Goal: Task Accomplishment & Management: Manage account settings

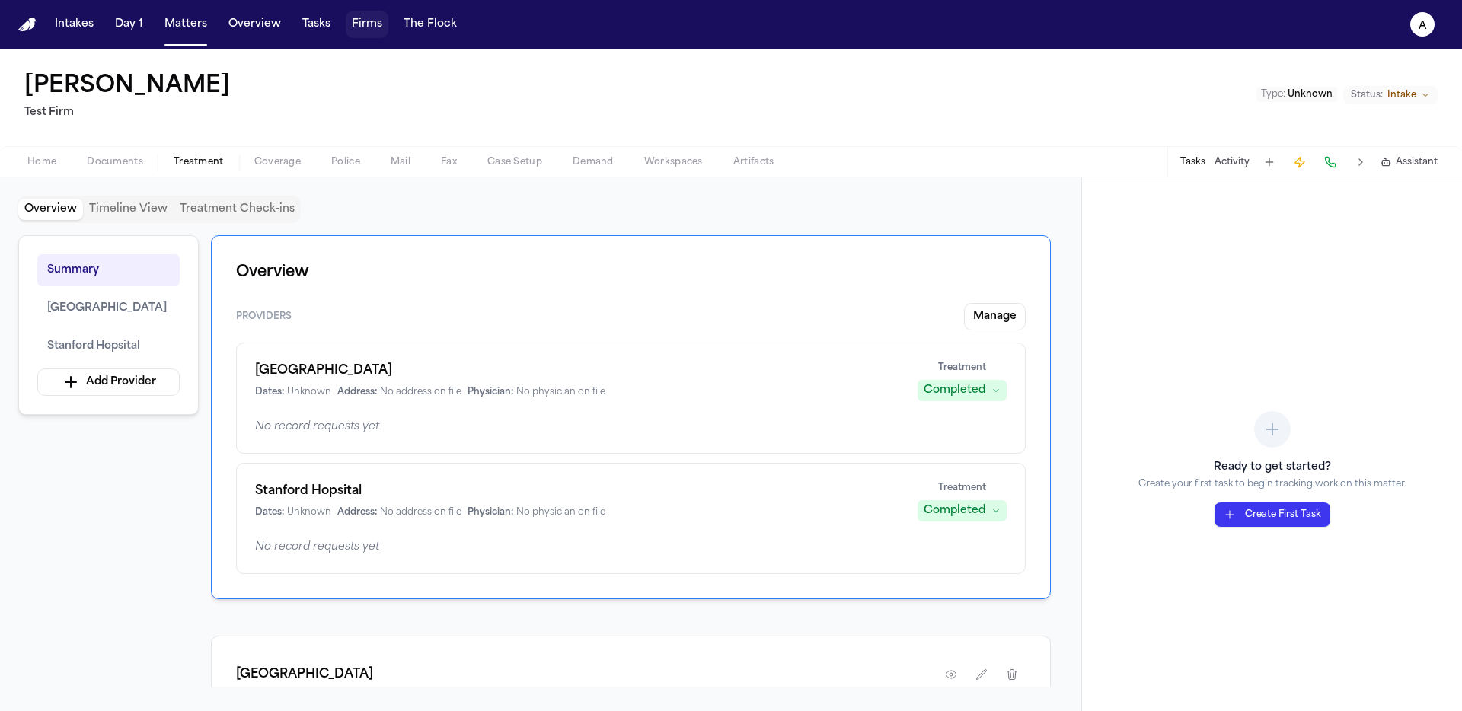
click at [378, 21] on button "Firms" at bounding box center [367, 24] width 43 height 27
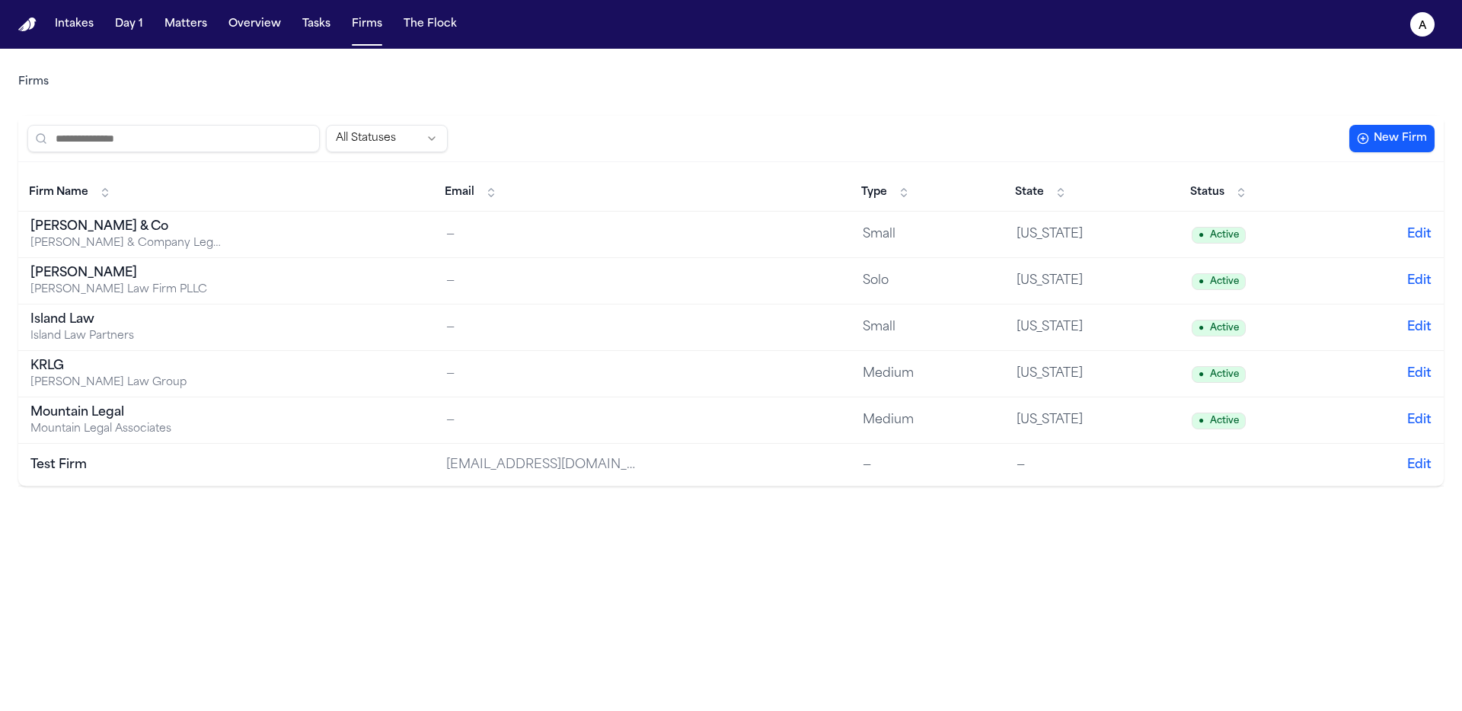
click at [184, 245] on div "[PERSON_NAME] & Company Legal Services" at bounding box center [125, 243] width 190 height 15
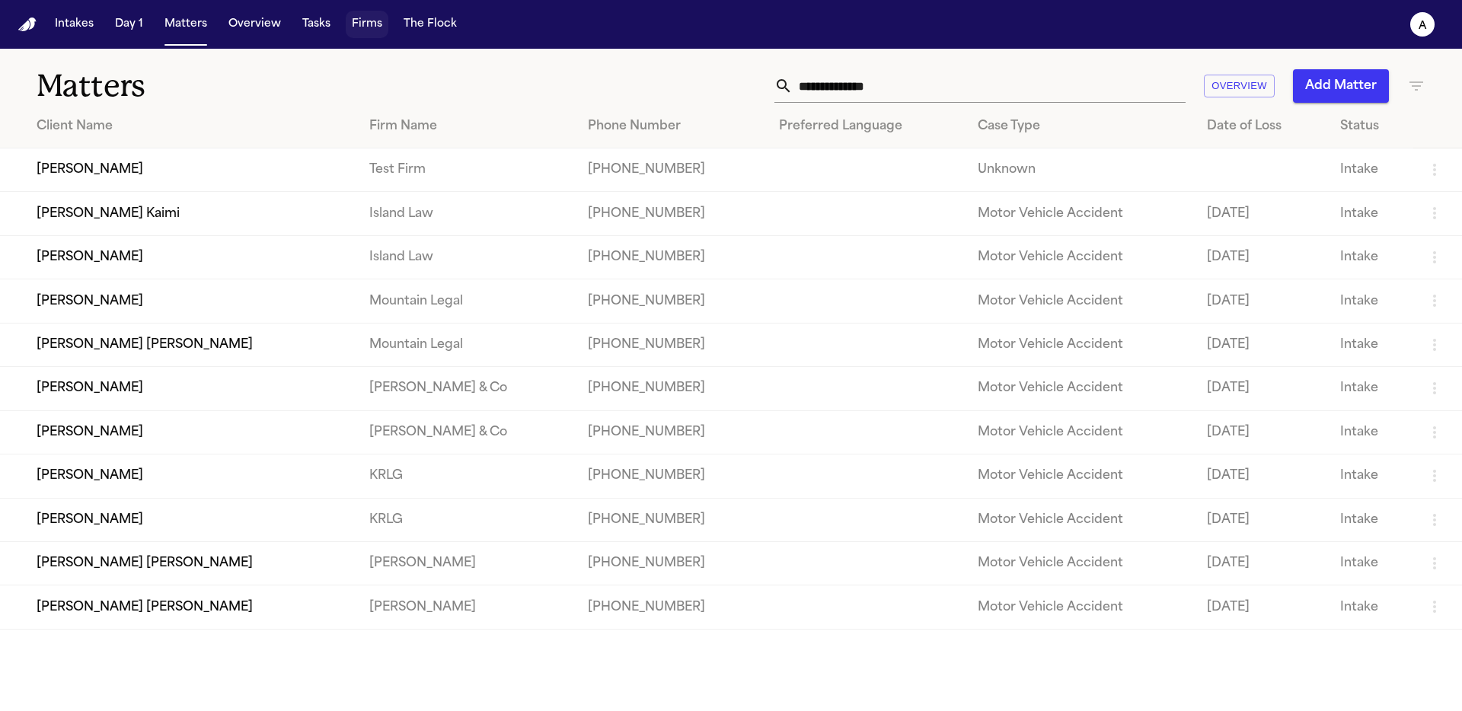
click at [352, 14] on button "Firms" at bounding box center [367, 24] width 43 height 27
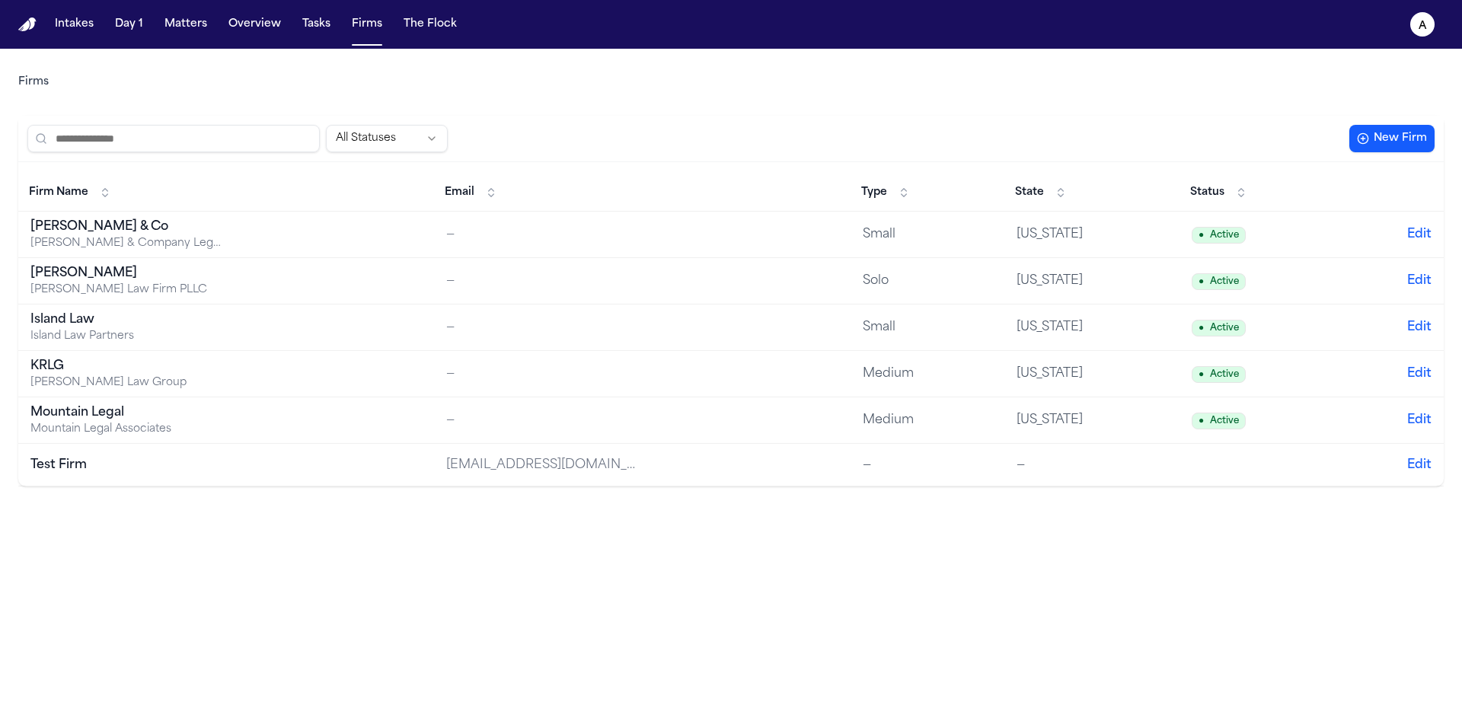
click at [144, 241] on div "[PERSON_NAME] & Company Legal Services" at bounding box center [125, 243] width 190 height 15
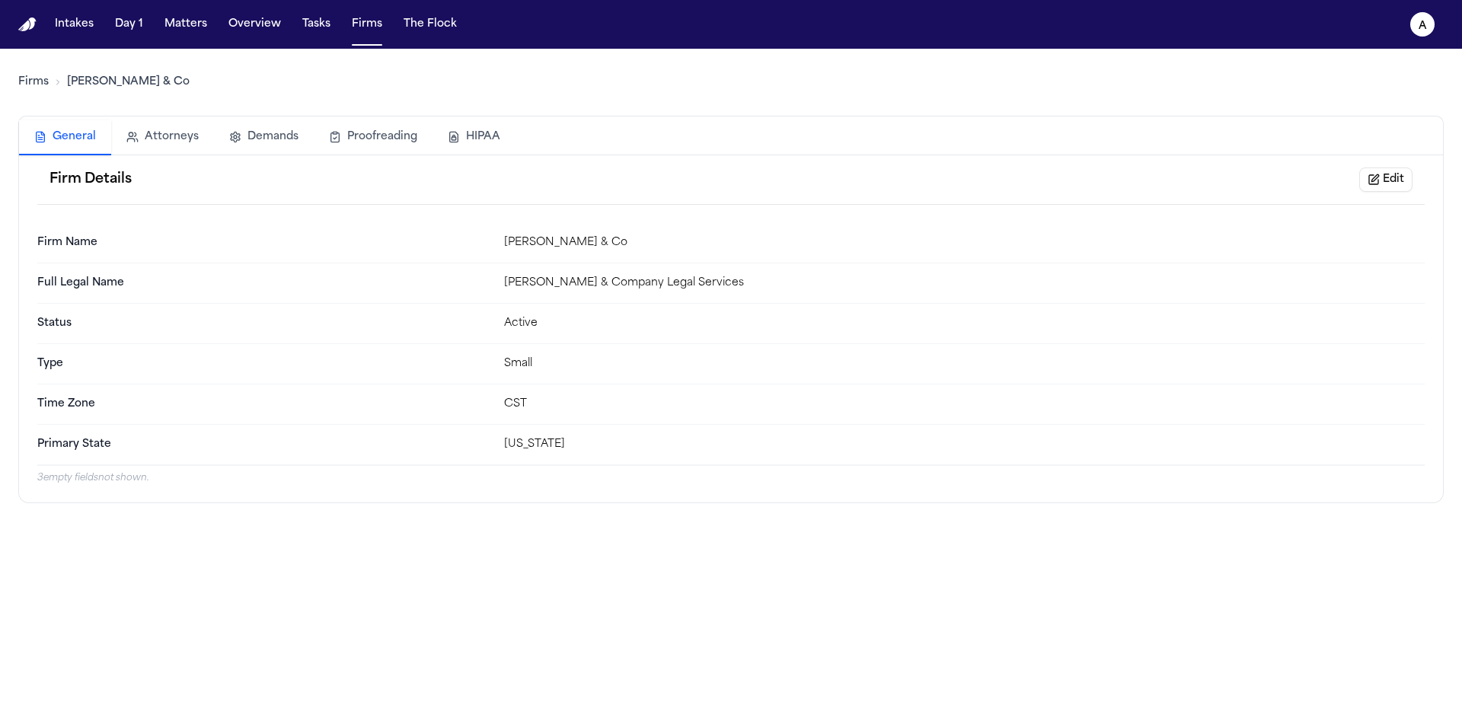
click at [475, 136] on button "HIPAA" at bounding box center [474, 137] width 83 height 34
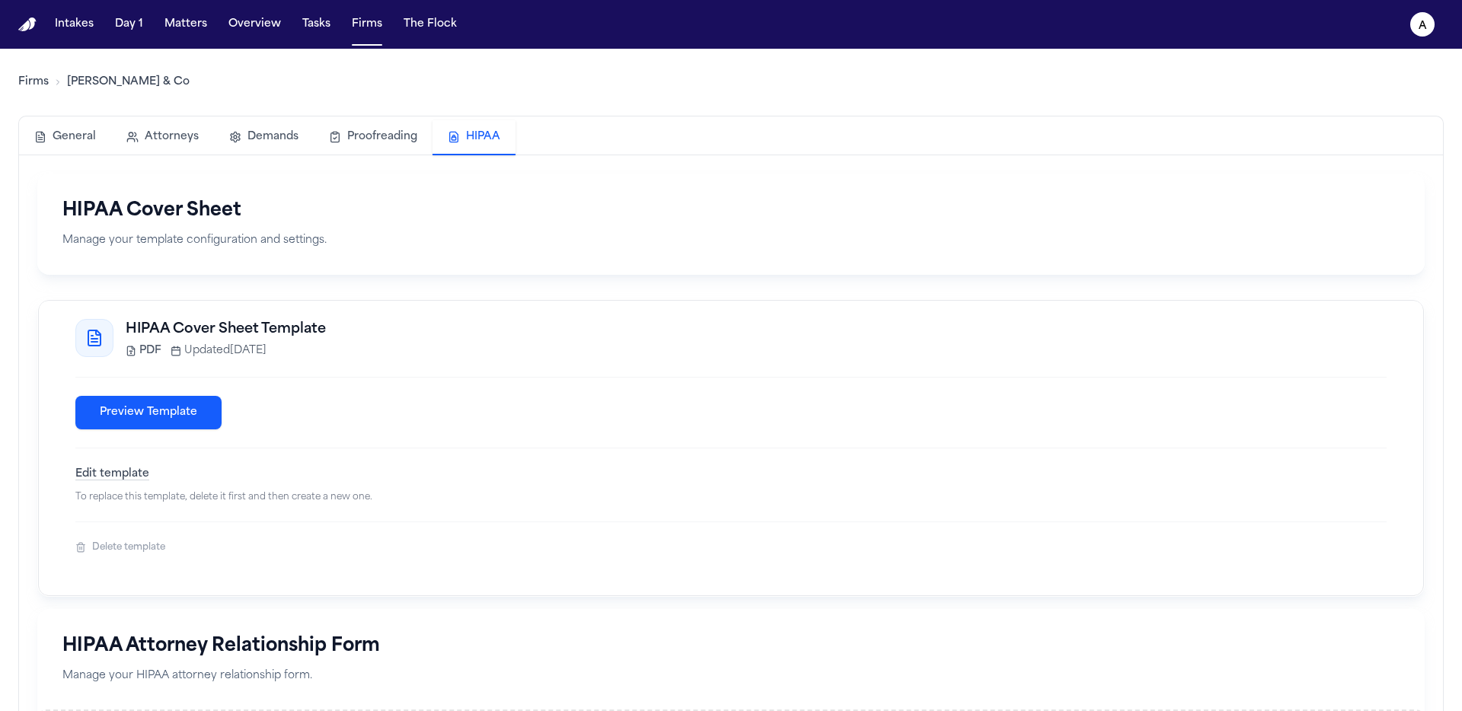
click at [103, 554] on button "Delete template" at bounding box center [120, 548] width 90 height 12
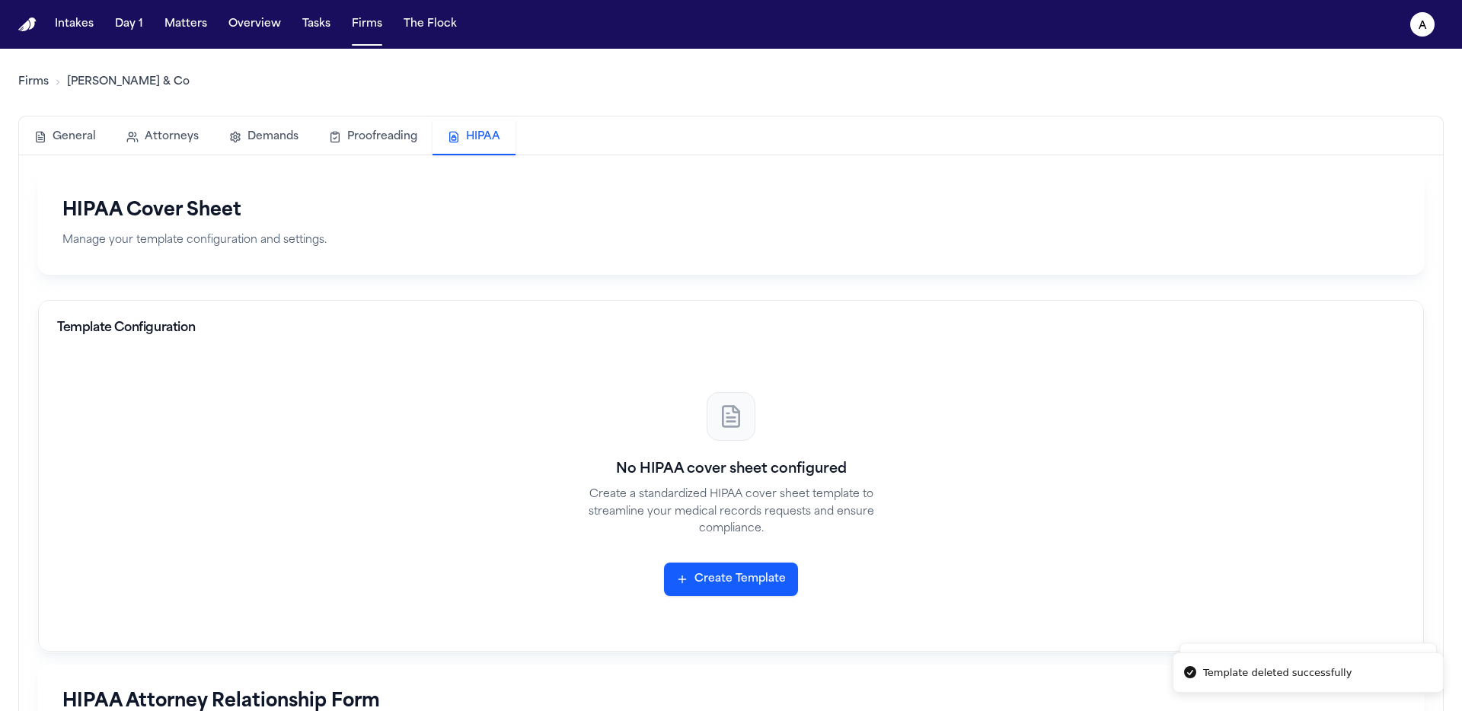
click at [733, 593] on button "Create Template" at bounding box center [731, 580] width 134 height 34
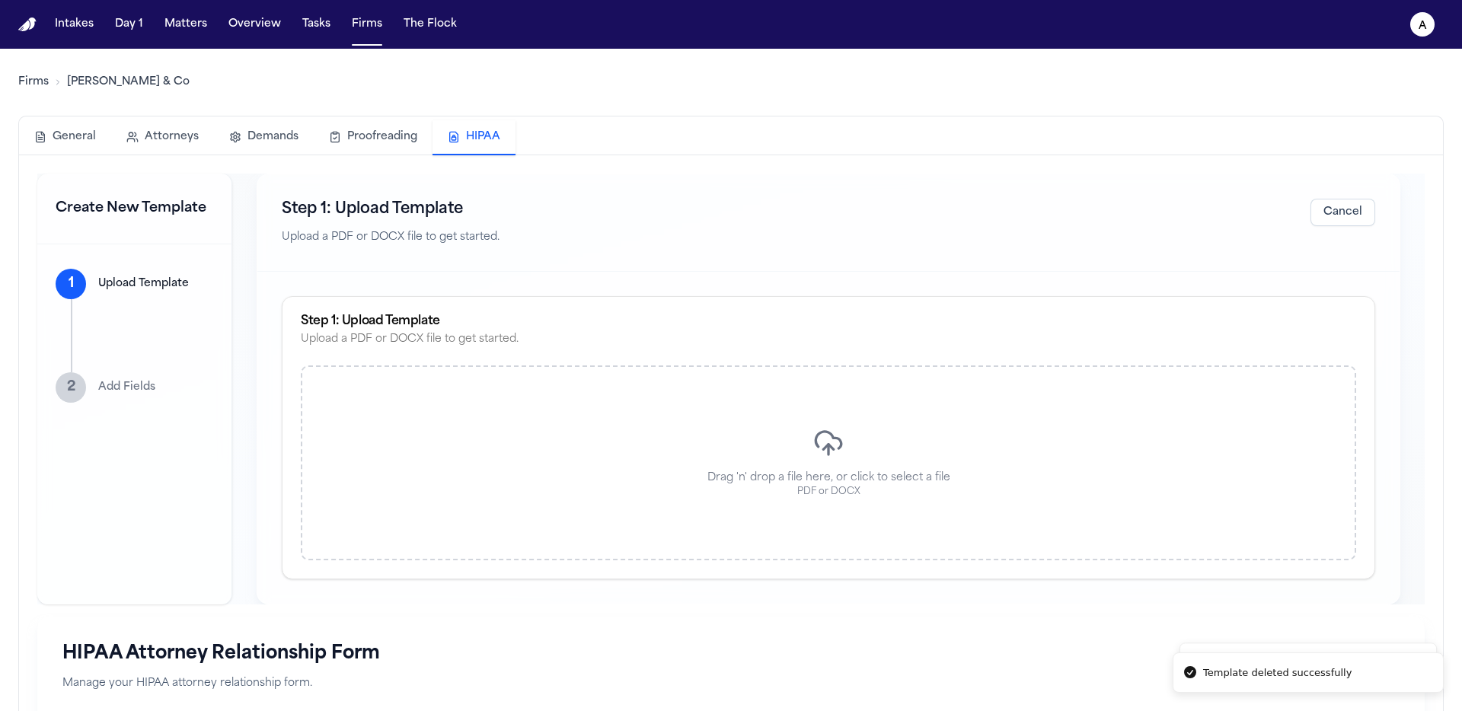
click at [830, 425] on div "Drag 'n' drop a file here, or click to select a file PDF or DOCX" at bounding box center [829, 463] width 1056 height 195
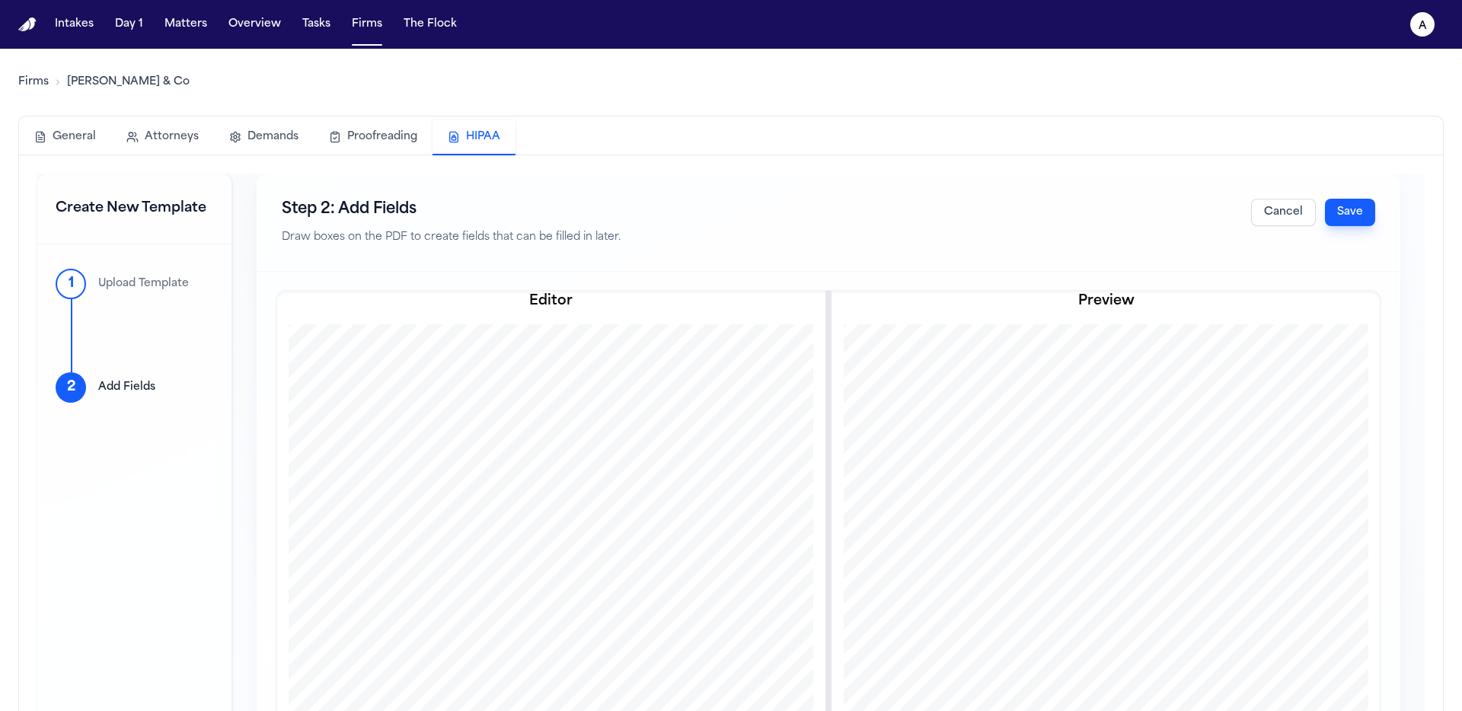
click at [1338, 208] on button "Save" at bounding box center [1350, 212] width 50 height 27
click at [1266, 221] on button "Cancel" at bounding box center [1283, 212] width 65 height 27
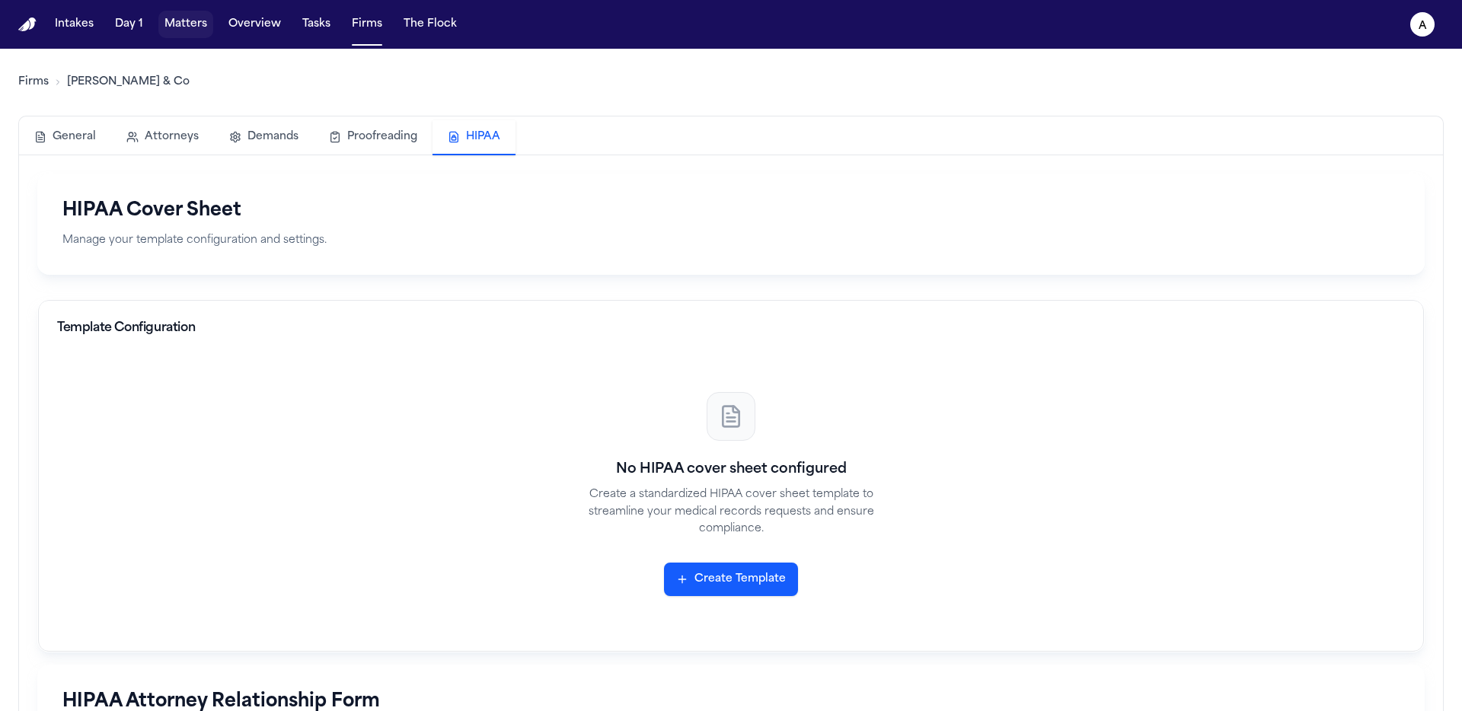
click at [180, 30] on button "Matters" at bounding box center [185, 24] width 55 height 27
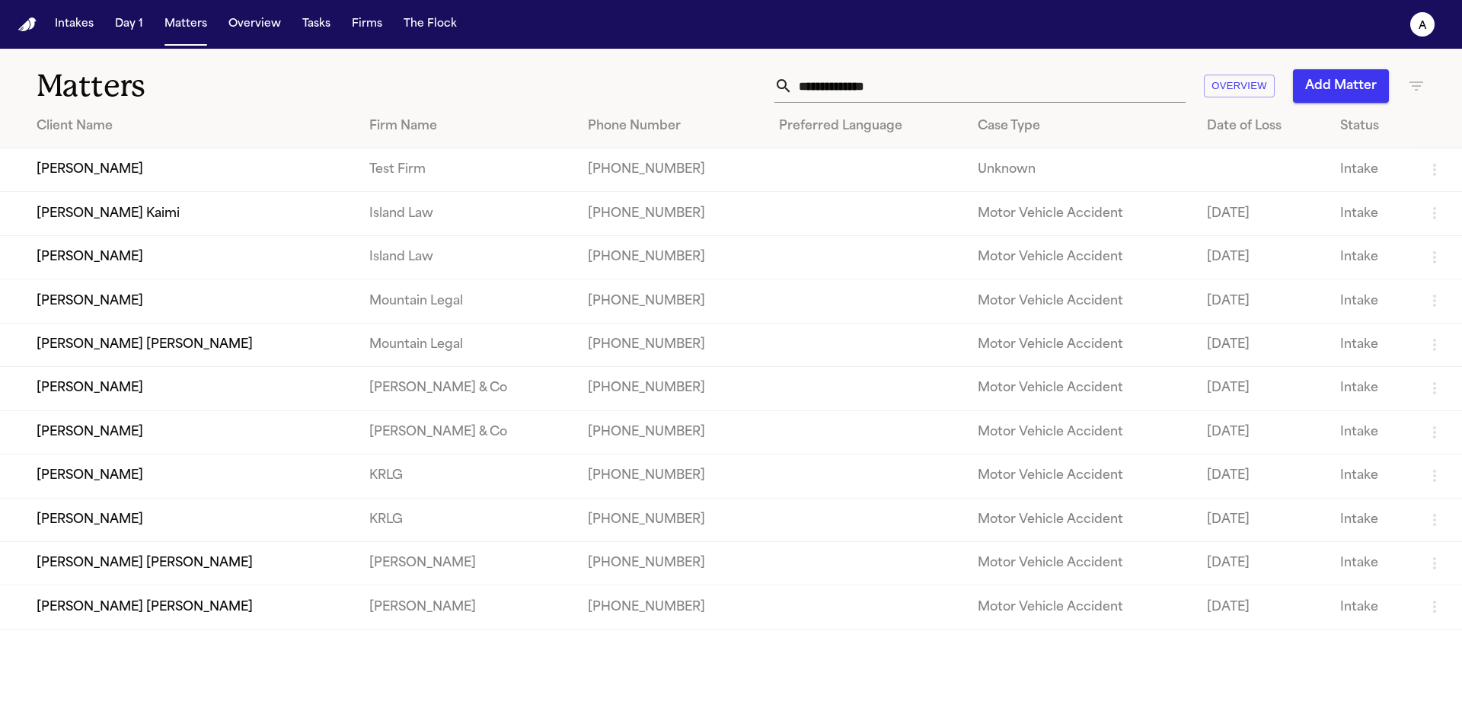
click at [136, 178] on td "[PERSON_NAME]" at bounding box center [178, 170] width 357 height 43
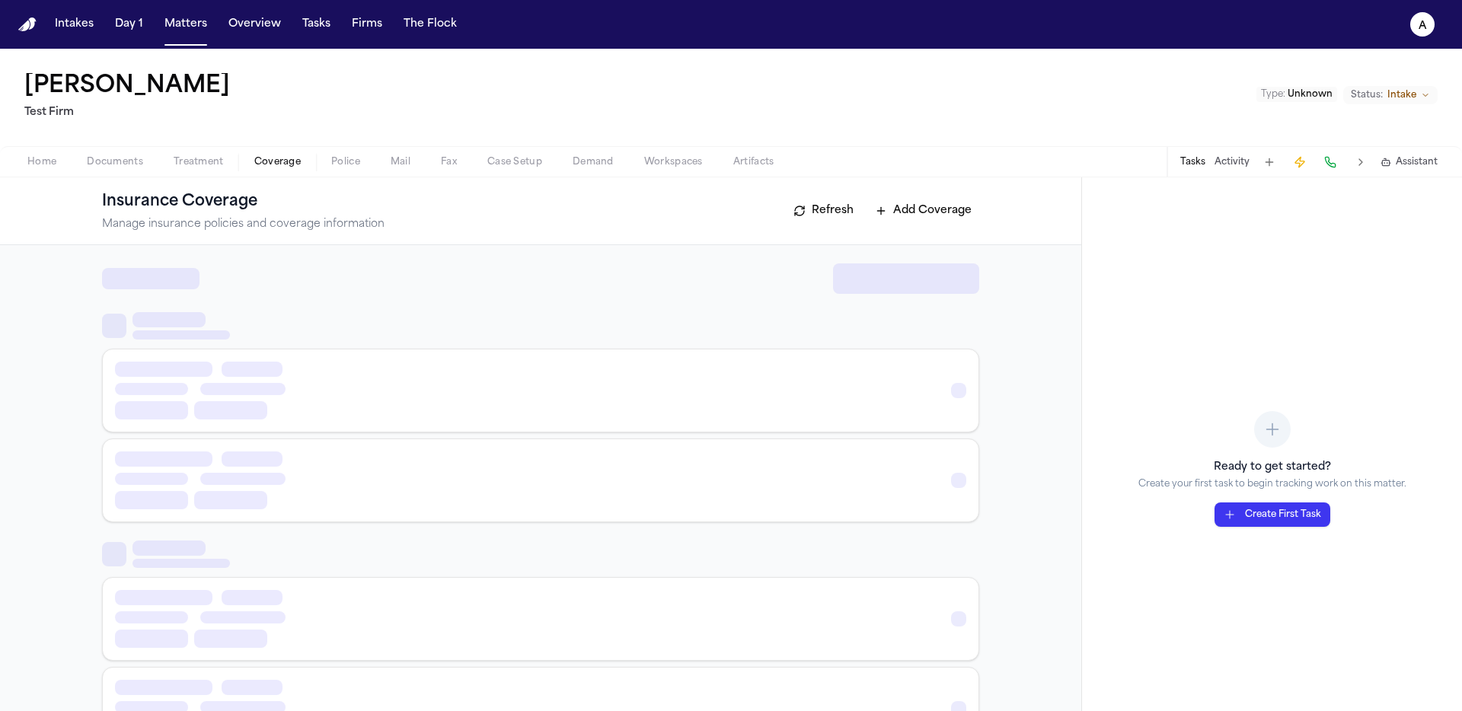
click at [273, 165] on span "Coverage" at bounding box center [277, 162] width 46 height 12
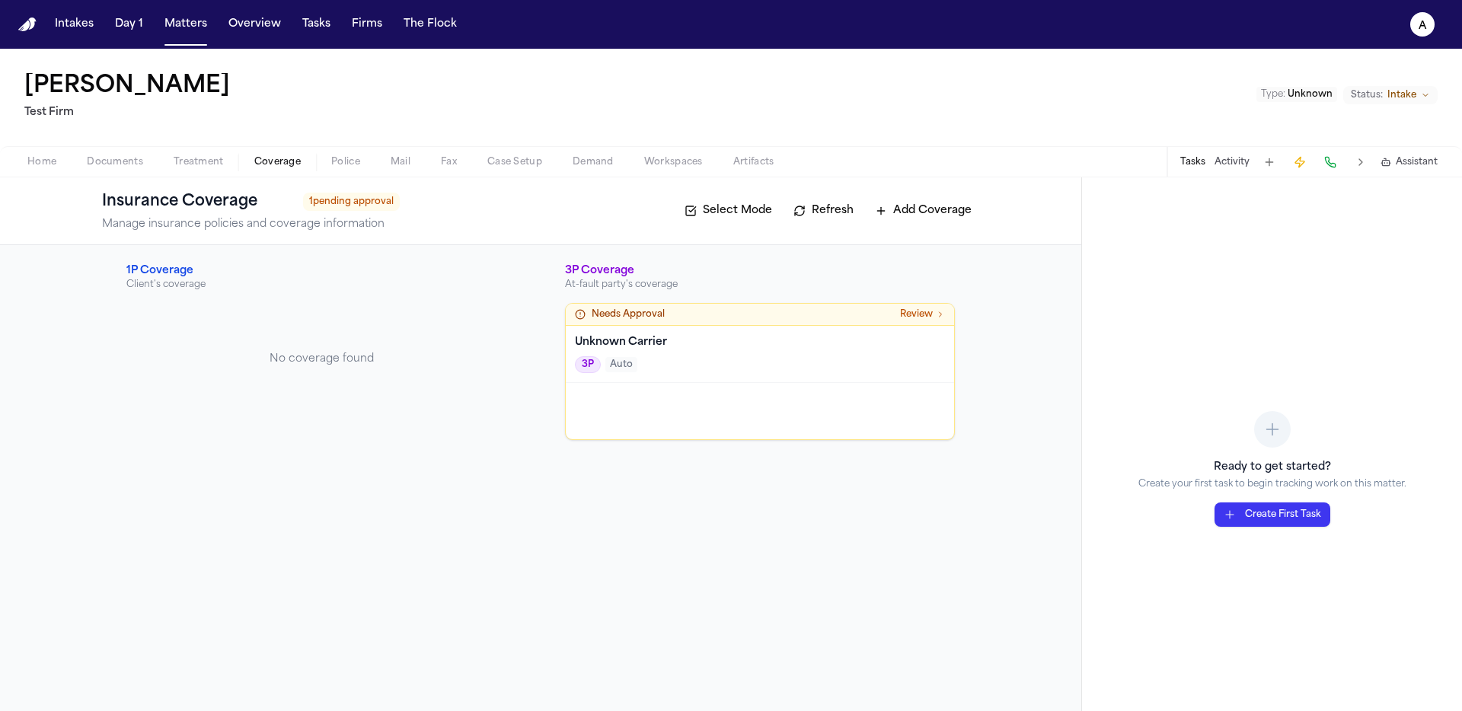
click at [135, 158] on span "Documents" at bounding box center [115, 162] width 56 height 12
click at [259, 159] on span "Coverage" at bounding box center [277, 162] width 46 height 12
click at [200, 168] on span "Treatment" at bounding box center [199, 162] width 50 height 12
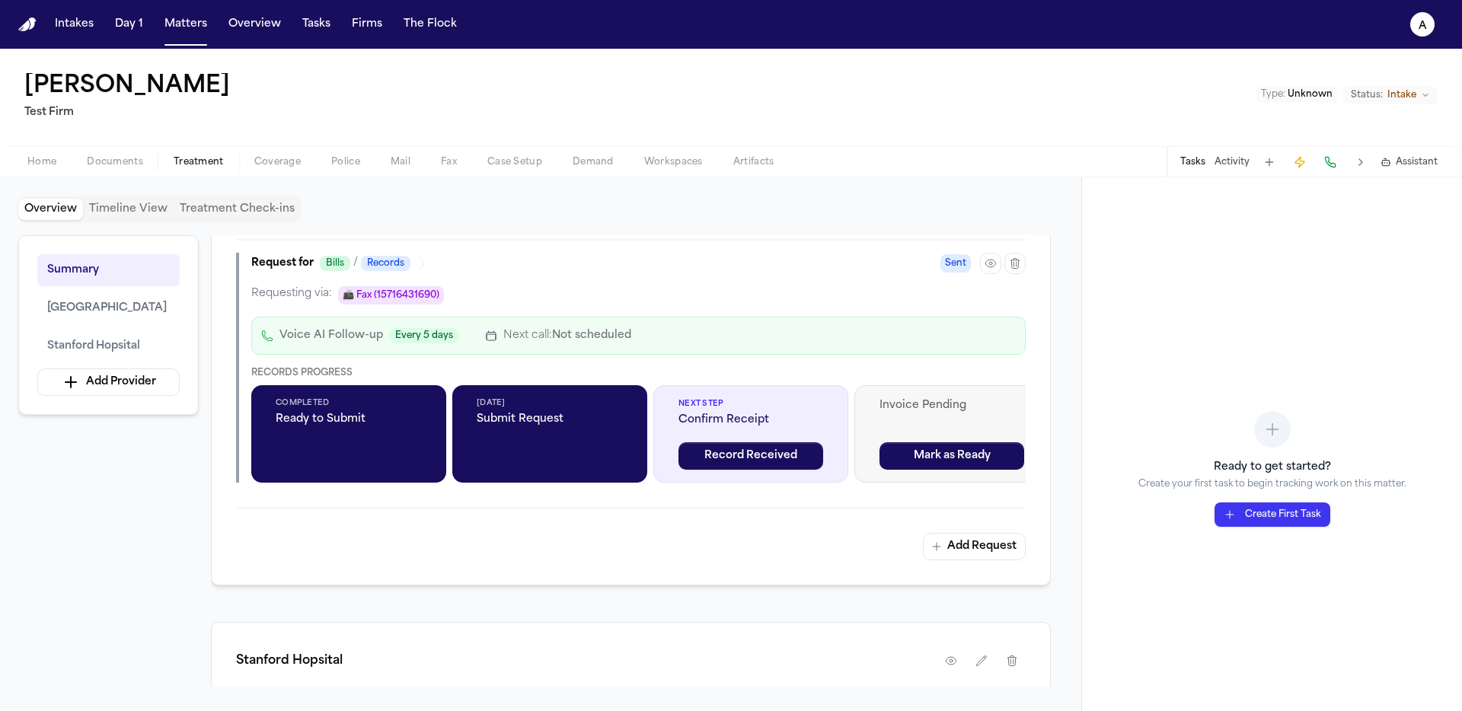
scroll to position [2223, 0]
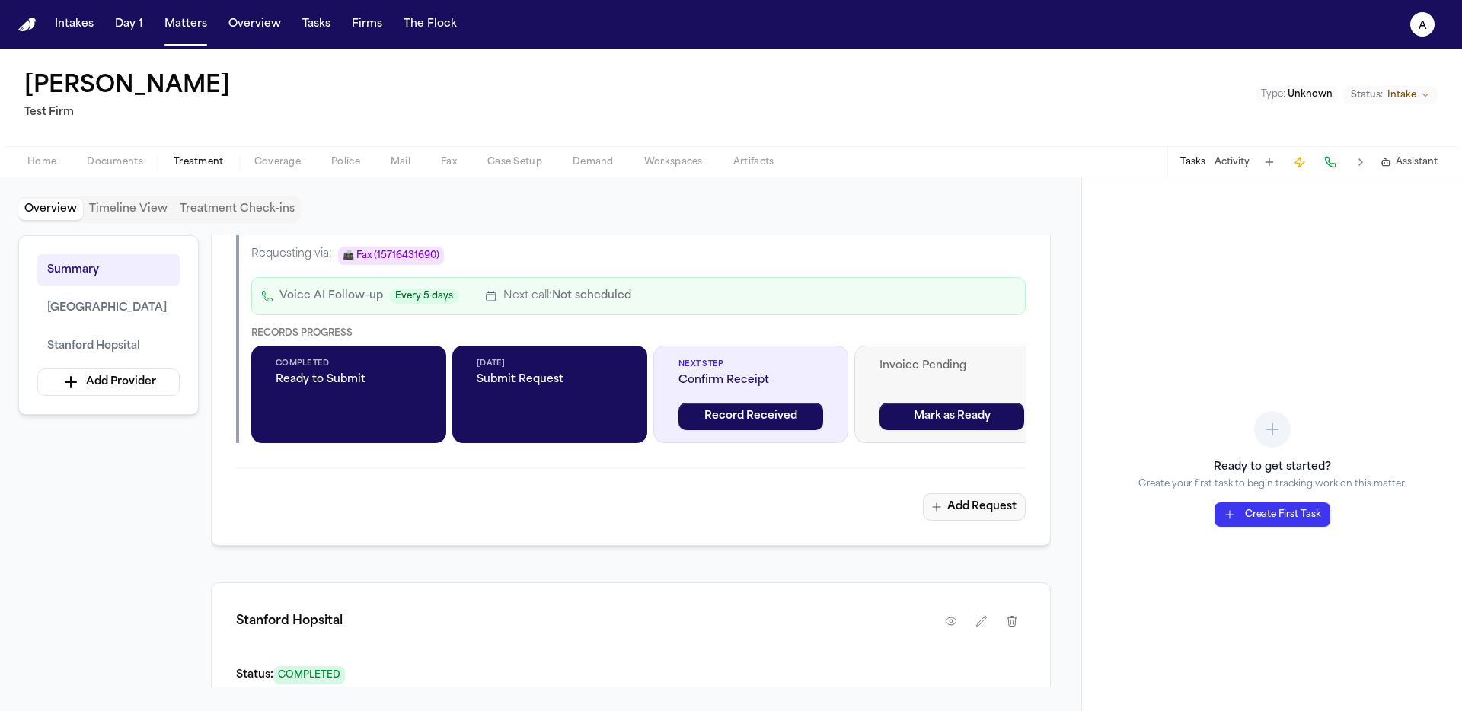
click at [1002, 508] on button "Add Request" at bounding box center [974, 507] width 103 height 27
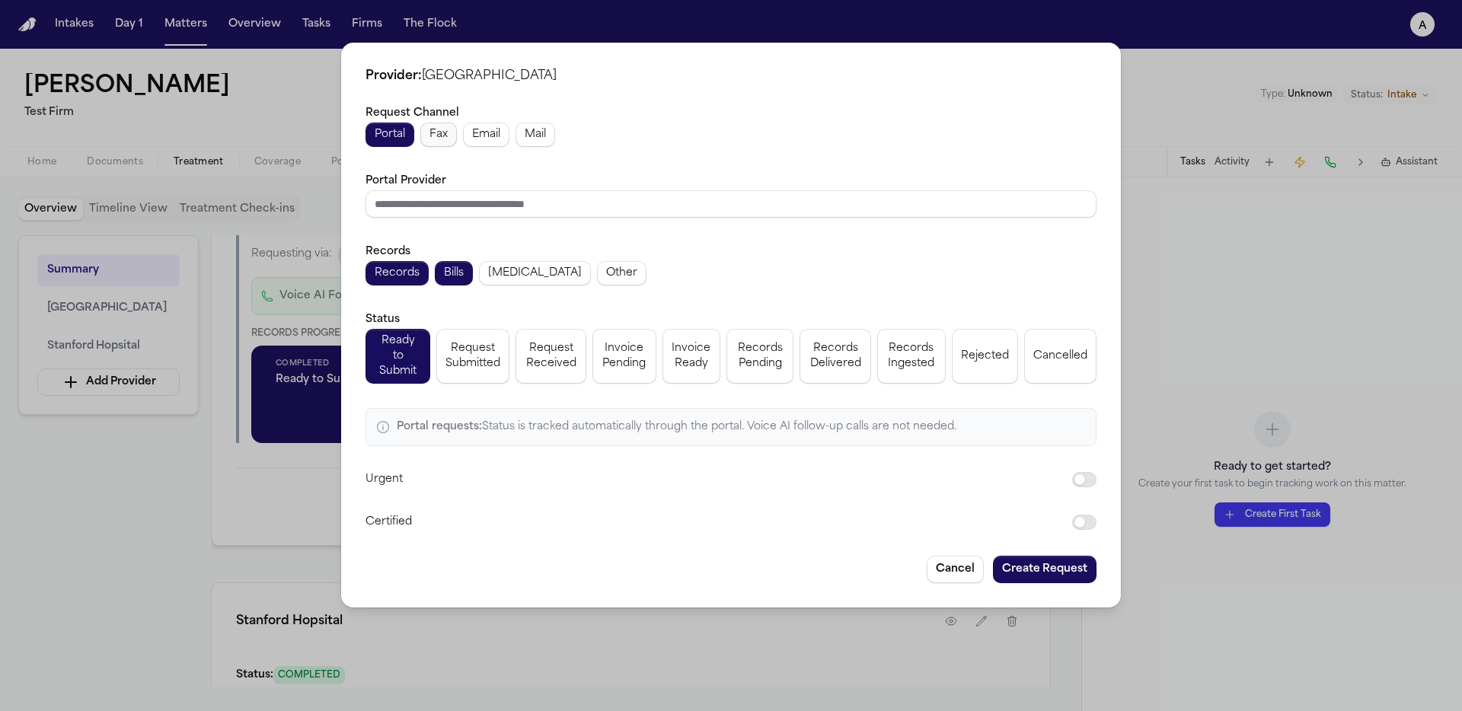
drag, startPoint x: 433, startPoint y: 133, endPoint x: 455, endPoint y: 146, distance: 26.6
click at [433, 133] on span "Fax" at bounding box center [439, 134] width 18 height 15
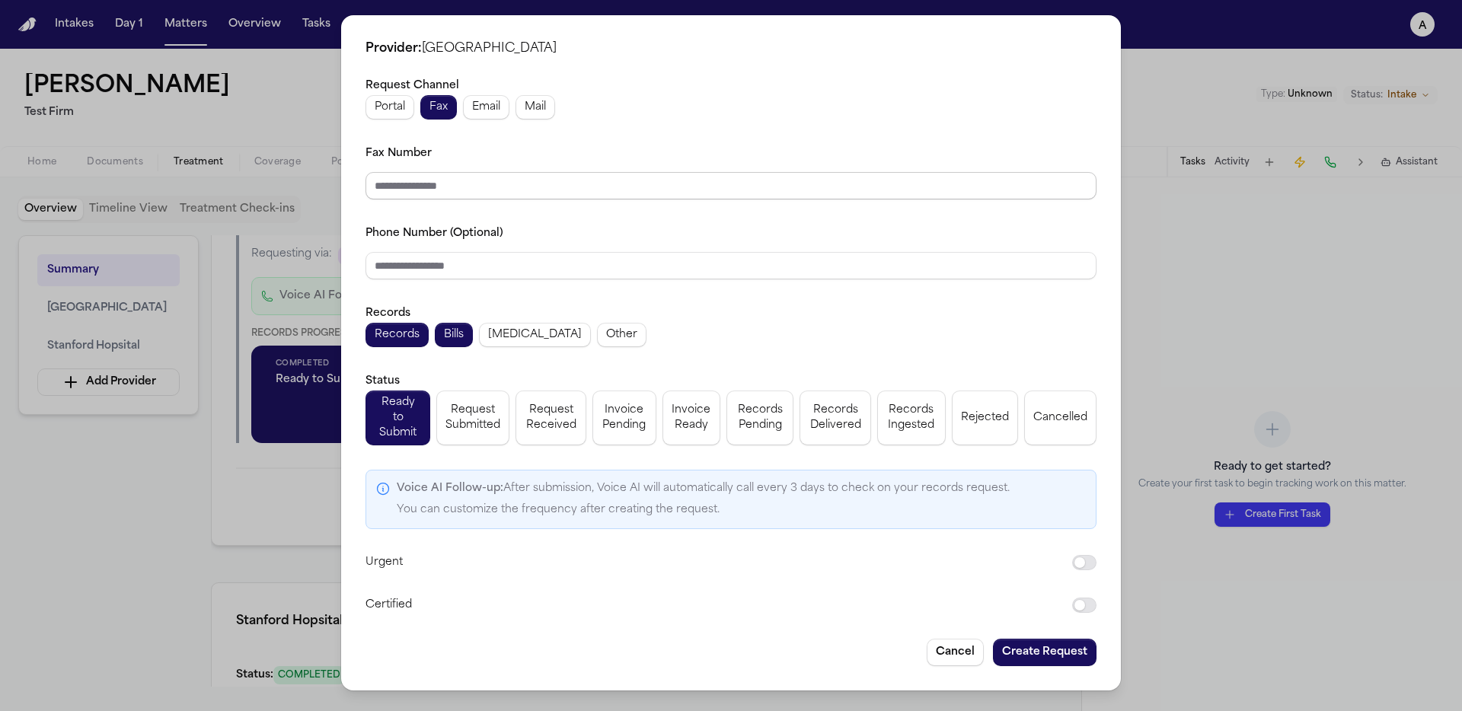
click at [521, 207] on div "Request Channel Portal Fax Email Mail Fax Number Phone Number (Optional) Record…" at bounding box center [731, 345] width 731 height 539
click at [526, 197] on input "Fax Number" at bounding box center [731, 185] width 731 height 27
type input "**********"
click at [448, 262] on input "Phone Number (Optional)" at bounding box center [731, 265] width 731 height 27
paste input "**********"
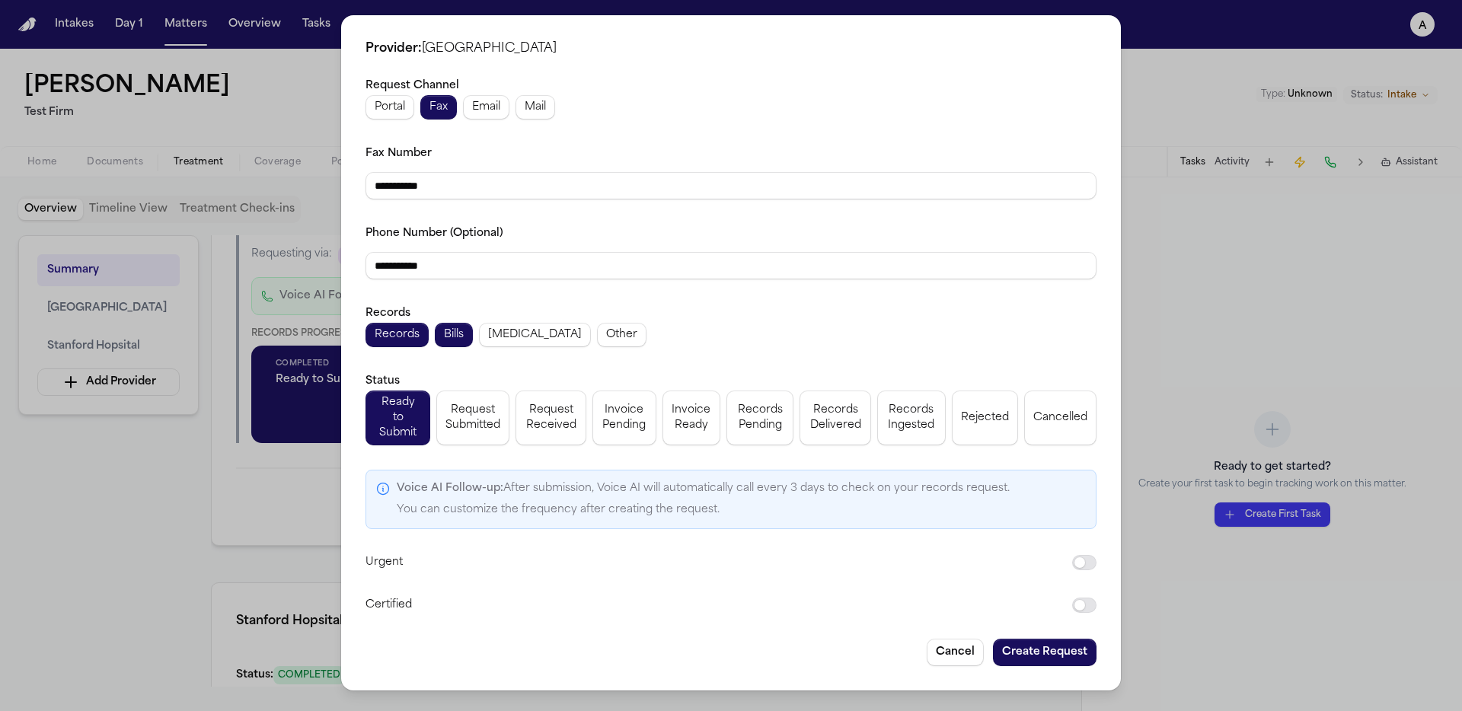
type input "**********"
click at [1084, 647] on button "Create Request" at bounding box center [1045, 652] width 104 height 27
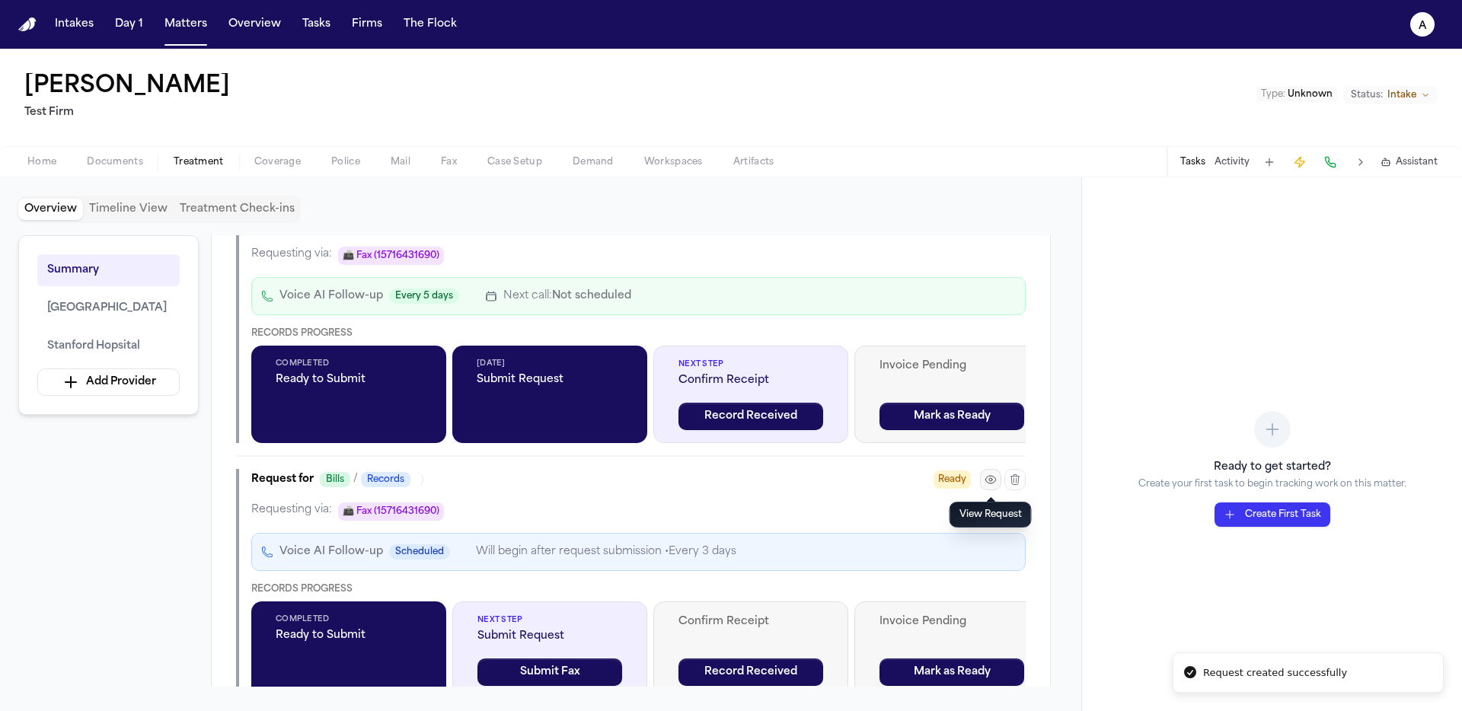
click at [989, 475] on icon "button" at bounding box center [991, 480] width 12 height 12
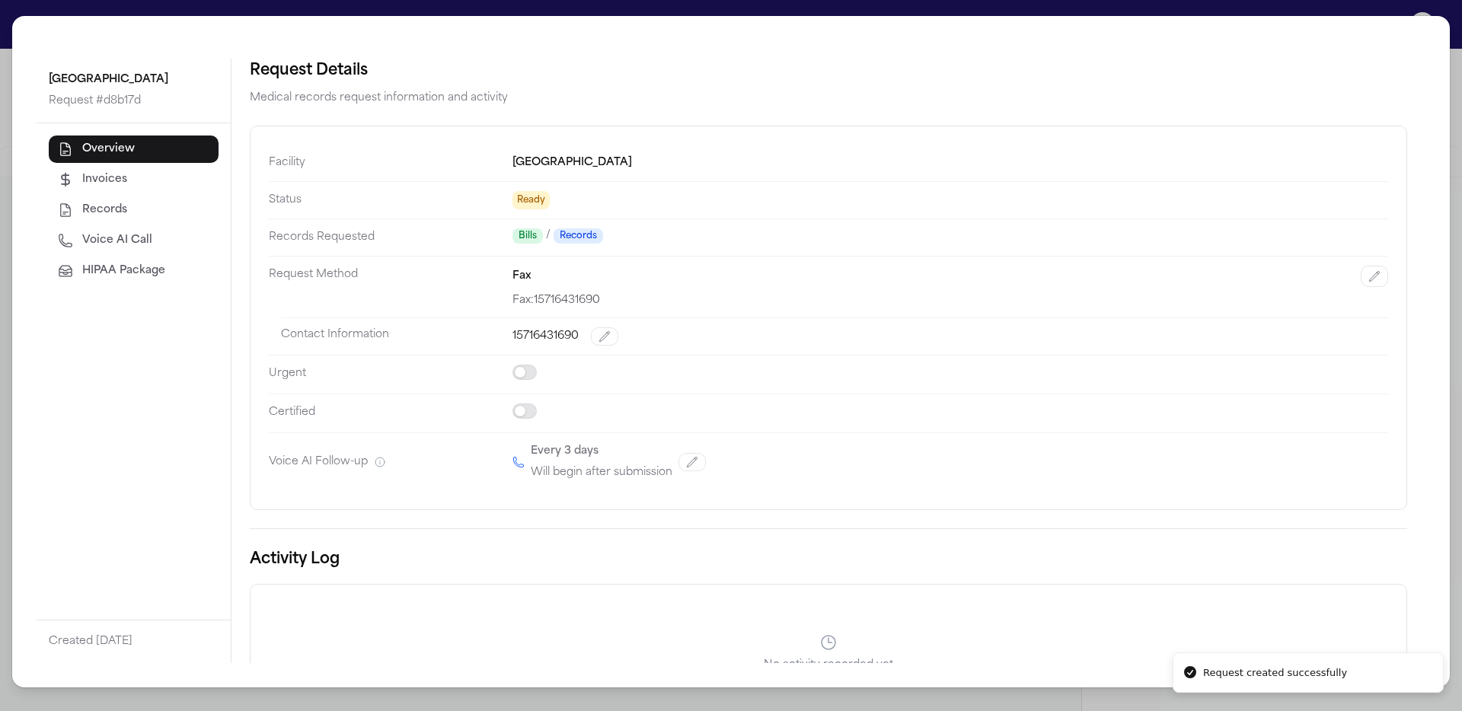
click at [150, 264] on span "HIPAA Package" at bounding box center [123, 271] width 83 height 15
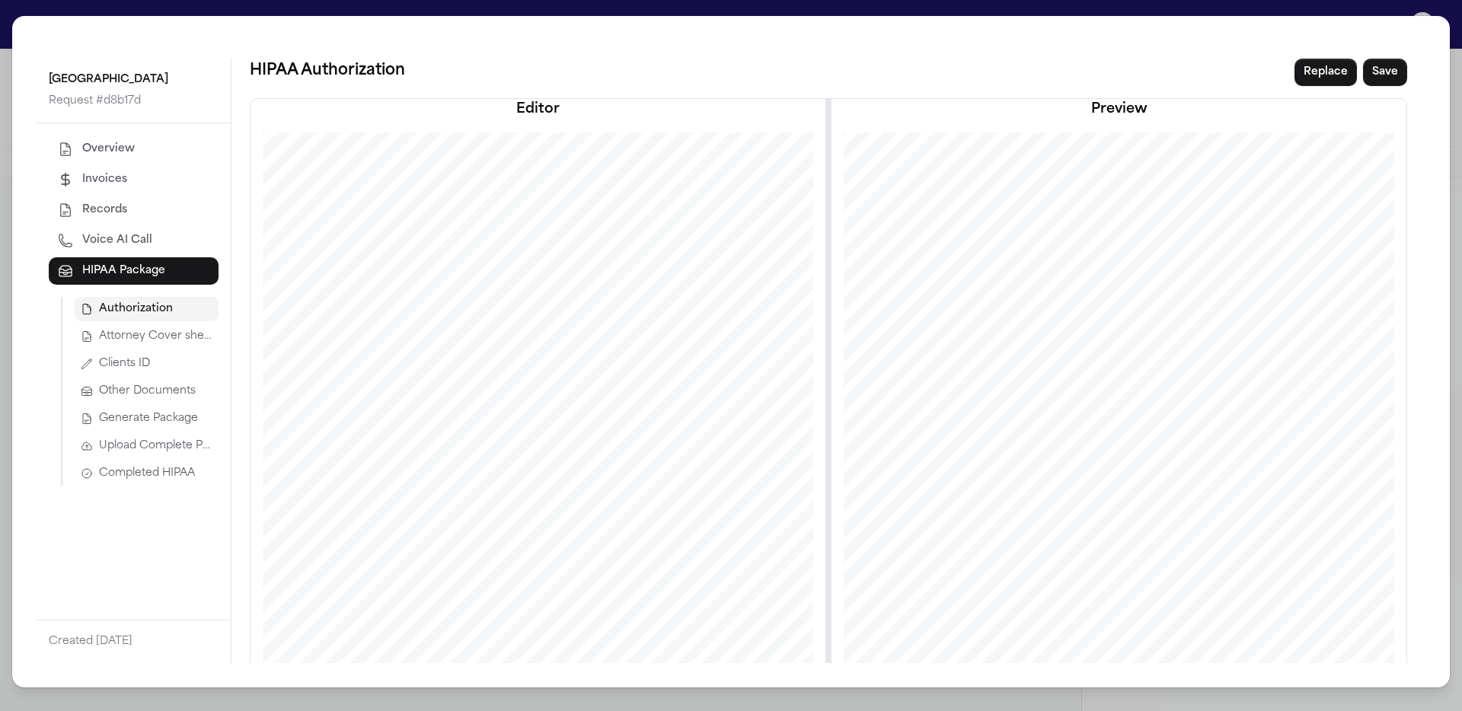
click at [193, 330] on span "Attorney Cover sheet" at bounding box center [155, 336] width 113 height 15
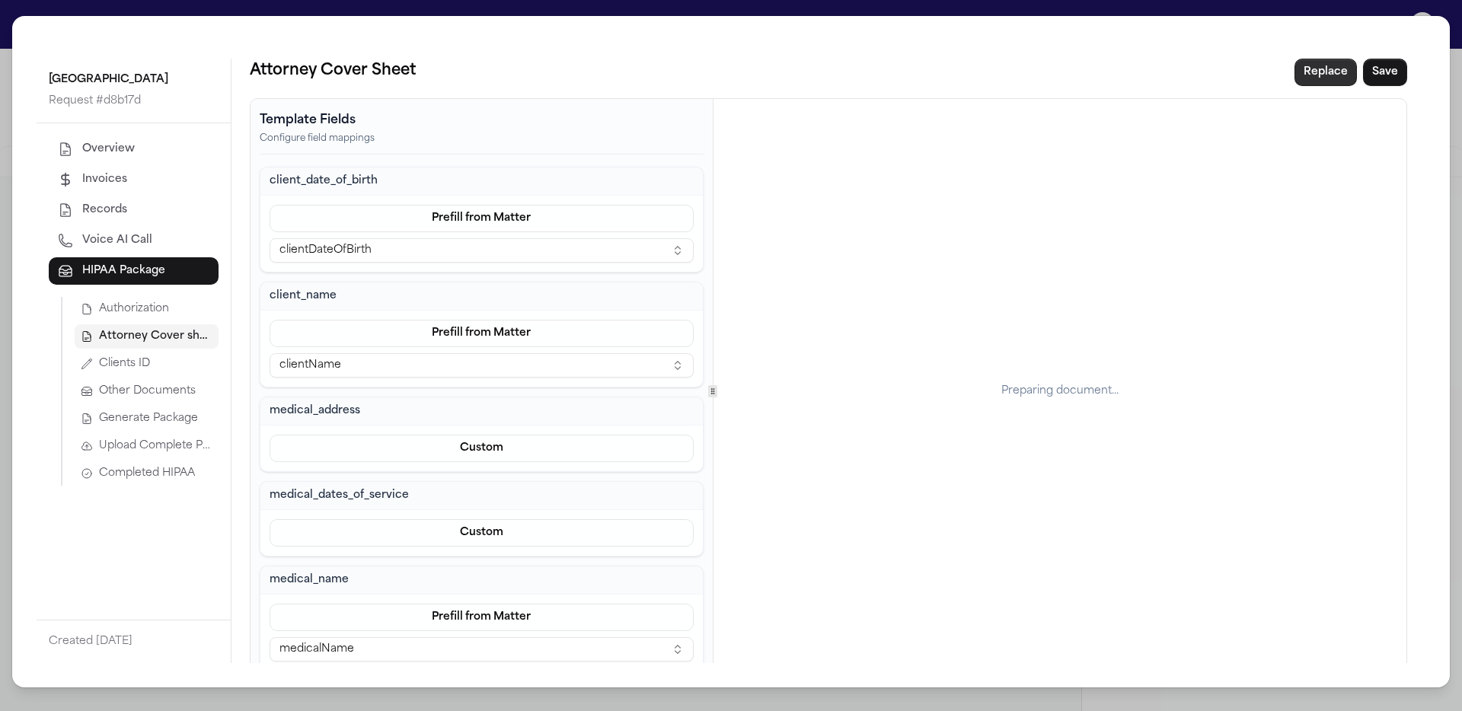
click at [1328, 76] on button "Replace" at bounding box center [1326, 72] width 62 height 27
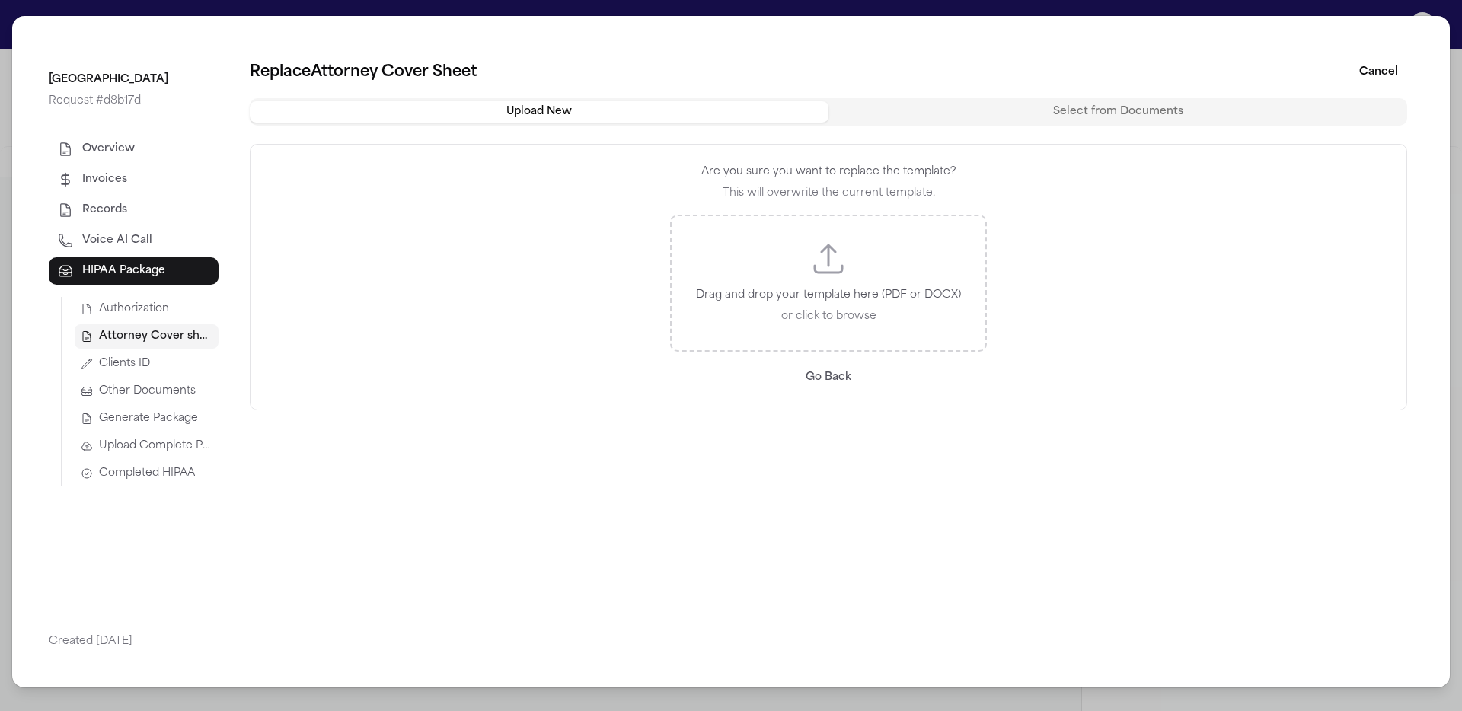
click at [885, 299] on p "Drag and drop your template here (PDF or DOCX)" at bounding box center [828, 295] width 265 height 18
click at [1395, 72] on button "Cancel" at bounding box center [1378, 72] width 57 height 27
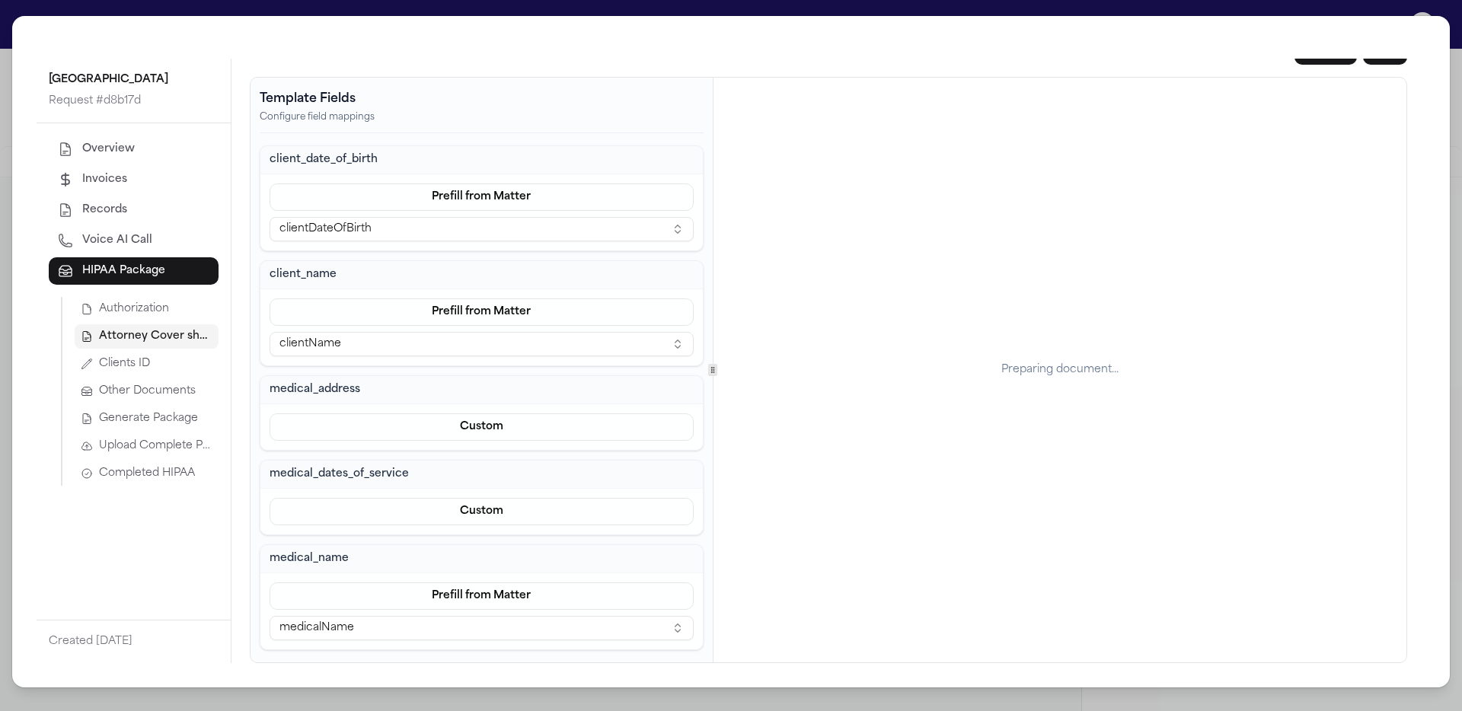
scroll to position [0, 0]
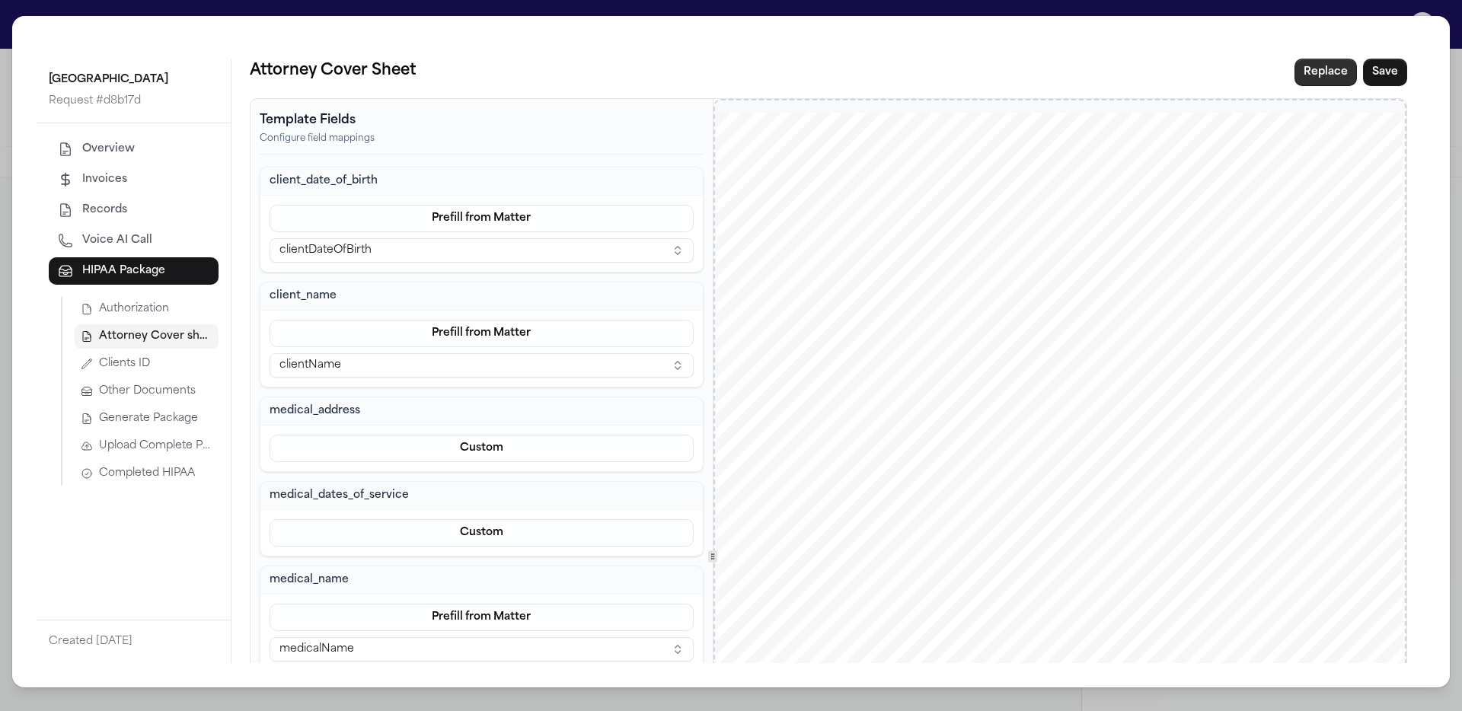
click at [1314, 72] on button "Replace" at bounding box center [1326, 72] width 62 height 27
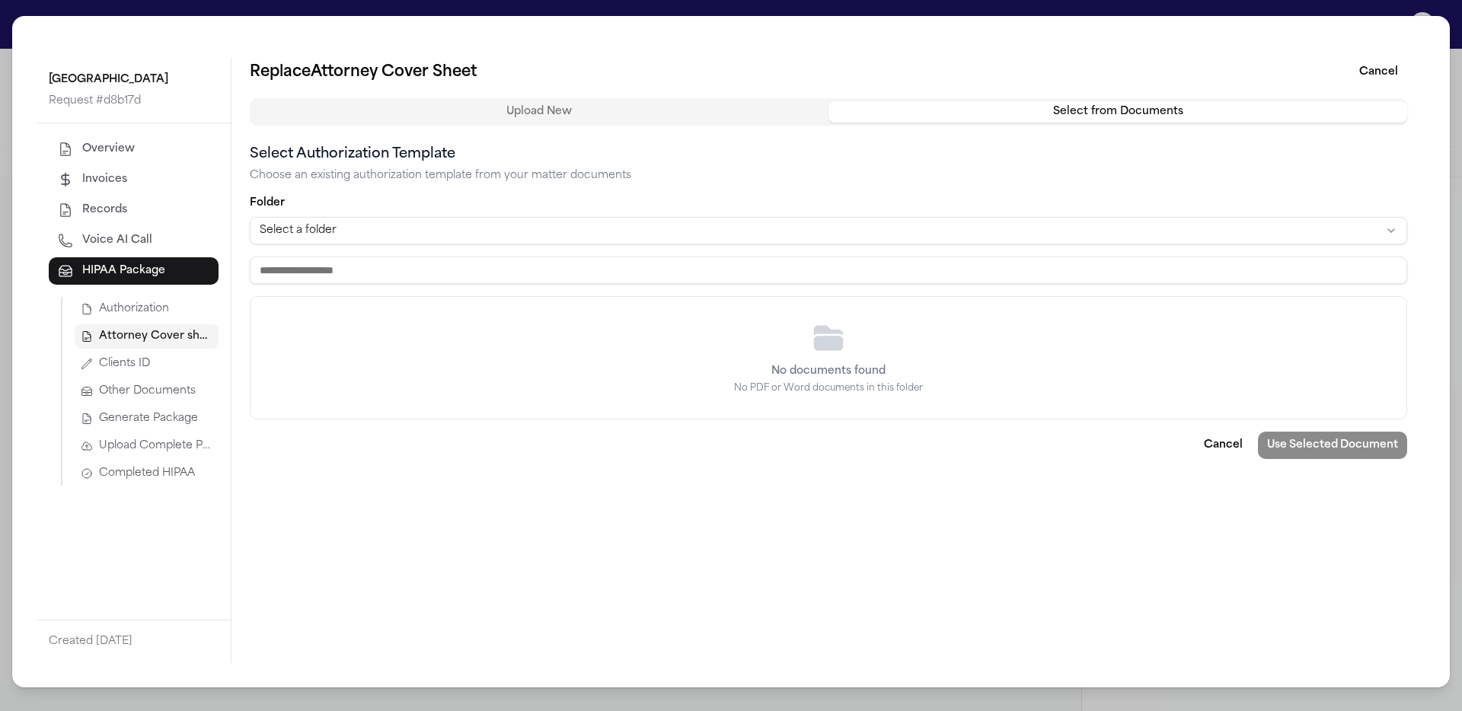
click at [1091, 102] on button "Select from Documents" at bounding box center [1118, 111] width 579 height 21
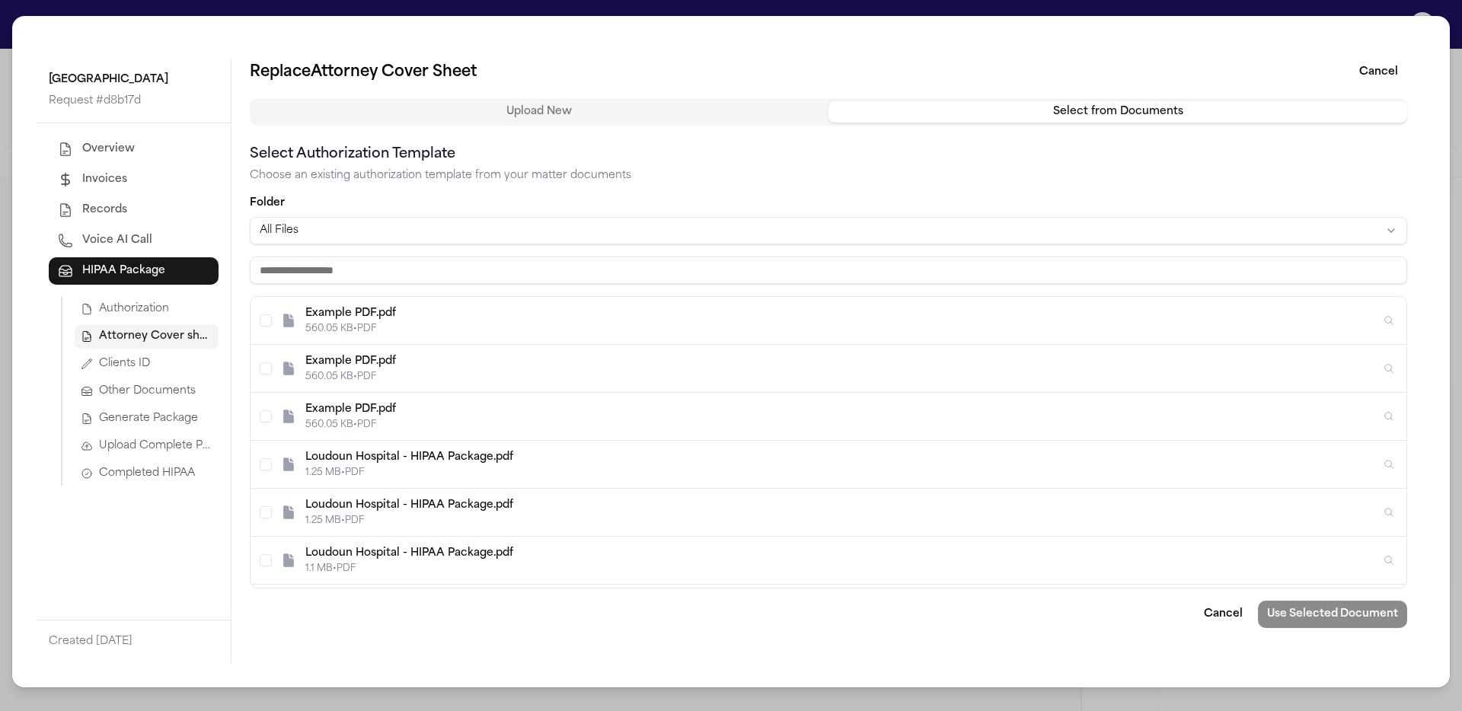
click at [544, 321] on div "Example PDF.pdf 560.05 KB • PDF" at bounding box center [843, 320] width 1076 height 29
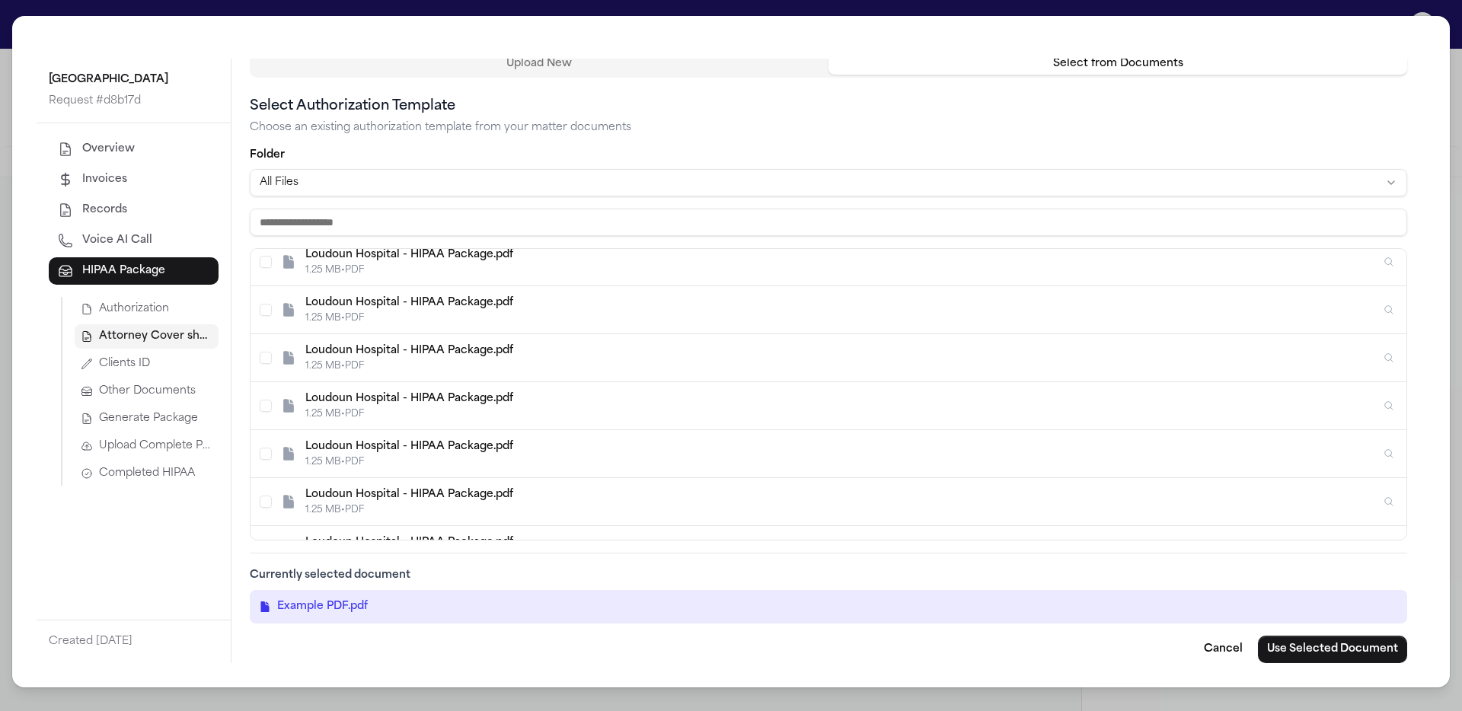
scroll to position [476, 0]
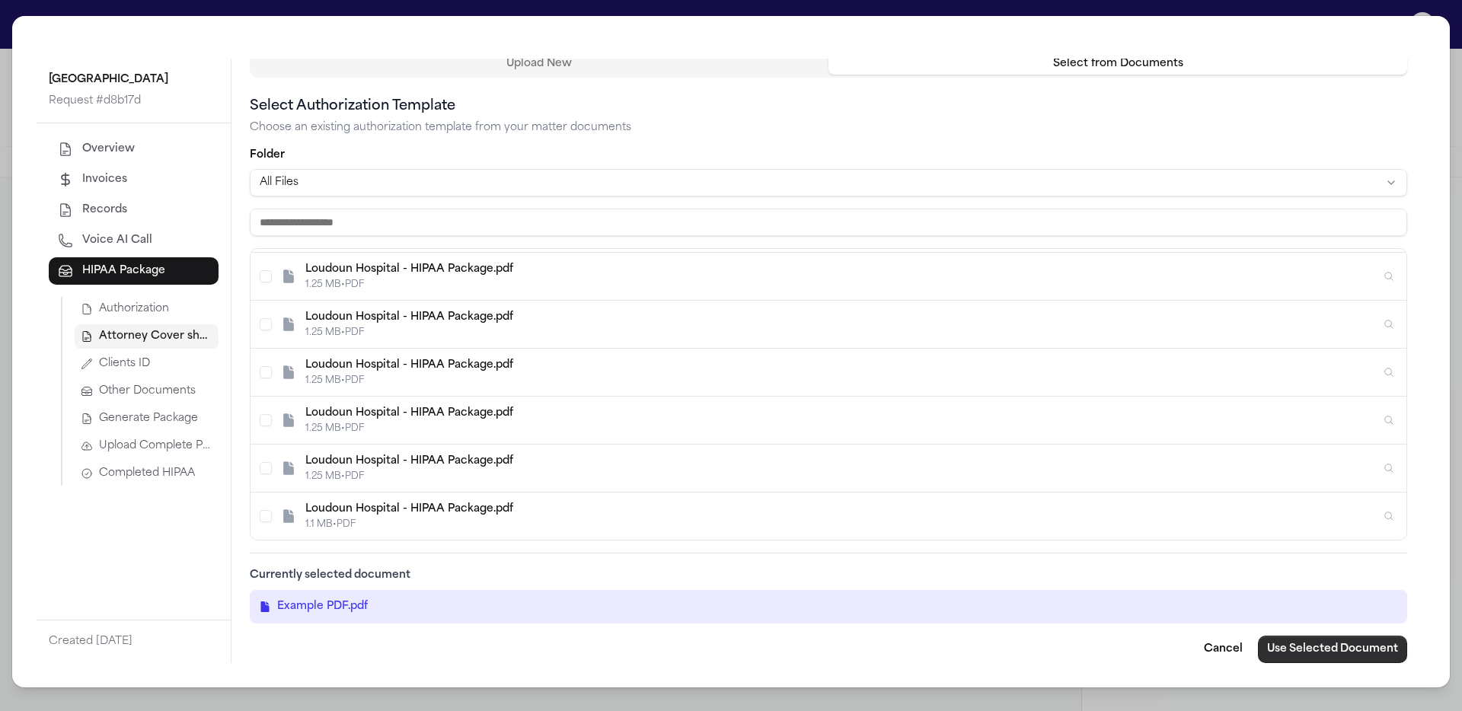
click at [1334, 647] on button "Use Selected Document" at bounding box center [1332, 649] width 149 height 27
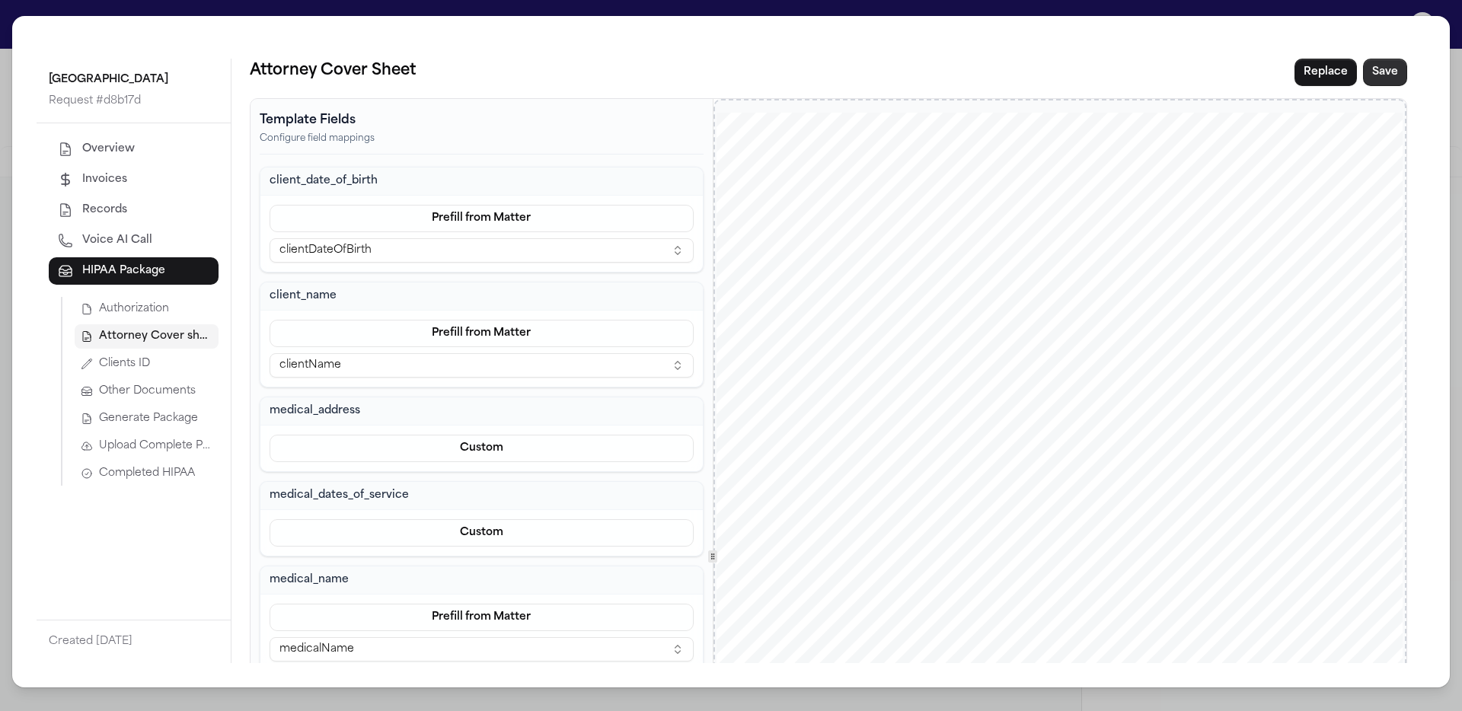
click at [1379, 78] on button "Save" at bounding box center [1385, 72] width 44 height 27
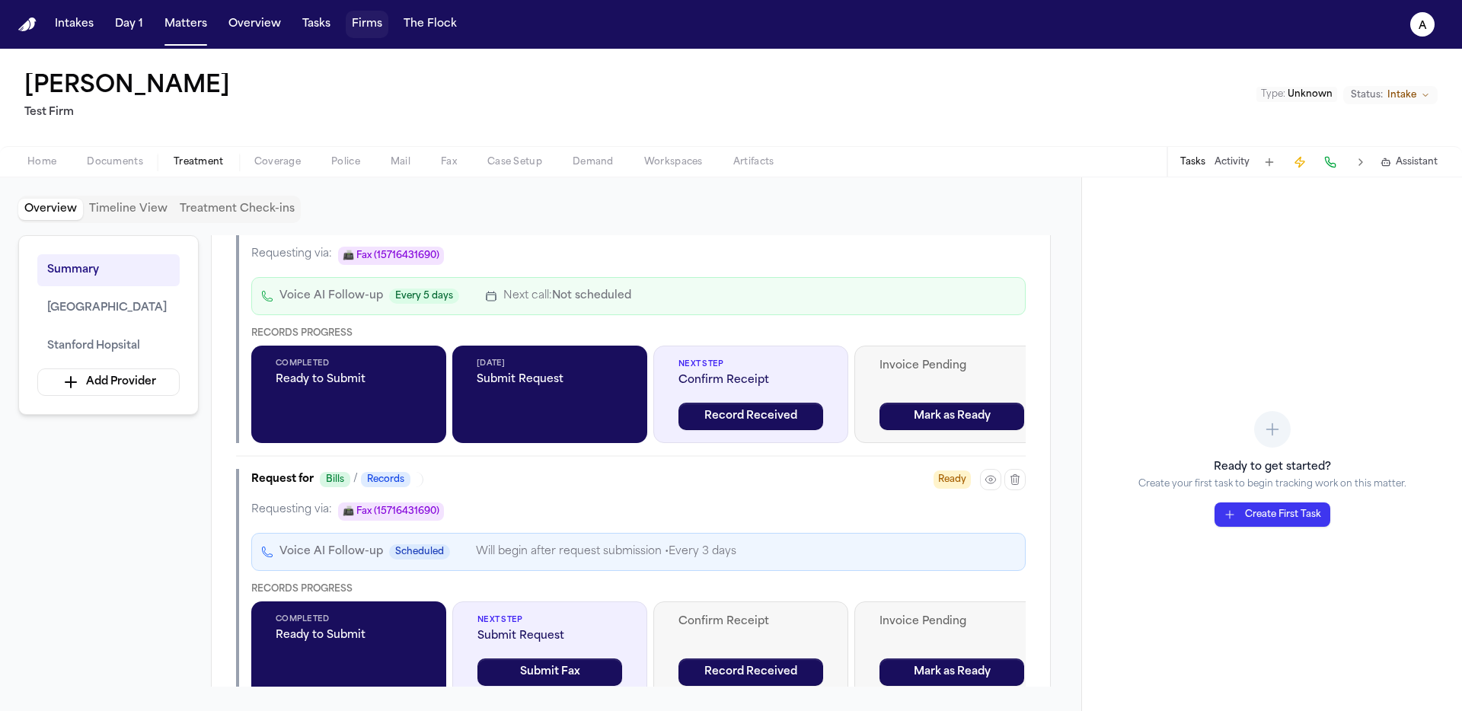
click at [366, 30] on button "Firms" at bounding box center [367, 24] width 43 height 27
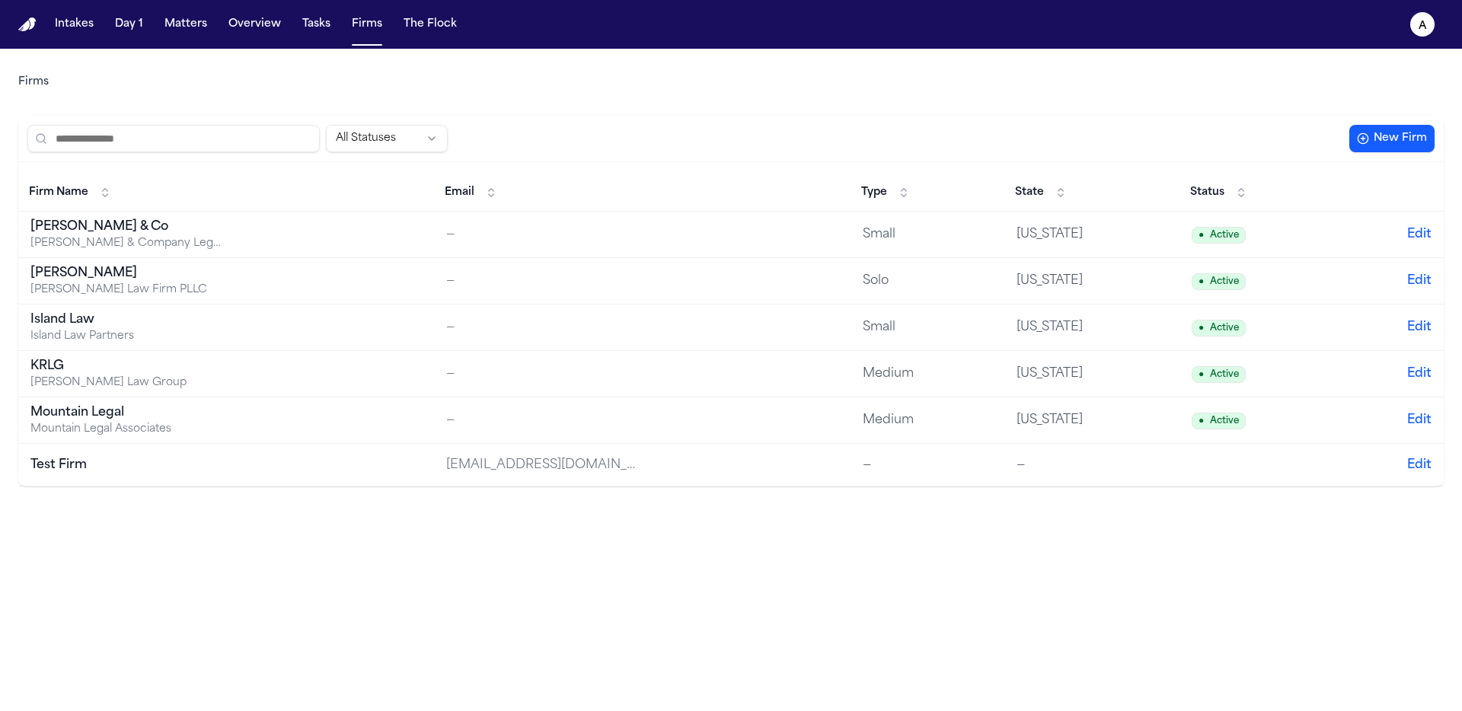
click at [149, 225] on div "[PERSON_NAME] & Co" at bounding box center [125, 227] width 190 height 18
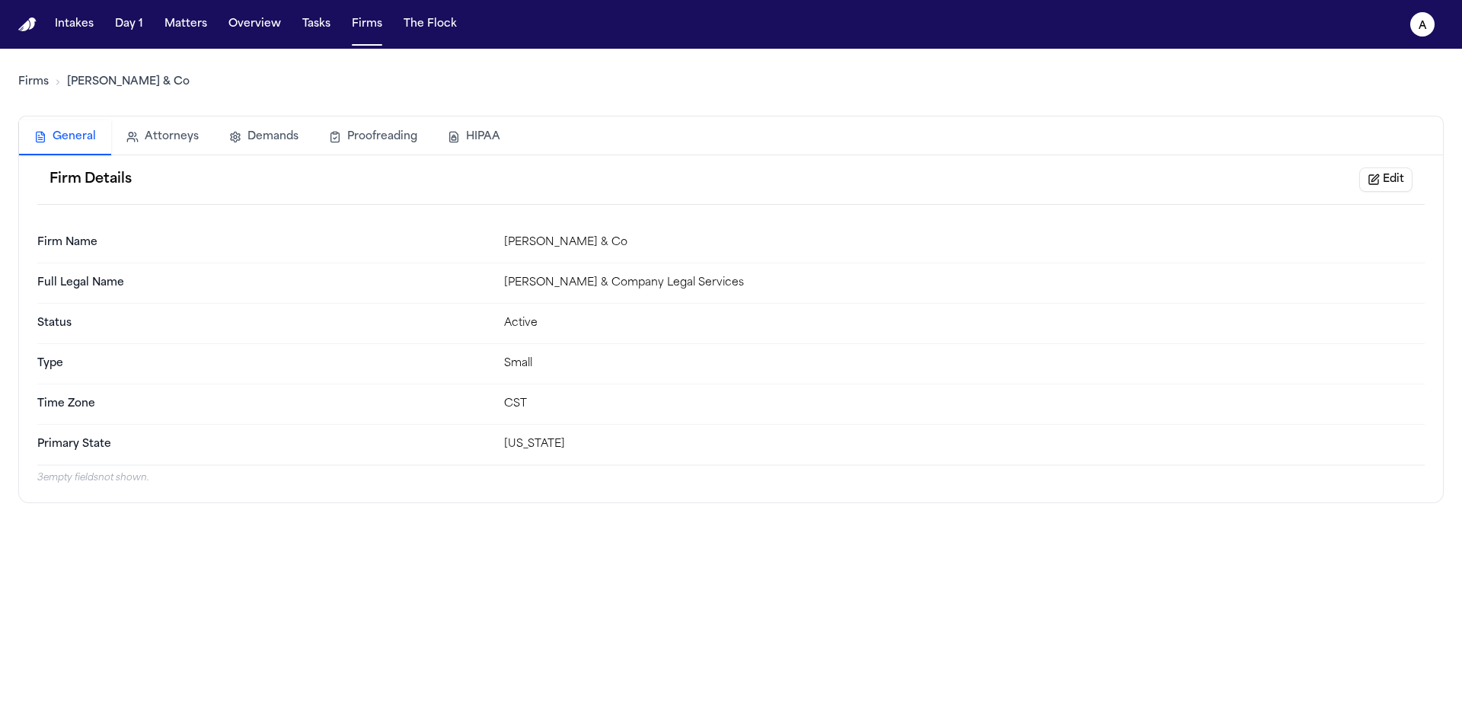
click at [481, 123] on button "HIPAA" at bounding box center [474, 137] width 83 height 34
click at [26, 81] on link "Firms" at bounding box center [33, 82] width 30 height 15
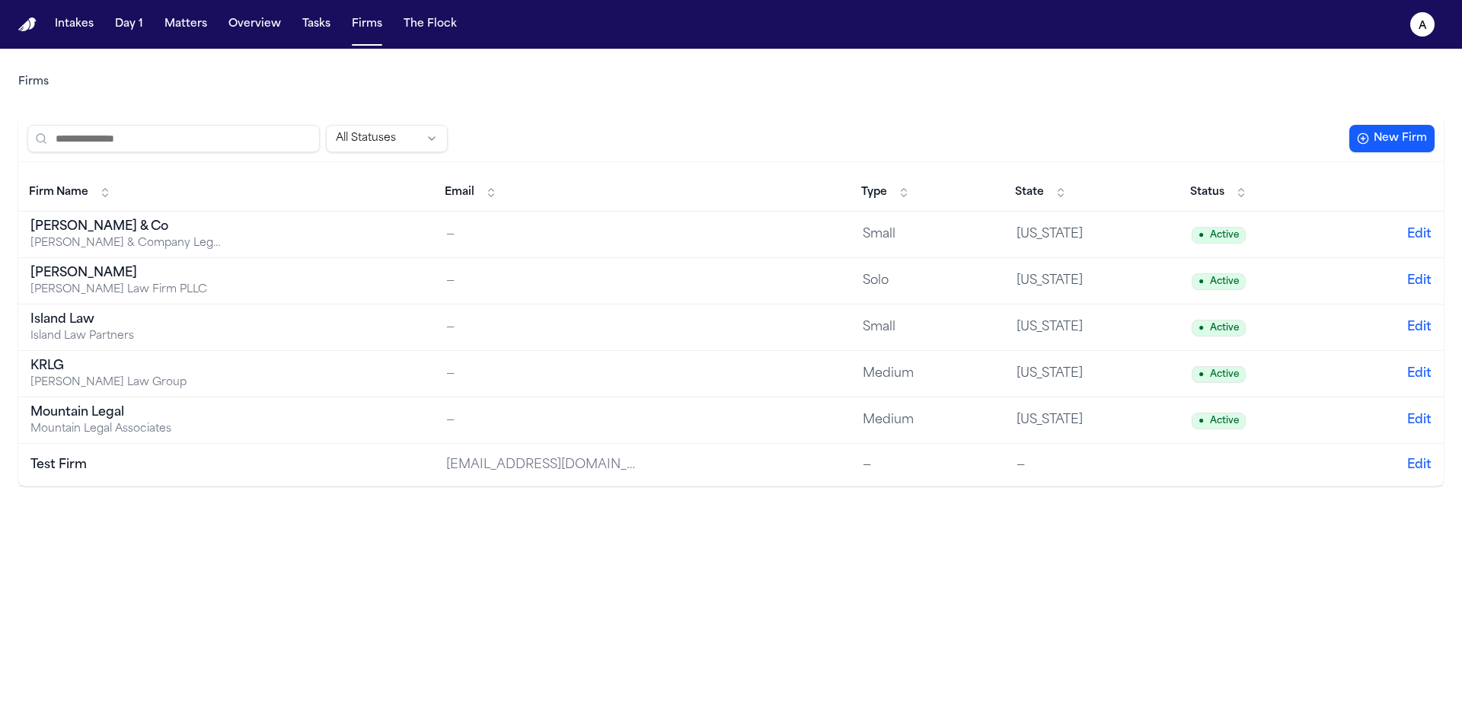
click at [113, 280] on div "[PERSON_NAME]" at bounding box center [125, 273] width 190 height 18
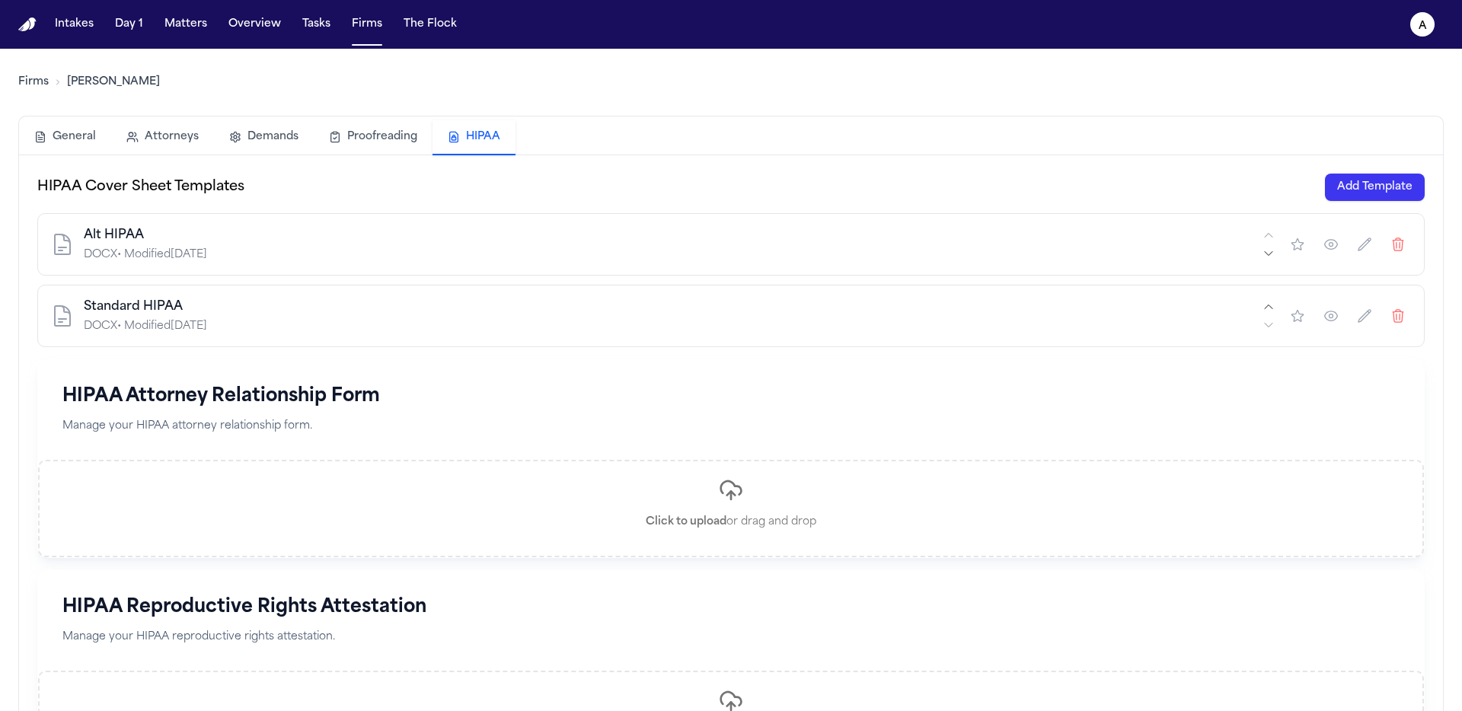
click at [461, 136] on button "HIPAA" at bounding box center [474, 137] width 83 height 35
click at [209, 16] on button "Matters" at bounding box center [185, 24] width 55 height 27
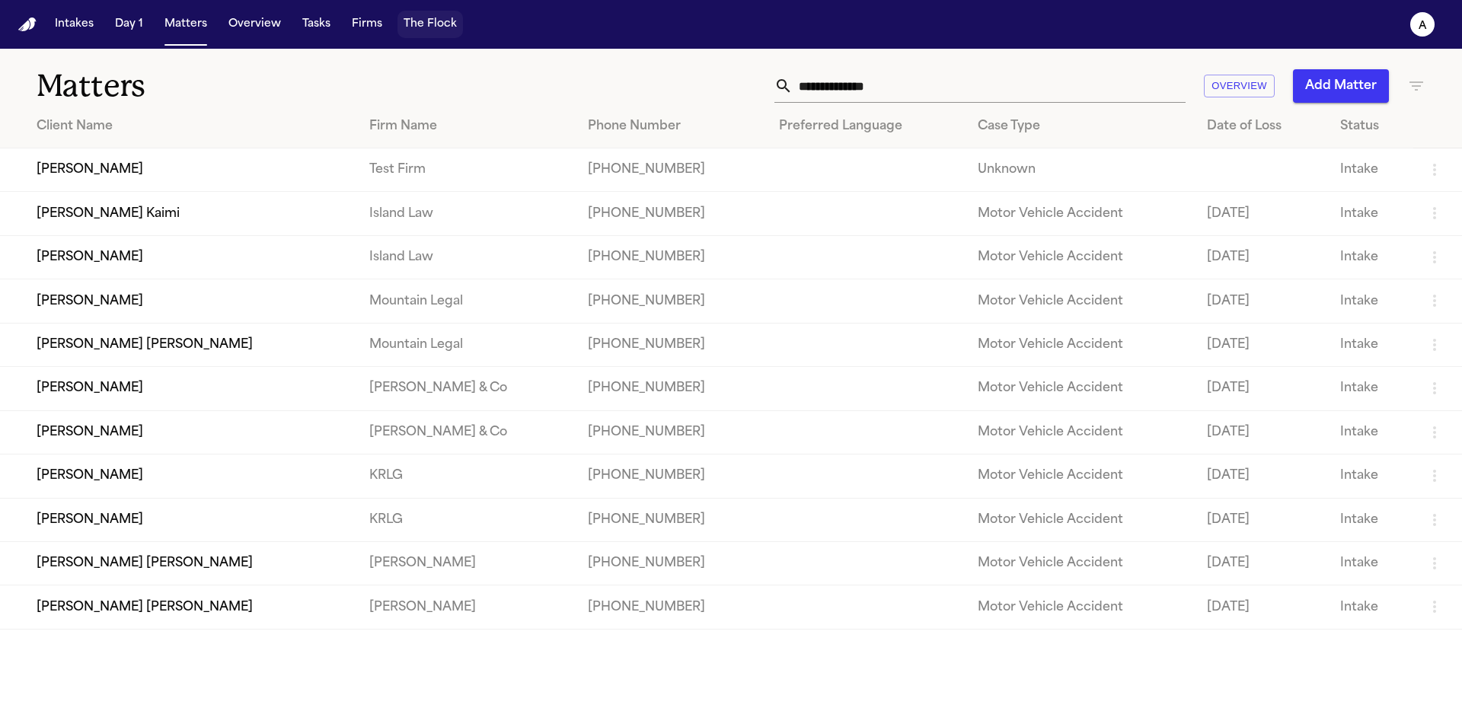
click at [420, 19] on button "The Flock" at bounding box center [431, 24] width 66 height 27
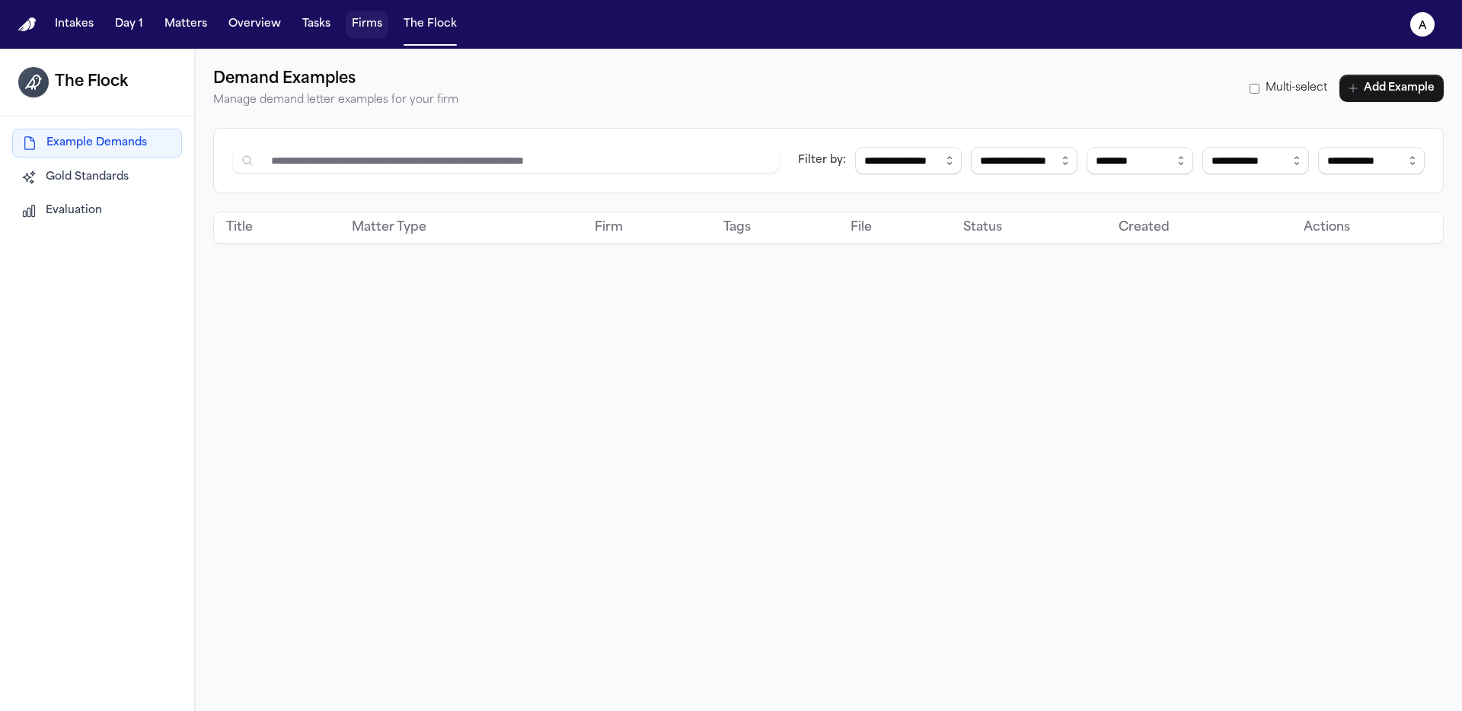
click at [360, 28] on button "Firms" at bounding box center [367, 24] width 43 height 27
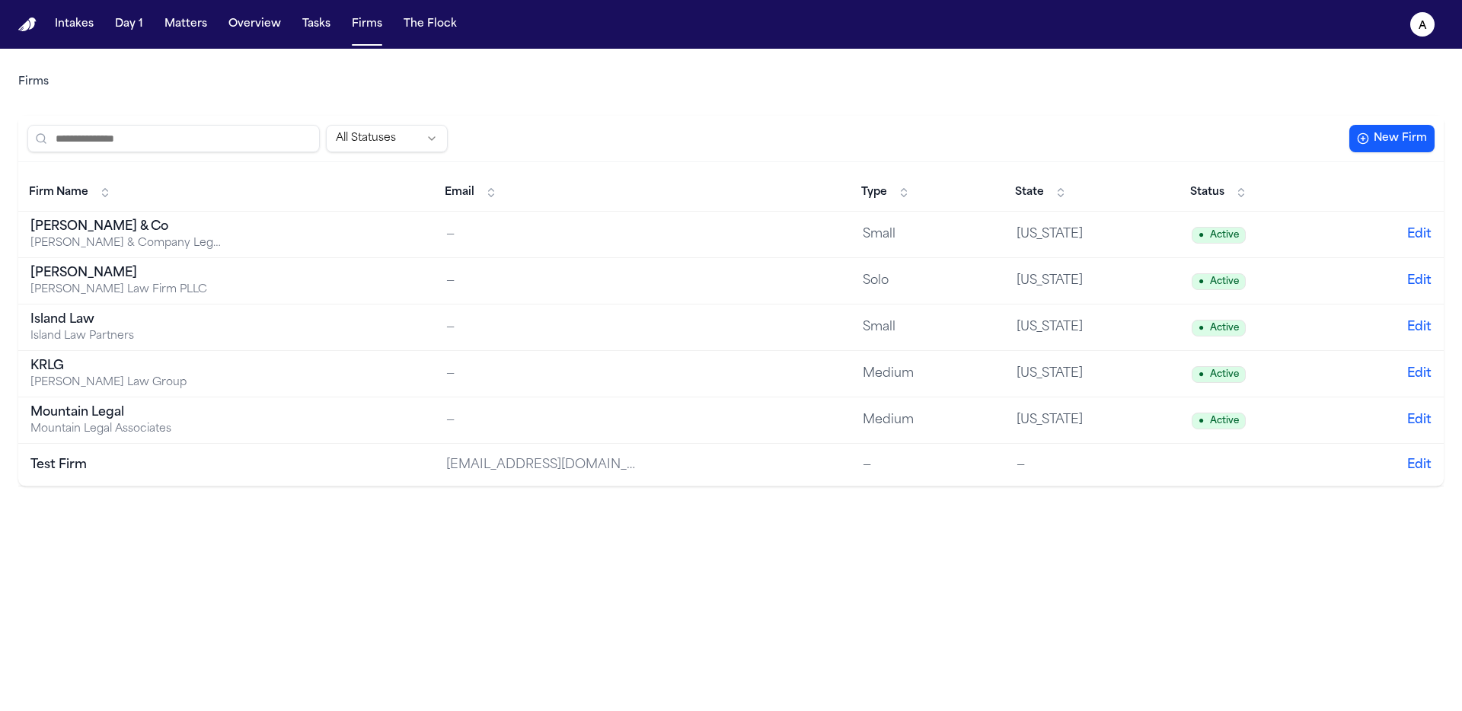
click at [43, 465] on div "Test Firm" at bounding box center [125, 465] width 190 height 18
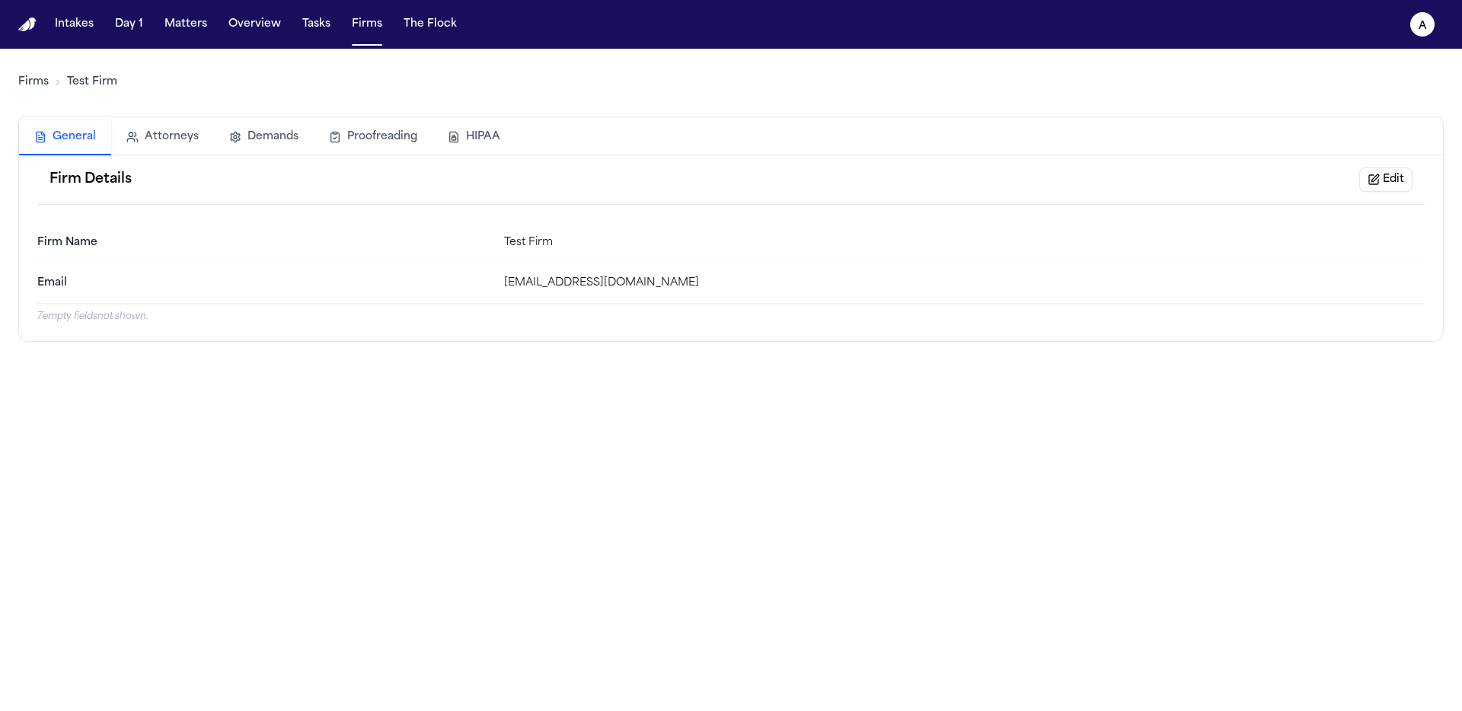
click at [479, 136] on button "HIPAA" at bounding box center [474, 137] width 83 height 34
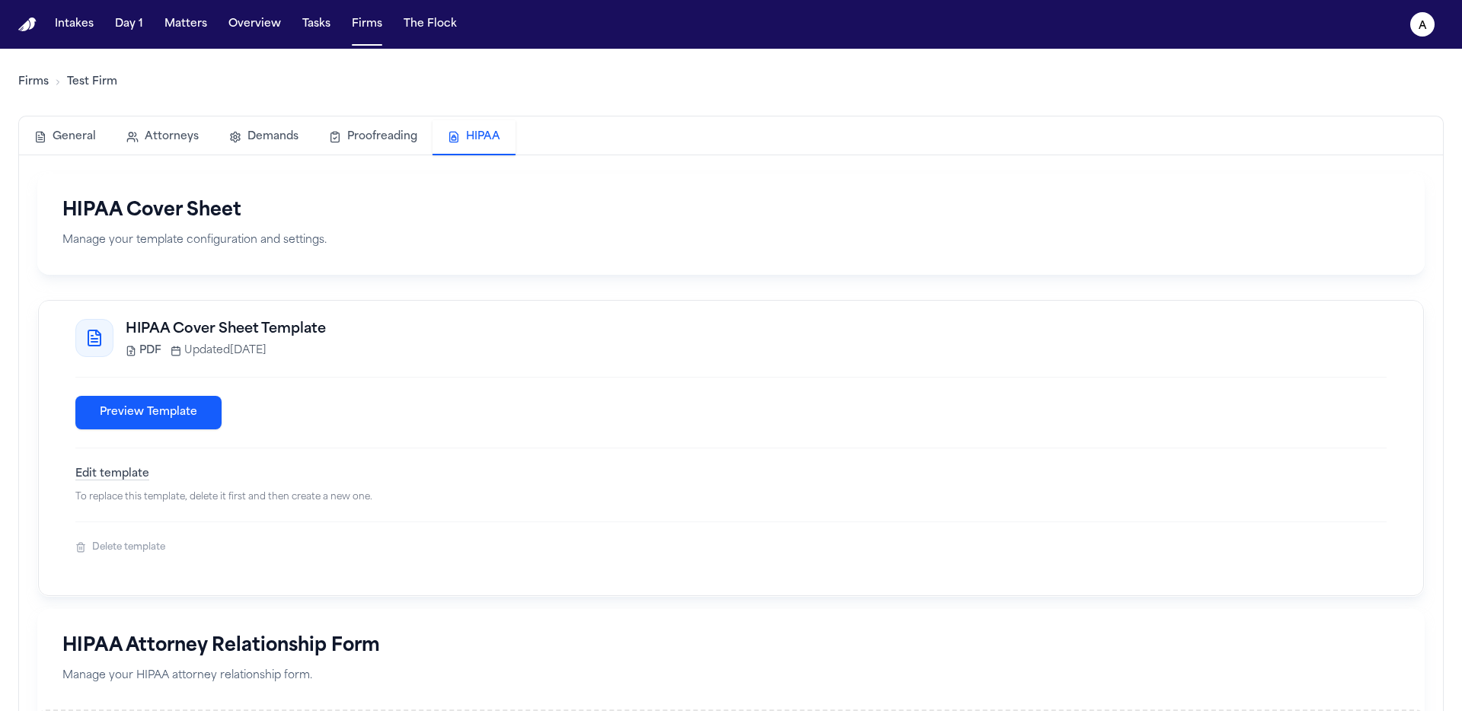
click at [145, 570] on div "HIPAA Cover Sheet Template PDF Updated Aug 30, 2025 Preview Template Edit templ…" at bounding box center [731, 448] width 1348 height 258
click at [149, 558] on div "Delete template" at bounding box center [731, 540] width 1312 height 37
click at [148, 551] on button "Delete template" at bounding box center [120, 548] width 90 height 12
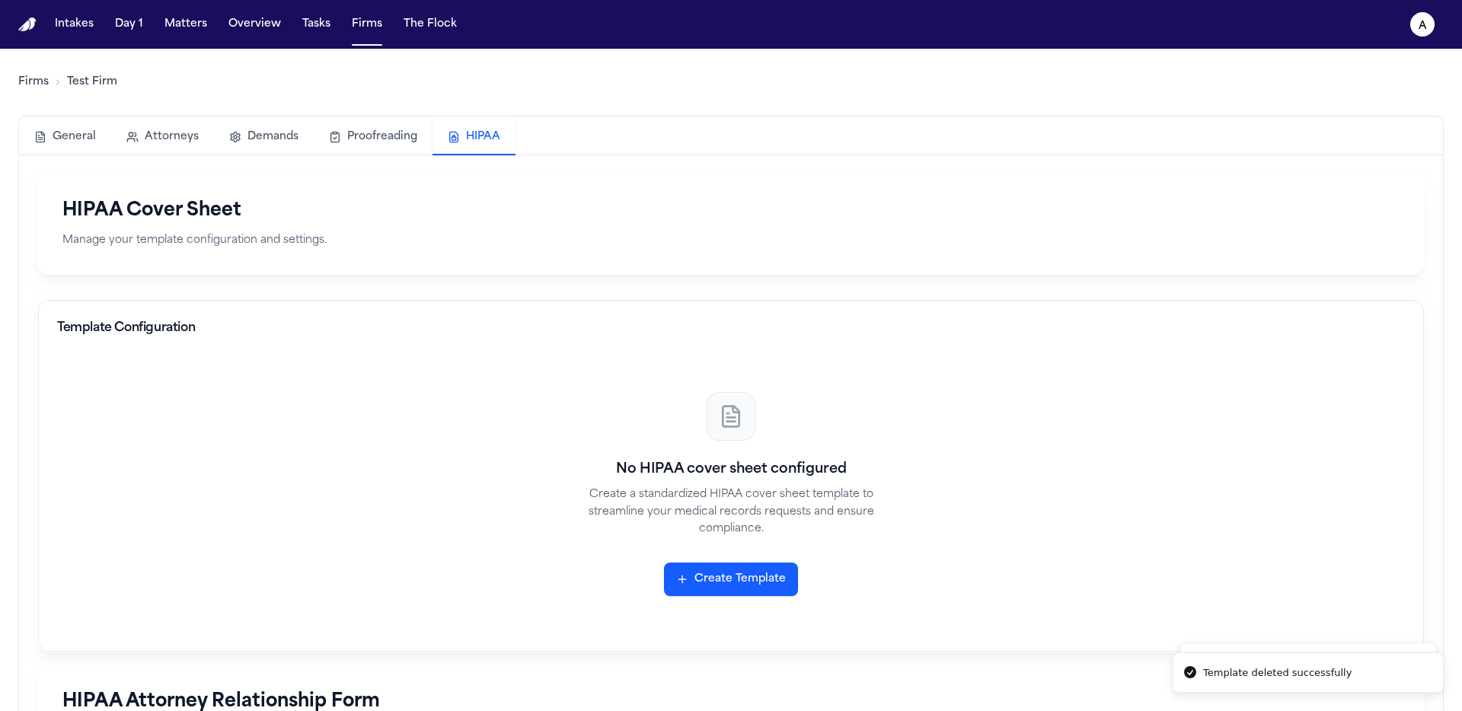
click at [756, 584] on button "Create Template" at bounding box center [731, 580] width 134 height 34
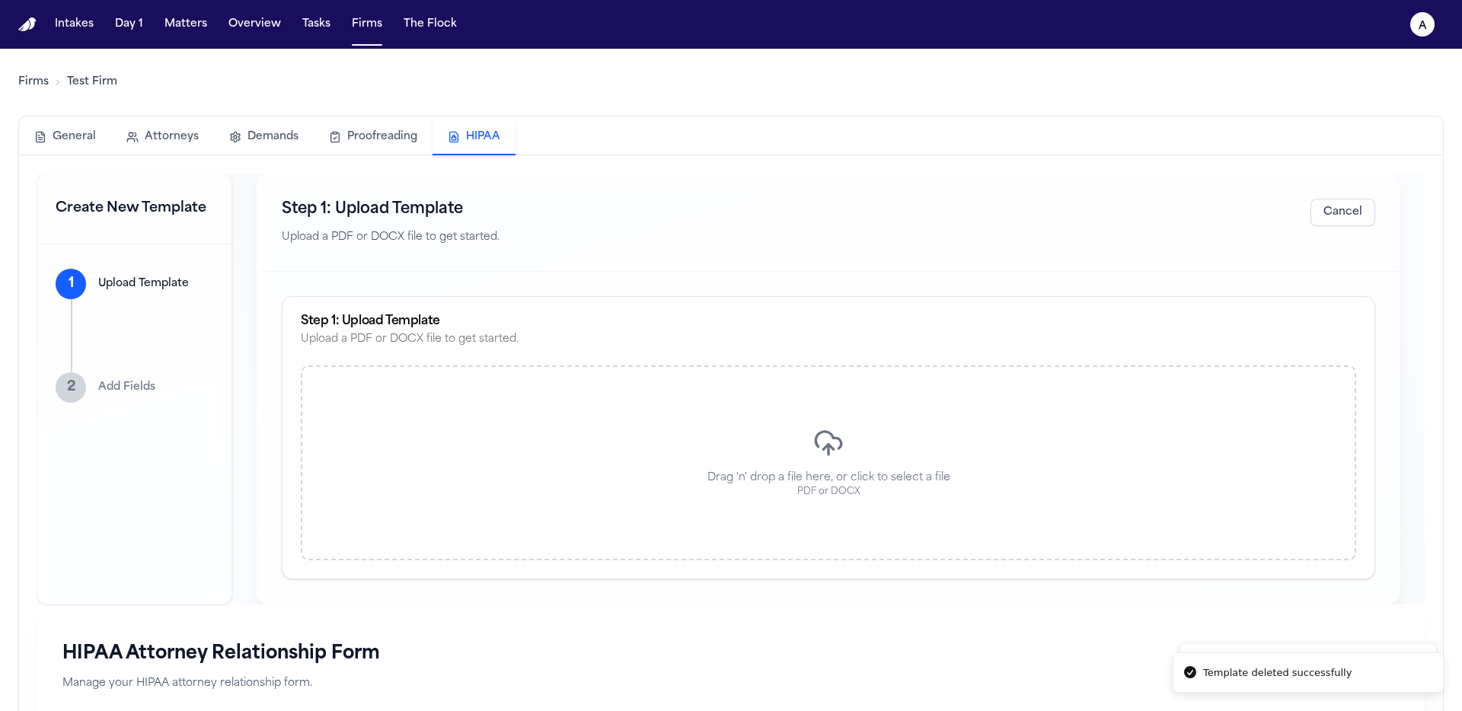
click at [522, 438] on div "Drag 'n' drop a file here, or click to select a file PDF or DOCX" at bounding box center [829, 463] width 1056 height 195
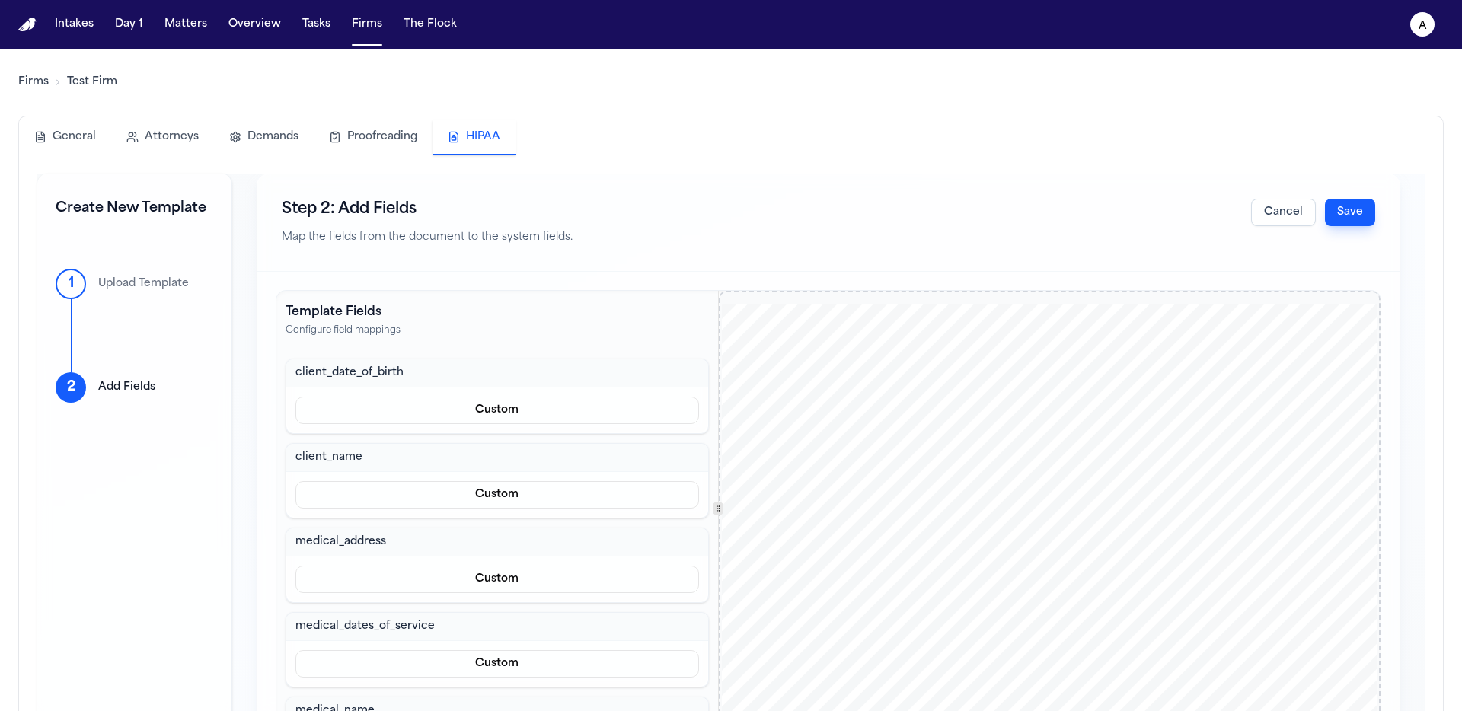
click at [1335, 202] on button "Save" at bounding box center [1350, 212] width 50 height 27
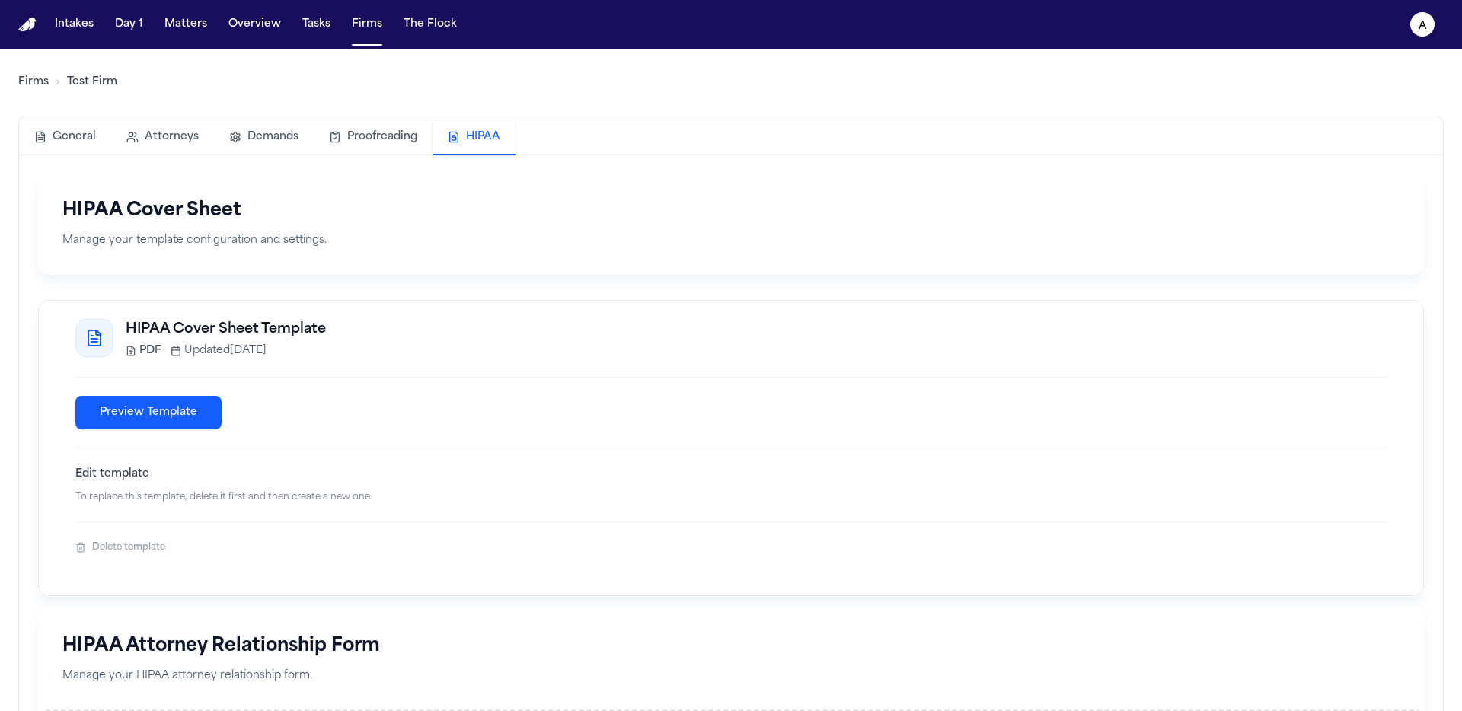
click at [44, 88] on link "Firms" at bounding box center [33, 82] width 30 height 15
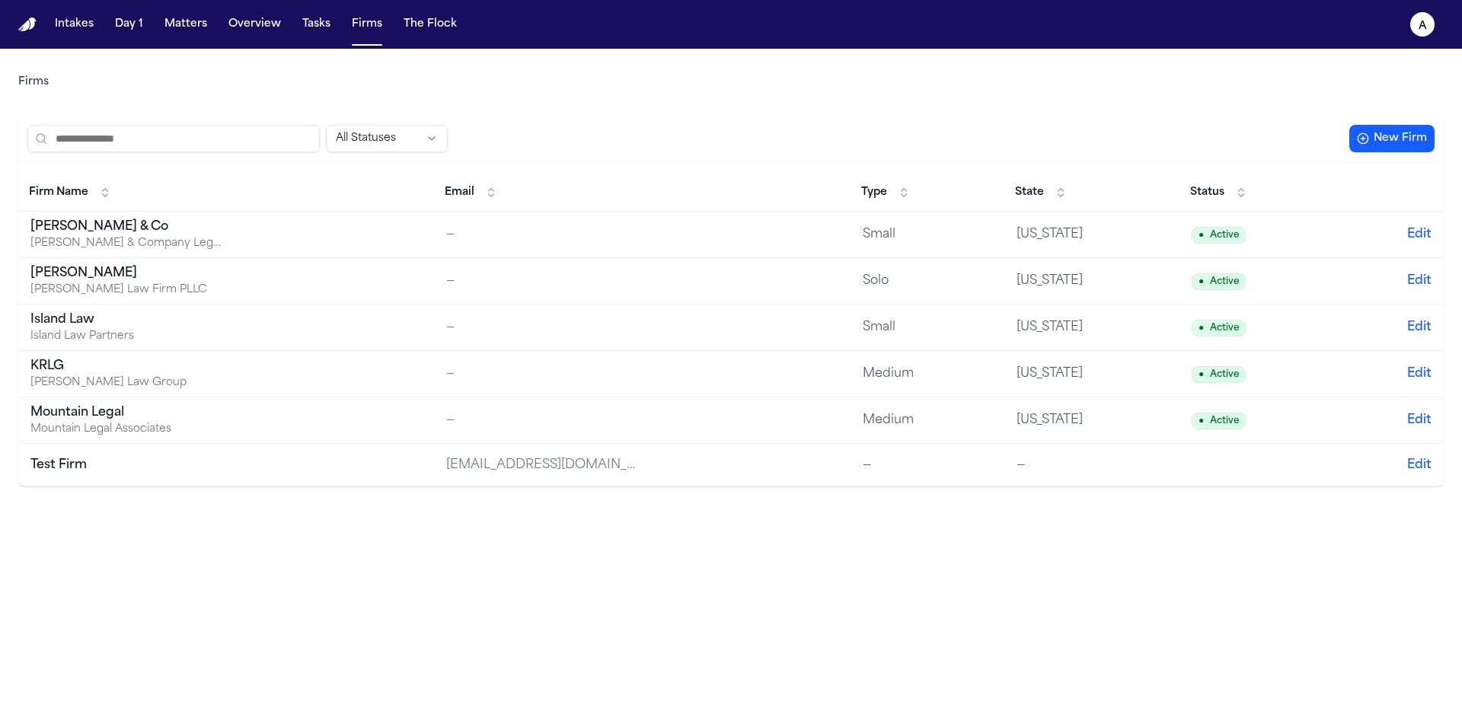
click at [182, 283] on div "Hecht Law Firm PLLC" at bounding box center [125, 290] width 190 height 15
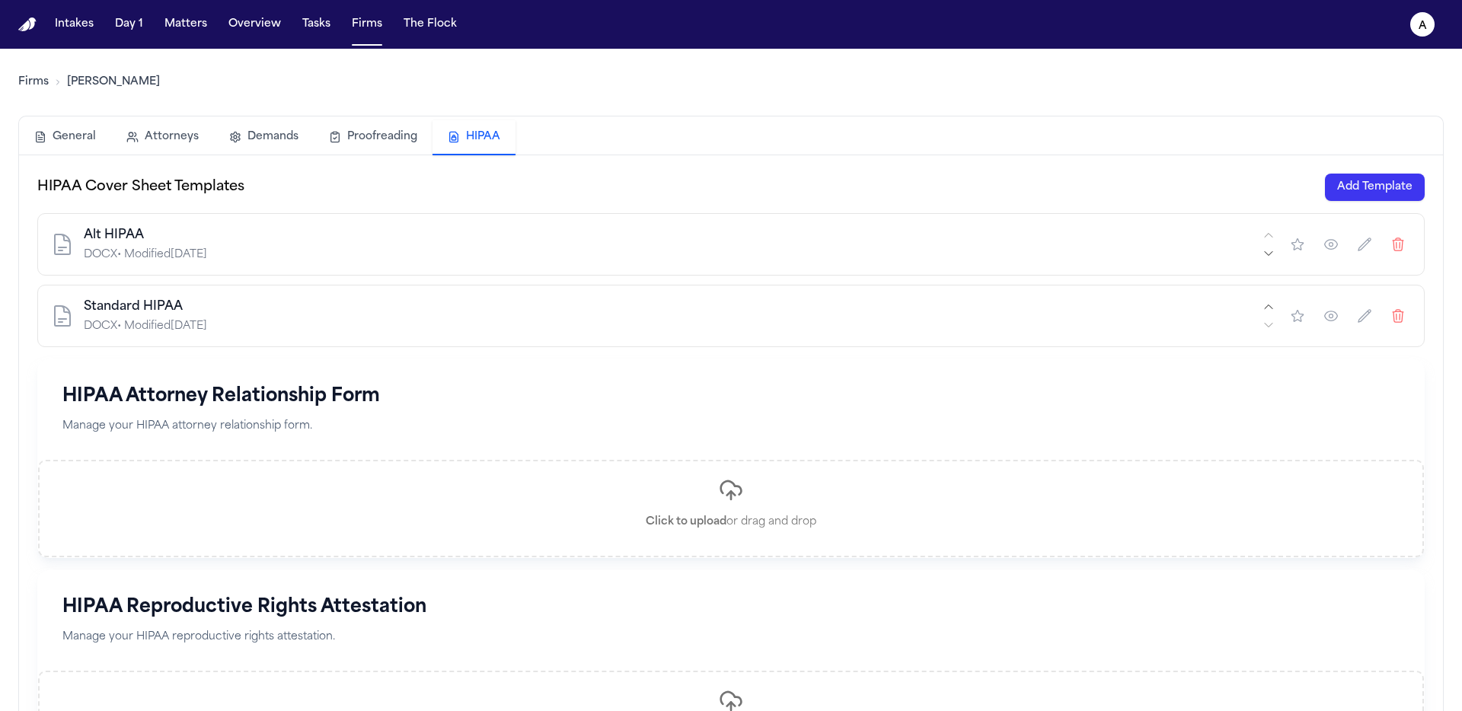
click at [463, 145] on button "HIPAA" at bounding box center [474, 137] width 83 height 35
click at [368, 19] on button "Firms" at bounding box center [367, 24] width 43 height 27
click at [1290, 315] on icon "button" at bounding box center [1297, 315] width 15 height 15
click at [1325, 328] on button "button" at bounding box center [1331, 315] width 27 height 27
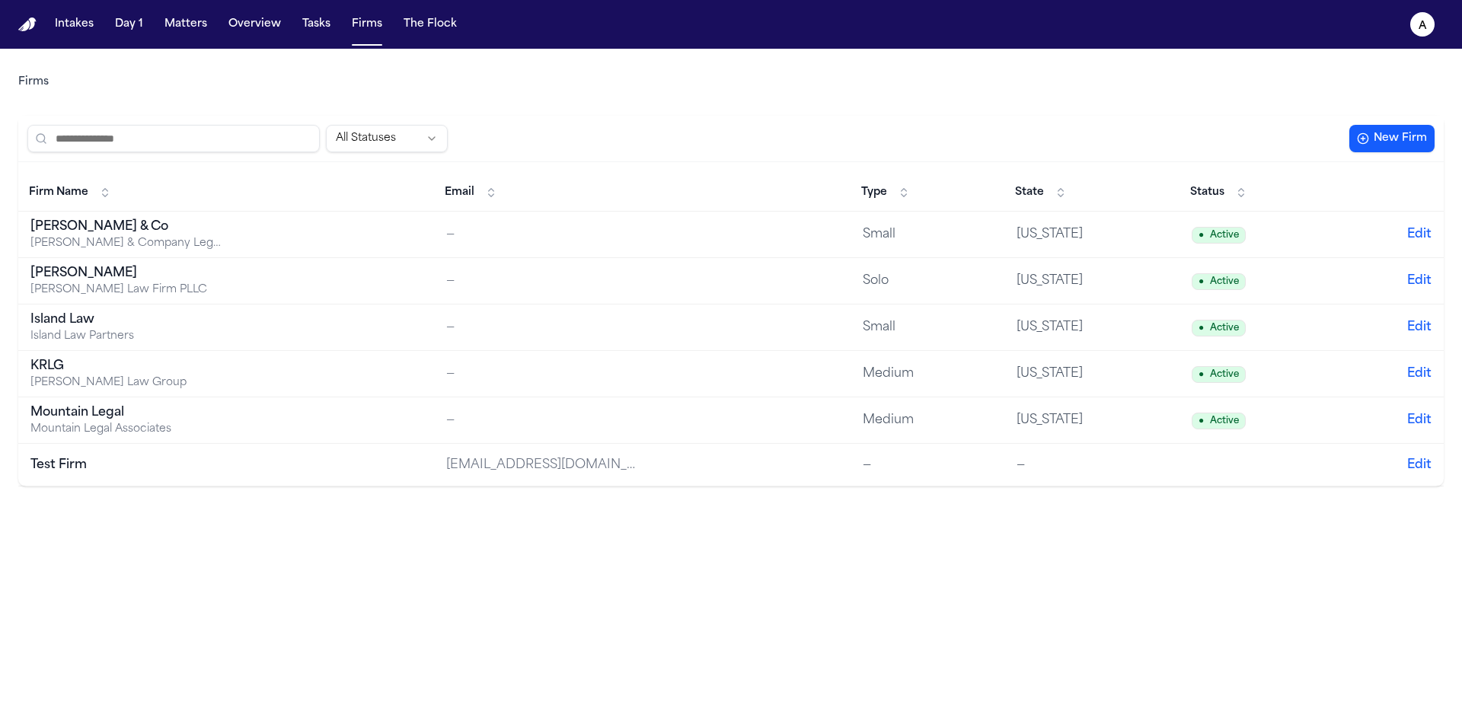
click at [103, 225] on div "[PERSON_NAME] & Co" at bounding box center [125, 227] width 190 height 18
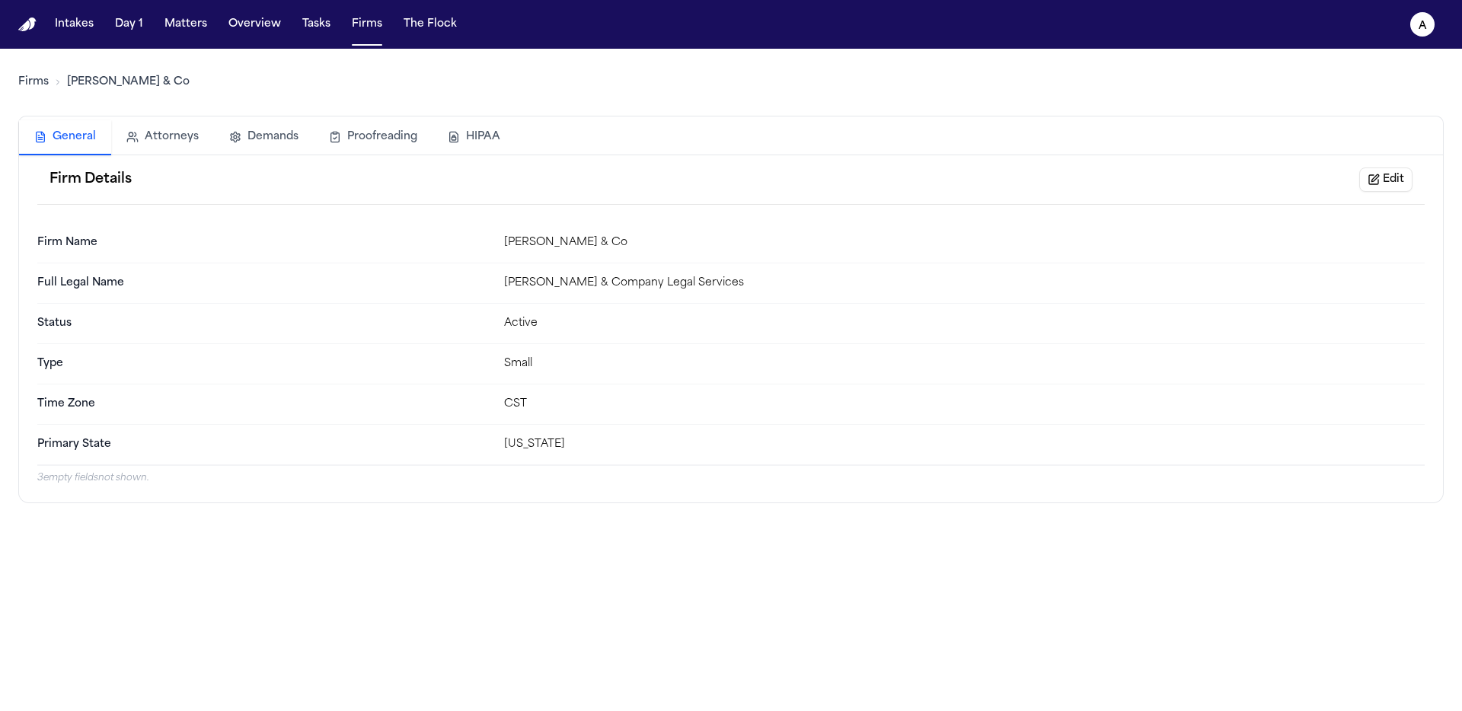
click at [487, 145] on button "HIPAA" at bounding box center [474, 137] width 83 height 34
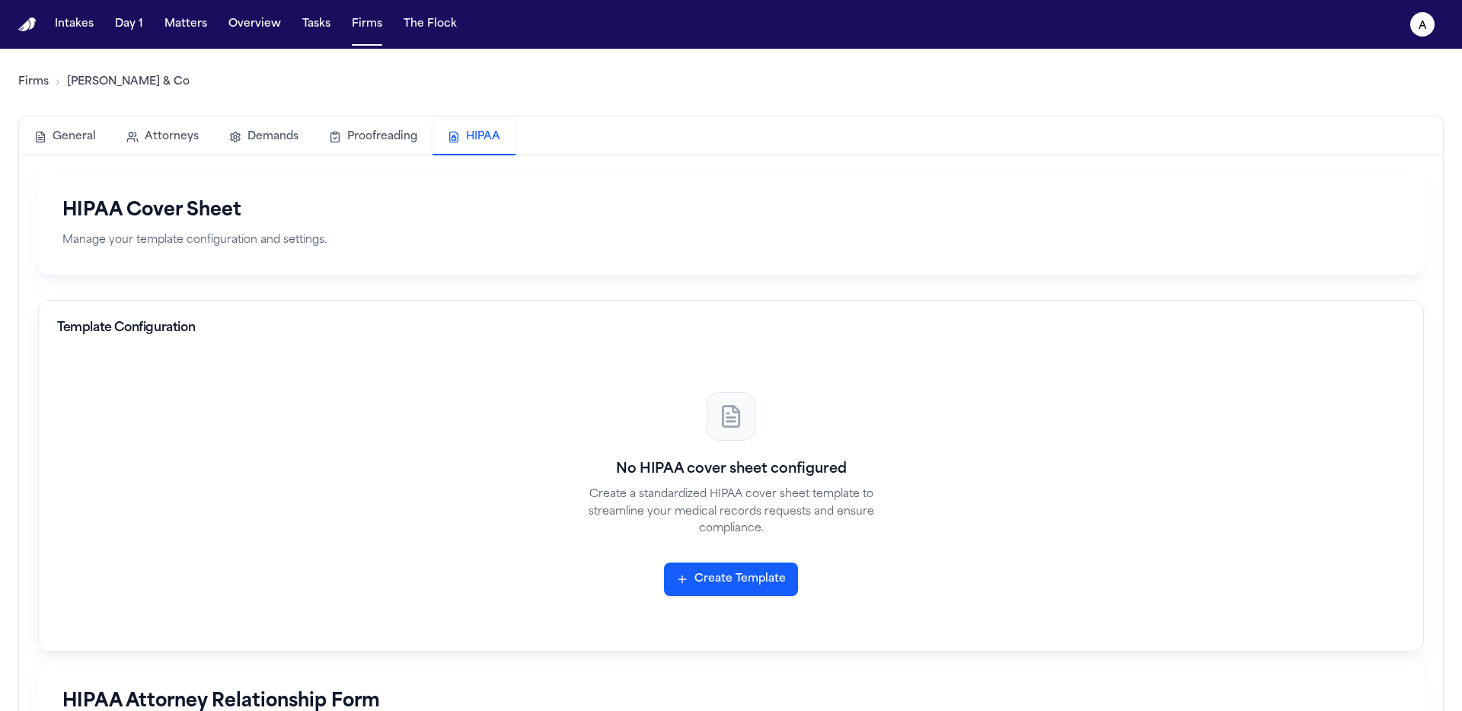
click at [714, 551] on div "No HIPAA cover sheet configured Create a standardized HIPAA cover sheet templat…" at bounding box center [731, 494] width 1348 height 277
click at [712, 577] on button "Create Template" at bounding box center [731, 580] width 134 height 34
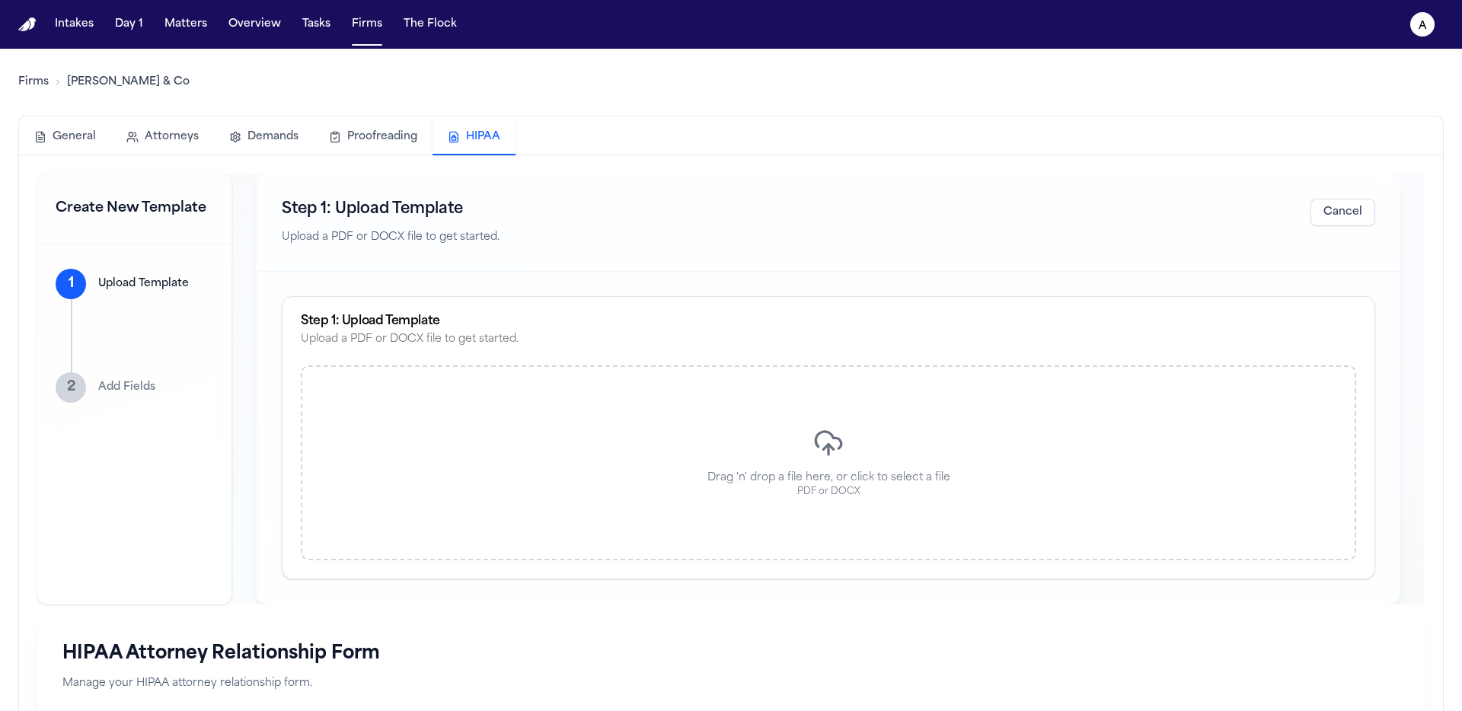
click at [638, 409] on div "Drag 'n' drop a file here, or click to select a file PDF or DOCX" at bounding box center [829, 463] width 1056 height 195
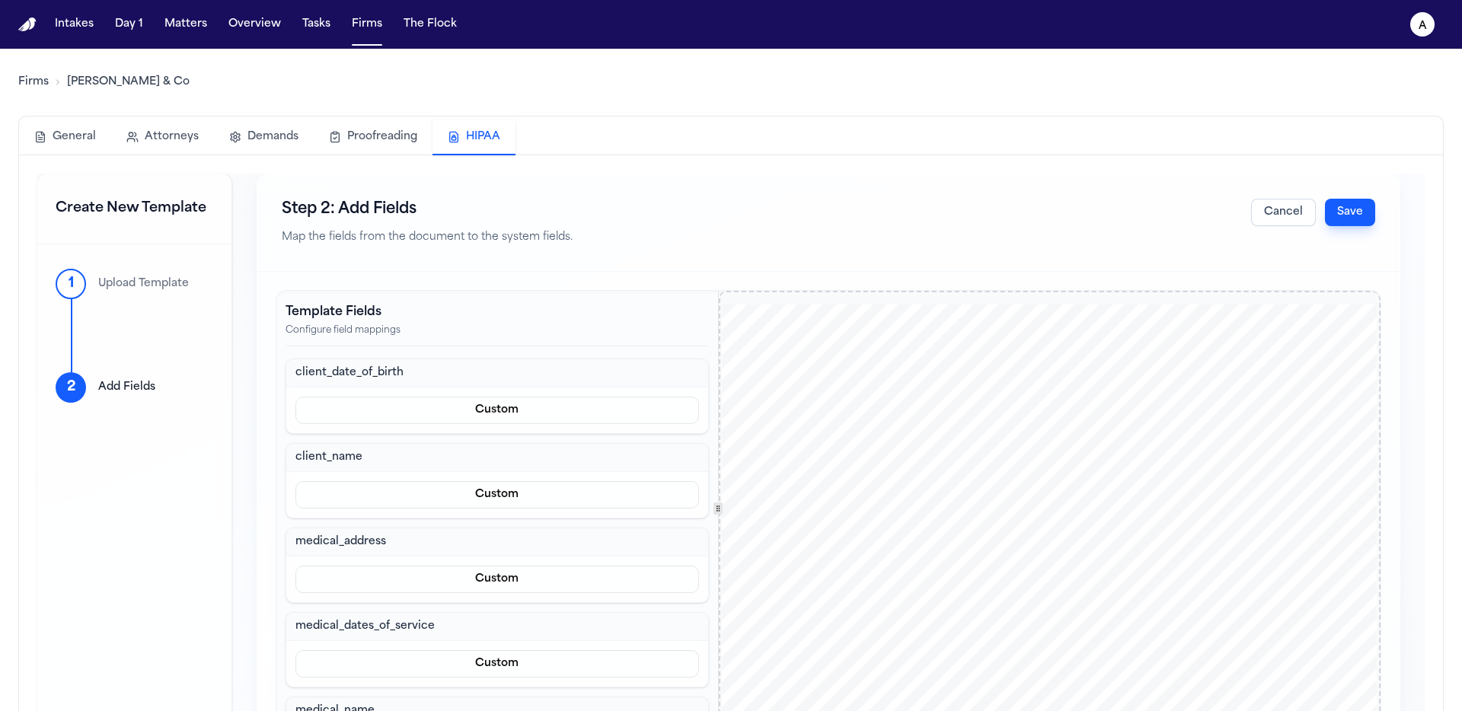
click at [1337, 213] on button "Save" at bounding box center [1350, 212] width 50 height 27
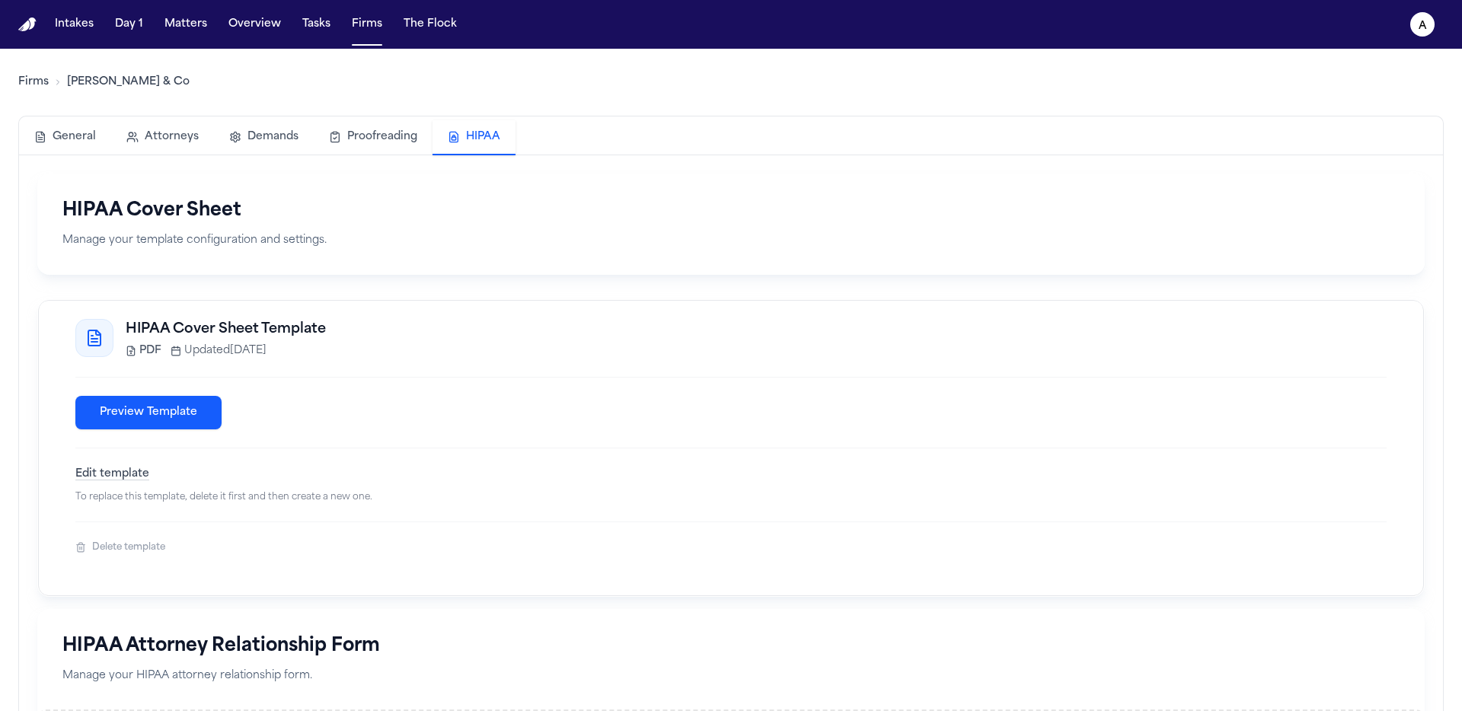
click at [121, 554] on button "Delete template" at bounding box center [120, 548] width 90 height 12
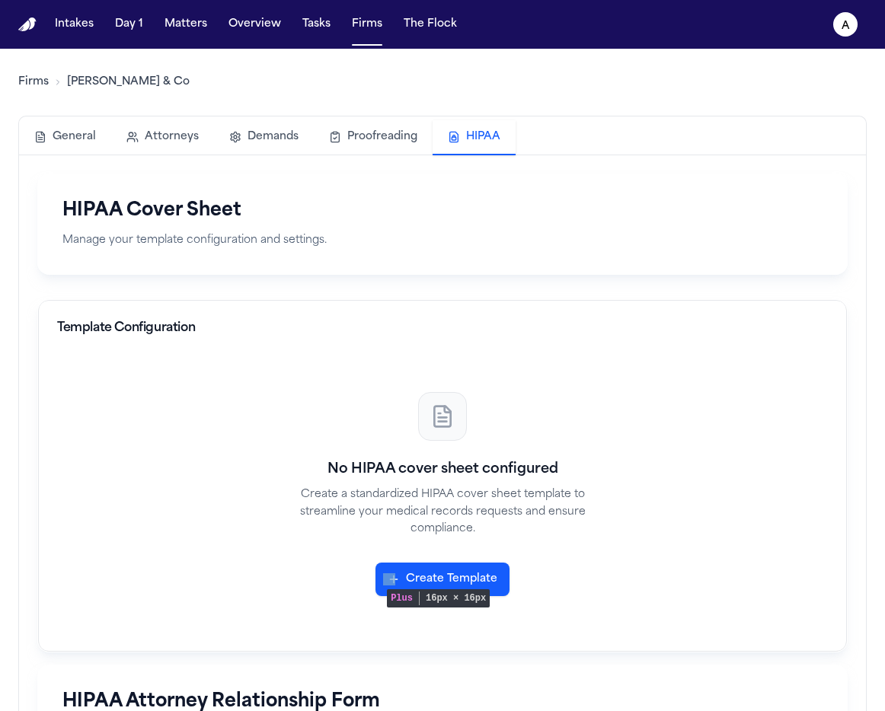
click at [412, 587] on button "Create Template" at bounding box center [443, 580] width 134 height 34
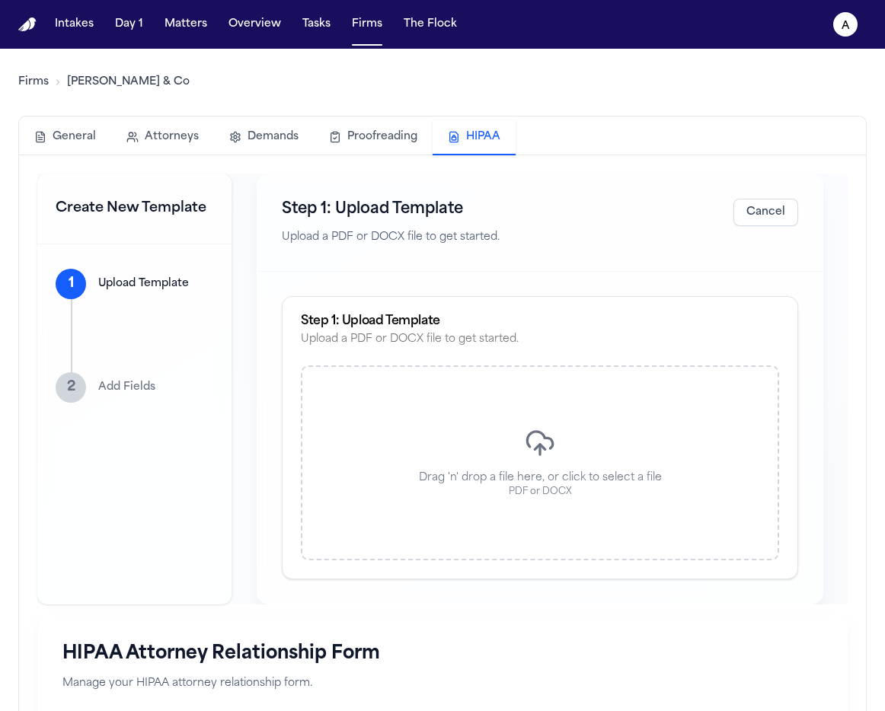
click at [590, 430] on div "Drag 'n' drop a file here, or click to select a file PDF or DOCX" at bounding box center [540, 463] width 478 height 195
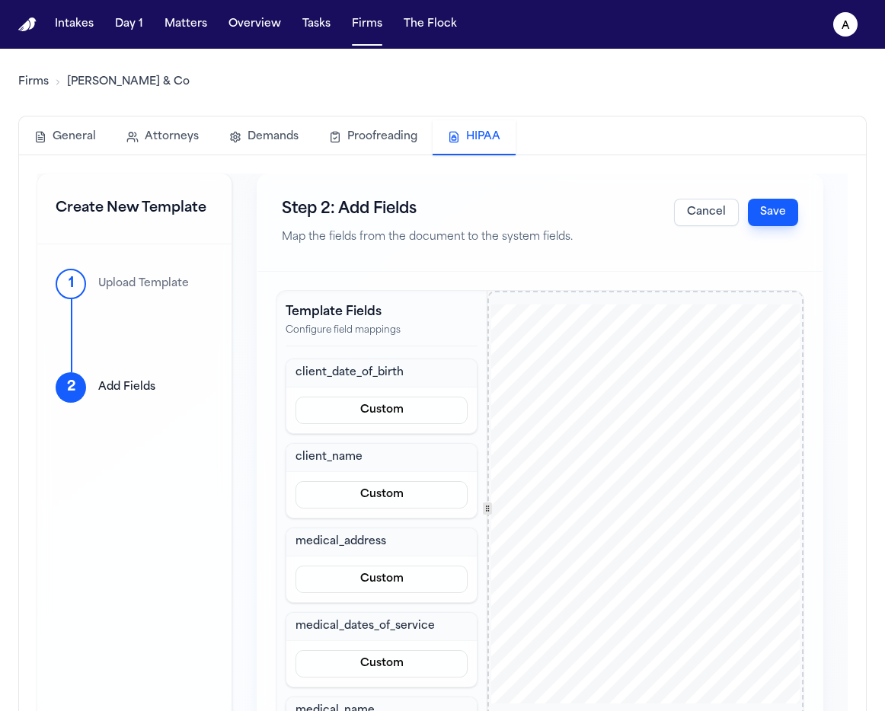
click at [768, 205] on button "Save" at bounding box center [773, 212] width 50 height 27
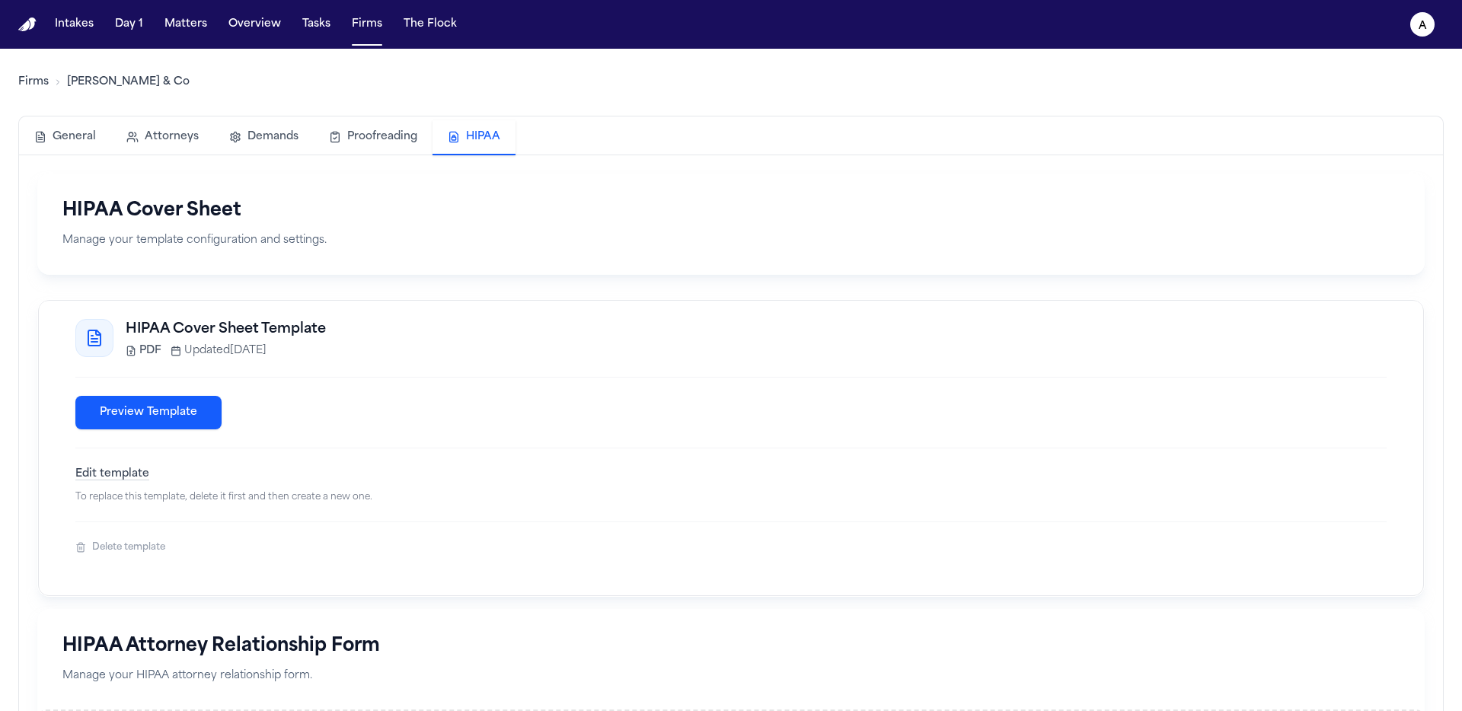
click at [110, 551] on button "Delete template" at bounding box center [120, 548] width 90 height 12
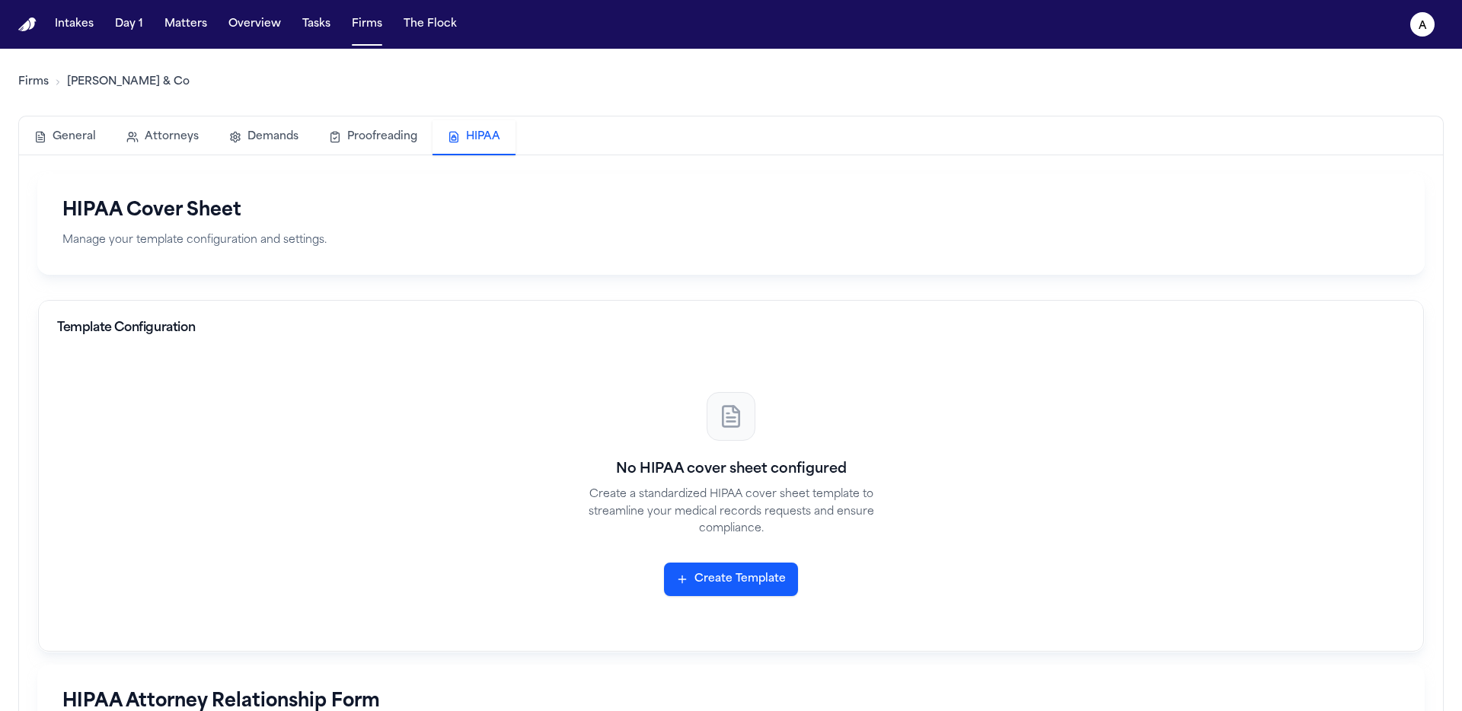
click at [743, 580] on button "Create Template" at bounding box center [731, 580] width 134 height 34
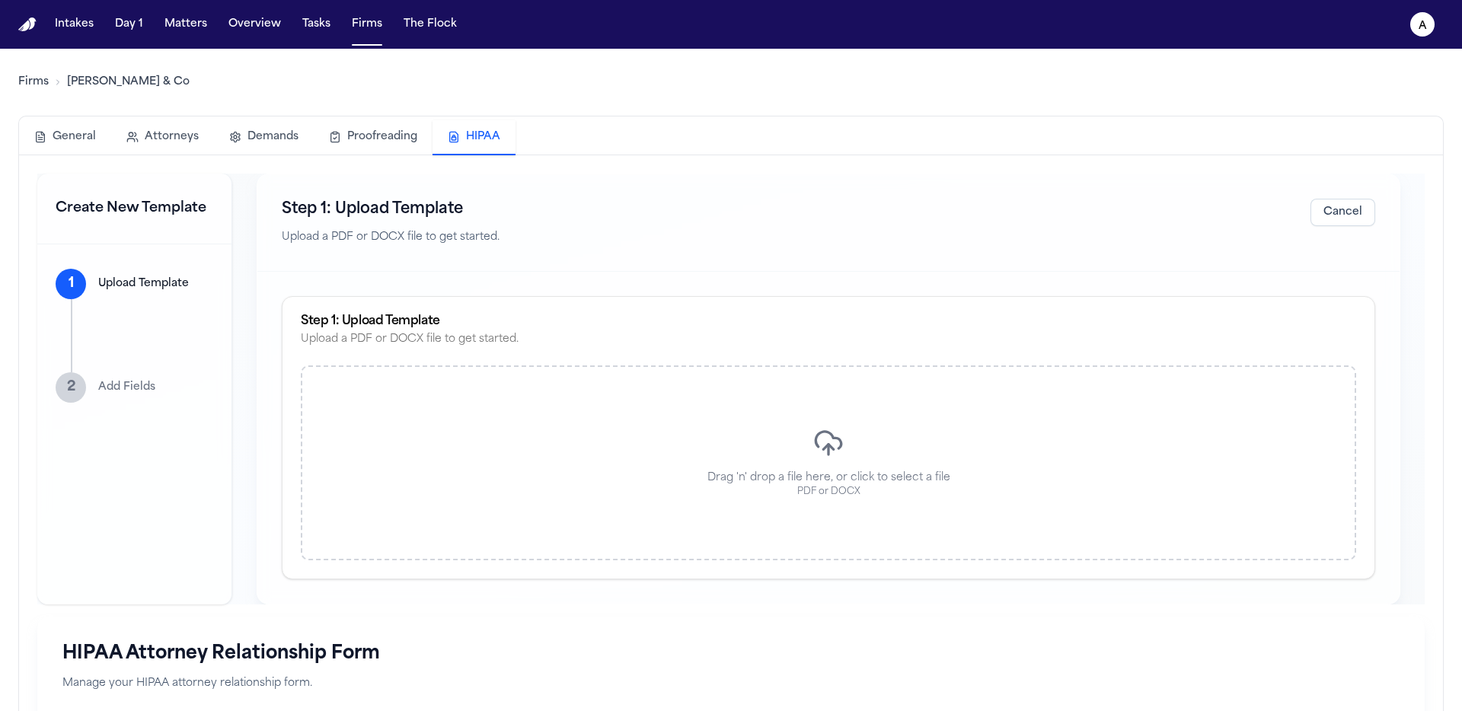
click at [693, 431] on div "Drag 'n' drop a file here, or click to select a file PDF or DOCX" at bounding box center [829, 463] width 1056 height 195
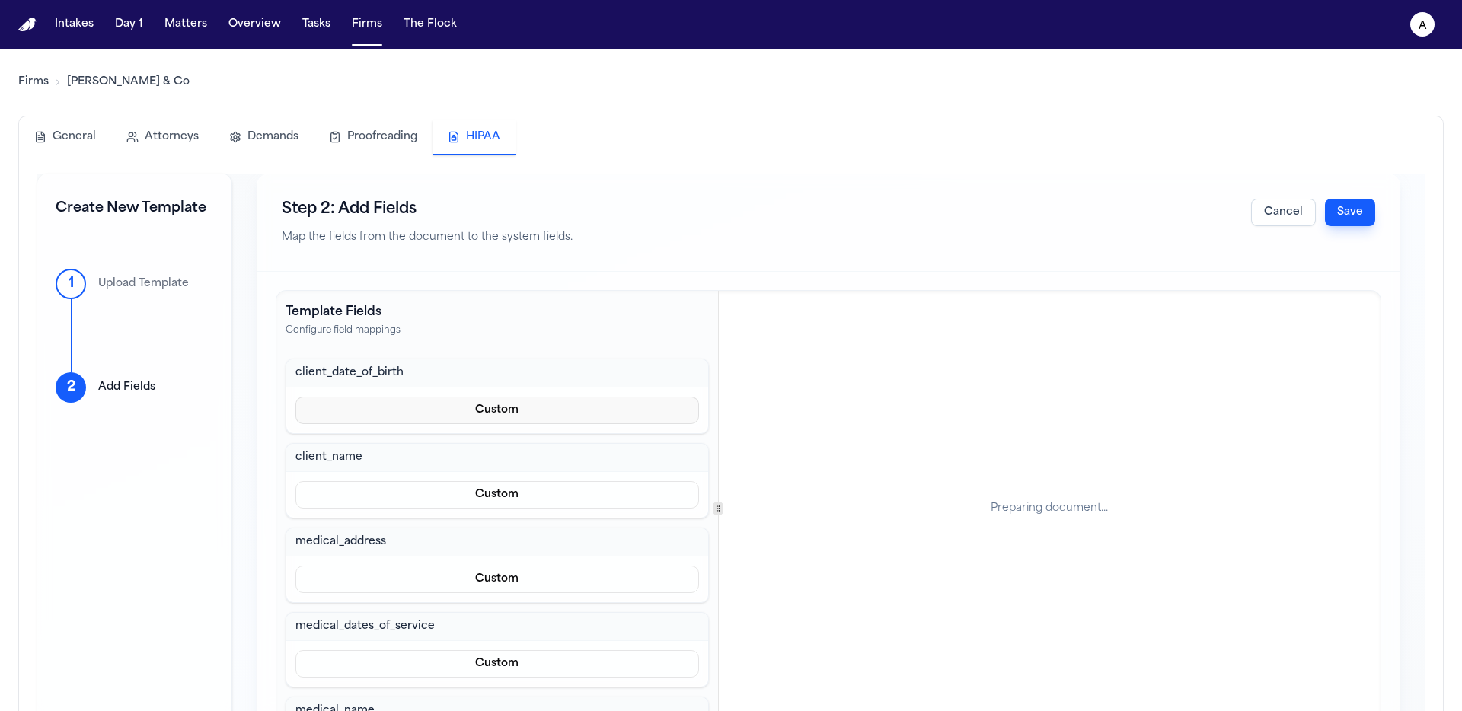
click at [510, 408] on button "Custom" at bounding box center [498, 410] width 404 height 27
click at [510, 455] on button "Prefill from Matter" at bounding box center [489, 446] width 139 height 27
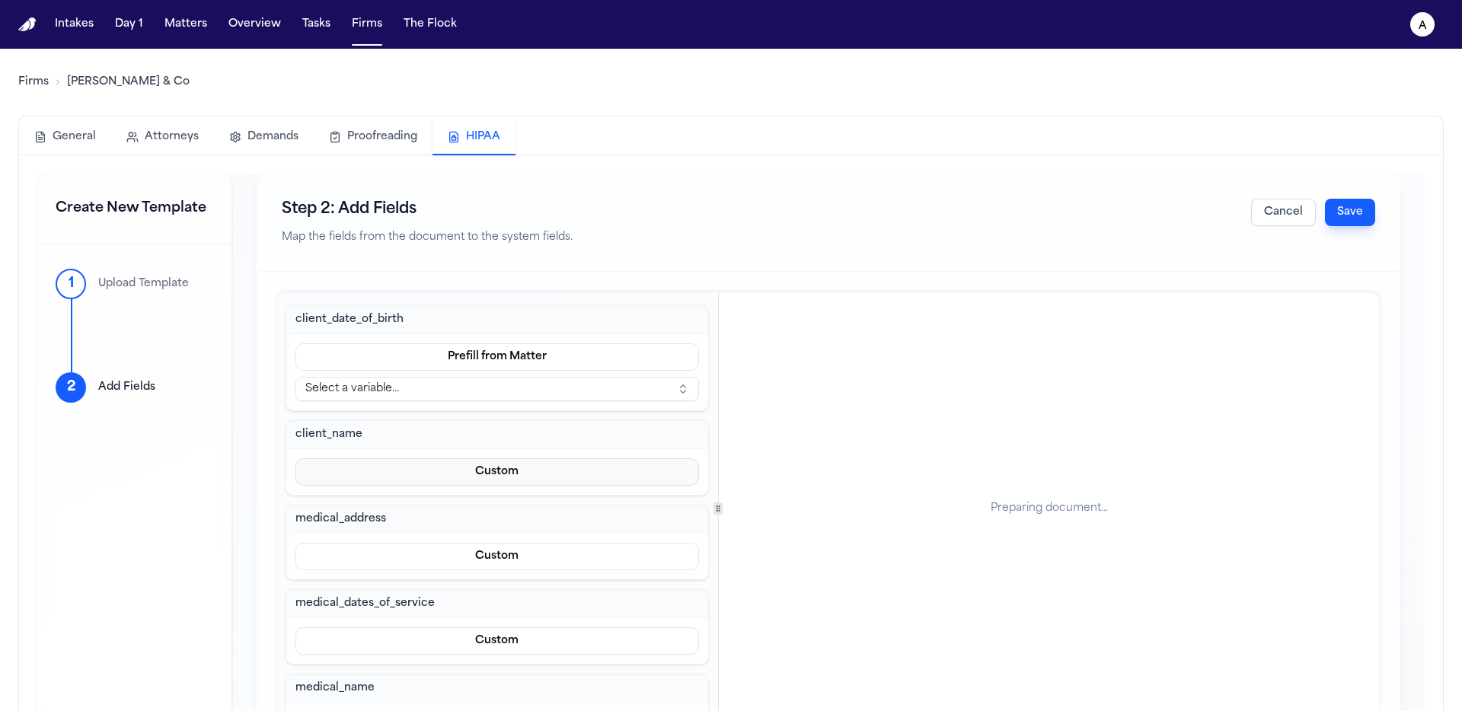
scroll to position [88, 0]
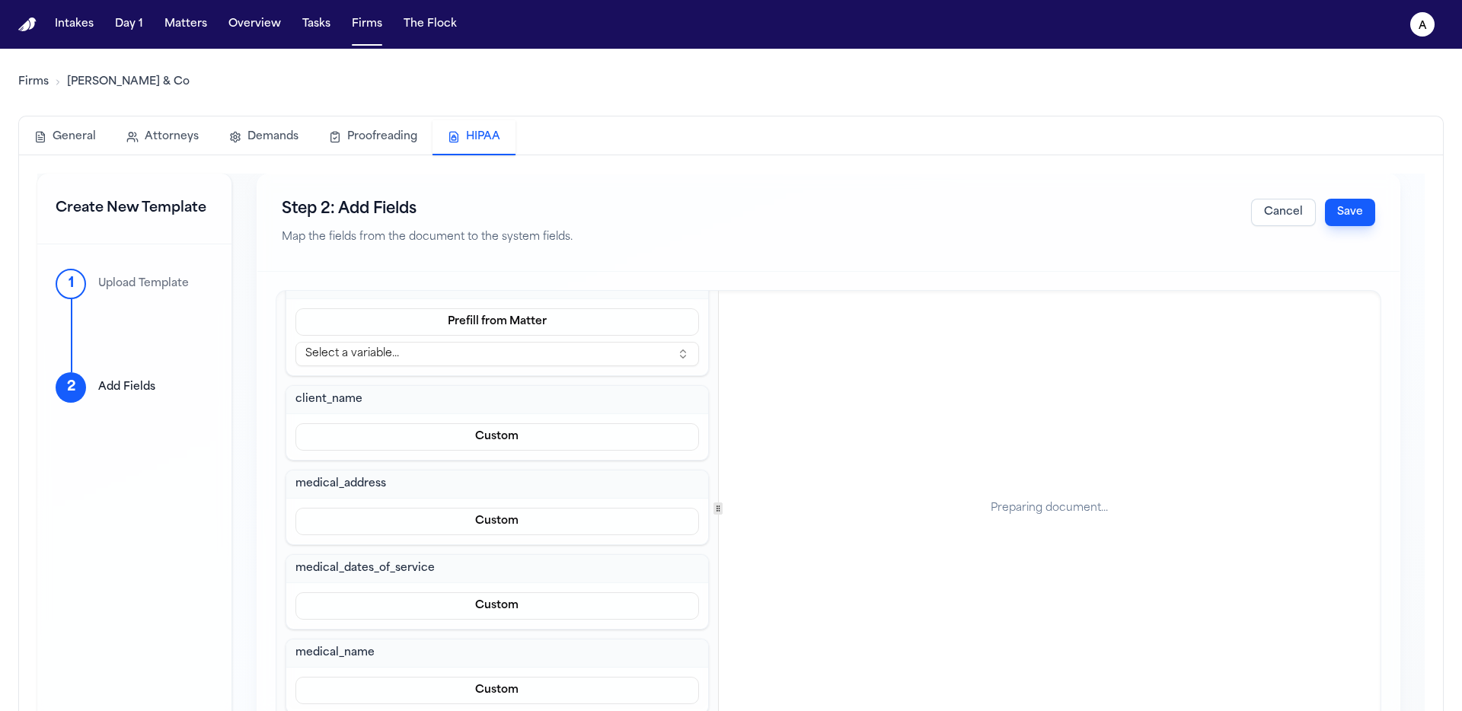
click at [552, 353] on button "Select a variable..." at bounding box center [498, 354] width 404 height 24
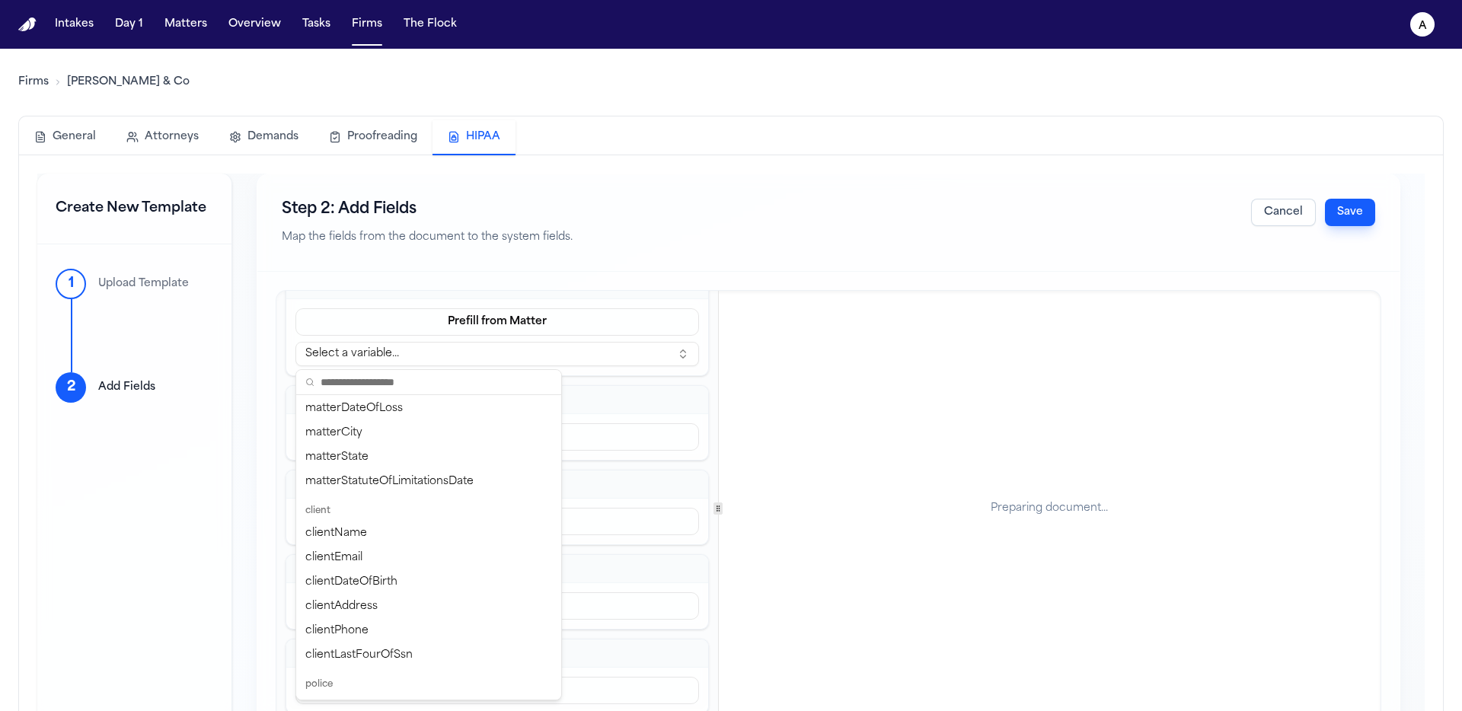
scroll to position [294, 0]
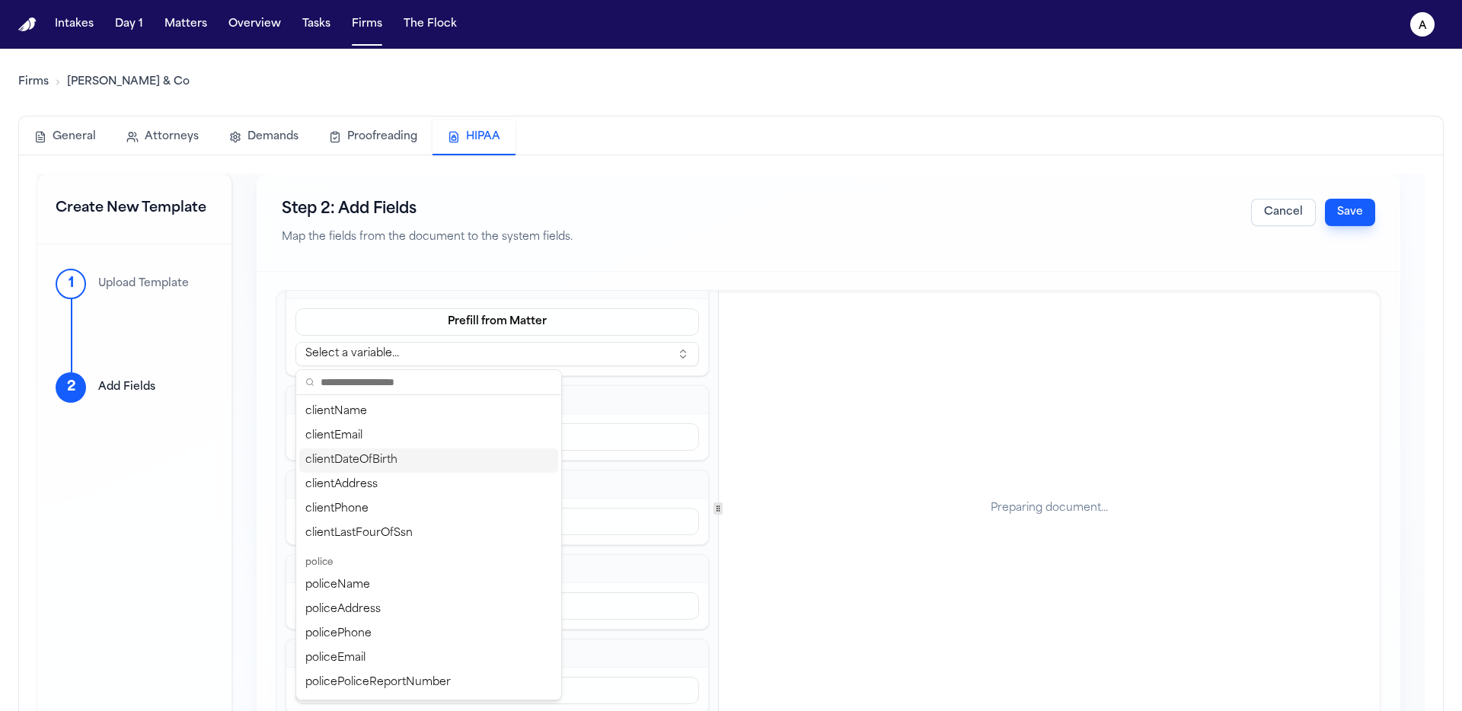
click at [456, 465] on div "clientDateOfBirth" at bounding box center [428, 461] width 259 height 24
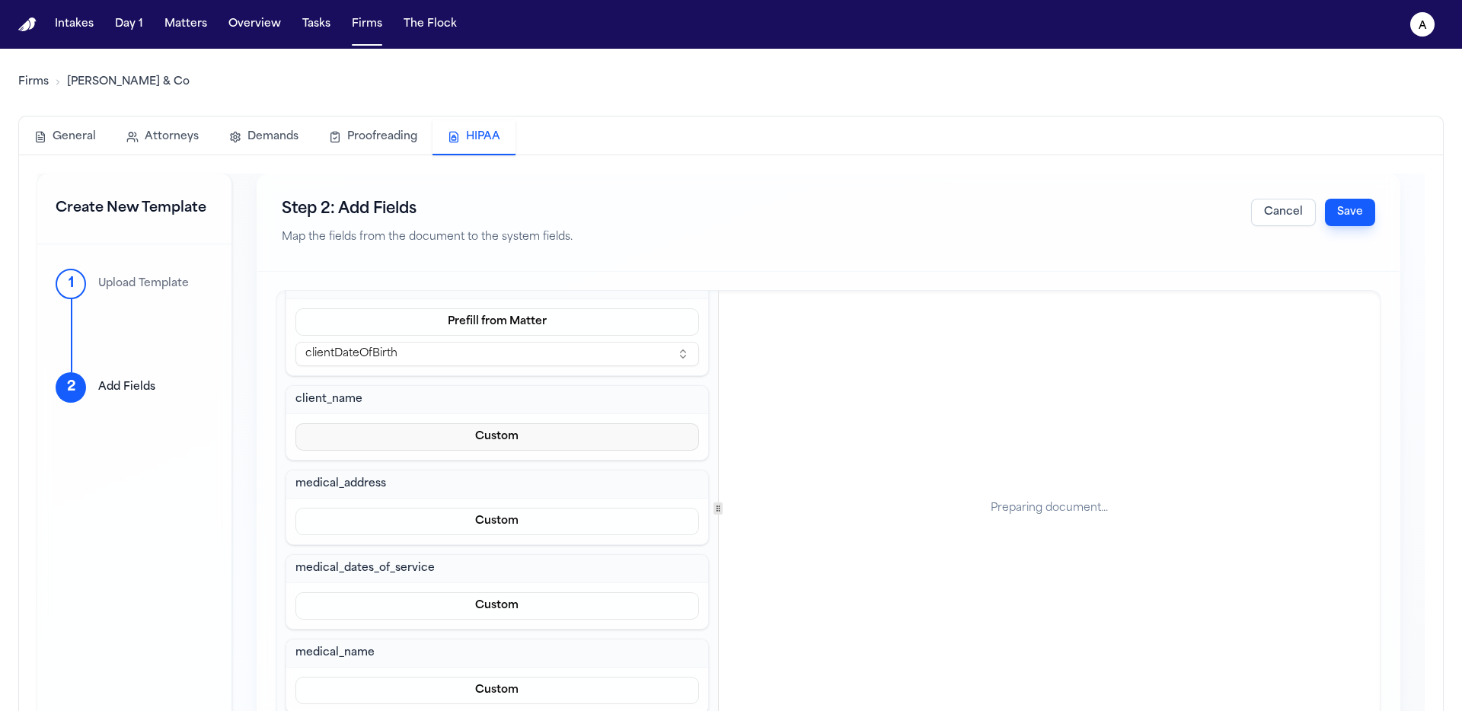
click at [510, 437] on button "Custom" at bounding box center [498, 436] width 404 height 27
click at [509, 464] on button "Prefill from Matter" at bounding box center [489, 473] width 139 height 27
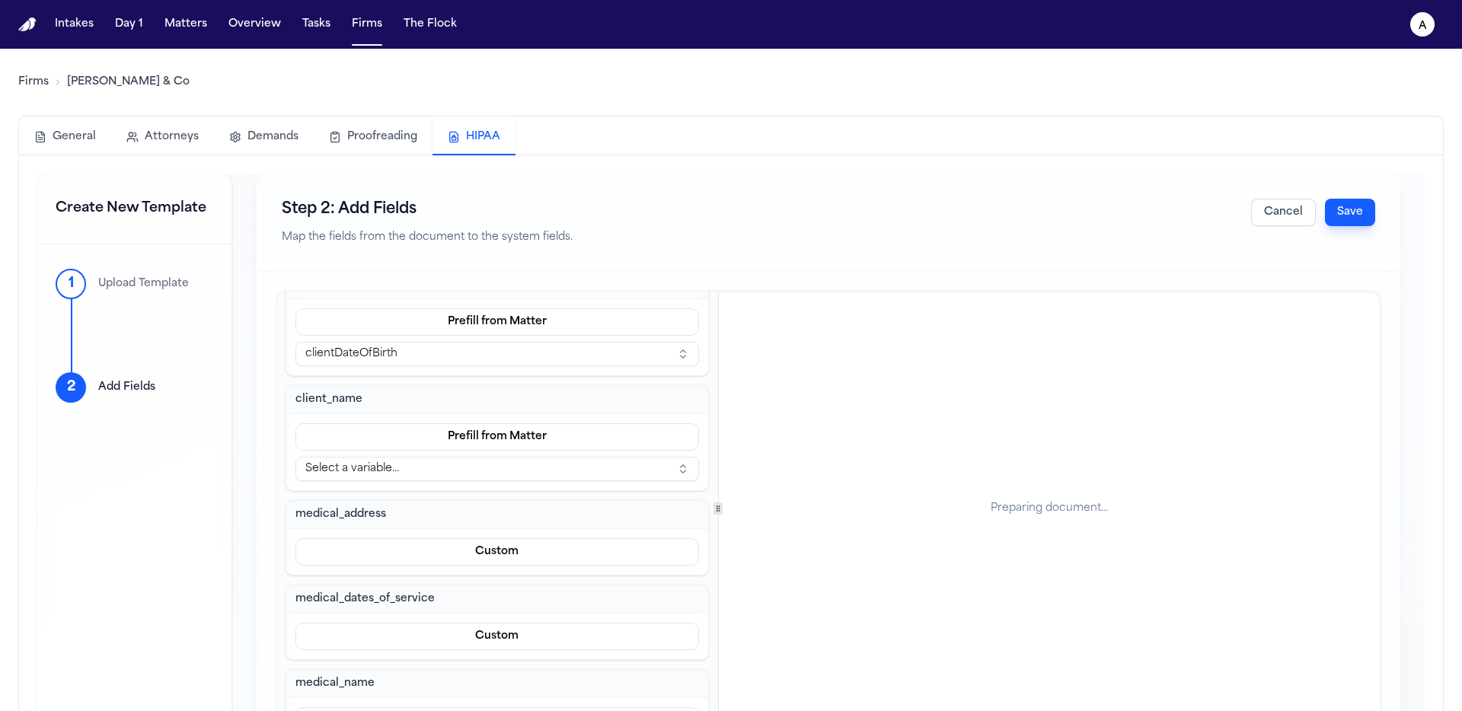
click at [507, 465] on button "Select a variable..." at bounding box center [498, 469] width 404 height 24
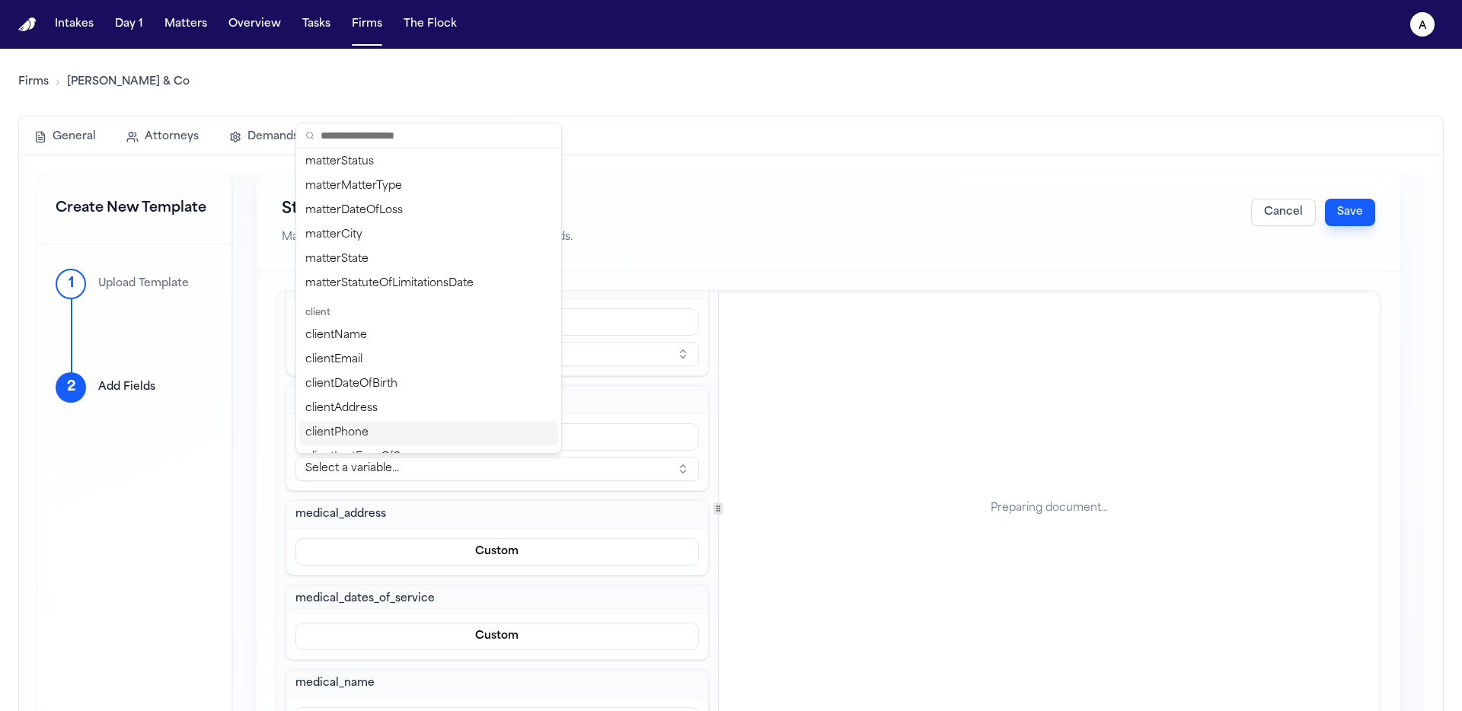
scroll to position [214, 0]
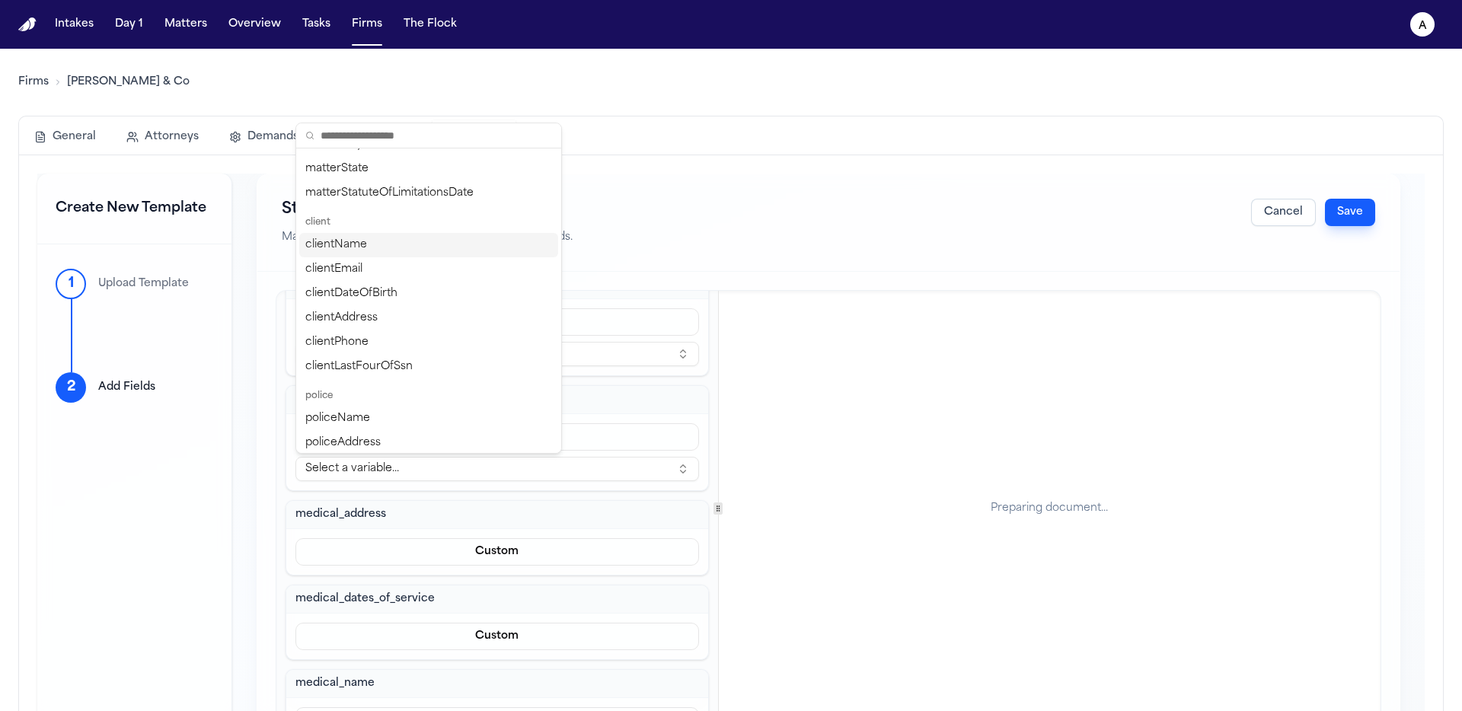
click at [421, 254] on div "clientName" at bounding box center [428, 245] width 259 height 24
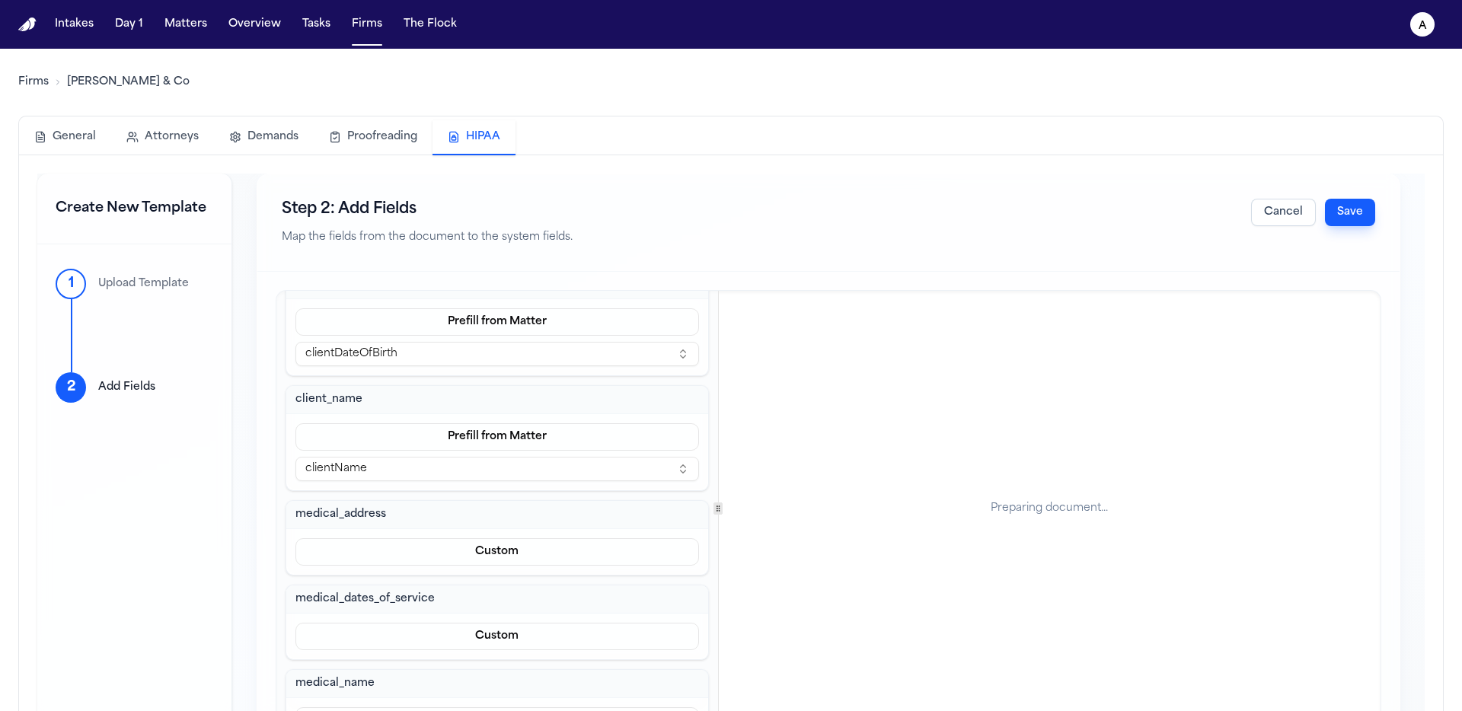
scroll to position [119, 0]
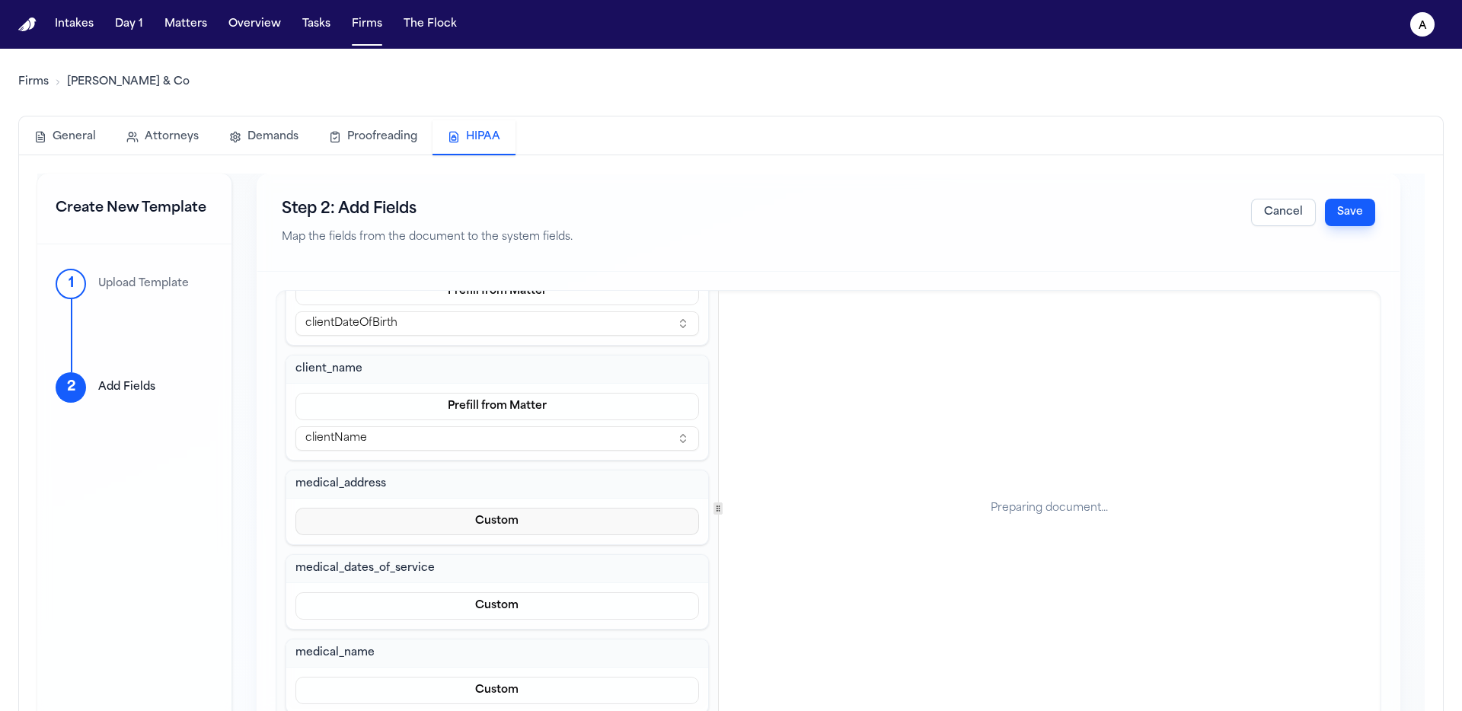
click at [491, 524] on button "Custom" at bounding box center [498, 521] width 404 height 27
click at [503, 550] on button "Prefill from Matter" at bounding box center [489, 558] width 139 height 27
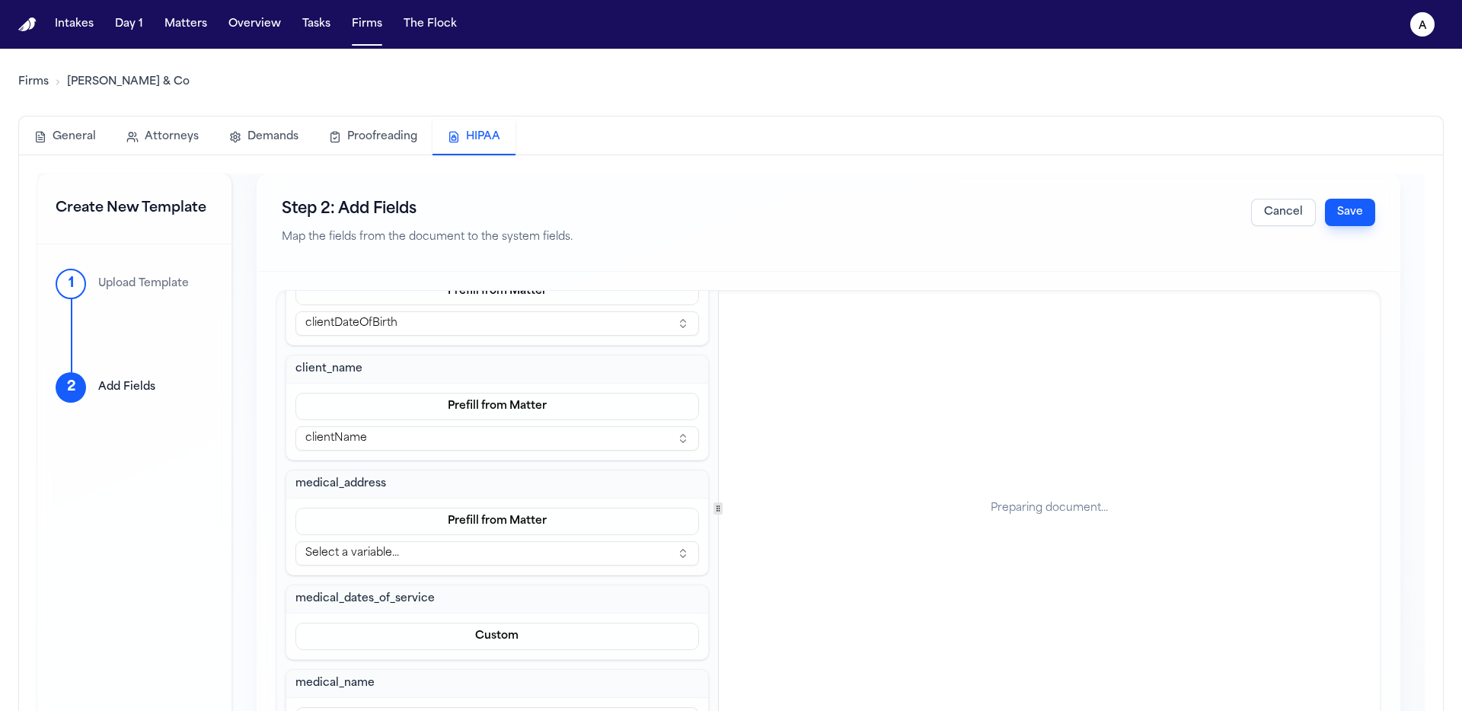
click at [481, 546] on button "Select a variable..." at bounding box center [498, 554] width 404 height 24
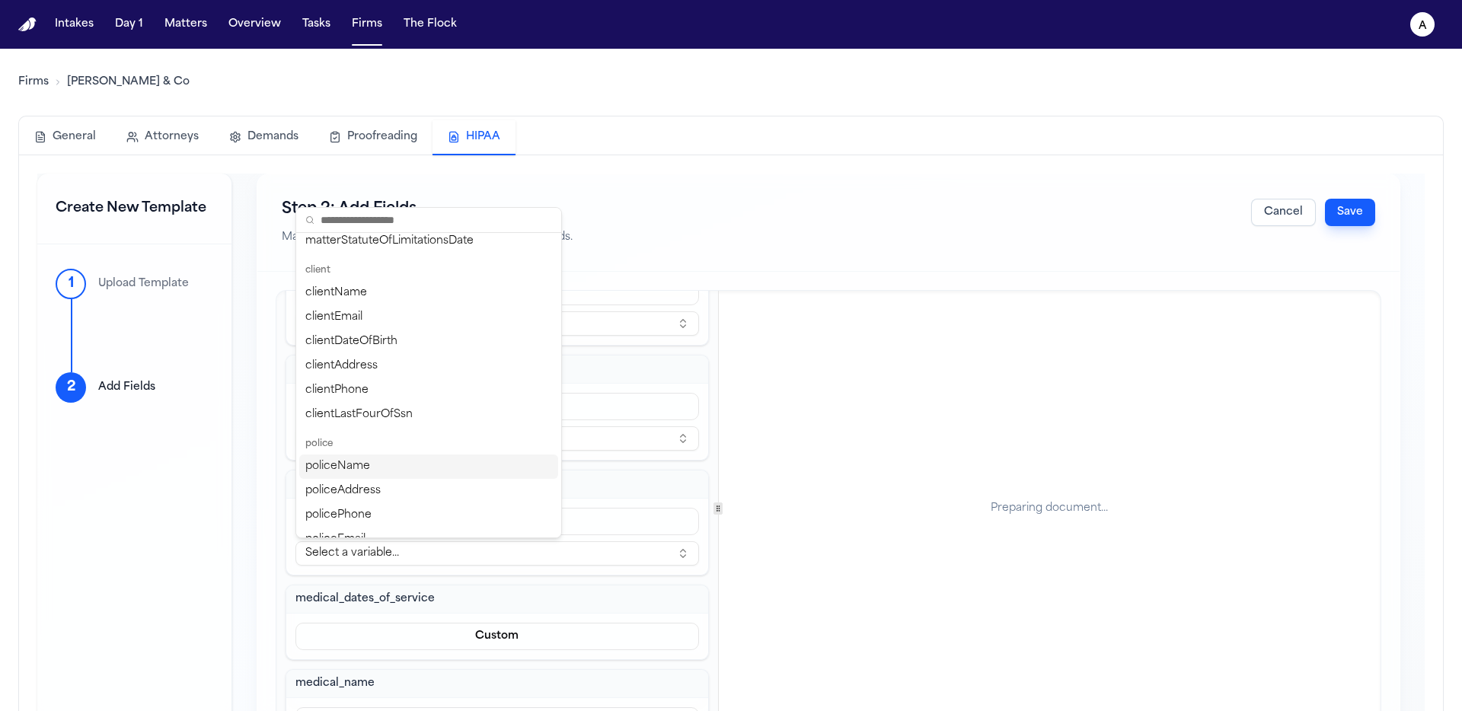
scroll to position [250, 0]
click at [606, 484] on h3 "medical_address" at bounding box center [498, 484] width 404 height 15
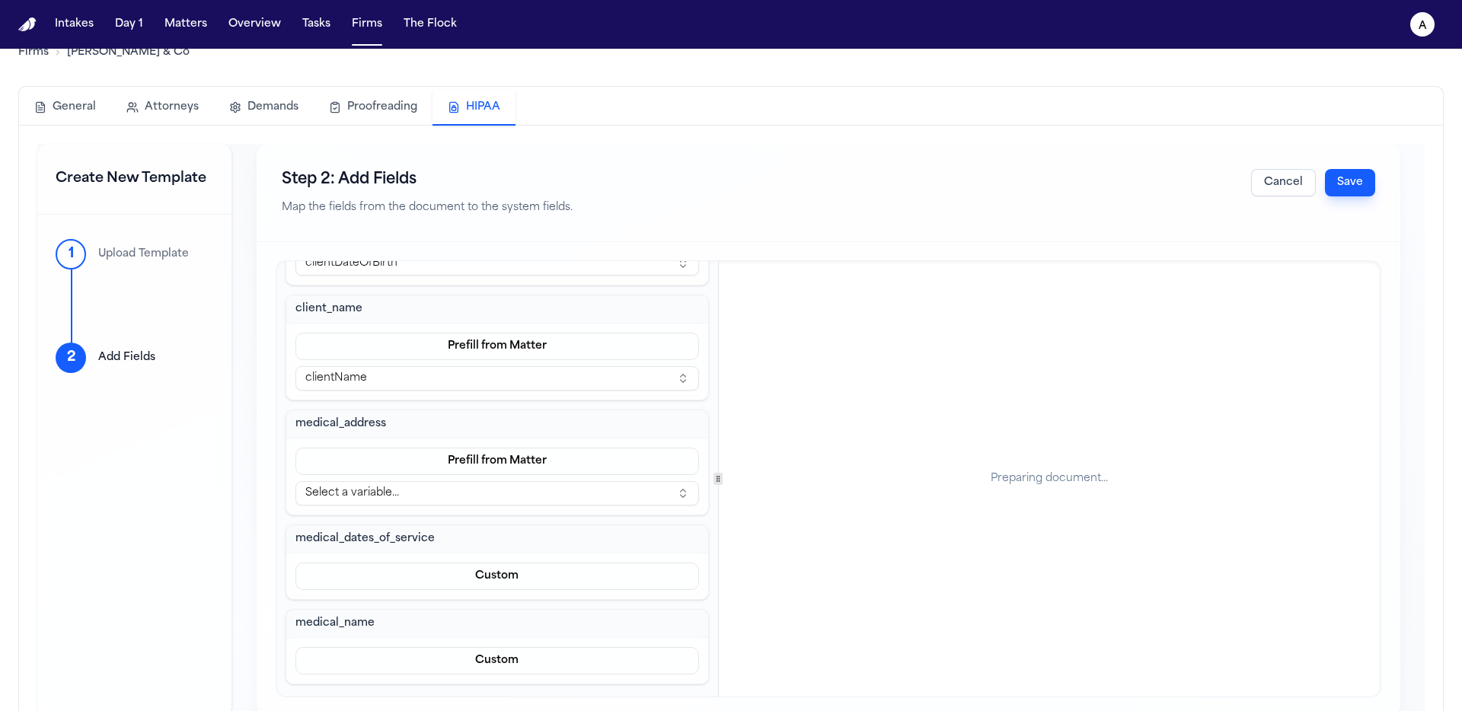
scroll to position [30, 0]
click at [589, 494] on button "Select a variable..." at bounding box center [498, 493] width 404 height 24
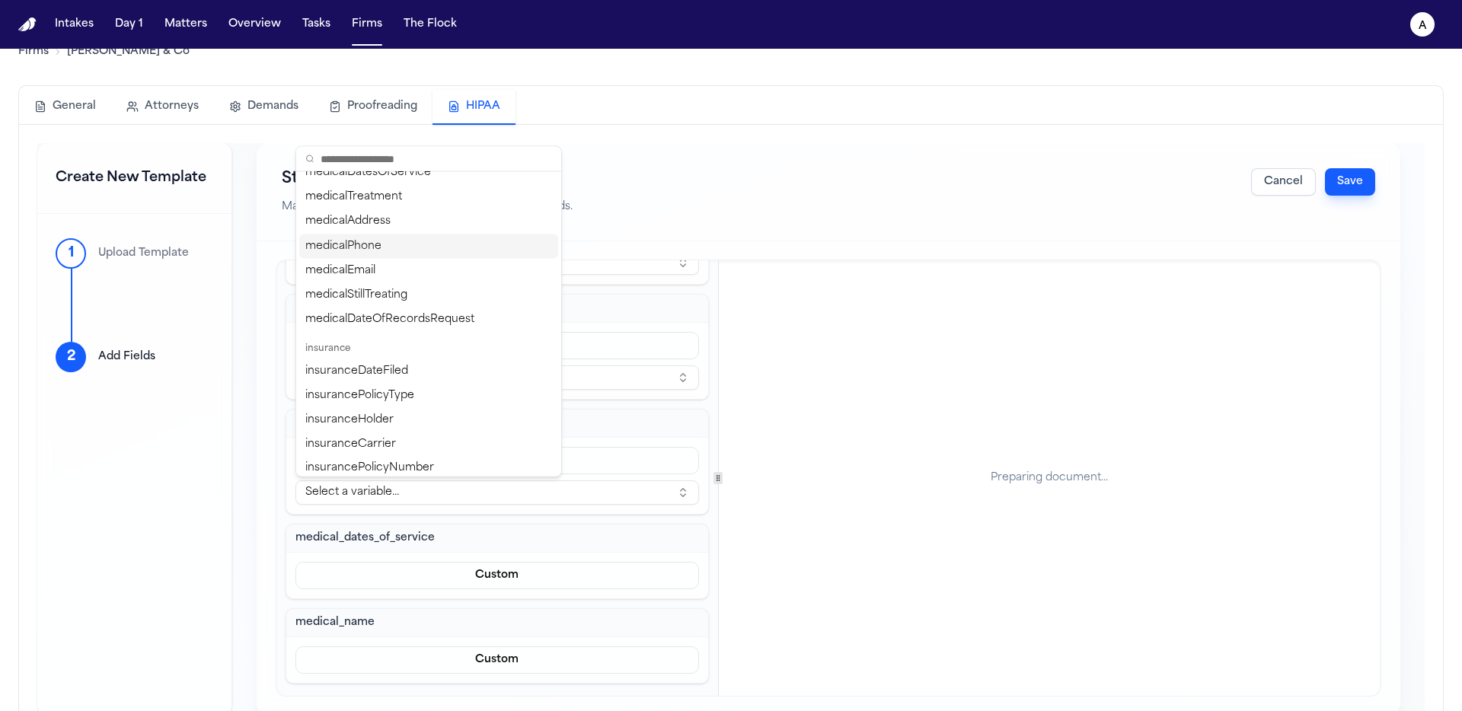
scroll to position [749, 0]
click at [471, 229] on div "medicalAddress" at bounding box center [428, 228] width 259 height 24
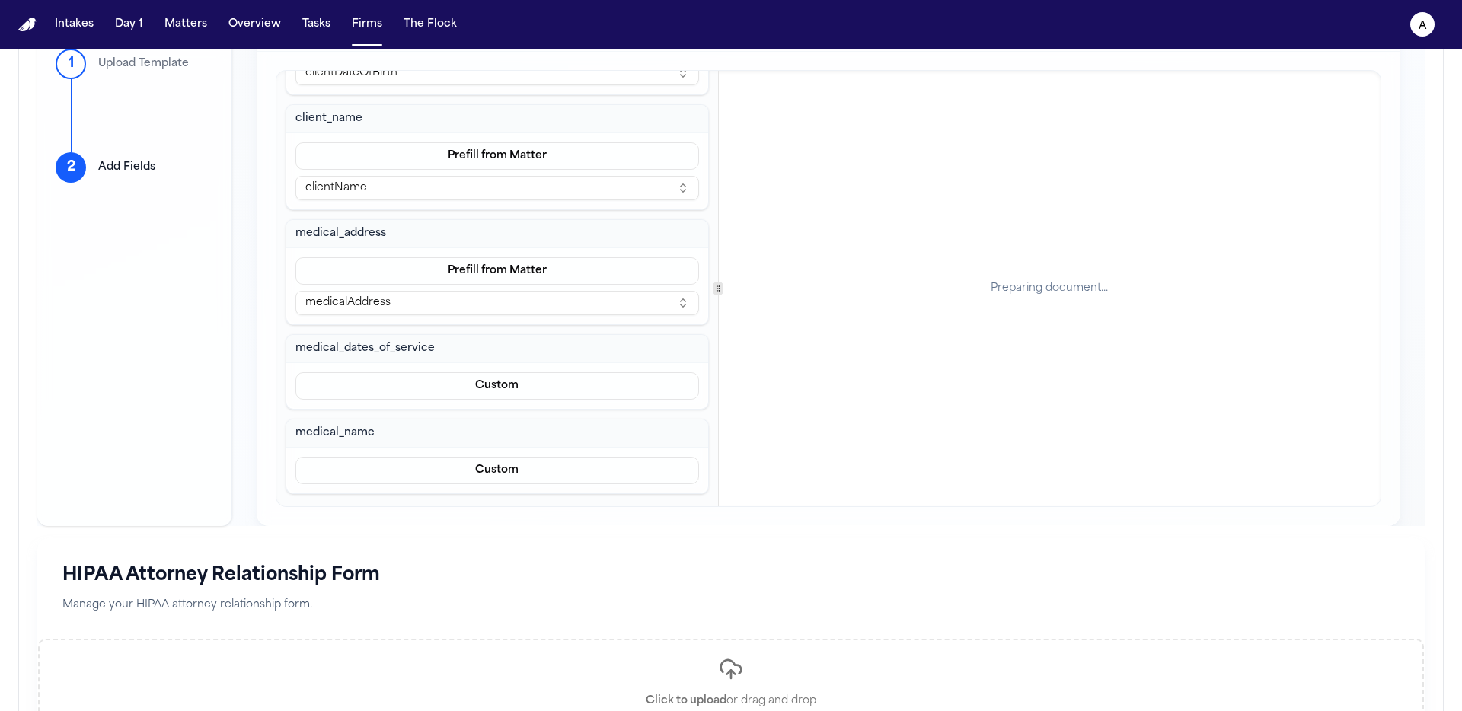
scroll to position [224, 0]
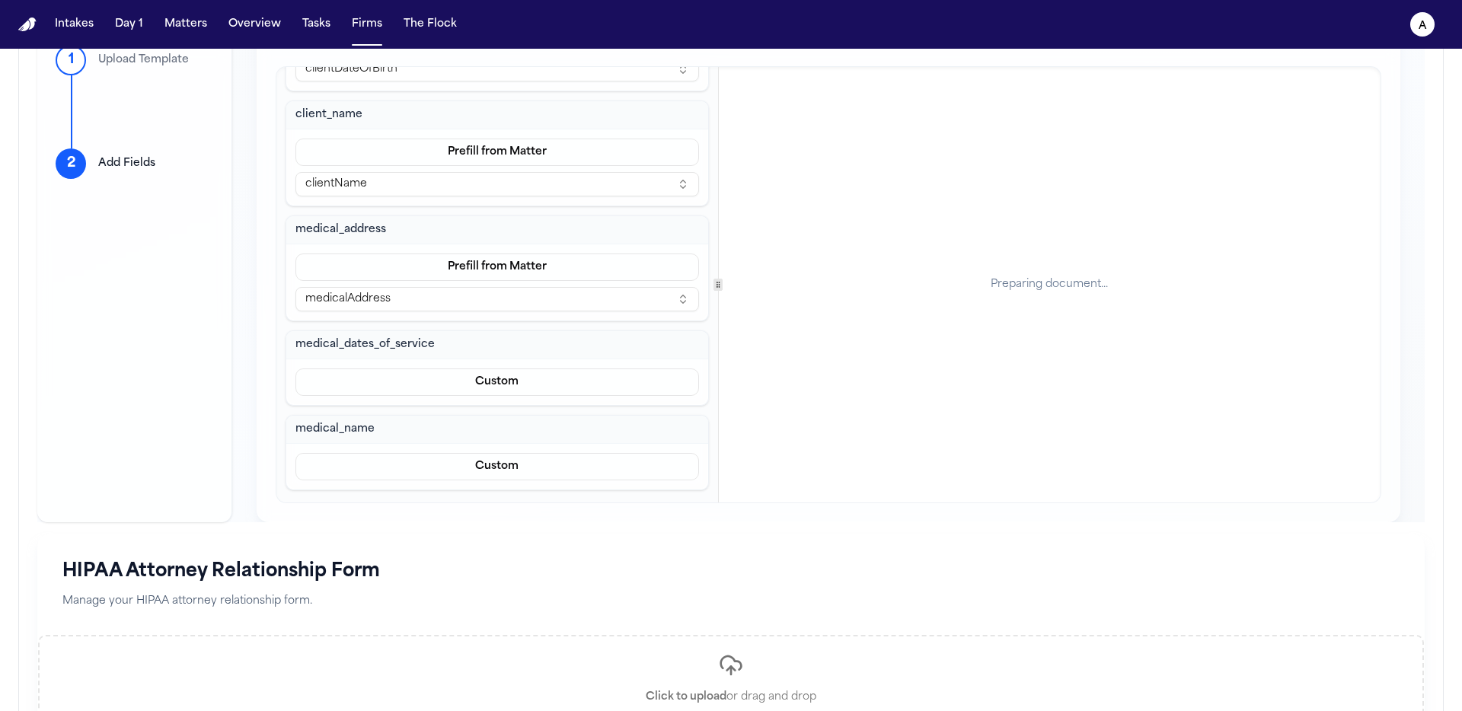
click at [501, 390] on button "Custom" at bounding box center [498, 382] width 404 height 27
click at [499, 425] on button "Prefill from Matter" at bounding box center [489, 418] width 139 height 27
click at [484, 409] on button "Select a variable..." at bounding box center [498, 414] width 404 height 24
click at [638, 330] on div "client_date_of_birth Prefill from Matter clientDateOfBirth client_name Prefill …" at bounding box center [497, 253] width 423 height 535
click at [504, 407] on button "Select a variable..." at bounding box center [498, 414] width 404 height 24
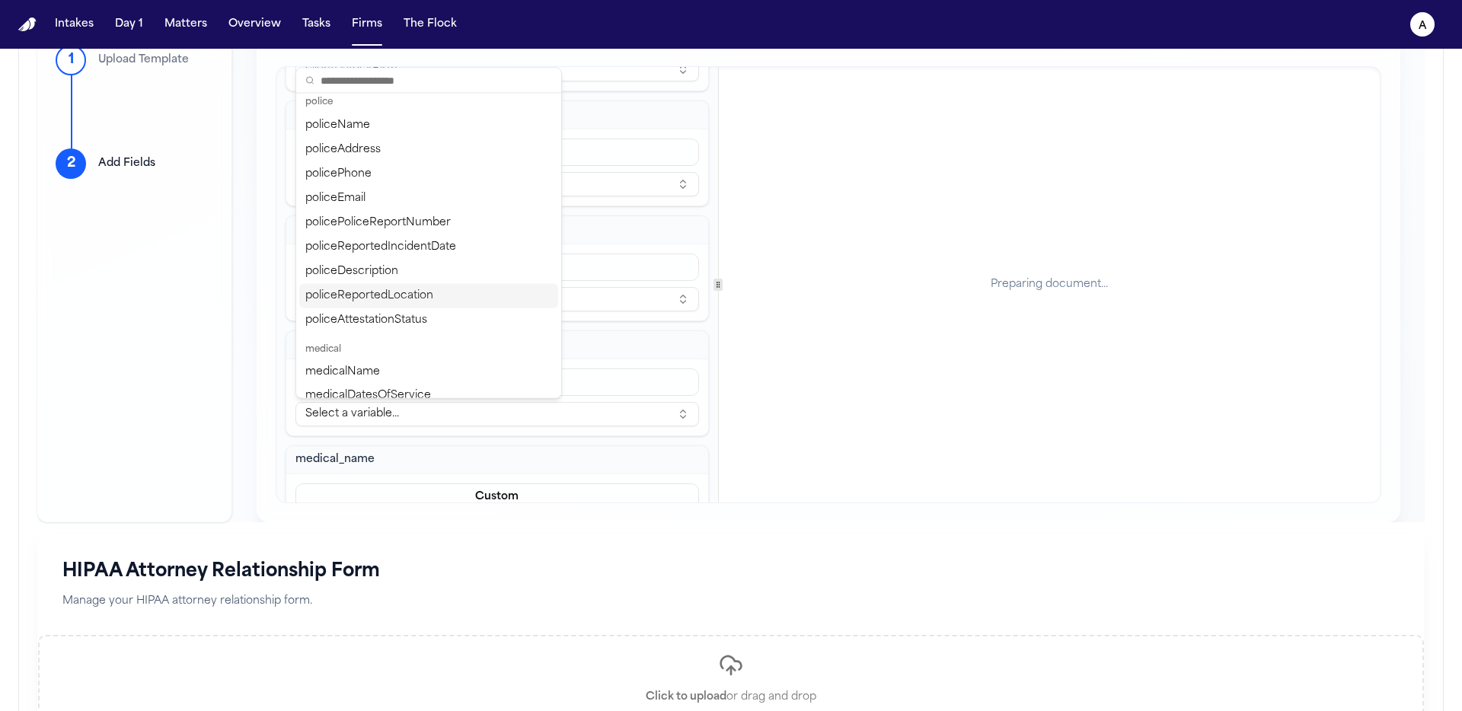
scroll to position [714, 0]
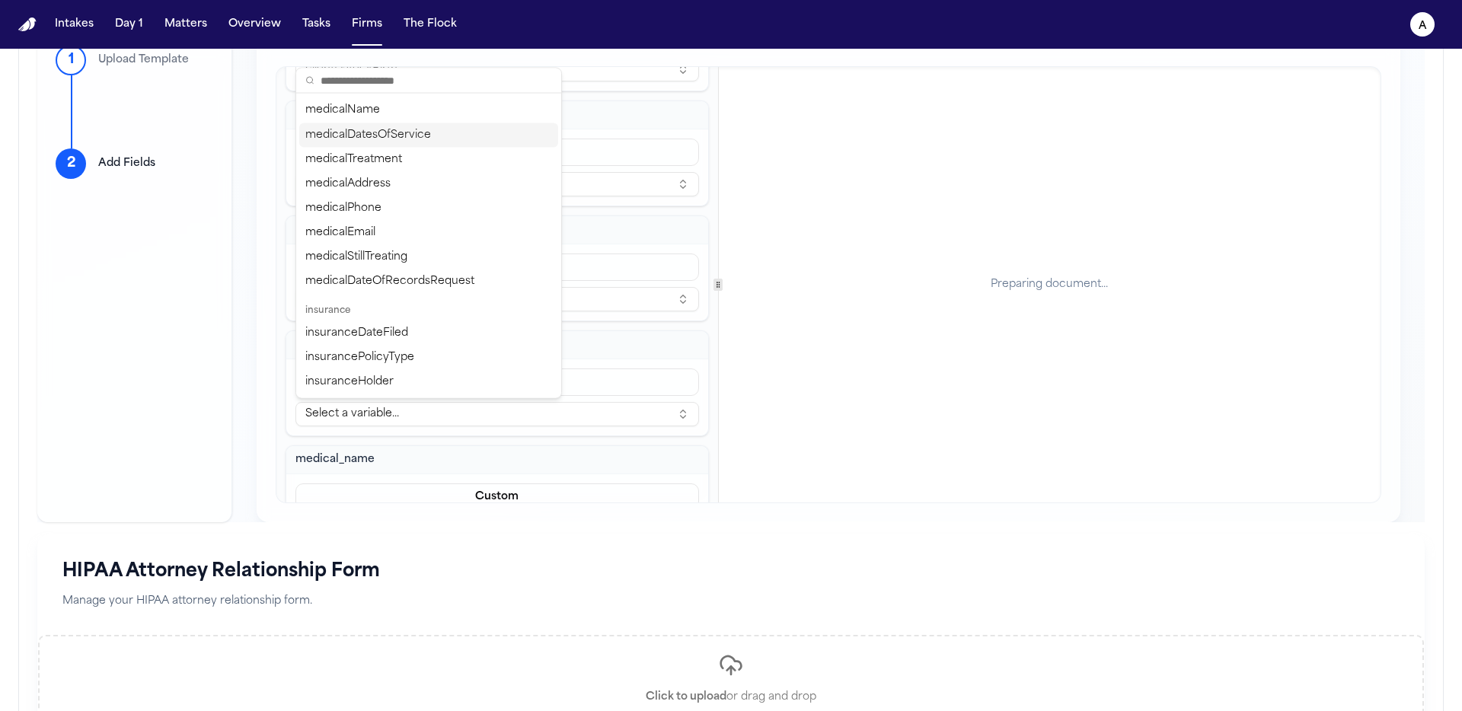
click at [446, 143] on div "medicalDatesOfService" at bounding box center [428, 135] width 259 height 24
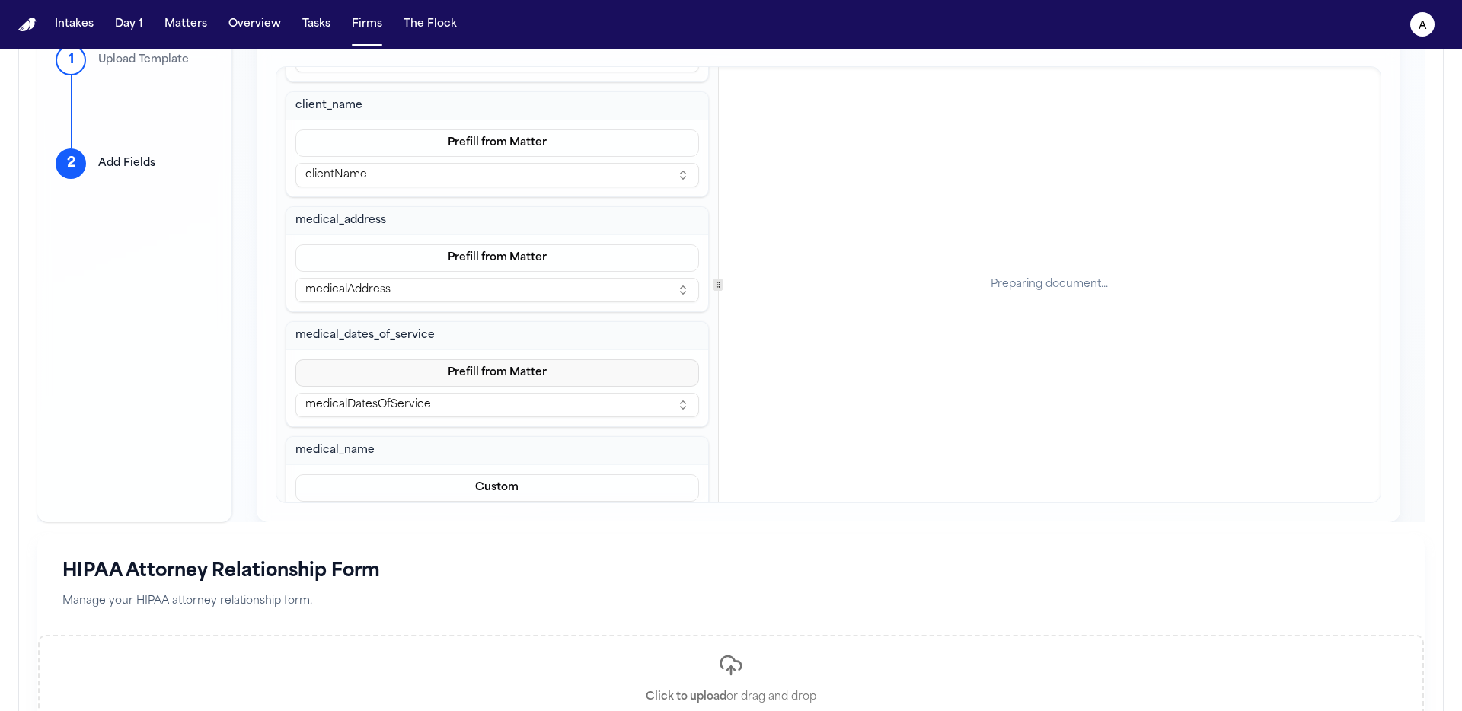
scroll to position [180, 0]
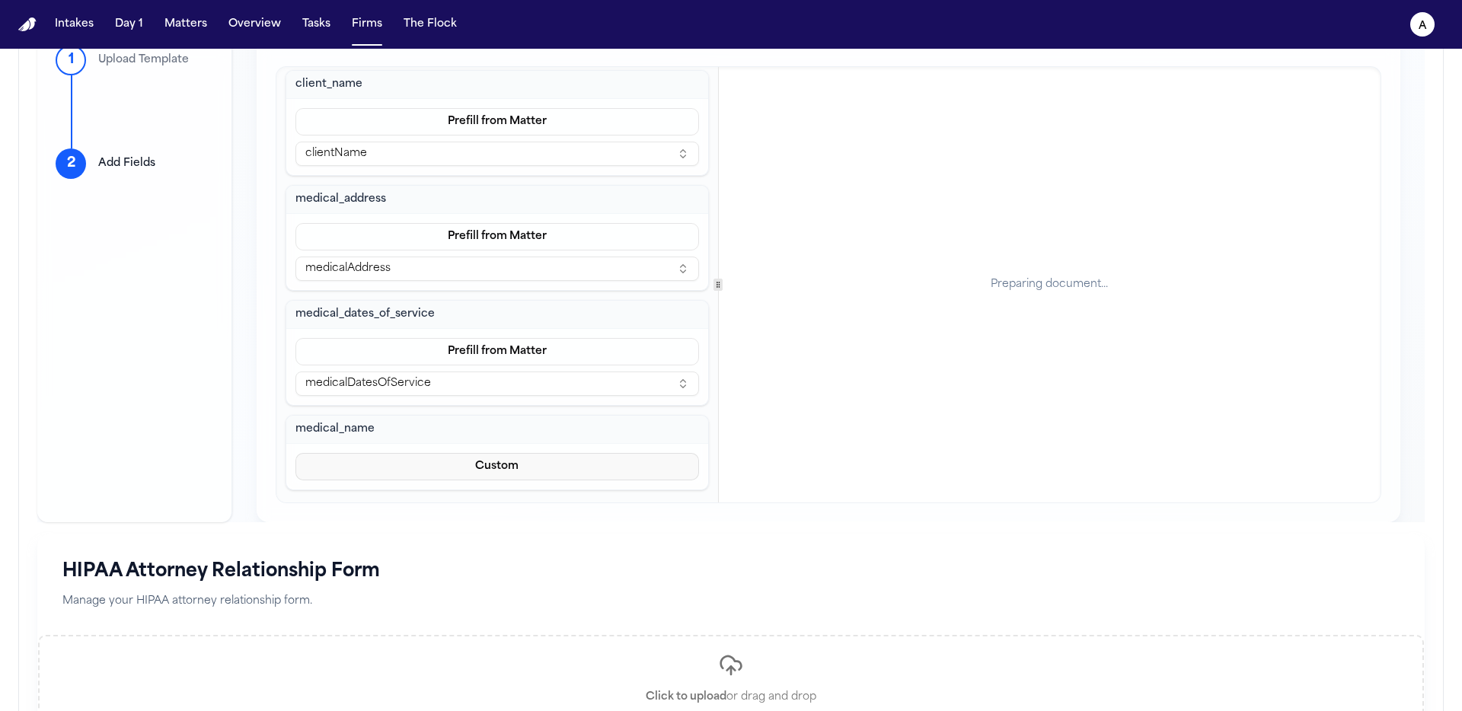
click at [443, 466] on button "Custom" at bounding box center [498, 466] width 404 height 27
click at [494, 500] on button "Prefill from Matter" at bounding box center [489, 503] width 139 height 27
click at [475, 494] on button "Select a variable..." at bounding box center [498, 499] width 404 height 24
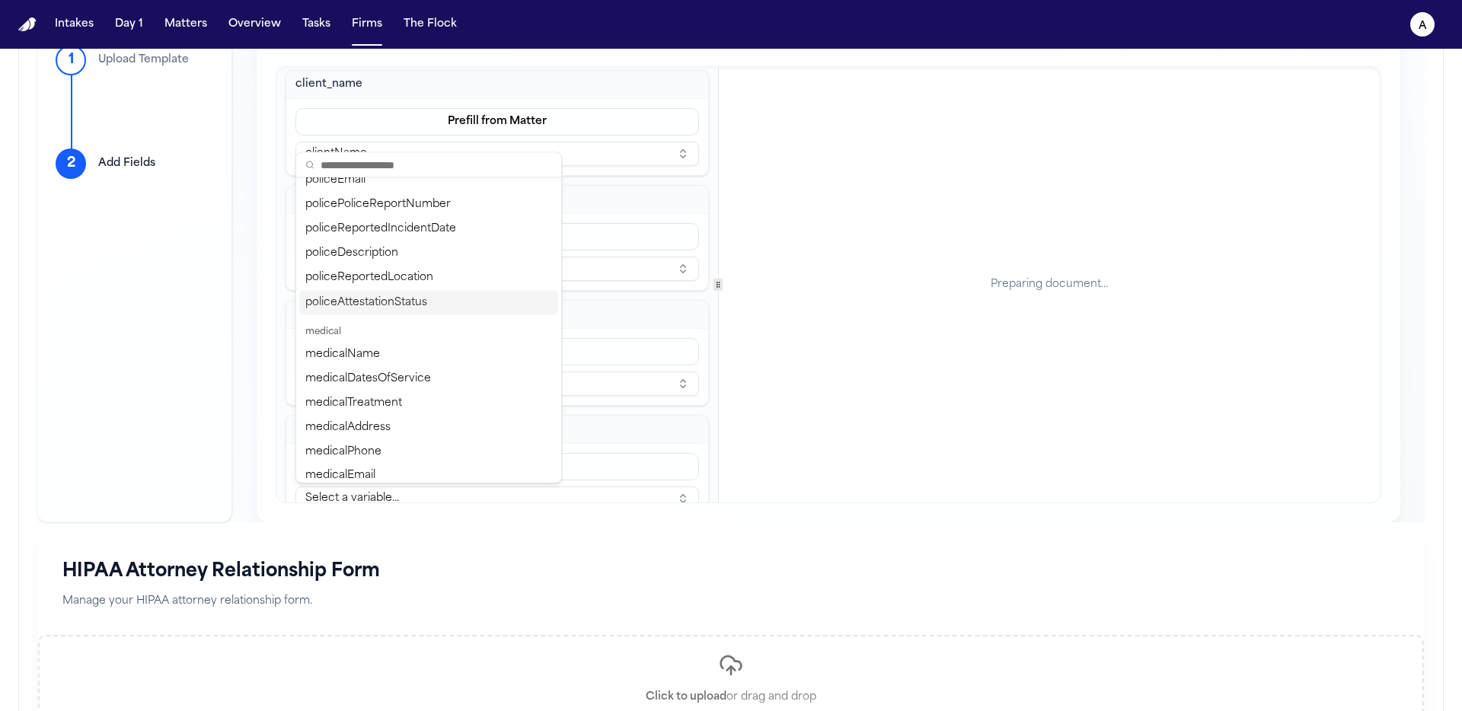
scroll to position [580, 0]
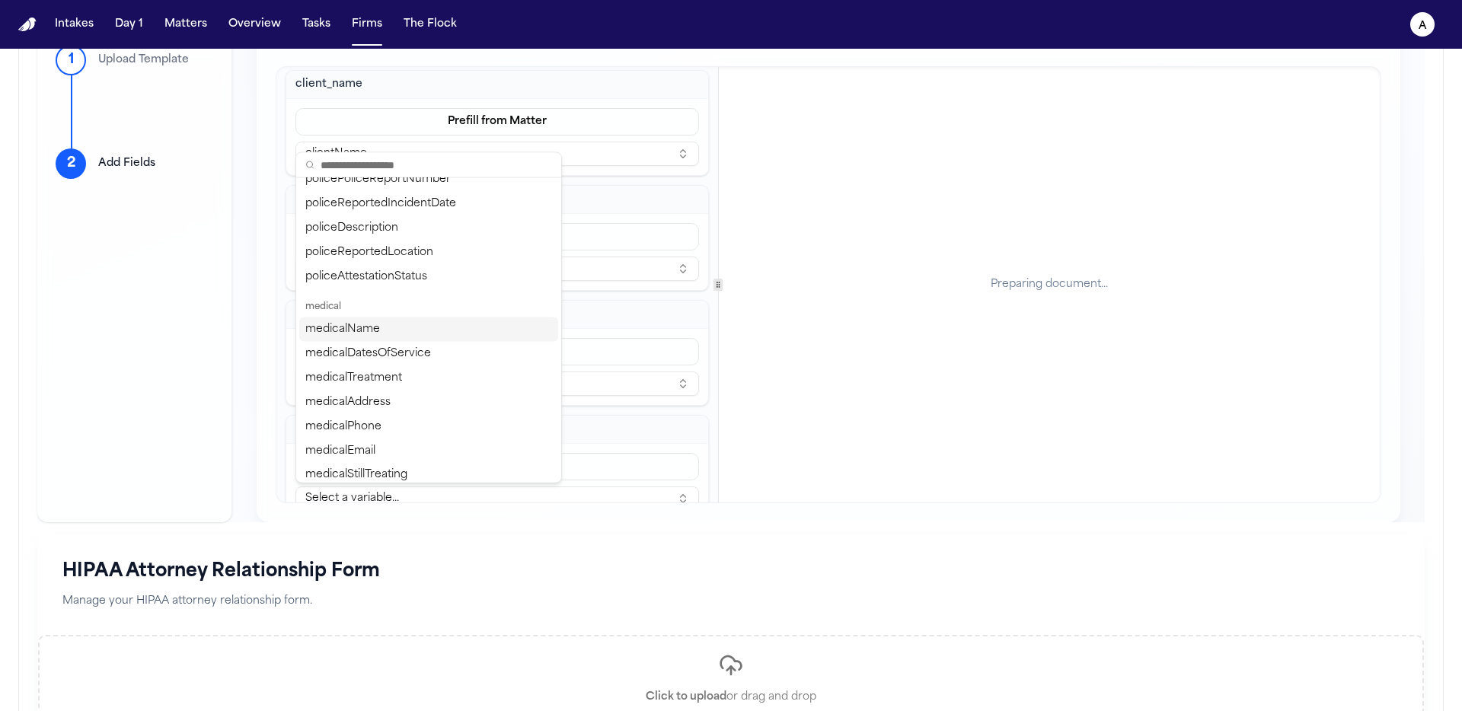
click at [436, 329] on div "medicalName" at bounding box center [428, 330] width 259 height 24
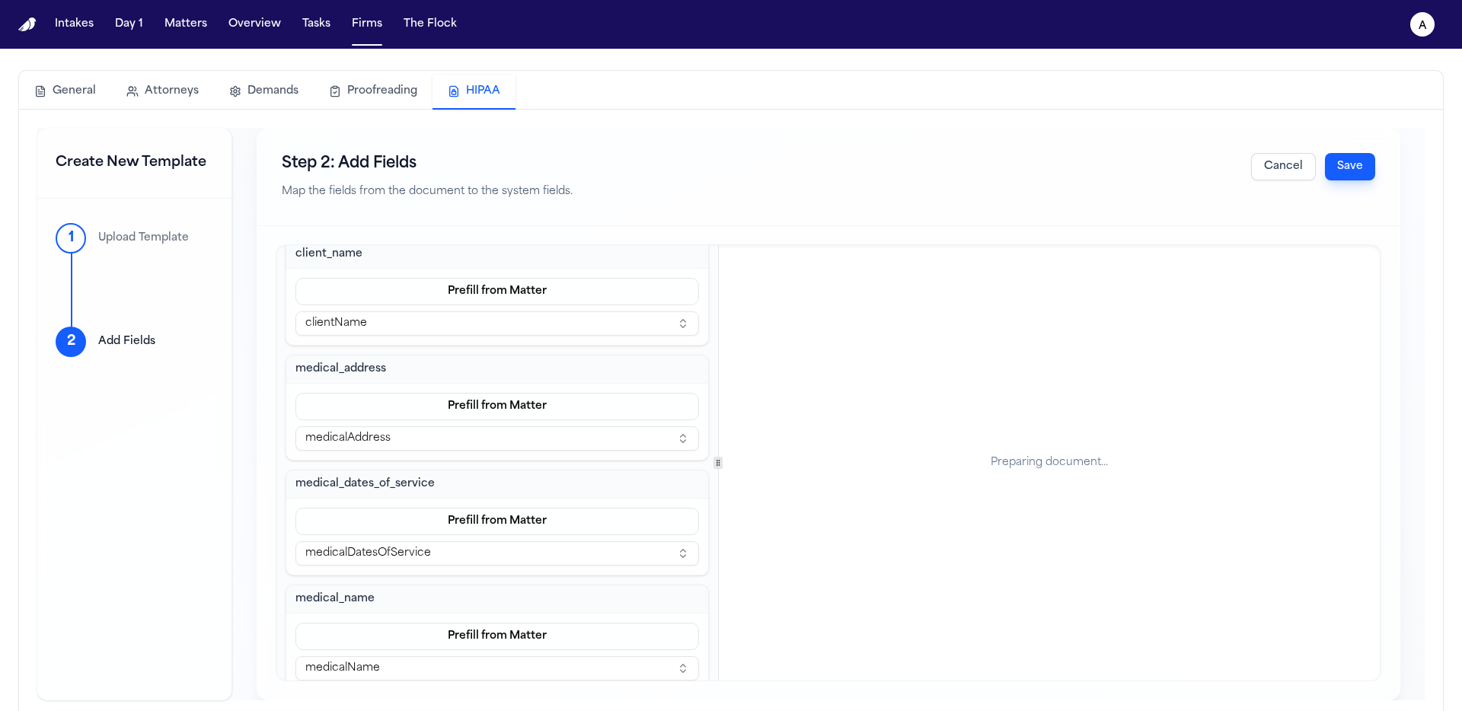
scroll to position [130, 0]
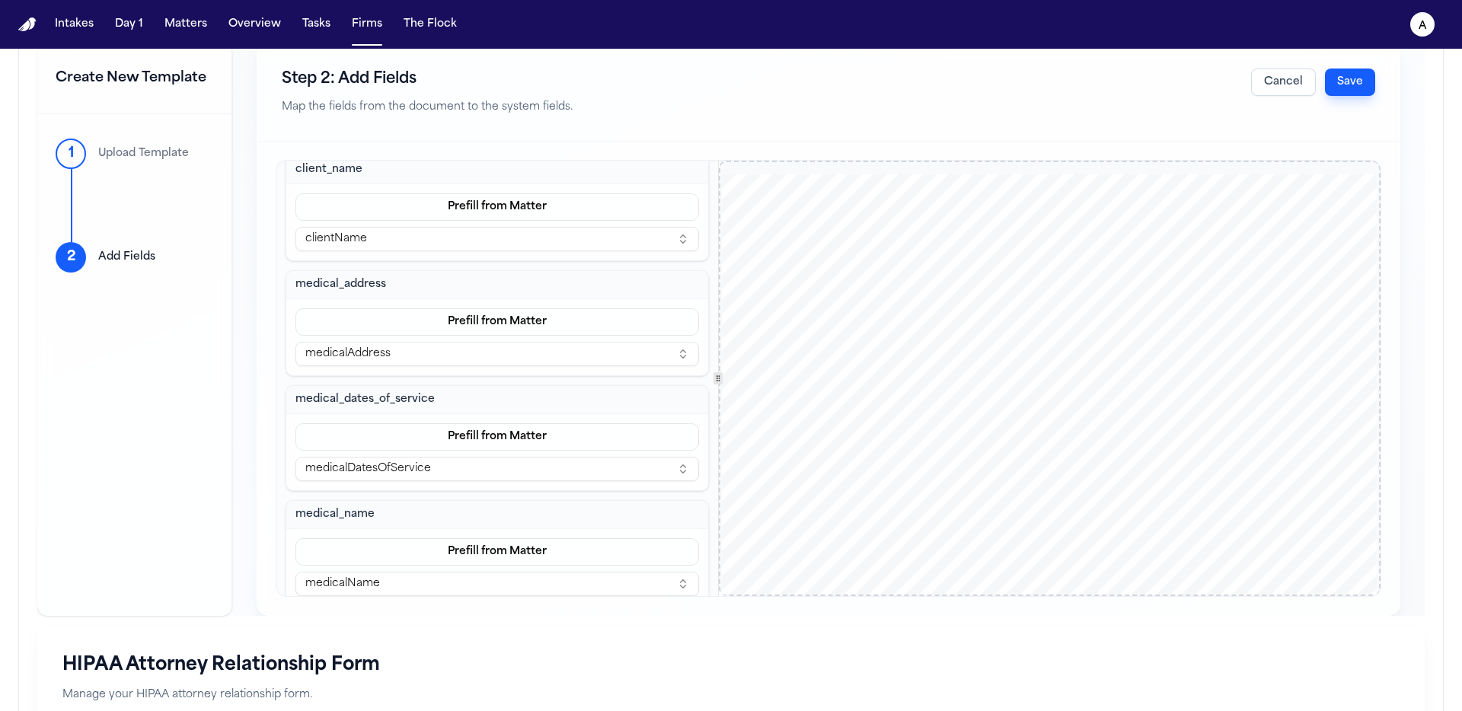
click at [1350, 75] on button "Save" at bounding box center [1350, 82] width 50 height 27
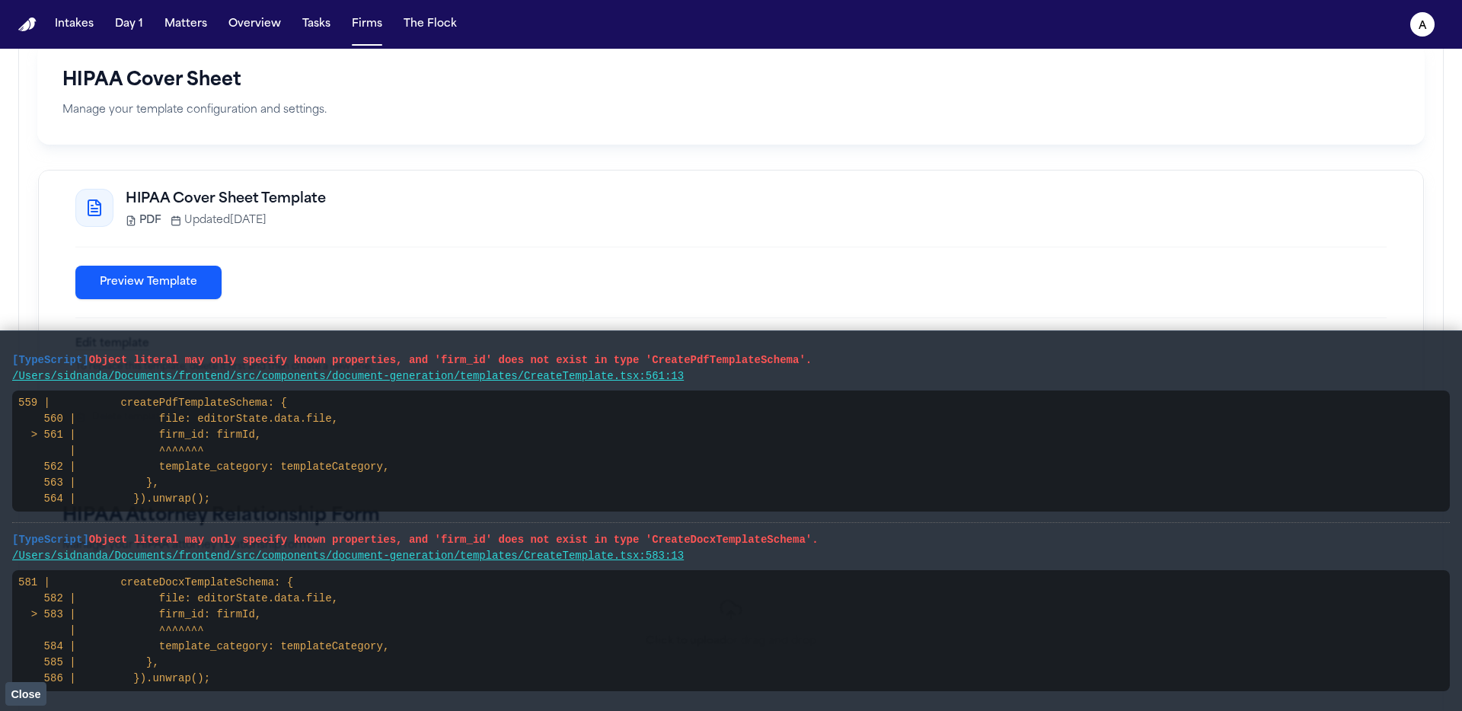
drag, startPoint x: 826, startPoint y: 356, endPoint x: 0, endPoint y: 348, distance: 825.7
click at [0, 348] on main "[TypeScript] Object literal may only specify known properties, and 'firm_id' do…" at bounding box center [731, 521] width 1462 height 381
drag, startPoint x: 762, startPoint y: 379, endPoint x: 3, endPoint y: 376, distance: 758.6
click at [3, 376] on main "[TypeScript] Object literal may only specify known properties, and 'firm_id' do…" at bounding box center [731, 521] width 1462 height 381
drag, startPoint x: 737, startPoint y: 562, endPoint x: 0, endPoint y: 533, distance: 737.9
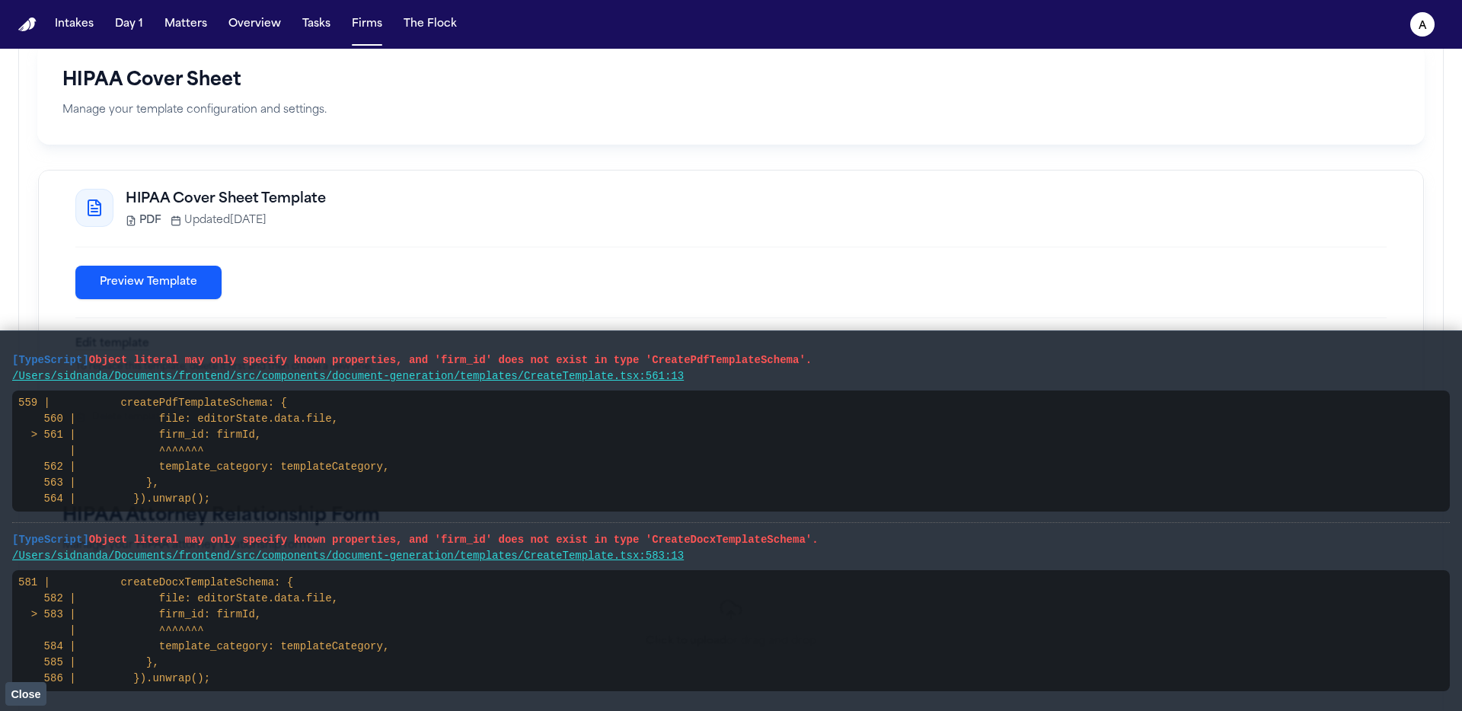
click at [0, 533] on main "[TypeScript] Object literal may only specify known properties, and 'firm_id' do…" at bounding box center [731, 521] width 1462 height 381
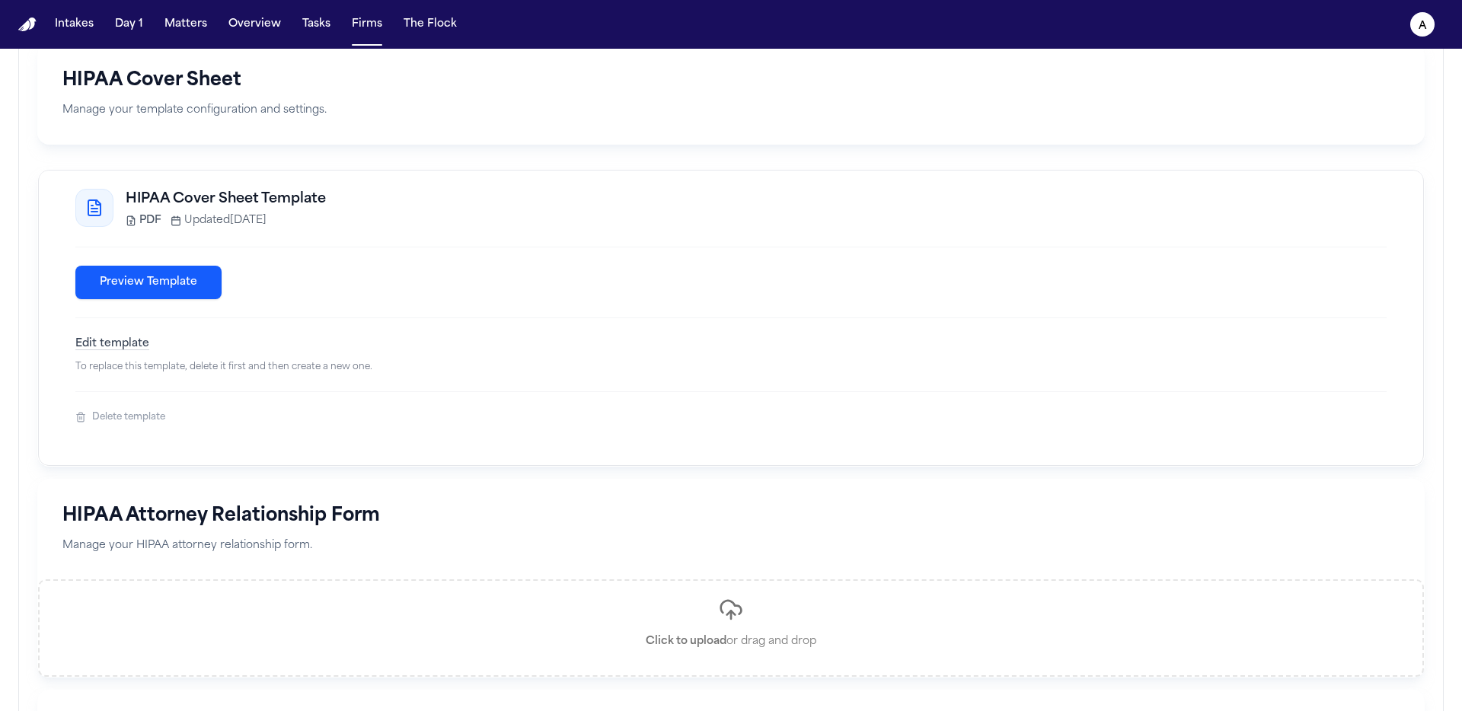
click at [132, 423] on button "Delete template" at bounding box center [120, 417] width 90 height 12
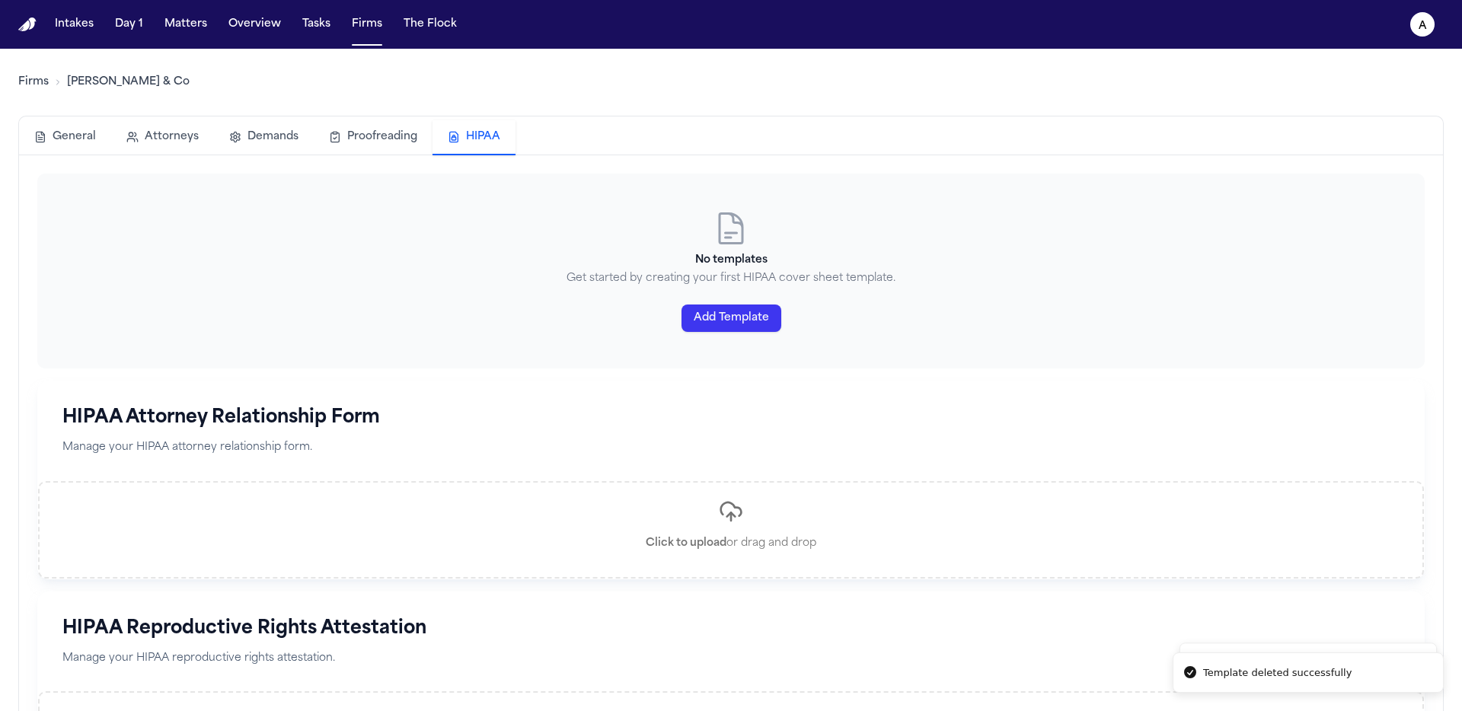
click at [744, 321] on button "Add Template" at bounding box center [732, 318] width 100 height 27
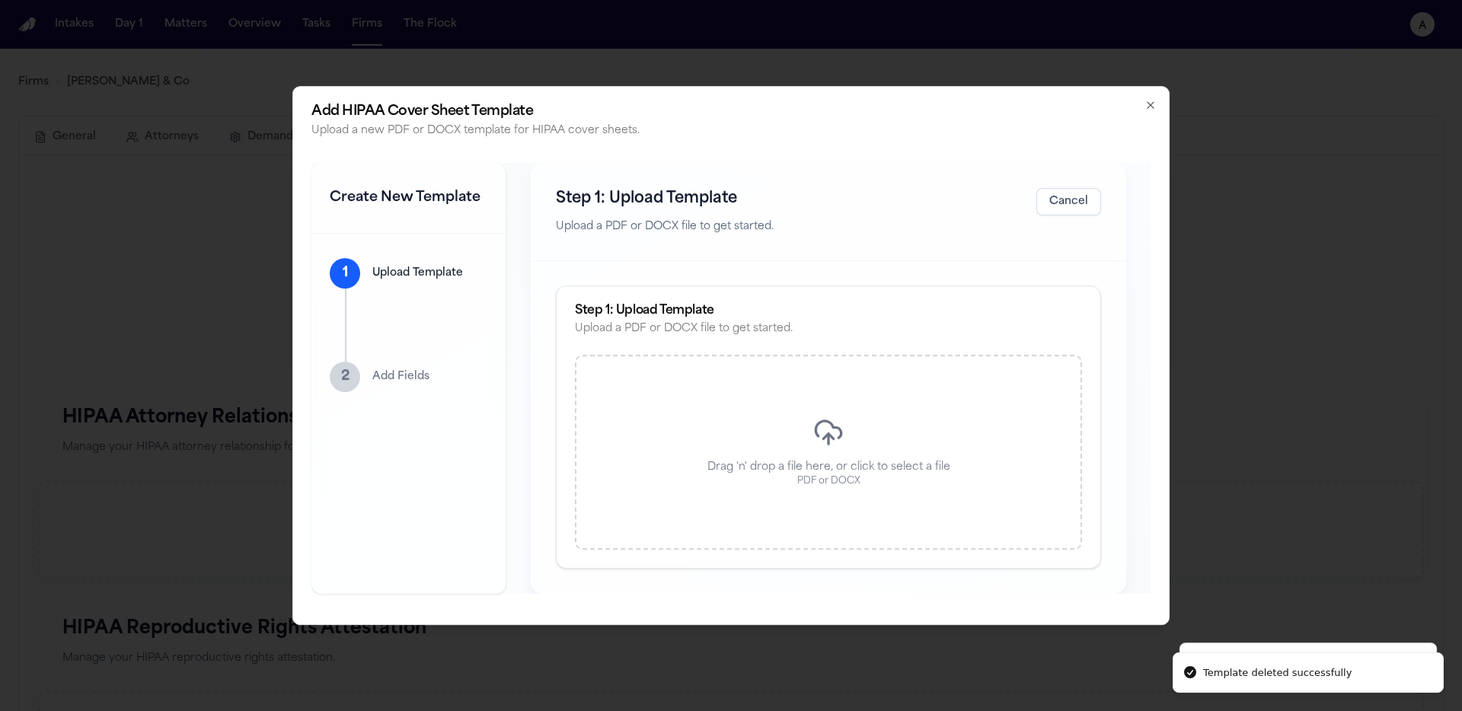
click at [798, 427] on div "Drag 'n' drop a file here, or click to select a file PDF or DOCX" at bounding box center [828, 452] width 507 height 195
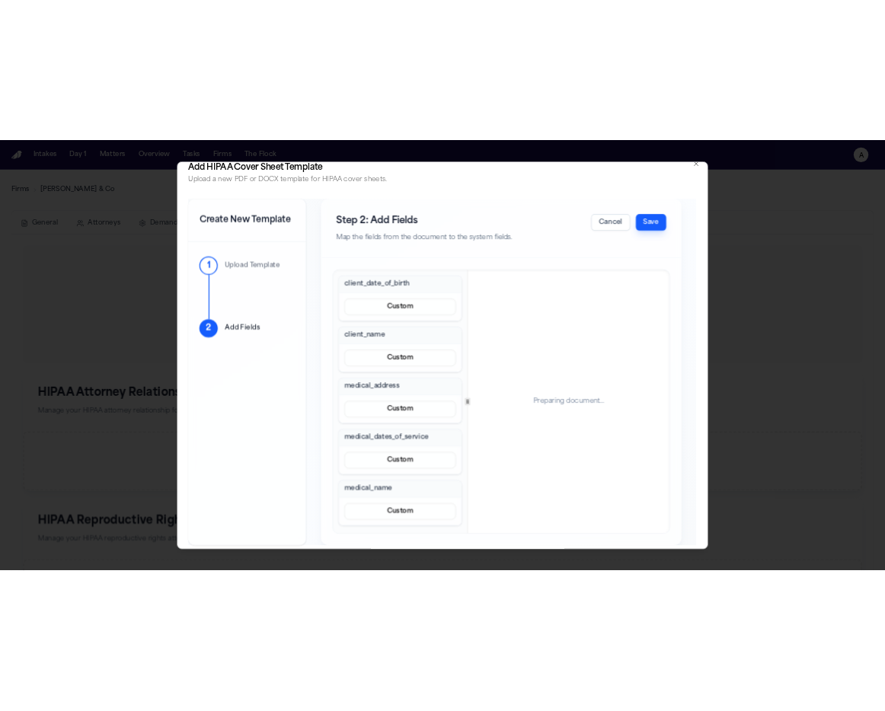
scroll to position [40, 0]
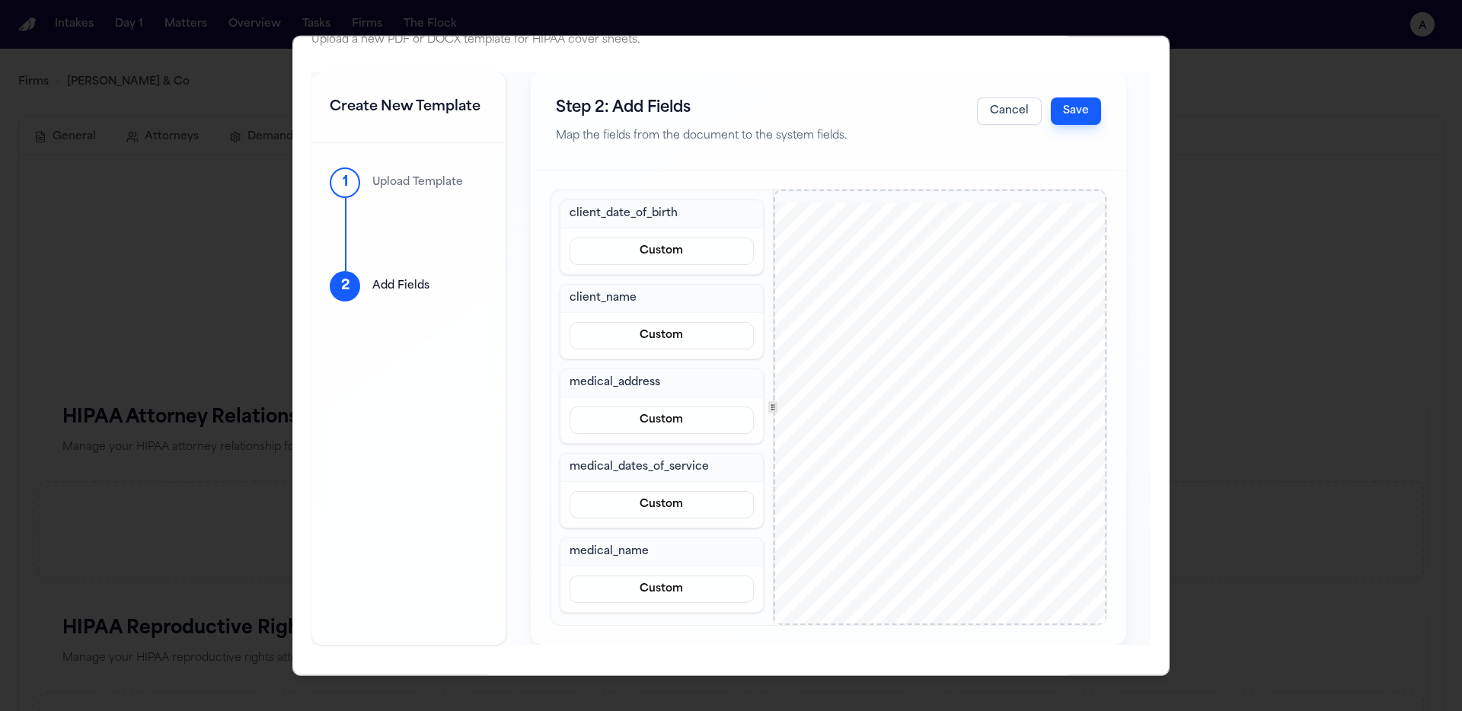
click at [1101, 107] on button "Save" at bounding box center [1076, 110] width 50 height 27
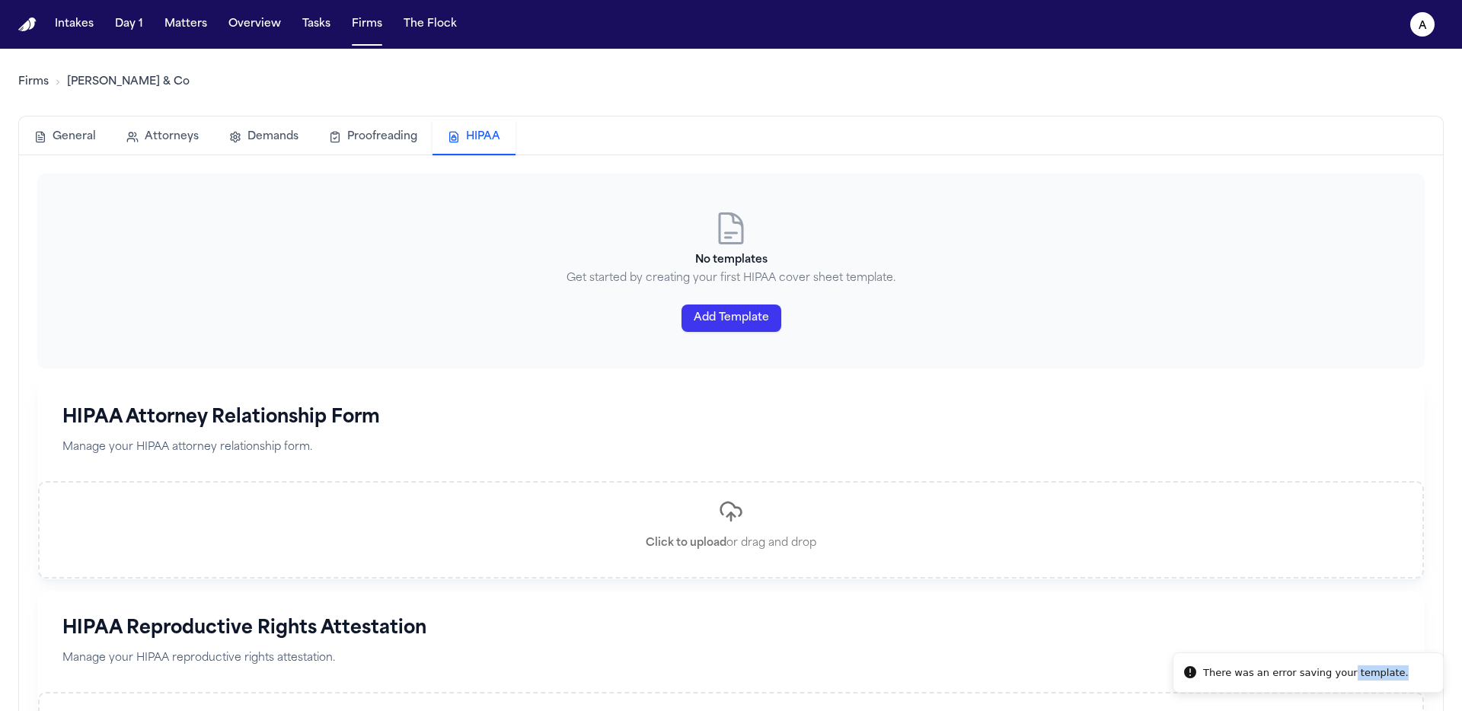
drag, startPoint x: 1405, startPoint y: 674, endPoint x: 1348, endPoint y: 673, distance: 56.4
click at [1412, 669] on li "There was an error saving your template." at bounding box center [1308, 673] width 271 height 41
drag, startPoint x: 1403, startPoint y: 674, endPoint x: 1178, endPoint y: 668, distance: 224.8
click at [1178, 669] on li "There was an error saving your template." at bounding box center [1294, 673] width 271 height 41
drag, startPoint x: 1393, startPoint y: 673, endPoint x: 1204, endPoint y: 658, distance: 189.5
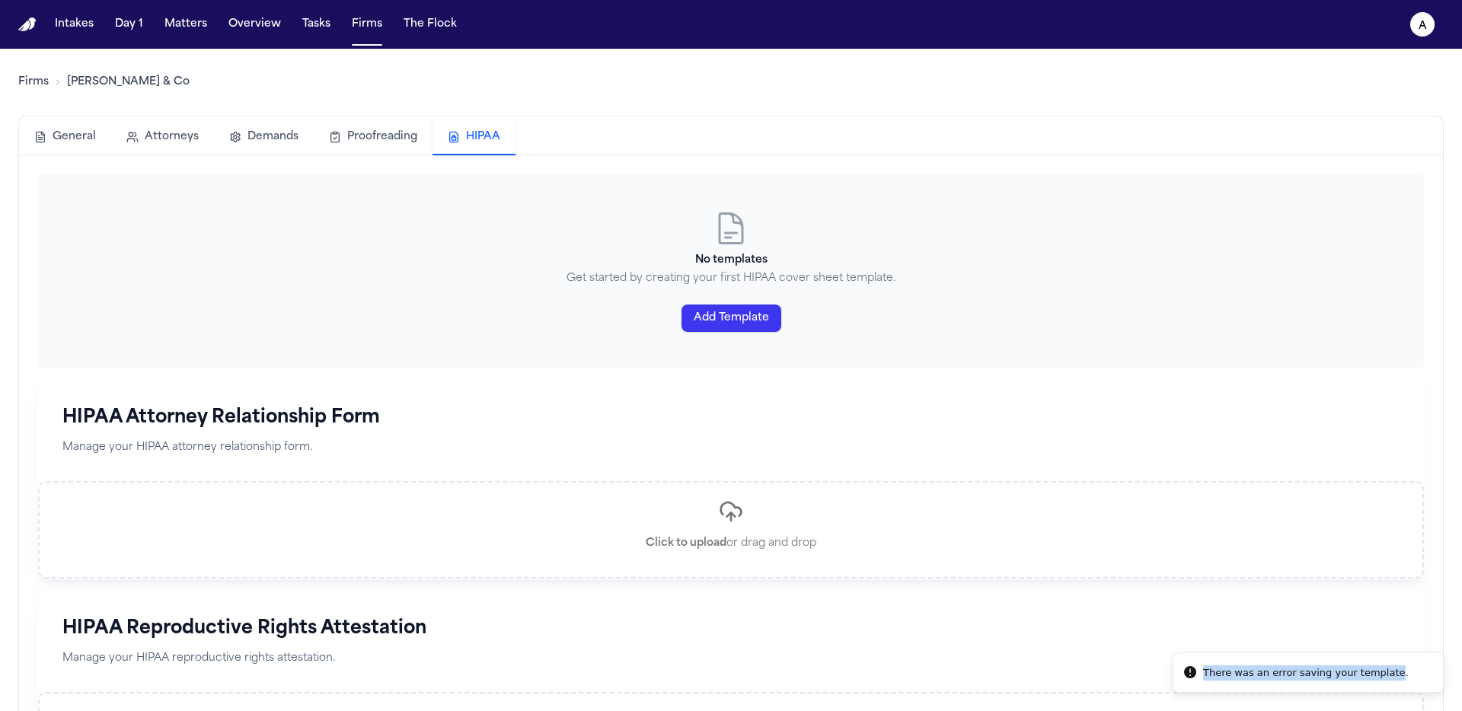
click at [1203, 676] on div "There was an error saving your template." at bounding box center [1306, 673] width 206 height 15
copy div "There was an error saving your template"
click at [739, 320] on button "Add Template" at bounding box center [732, 318] width 100 height 27
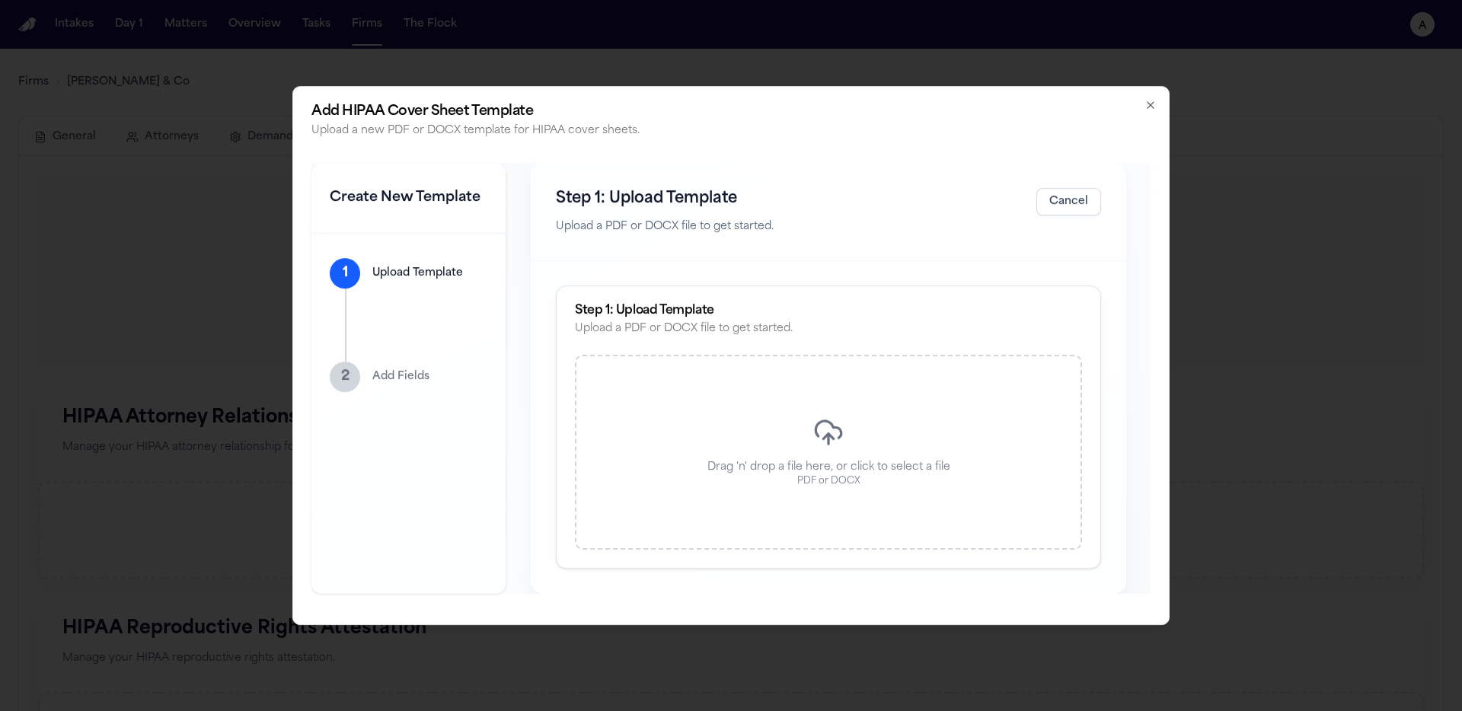
click at [897, 409] on div "Drag 'n' drop a file here, or click to select a file PDF or DOCX" at bounding box center [828, 452] width 507 height 195
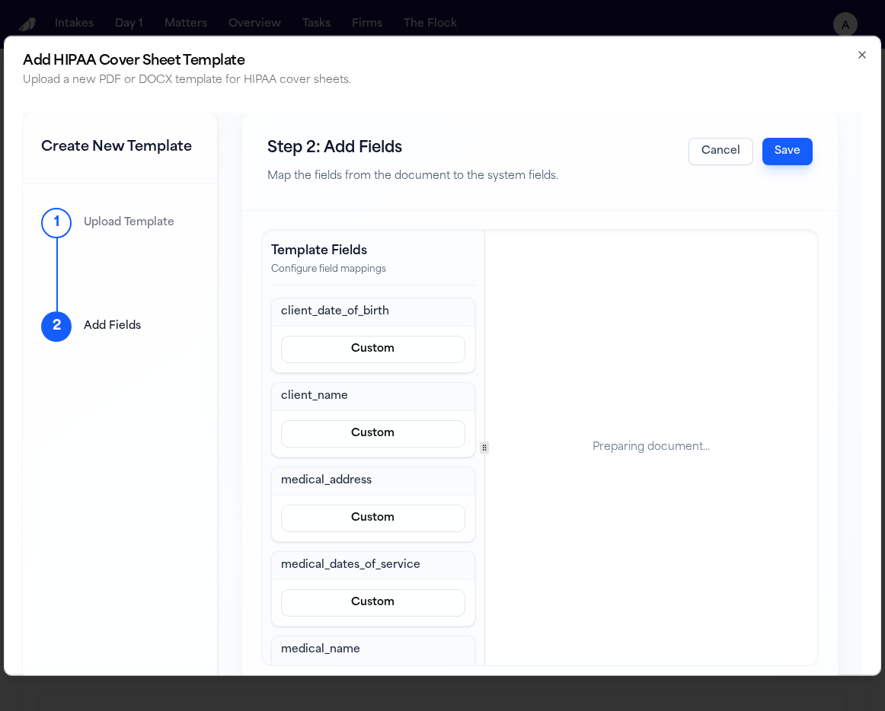
click at [766, 151] on button "Save" at bounding box center [787, 151] width 50 height 27
click at [805, 156] on button "Save" at bounding box center [787, 151] width 50 height 27
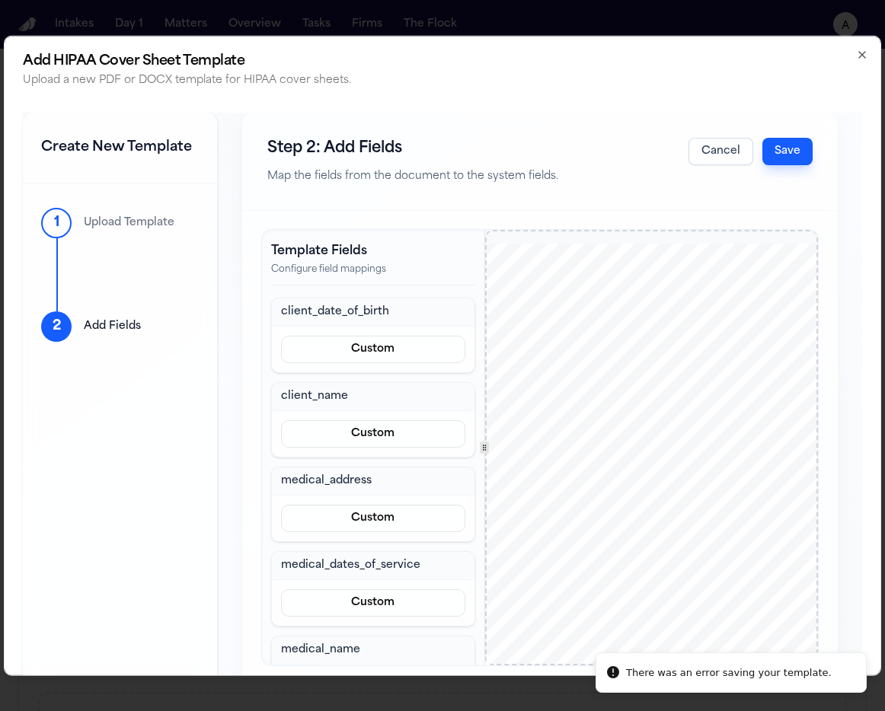
click at [805, 156] on button "Save" at bounding box center [787, 151] width 50 height 27
click at [805, 156] on div "Cancel Save" at bounding box center [751, 151] width 124 height 27
click at [805, 156] on button "Save" at bounding box center [787, 151] width 50 height 27
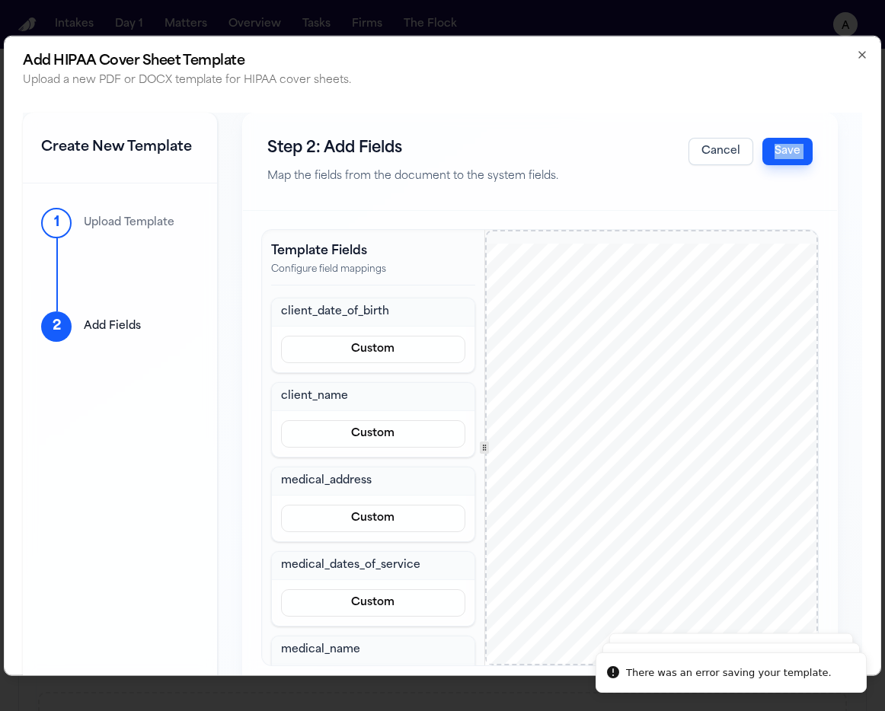
click at [805, 156] on button "Save" at bounding box center [787, 151] width 50 height 27
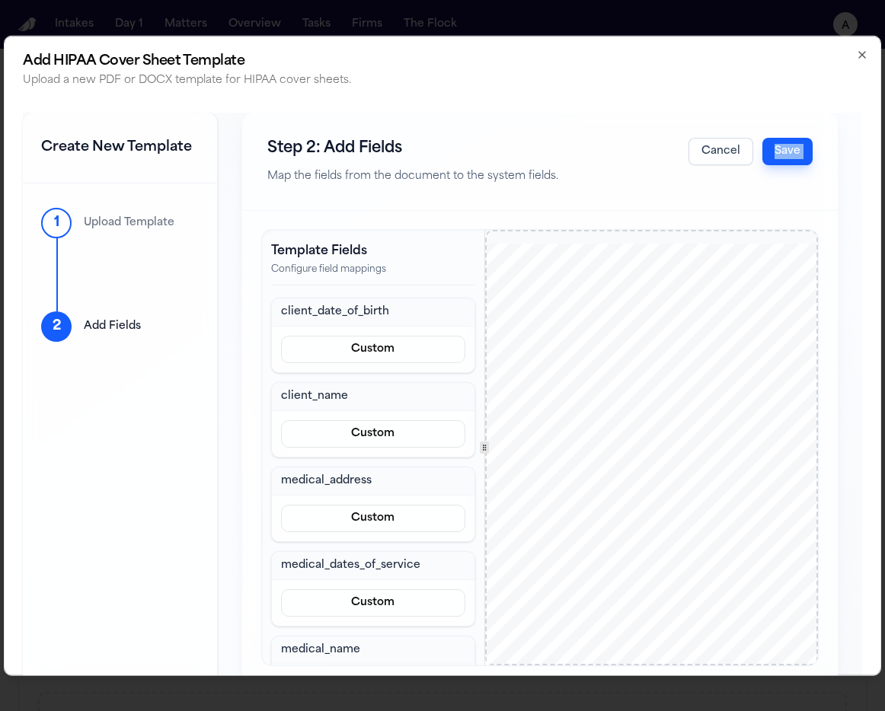
click at [803, 150] on button "Save" at bounding box center [787, 151] width 50 height 27
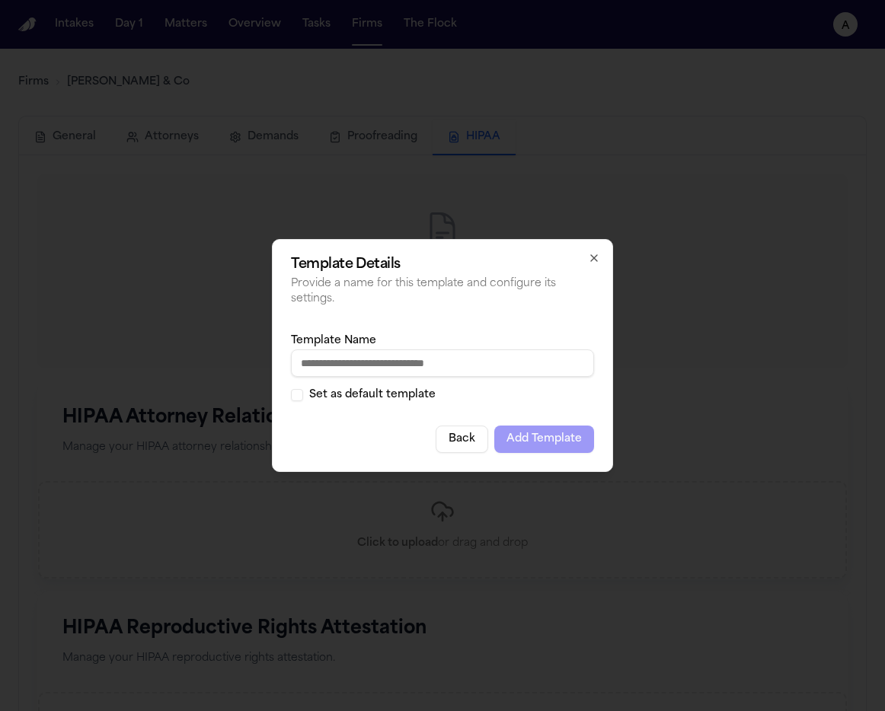
click at [484, 363] on input "Template Name" at bounding box center [442, 363] width 303 height 27
type input "**********"
click at [516, 442] on button "Add Template" at bounding box center [544, 439] width 100 height 27
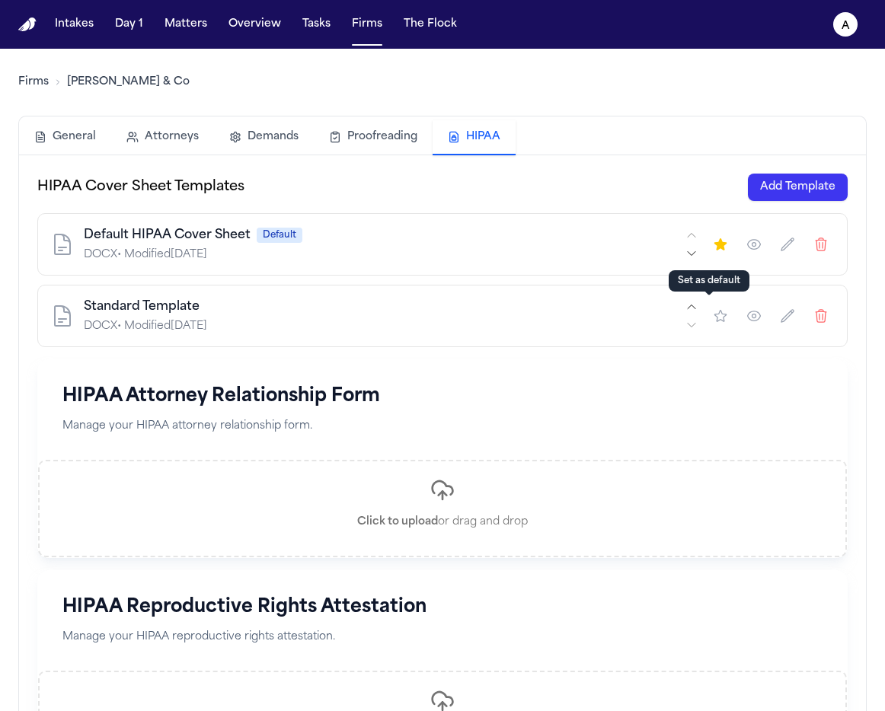
click at [718, 320] on button "button" at bounding box center [720, 315] width 27 height 27
click at [713, 248] on icon "button" at bounding box center [720, 244] width 15 height 15
drag, startPoint x: 711, startPoint y: 313, endPoint x: 695, endPoint y: 353, distance: 43.7
click at [713, 313] on icon "button" at bounding box center [720, 315] width 15 height 15
click at [686, 402] on h1 "HIPAA Attorney Relationship Form" at bounding box center [442, 397] width 760 height 24
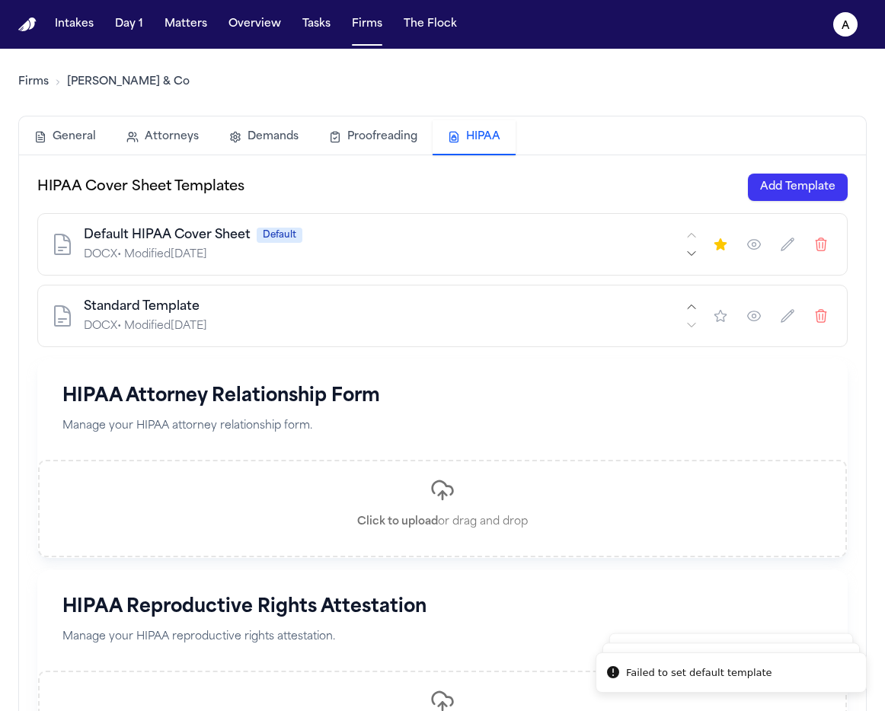
click at [799, 190] on button "Add Template" at bounding box center [798, 187] width 100 height 27
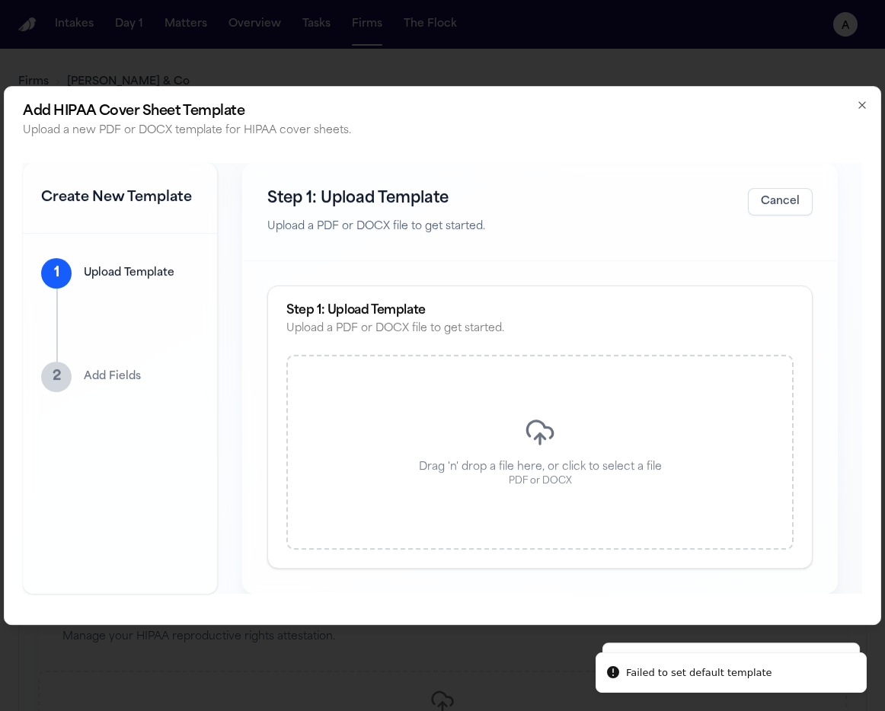
click at [557, 438] on div "Drag 'n' drop a file here, or click to select a file PDF or DOCX" at bounding box center [539, 452] width 507 height 195
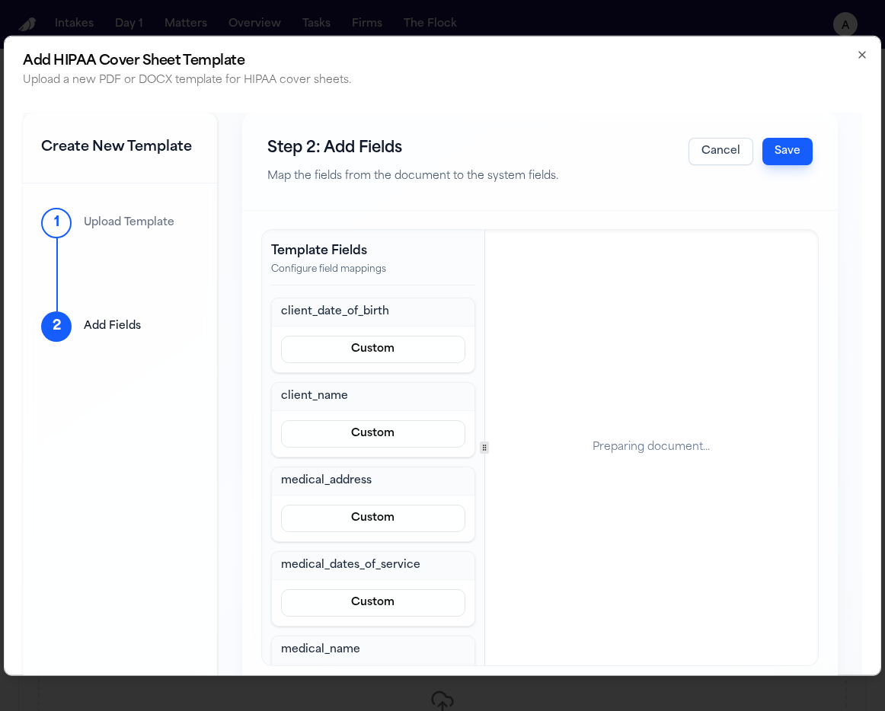
click at [774, 142] on button "Save" at bounding box center [787, 151] width 50 height 27
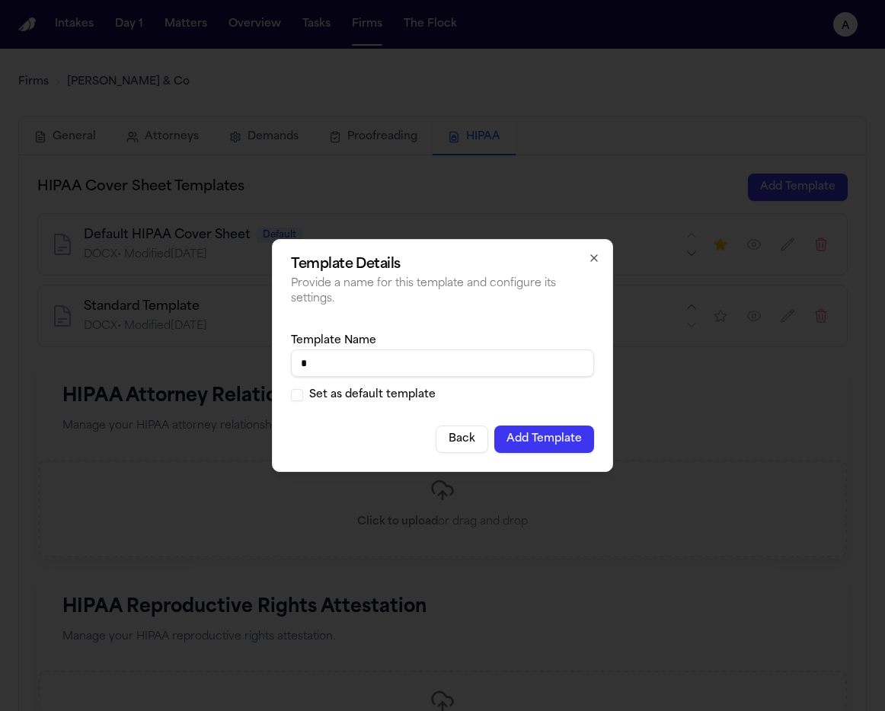
type input "*"
click at [523, 430] on button "Add Template" at bounding box center [544, 439] width 100 height 27
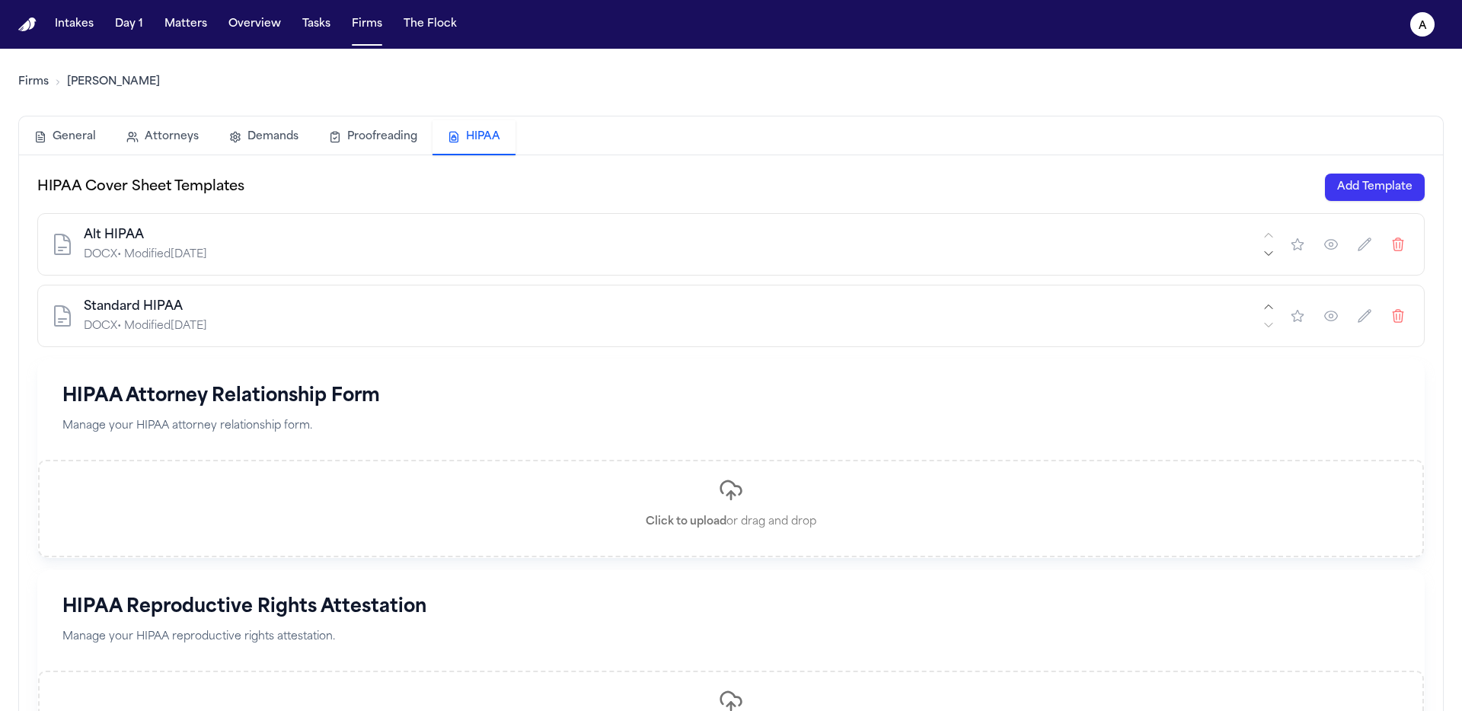
click at [213, 32] on div "Intakes Day 1 Matters Overview Tasks Firms The Flock" at bounding box center [256, 24] width 414 height 27
click at [200, 24] on button "Matters" at bounding box center [185, 24] width 55 height 27
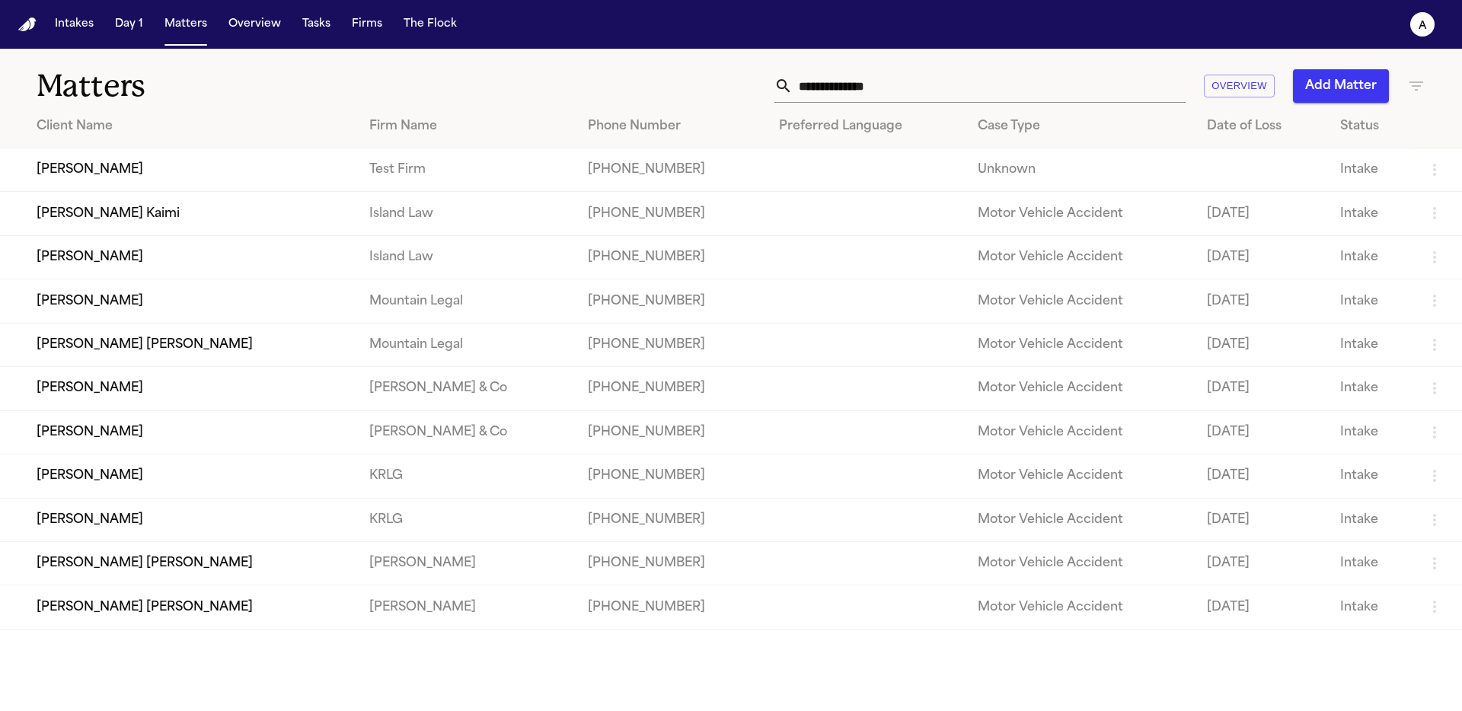
click at [101, 167] on td "[PERSON_NAME]" at bounding box center [178, 170] width 357 height 43
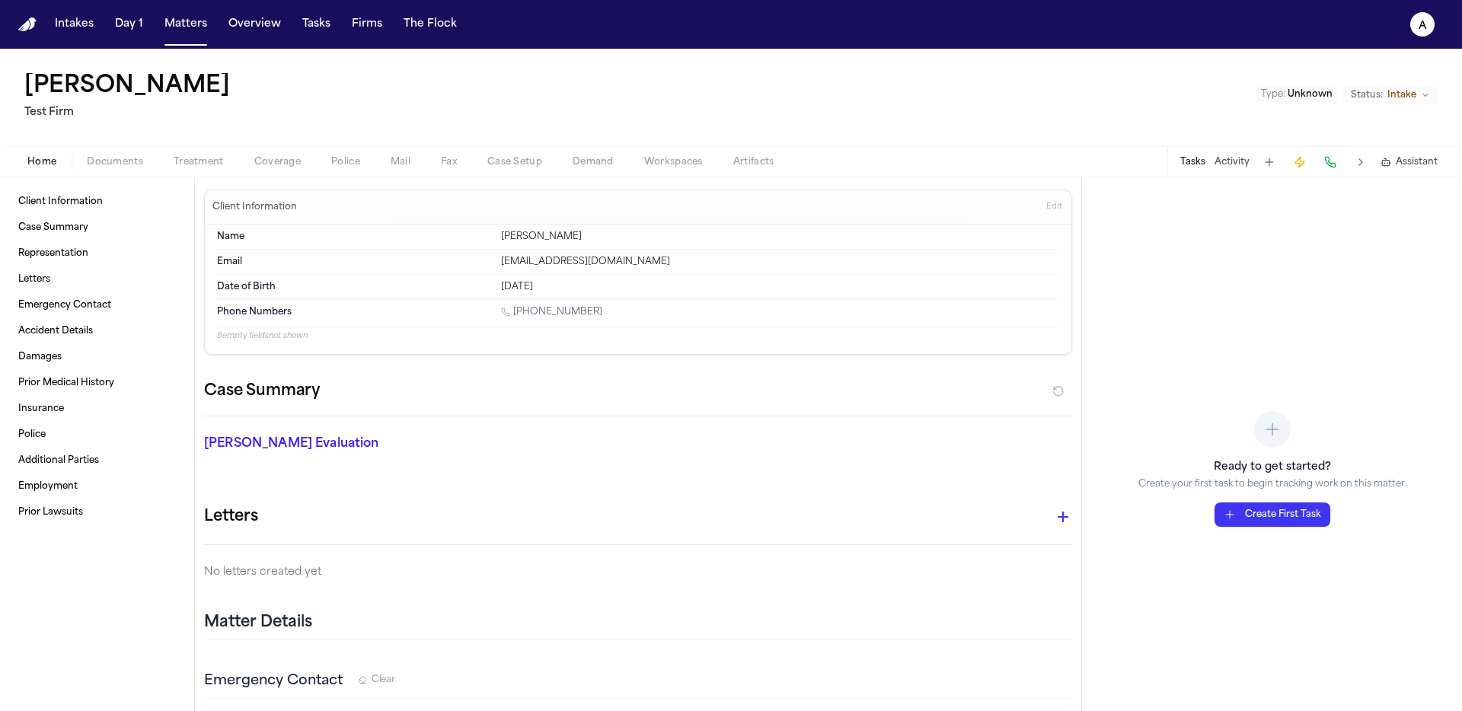
click at [290, 157] on span "Coverage" at bounding box center [277, 162] width 46 height 12
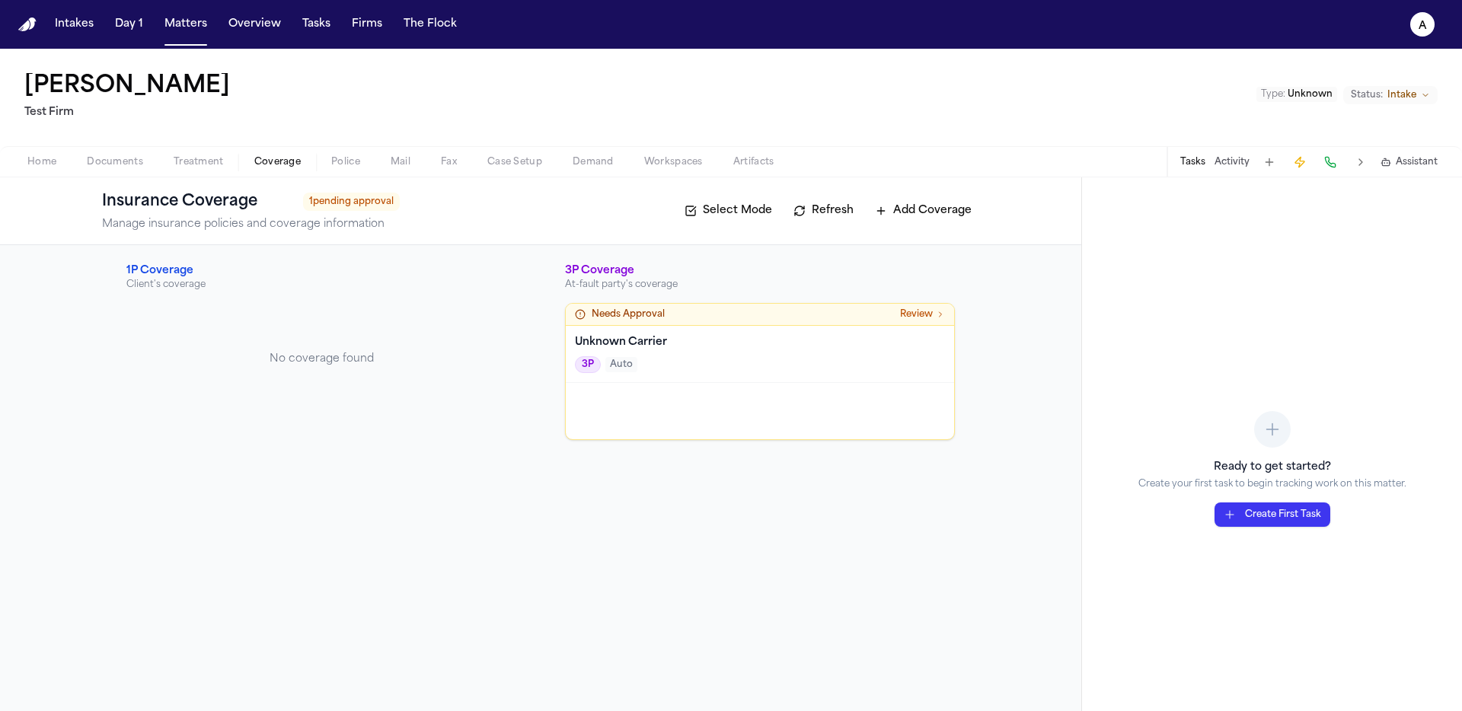
click at [192, 161] on span "Treatment" at bounding box center [199, 162] width 50 height 12
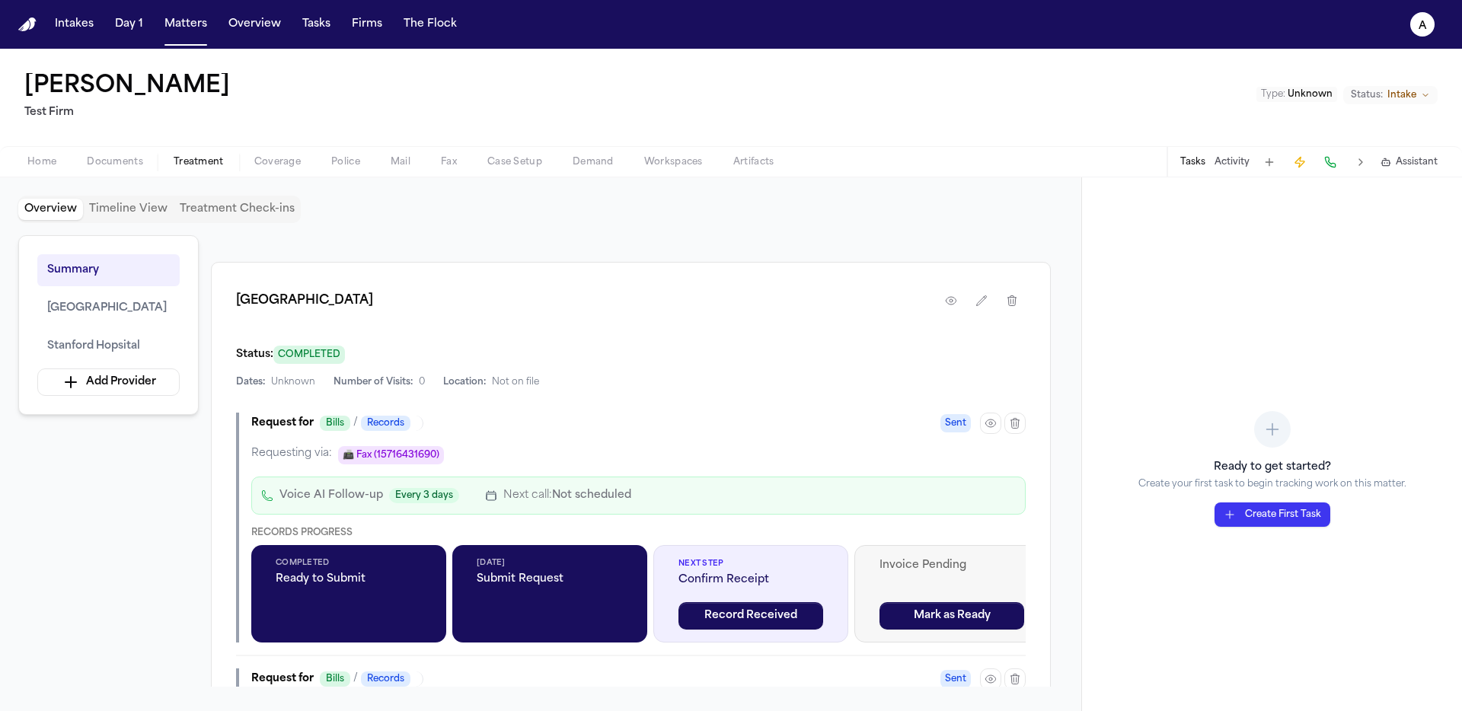
scroll to position [622, 0]
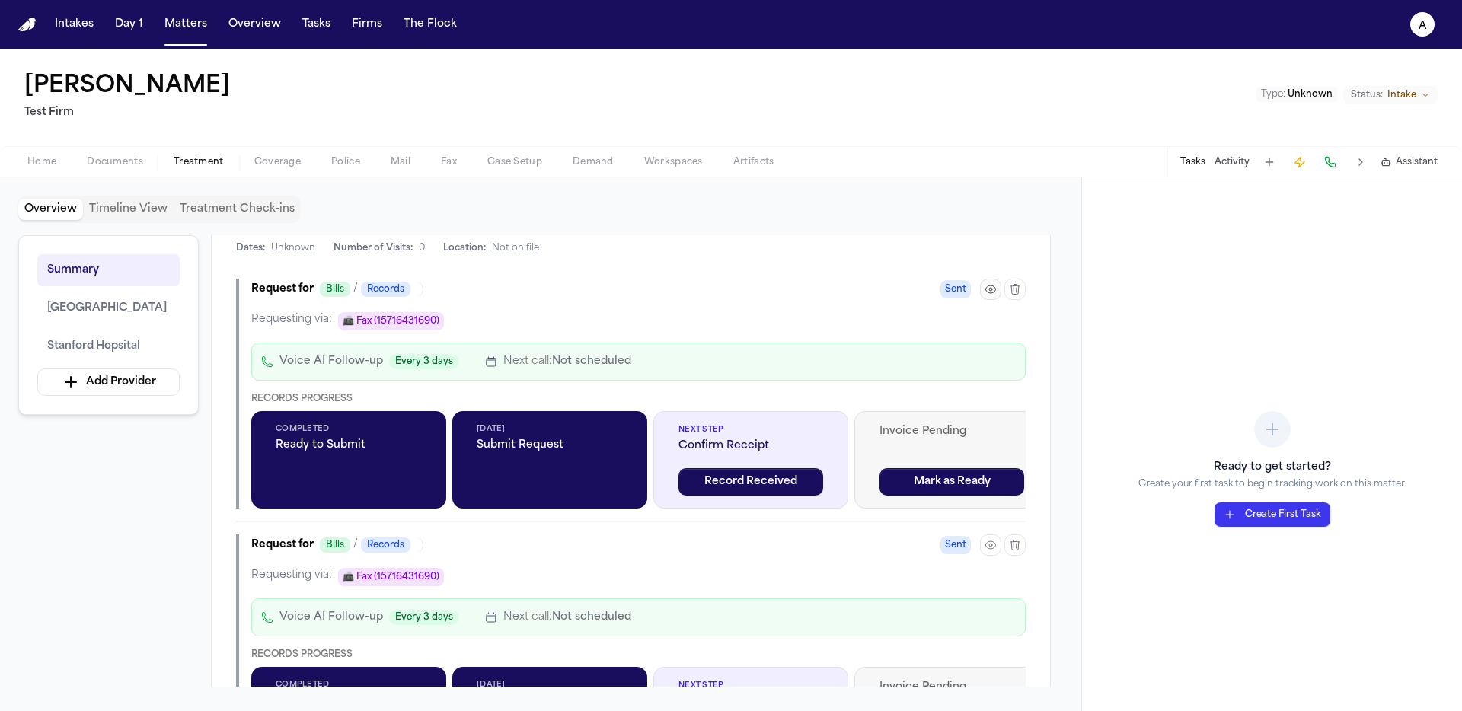
click at [990, 295] on icon "button" at bounding box center [991, 289] width 12 height 12
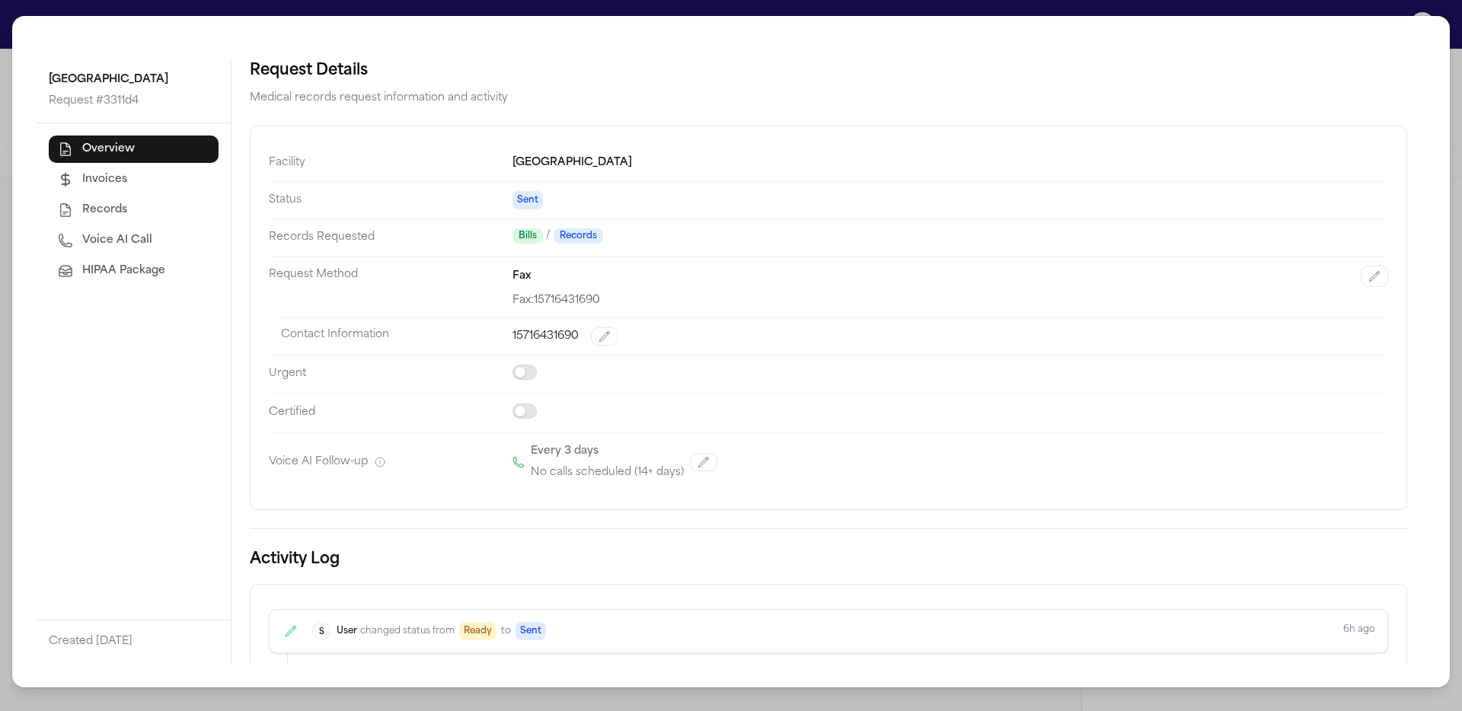
click at [122, 243] on span "Voice AI Call" at bounding box center [117, 240] width 70 height 15
select select "***"
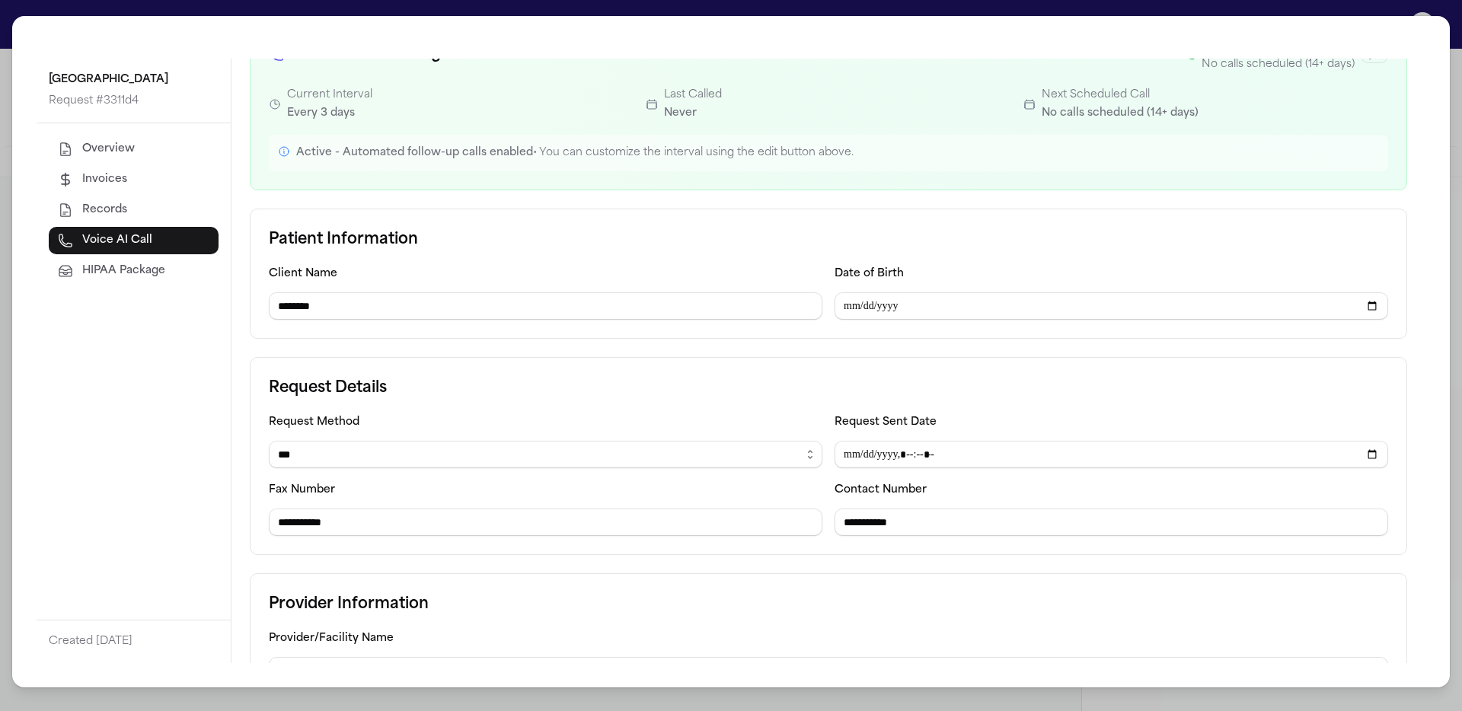
scroll to position [197, 0]
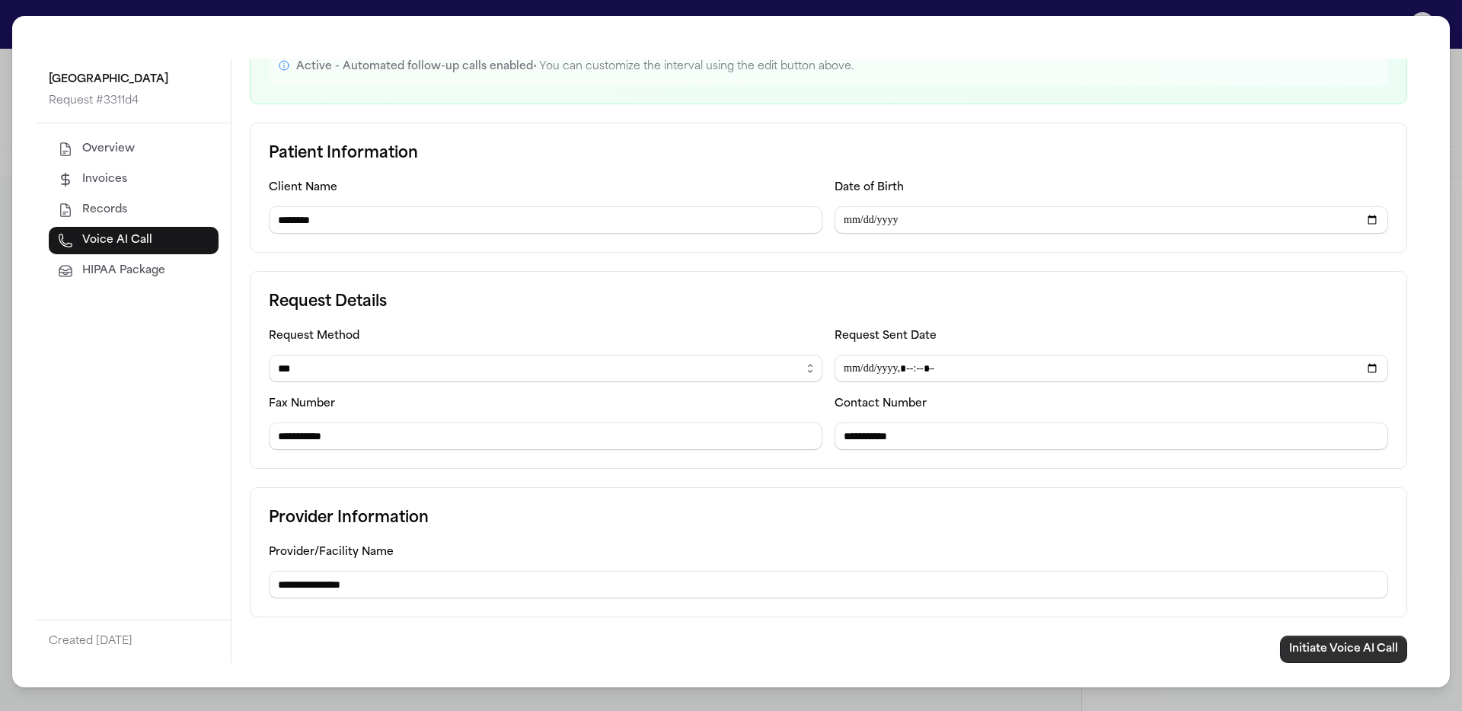
click at [1352, 647] on button "Initiate Voice AI Call" at bounding box center [1343, 649] width 127 height 27
click at [158, 142] on button "Overview" at bounding box center [134, 149] width 170 height 27
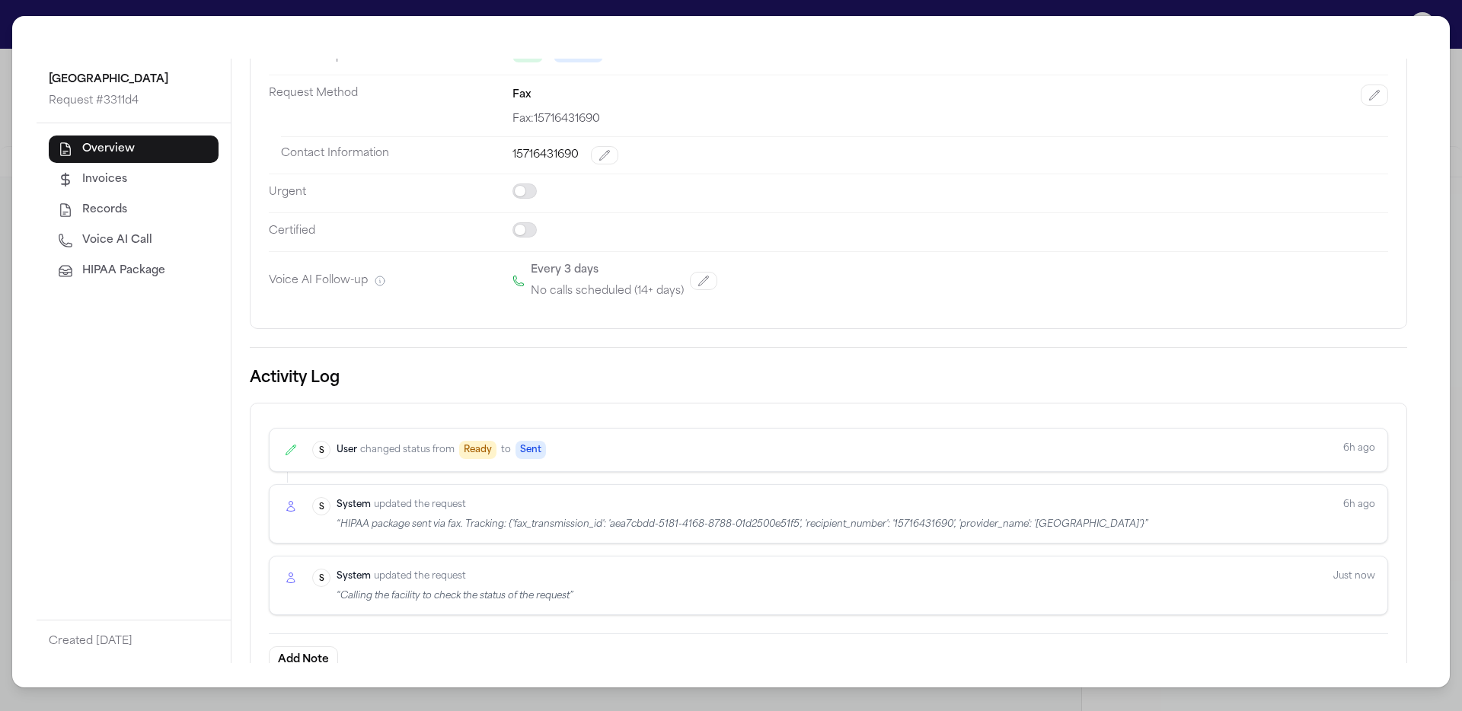
scroll to position [209, 0]
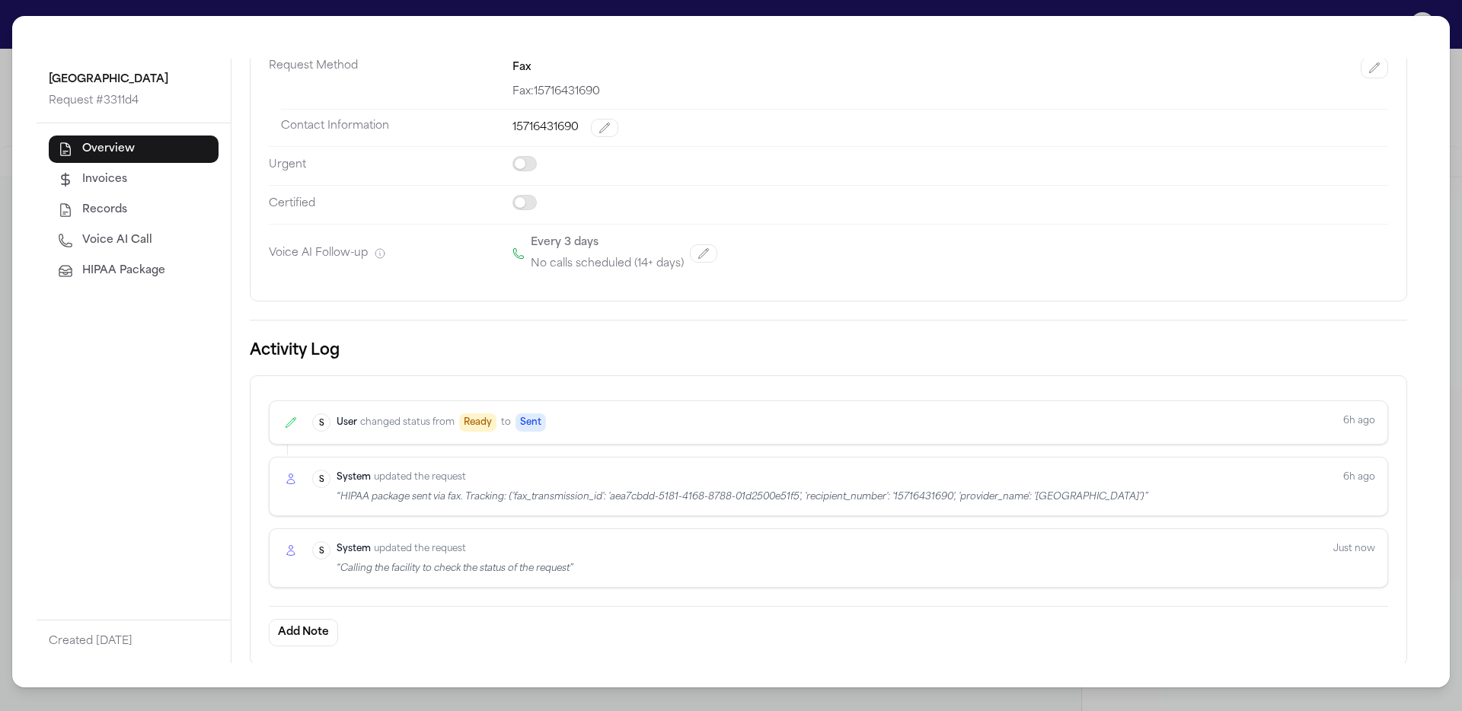
click at [91, 228] on button "Voice AI Call" at bounding box center [134, 240] width 170 height 27
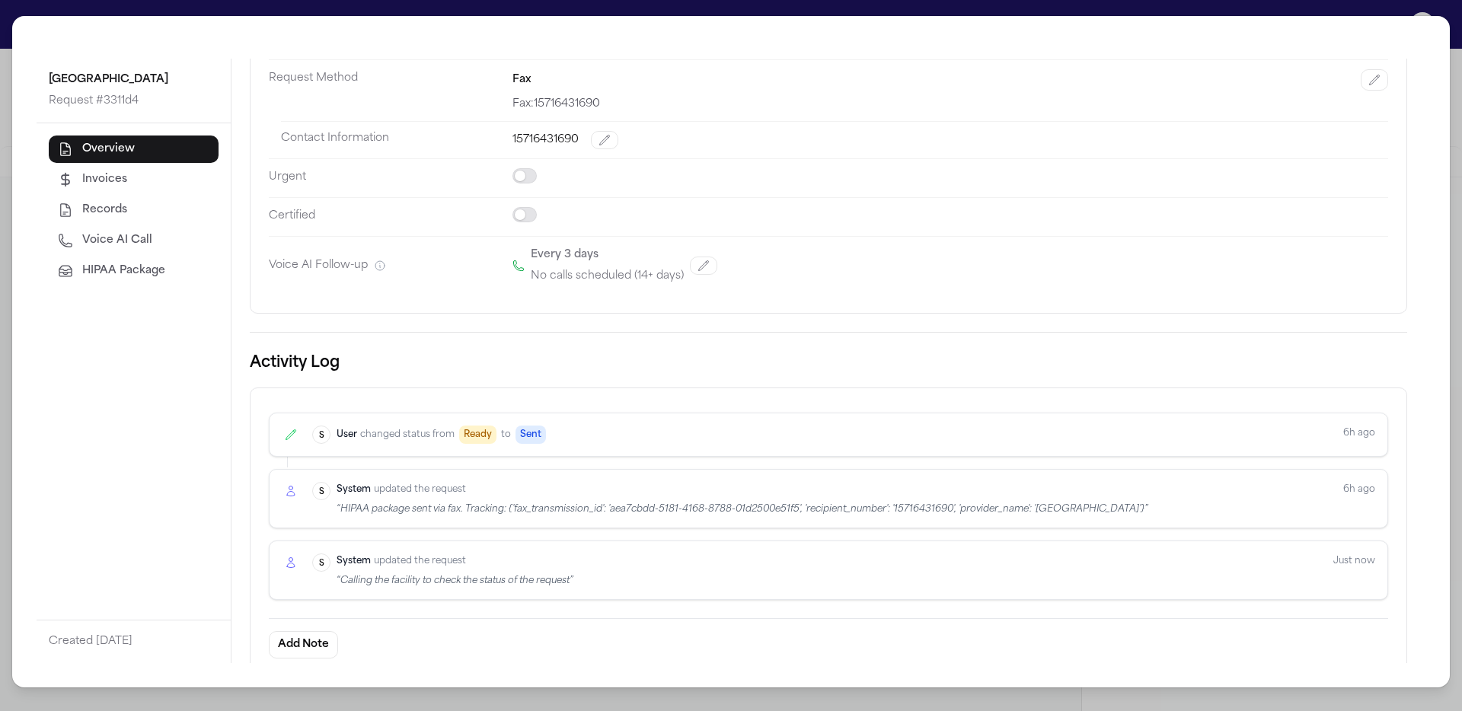
select select "***"
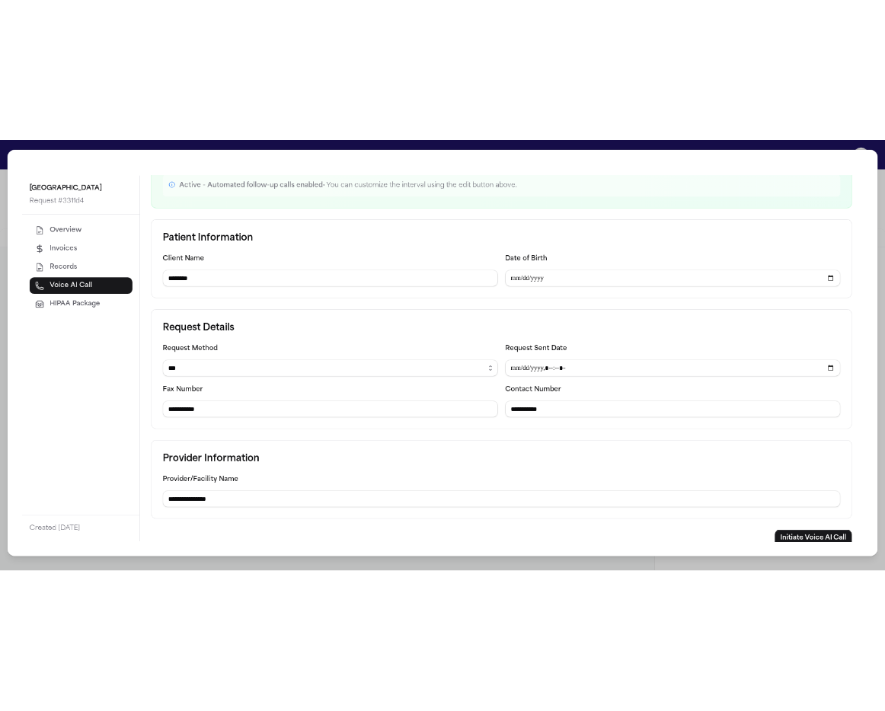
scroll to position [197, 0]
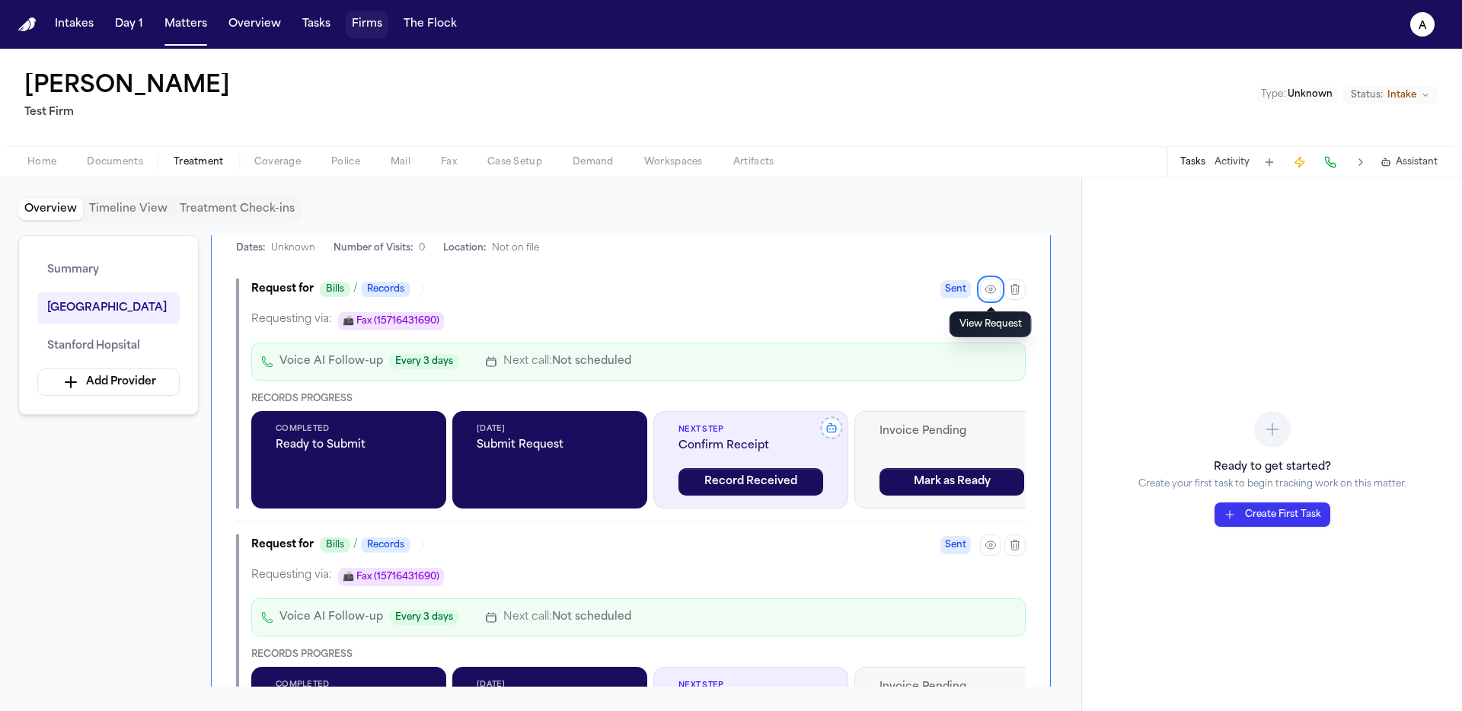
click at [364, 33] on button "Firms" at bounding box center [367, 24] width 43 height 27
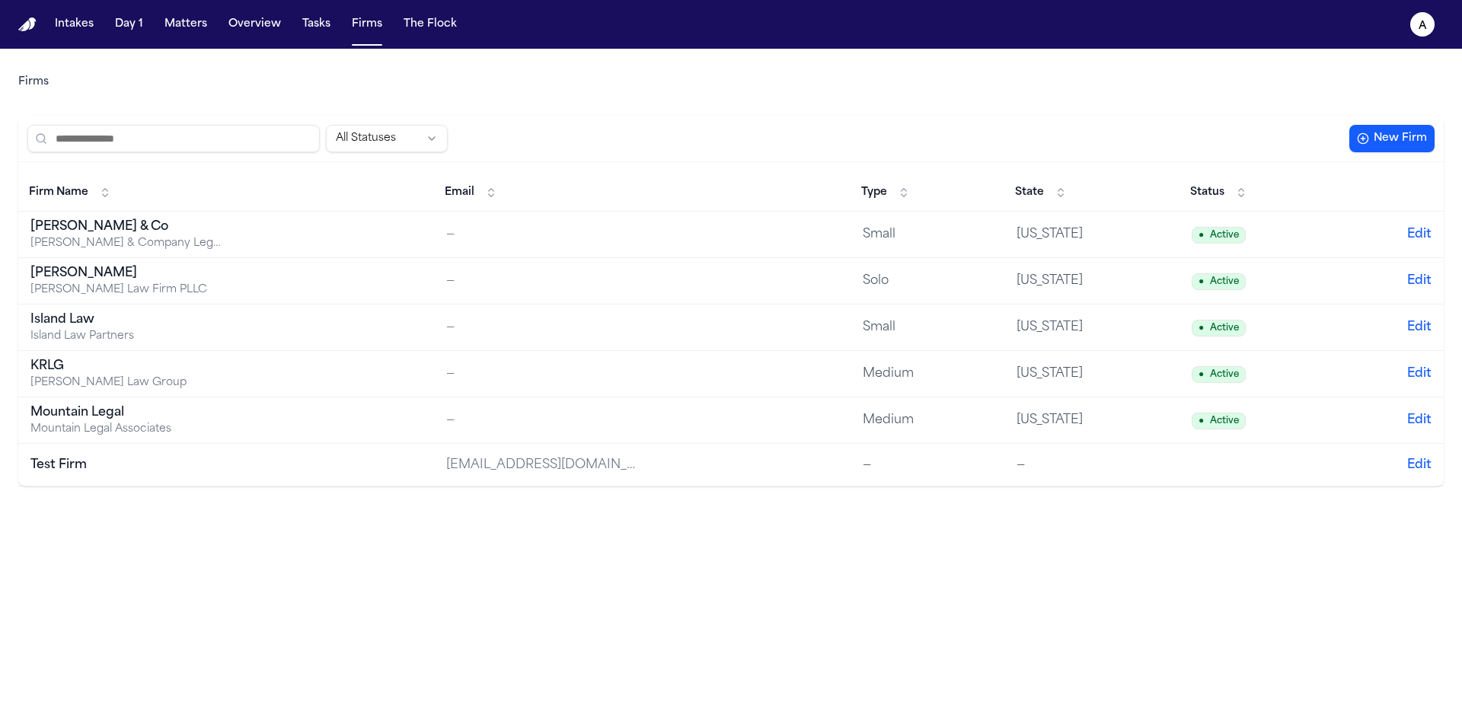
click at [304, 229] on td "[PERSON_NAME] & Co [PERSON_NAME] & Company Legal Services" at bounding box center [226, 235] width 416 height 46
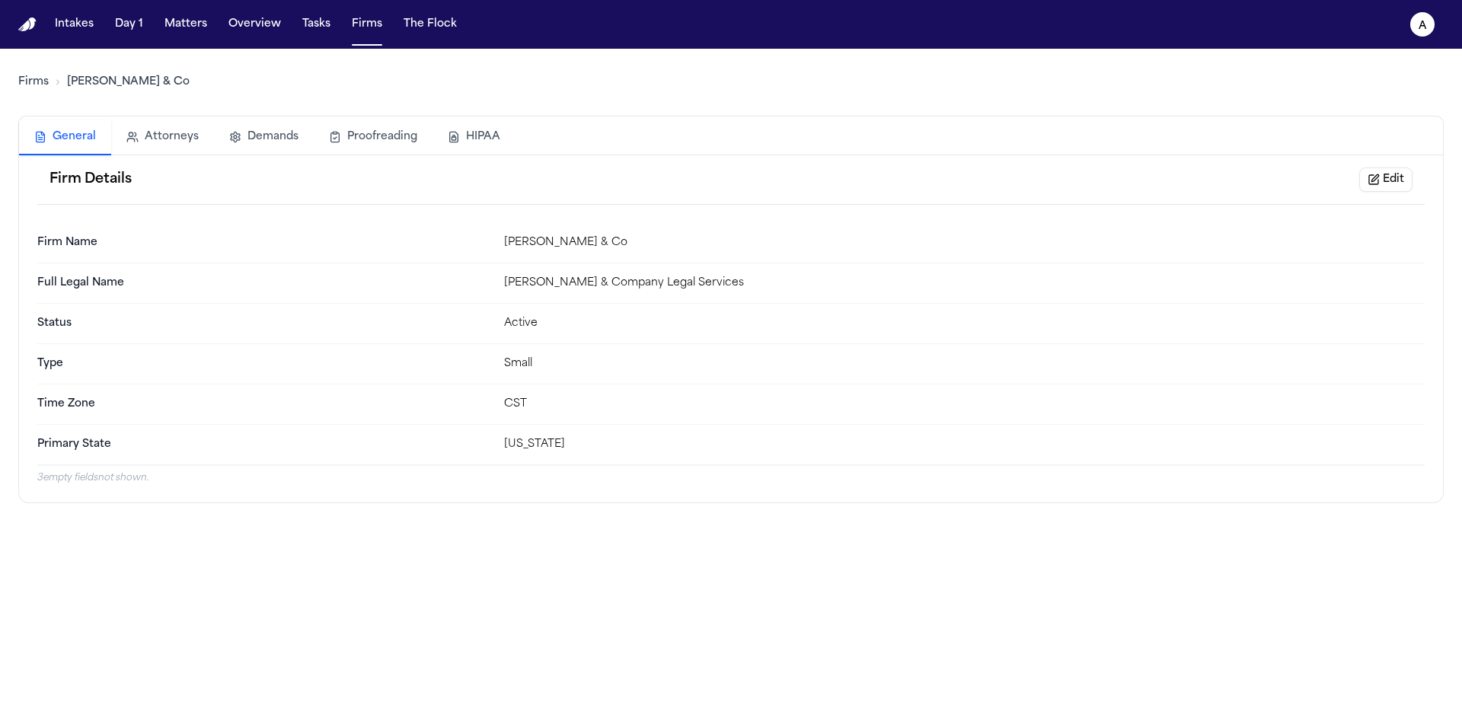
click at [480, 134] on button "HIPAA" at bounding box center [474, 137] width 83 height 34
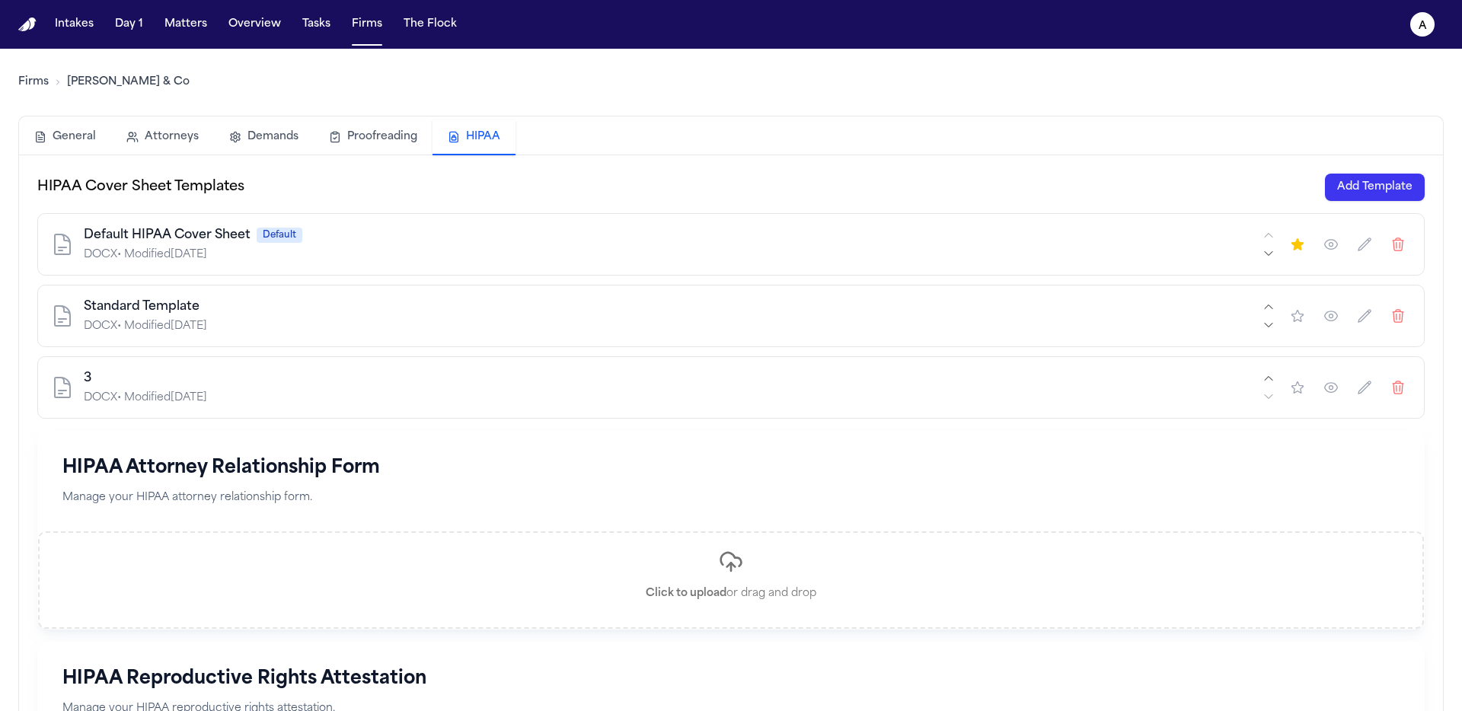
click at [1370, 200] on button "Add Template" at bounding box center [1375, 187] width 100 height 27
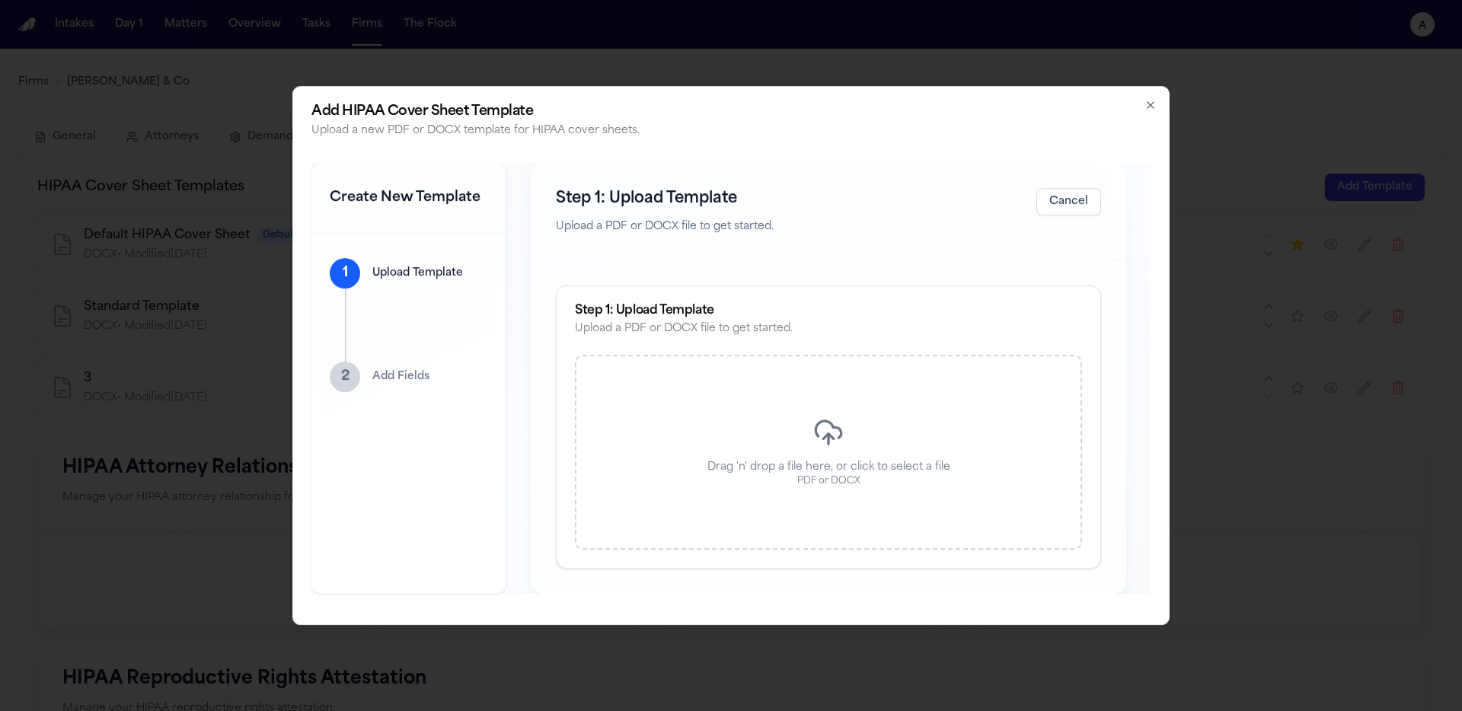
click at [863, 406] on div "Drag 'n' drop a file here, or click to select a file PDF or DOCX" at bounding box center [828, 452] width 507 height 195
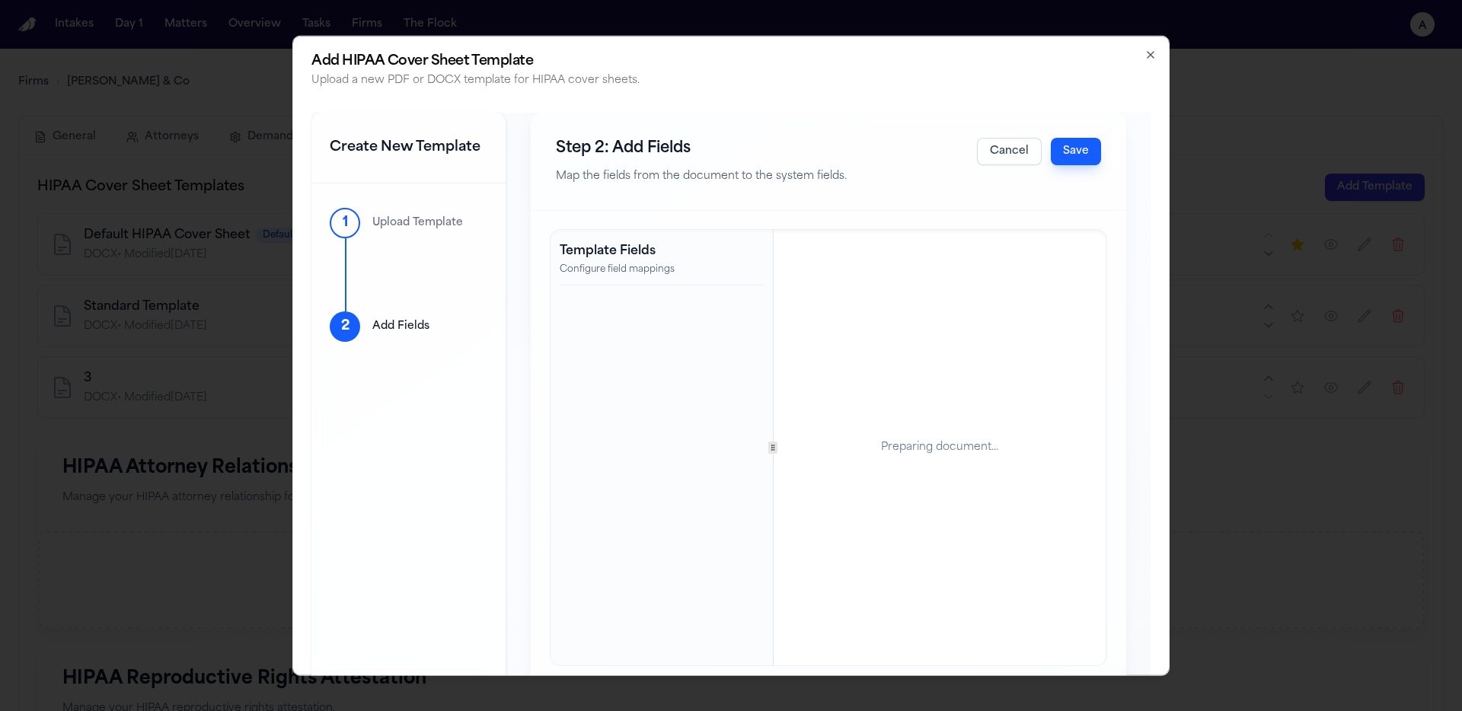
click at [1069, 158] on button "Save" at bounding box center [1076, 151] width 50 height 27
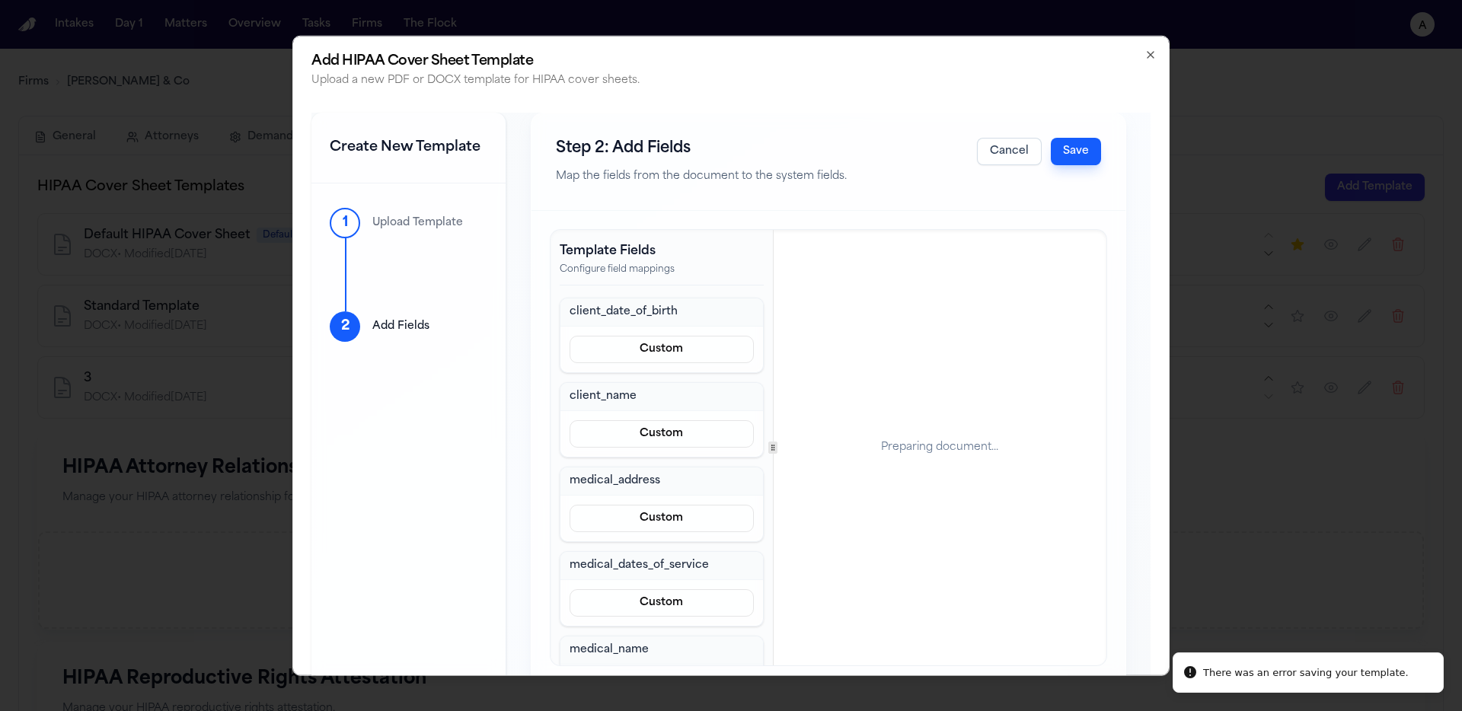
click at [1072, 159] on button "Save" at bounding box center [1076, 151] width 50 height 27
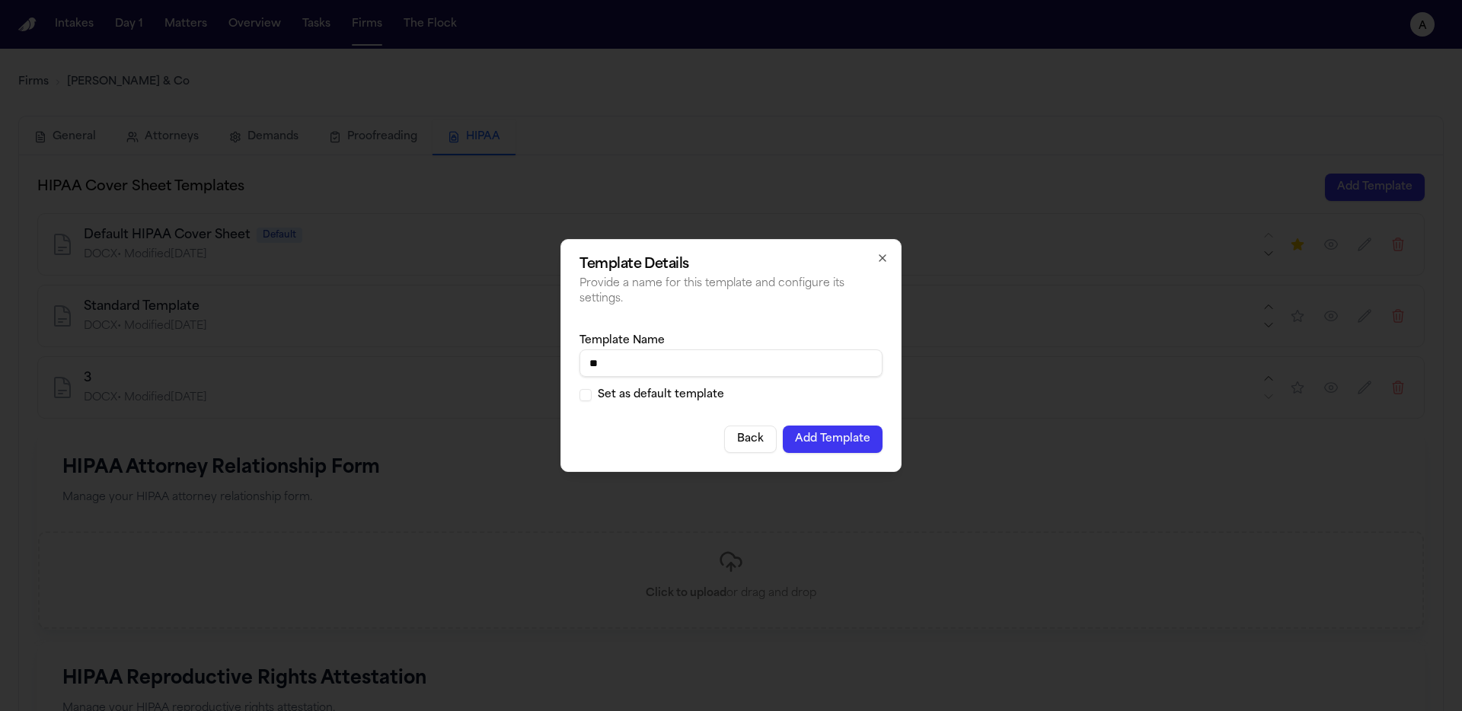
type input "**"
drag, startPoint x: 845, startPoint y: 431, endPoint x: 852, endPoint y: 425, distance: 9.2
click at [844, 430] on button "Add Template" at bounding box center [833, 439] width 100 height 27
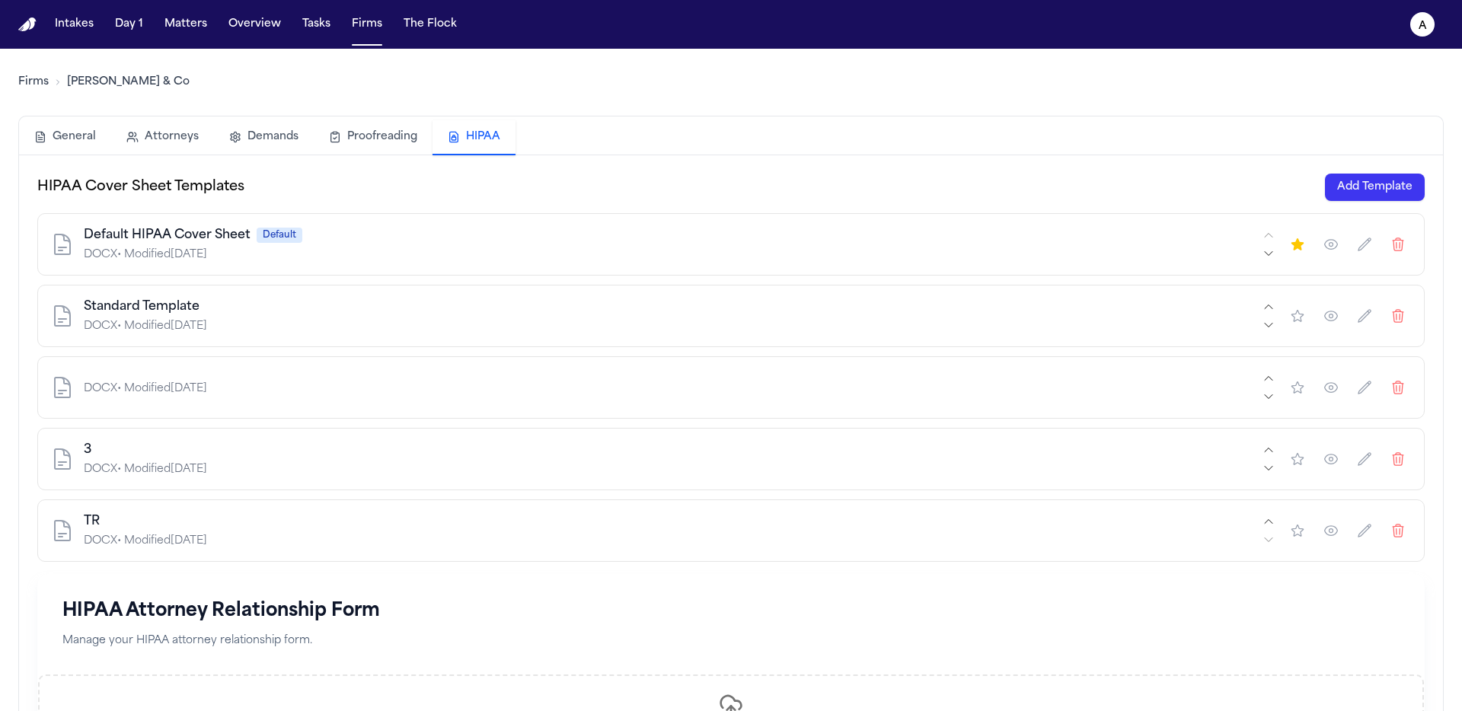
click at [1391, 382] on icon "button" at bounding box center [1398, 387] width 15 height 15
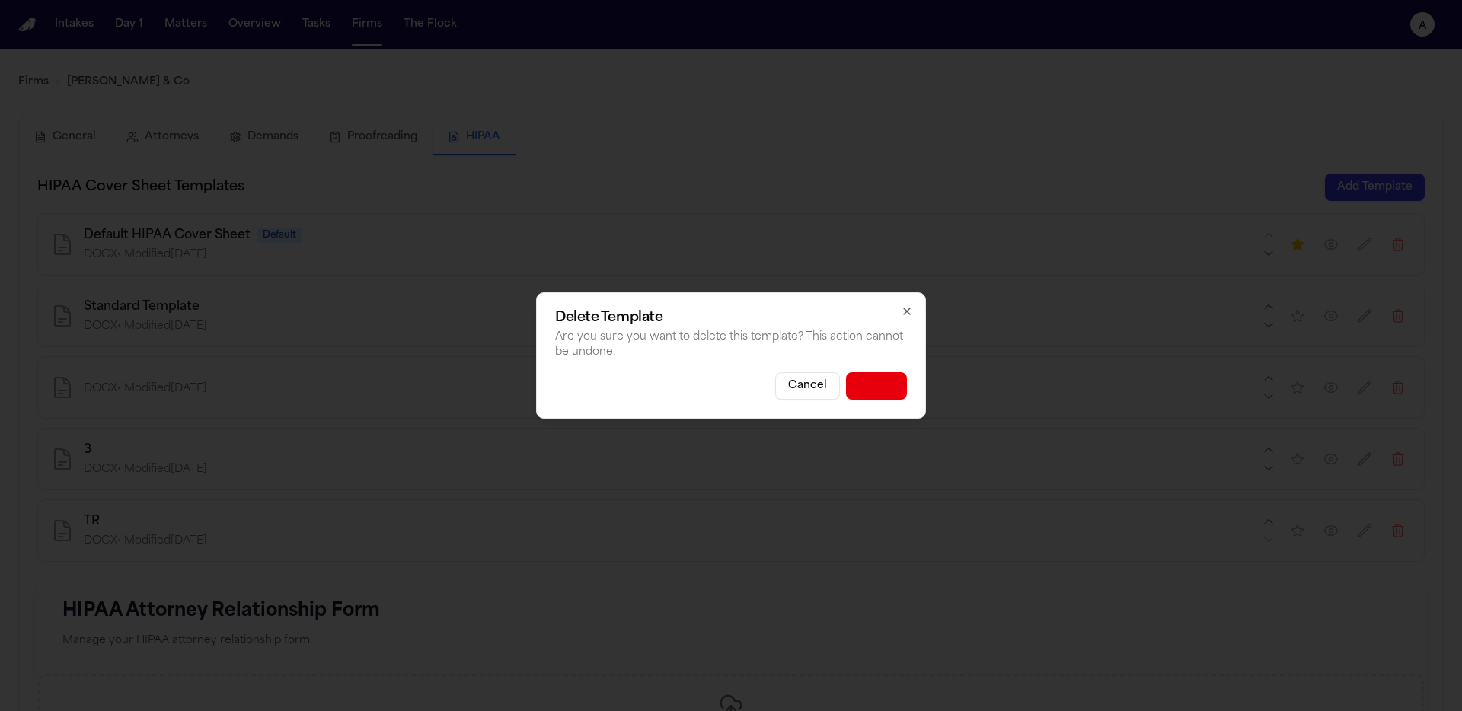
click at [861, 390] on button "Delete" at bounding box center [876, 385] width 61 height 27
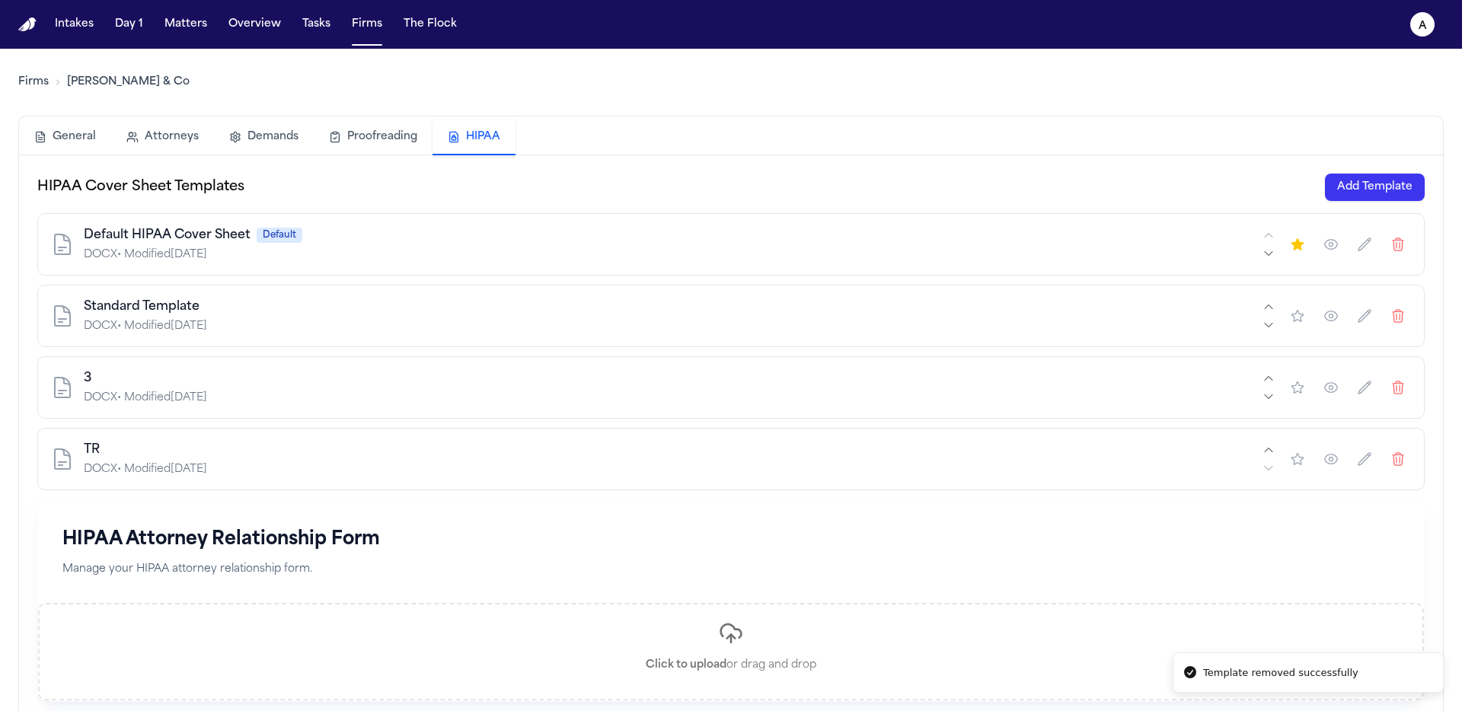
click at [1393, 312] on icon "button" at bounding box center [1398, 316] width 11 height 12
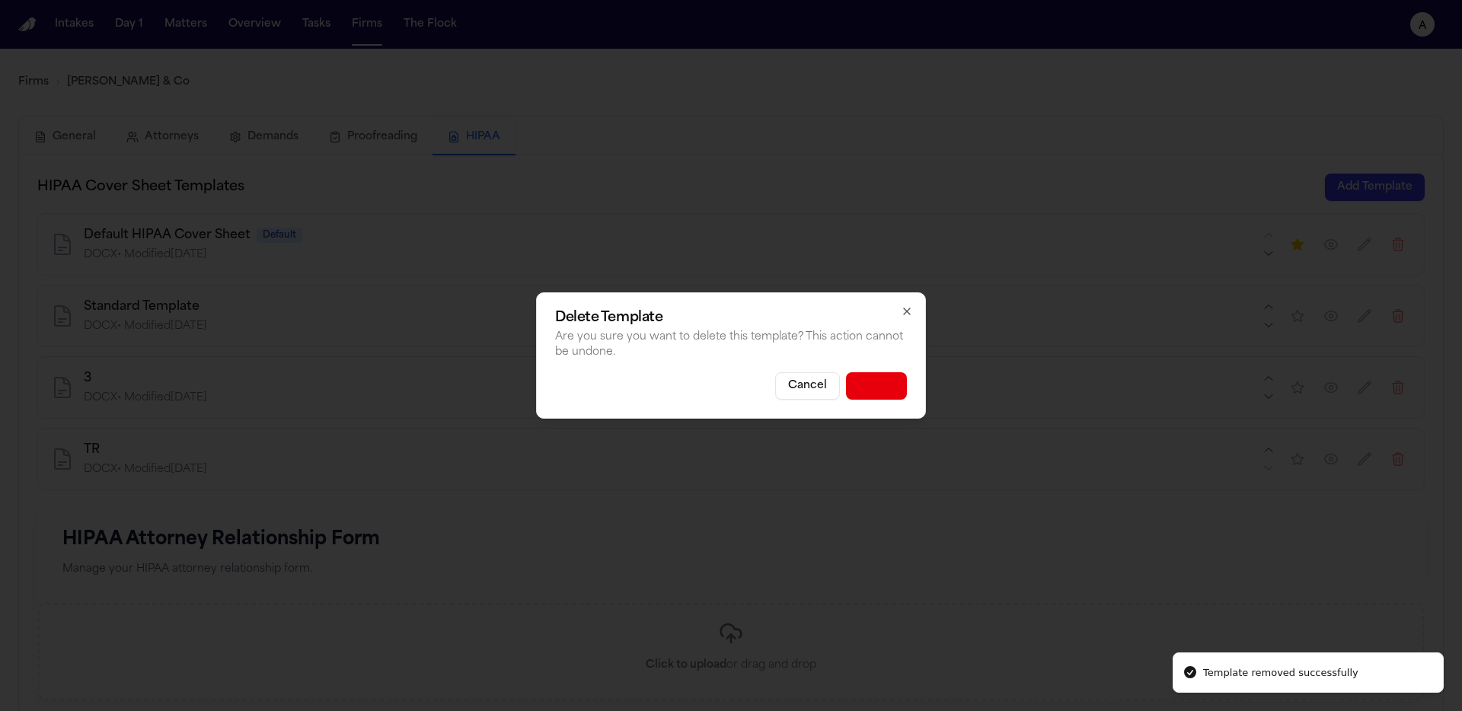
click at [863, 385] on button "Delete" at bounding box center [876, 385] width 61 height 27
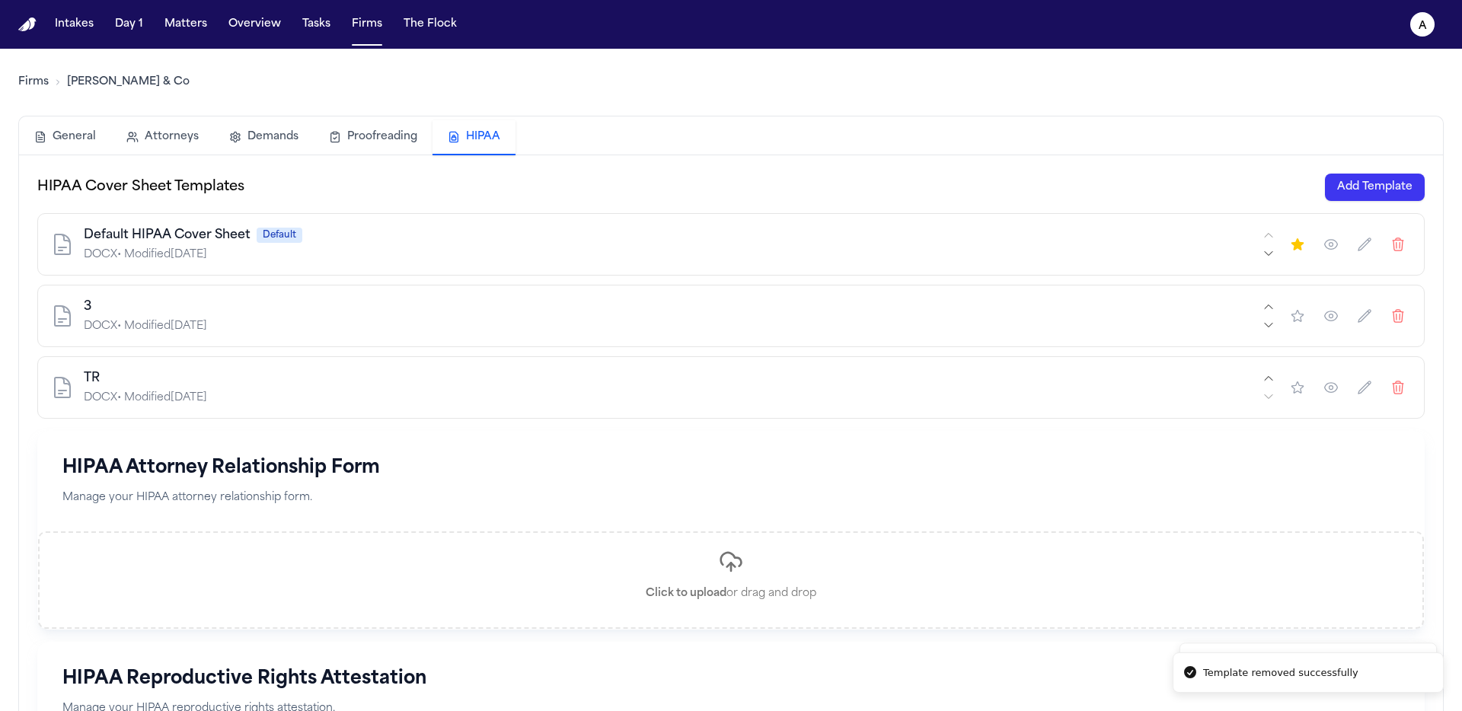
click at [1395, 315] on button "button" at bounding box center [1398, 315] width 27 height 27
click at [1395, 179] on button "Add Template" at bounding box center [1375, 187] width 100 height 27
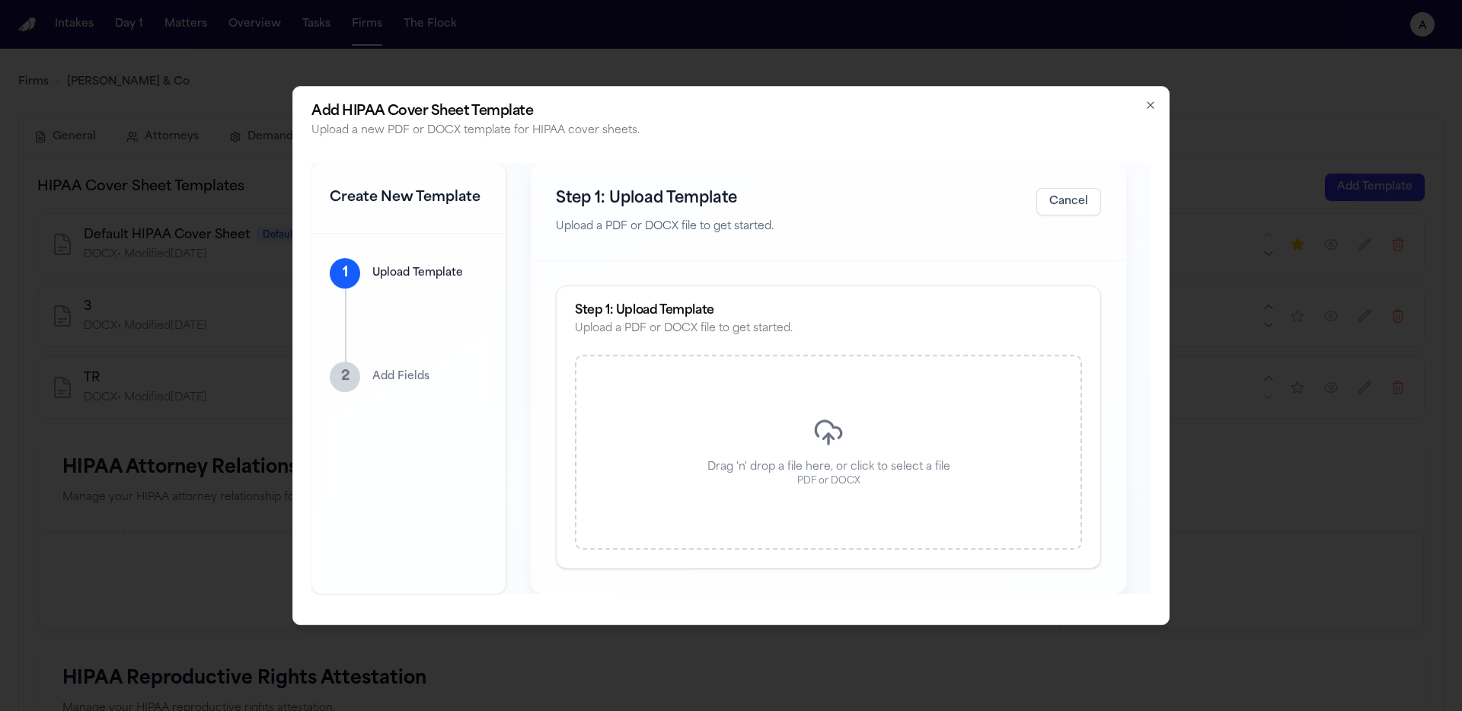
click at [971, 404] on div "Drag 'n' drop a file here, or click to select a file PDF or DOCX" at bounding box center [828, 452] width 507 height 195
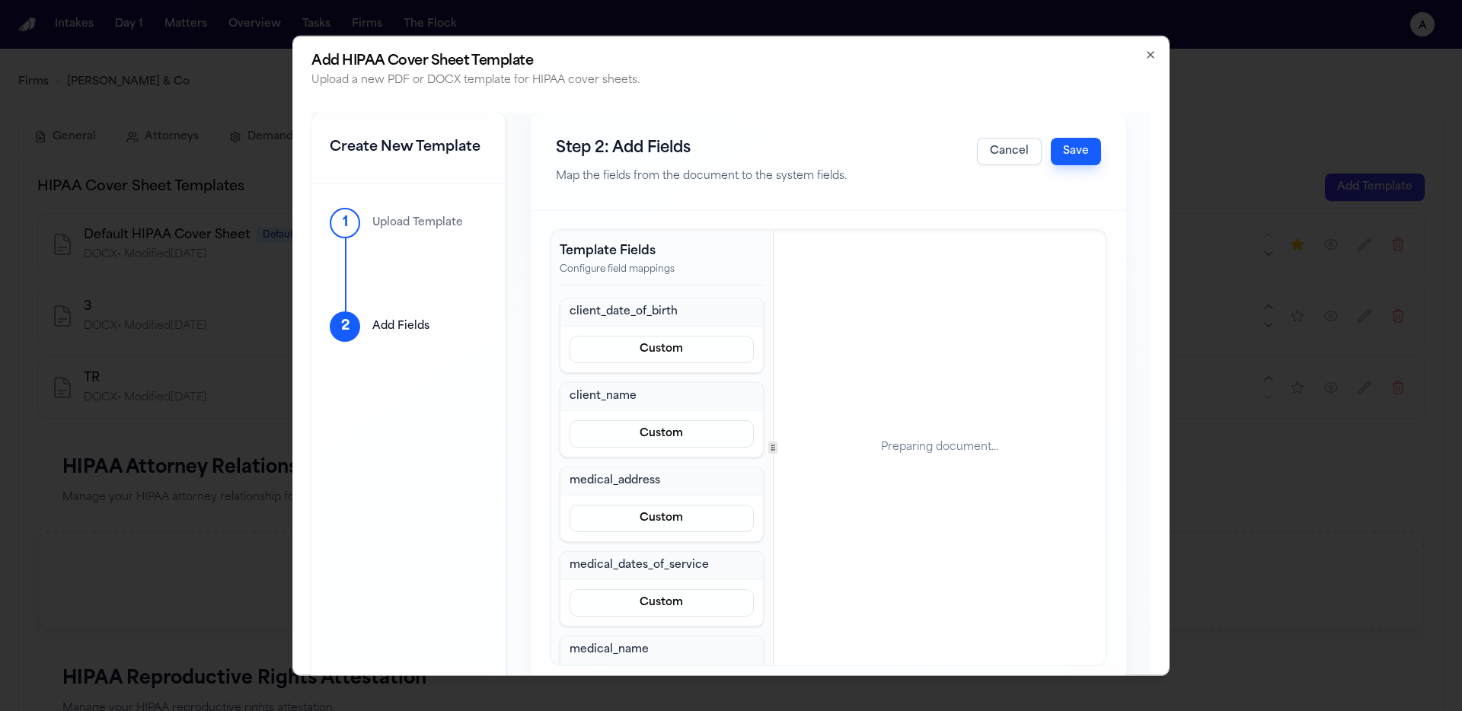
click at [1070, 149] on button "Save" at bounding box center [1076, 151] width 50 height 27
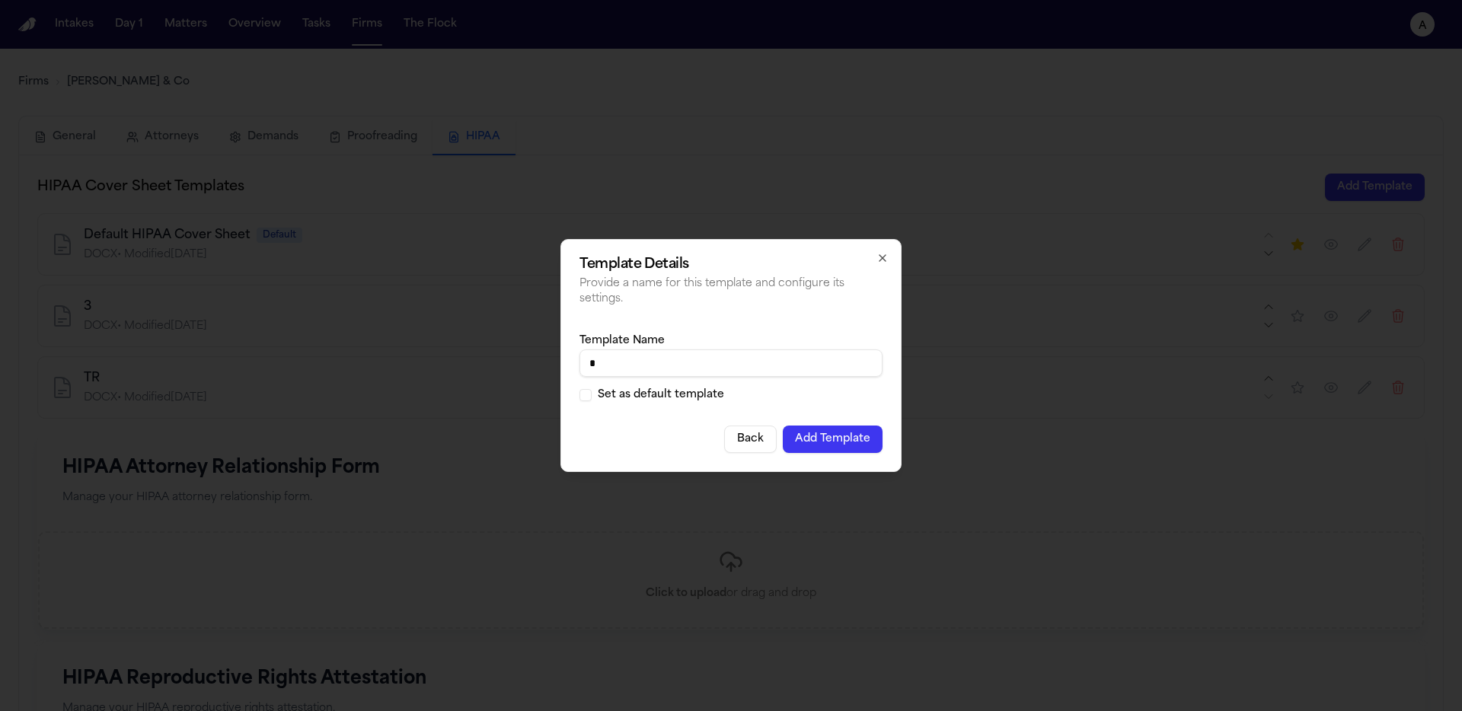
type input "*"
click at [690, 394] on label "Set as default template" at bounding box center [661, 395] width 126 height 11
click at [592, 394] on button "Set as default template" at bounding box center [586, 395] width 12 height 12
click at [835, 430] on button "Add Template" at bounding box center [833, 439] width 100 height 27
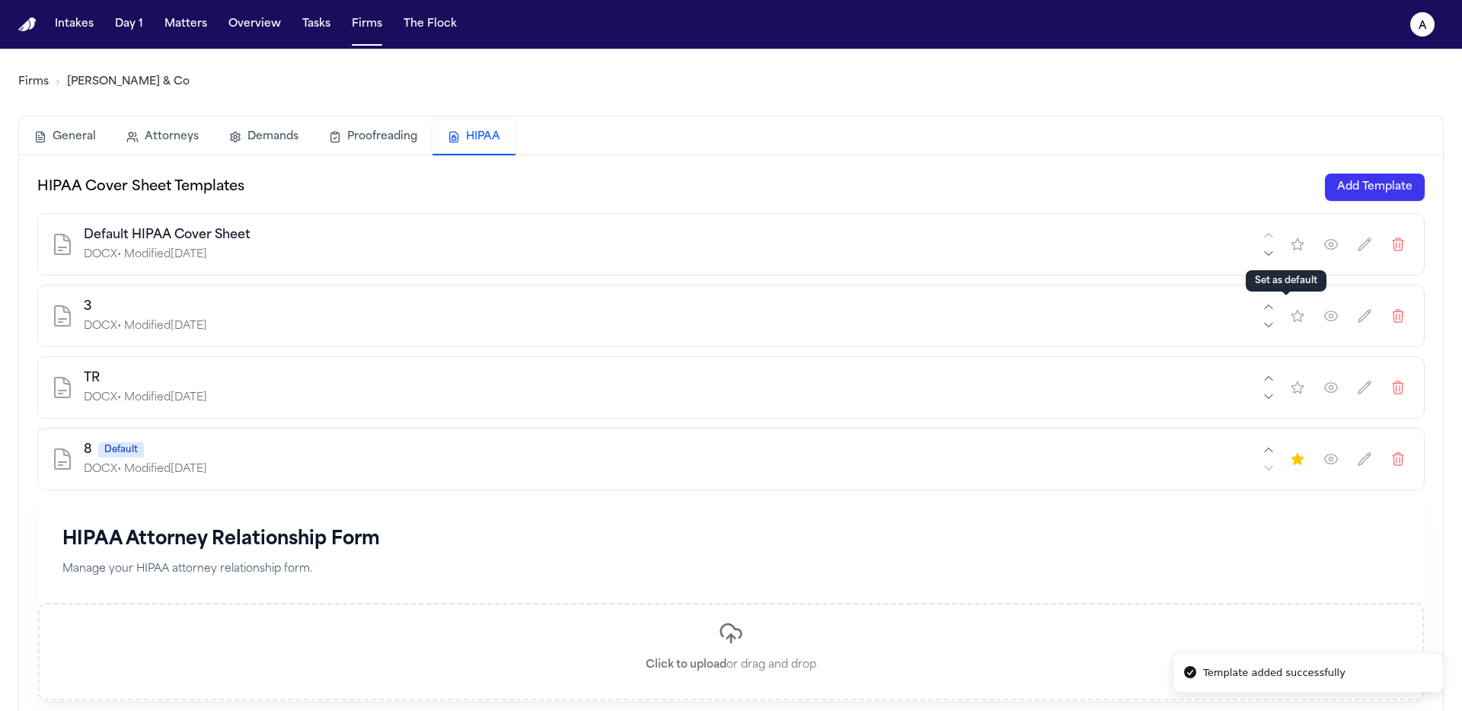
click at [1290, 320] on icon "button" at bounding box center [1297, 315] width 15 height 15
click at [1293, 324] on button "button" at bounding box center [1297, 315] width 27 height 27
click at [1293, 323] on icon "button" at bounding box center [1297, 315] width 15 height 15
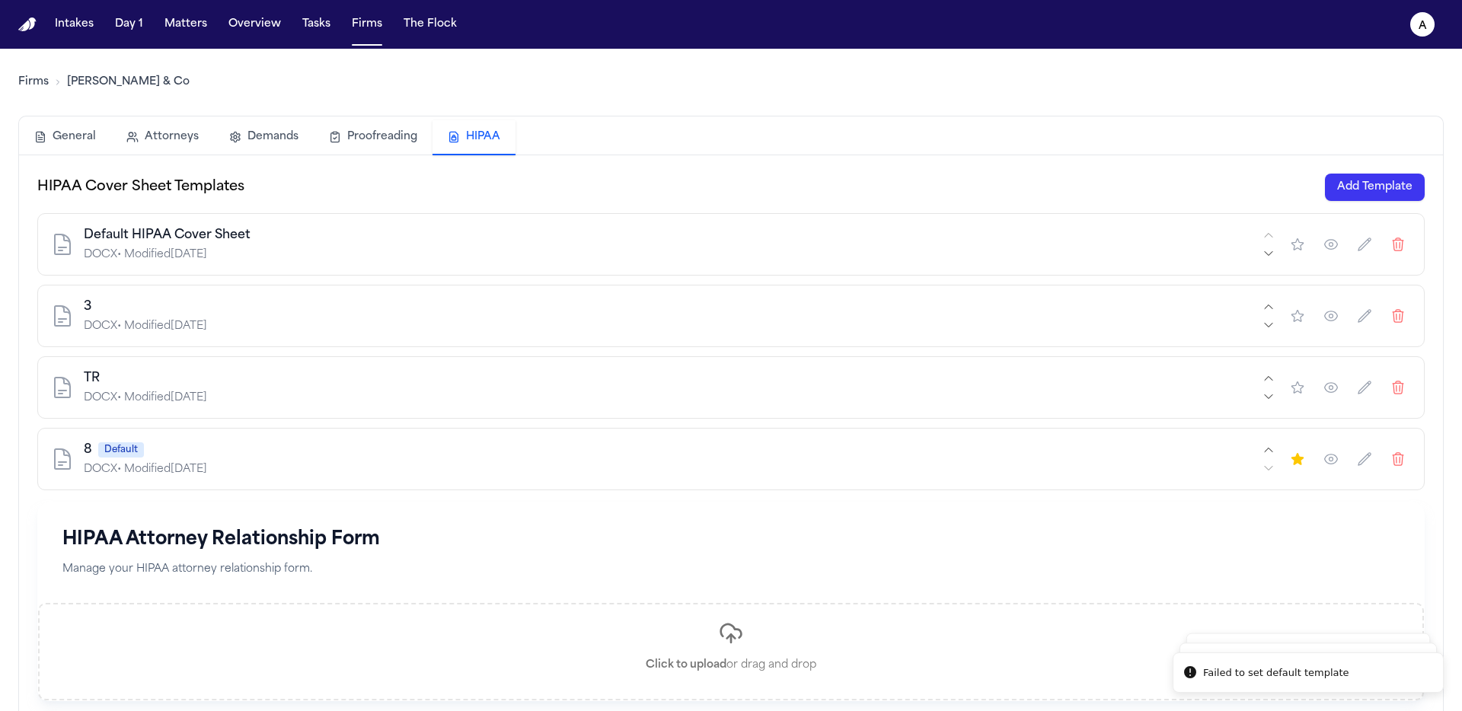
click at [1293, 323] on icon "button" at bounding box center [1297, 315] width 15 height 15
click at [1294, 320] on button "button" at bounding box center [1297, 315] width 27 height 27
drag, startPoint x: 1341, startPoint y: 666, endPoint x: 1299, endPoint y: 669, distance: 42.7
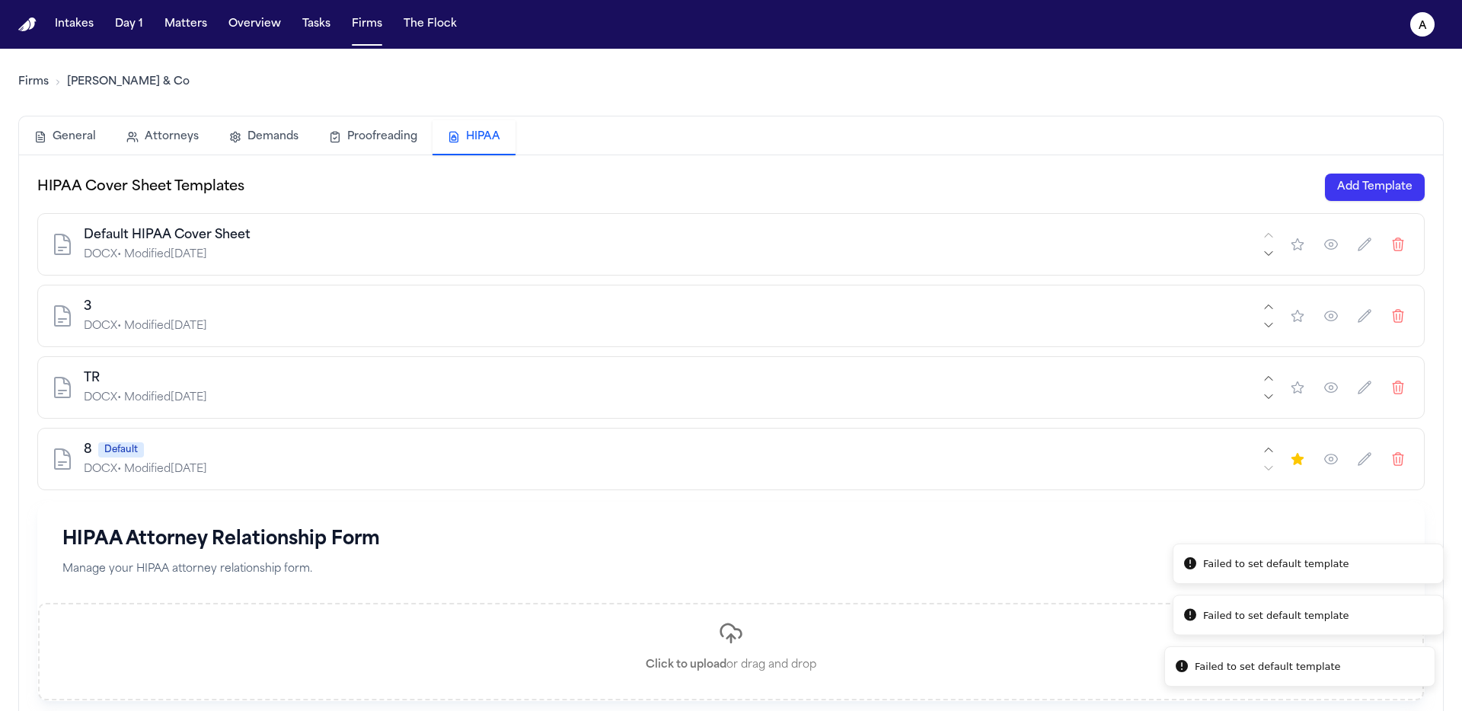
click at [1299, 669] on li "Failed to set default template" at bounding box center [1300, 667] width 271 height 41
drag, startPoint x: 1206, startPoint y: 670, endPoint x: 1338, endPoint y: 666, distance: 132.6
click at [1338, 666] on div "Failed to set default template" at bounding box center [1276, 667] width 146 height 15
copy div "Failed to set default template"
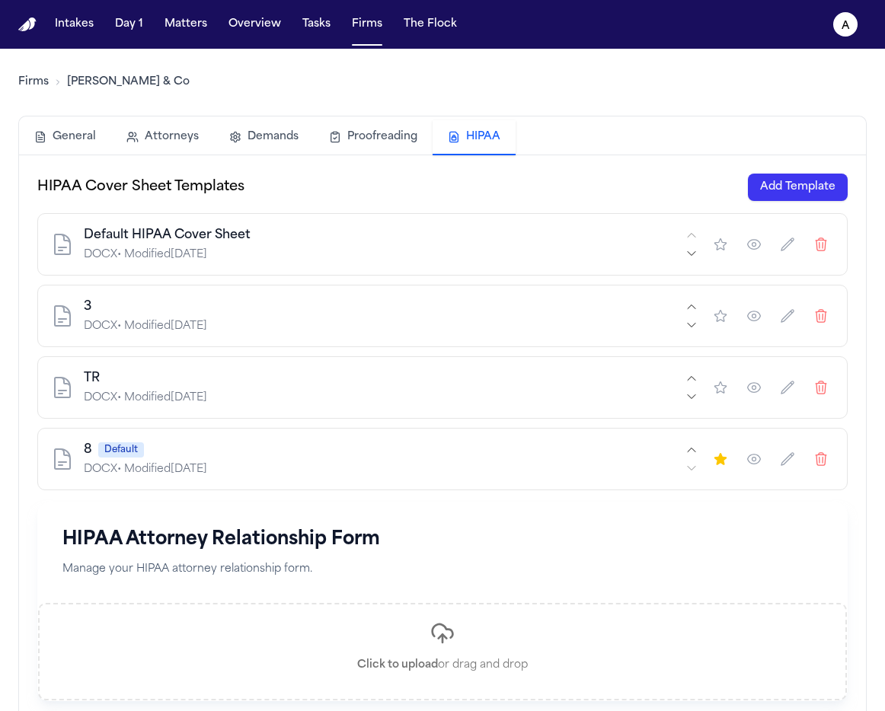
click at [713, 249] on icon "button" at bounding box center [720, 244] width 15 height 15
click at [813, 243] on icon "button" at bounding box center [820, 244] width 15 height 15
click at [714, 322] on icon "button" at bounding box center [720, 315] width 15 height 15
click at [714, 243] on icon "button" at bounding box center [719, 244] width 11 height 11
click at [716, 398] on button "button" at bounding box center [720, 387] width 27 height 27
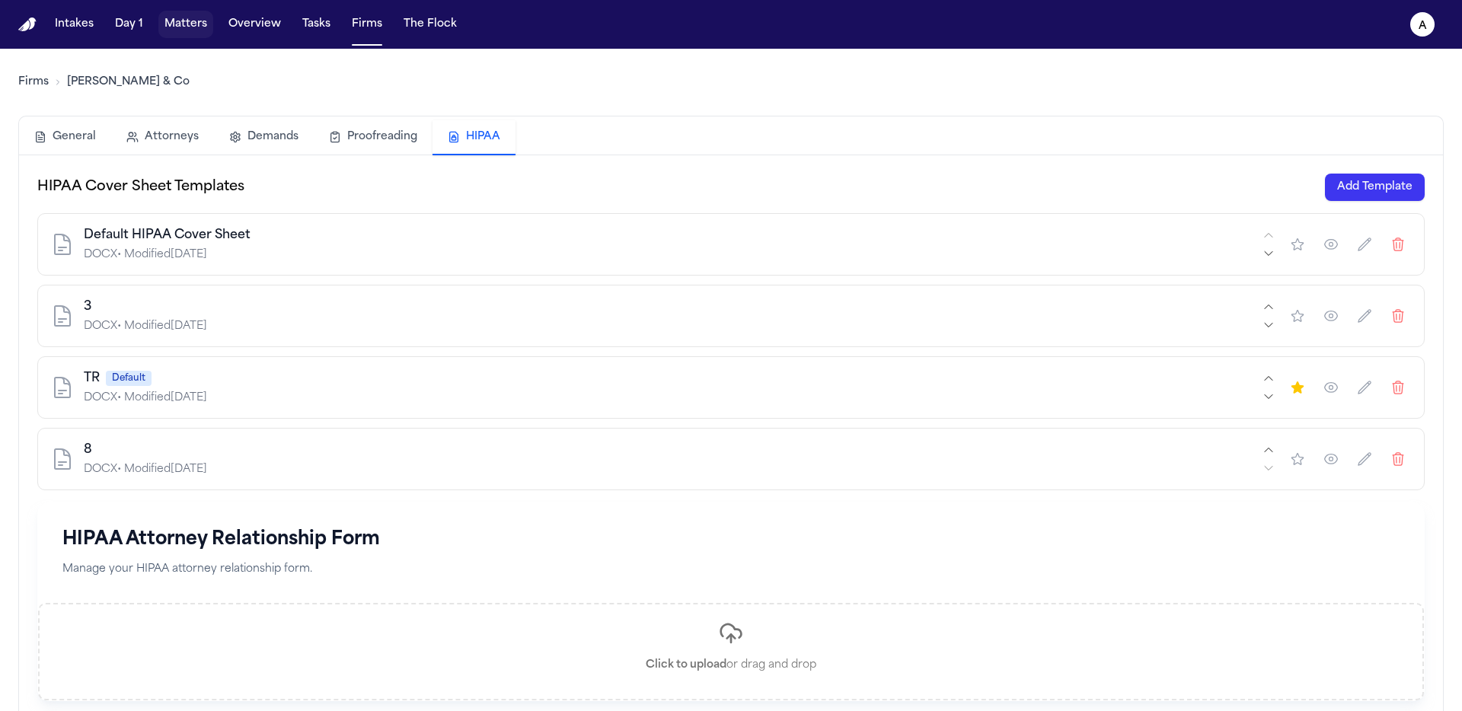
click at [204, 22] on button "Matters" at bounding box center [185, 24] width 55 height 27
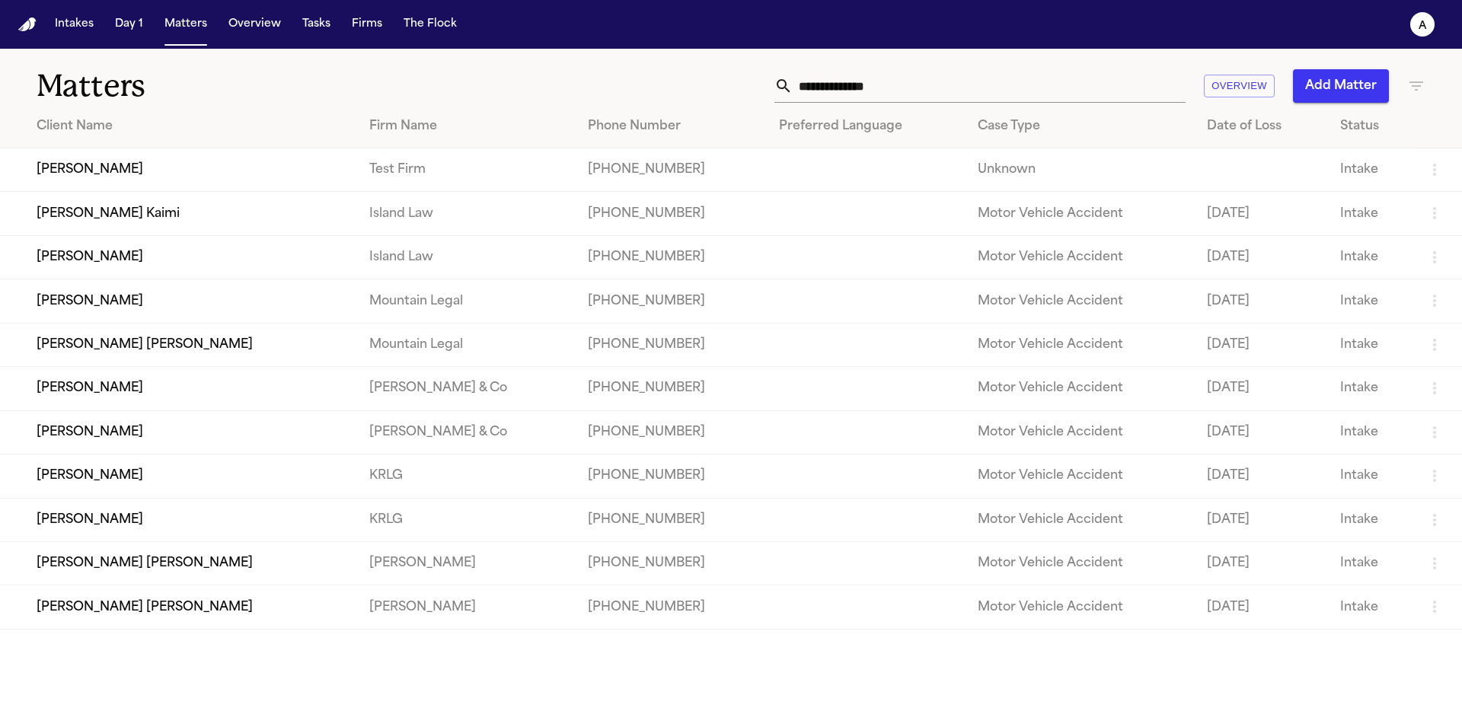
click at [128, 180] on td "[PERSON_NAME]" at bounding box center [178, 170] width 357 height 43
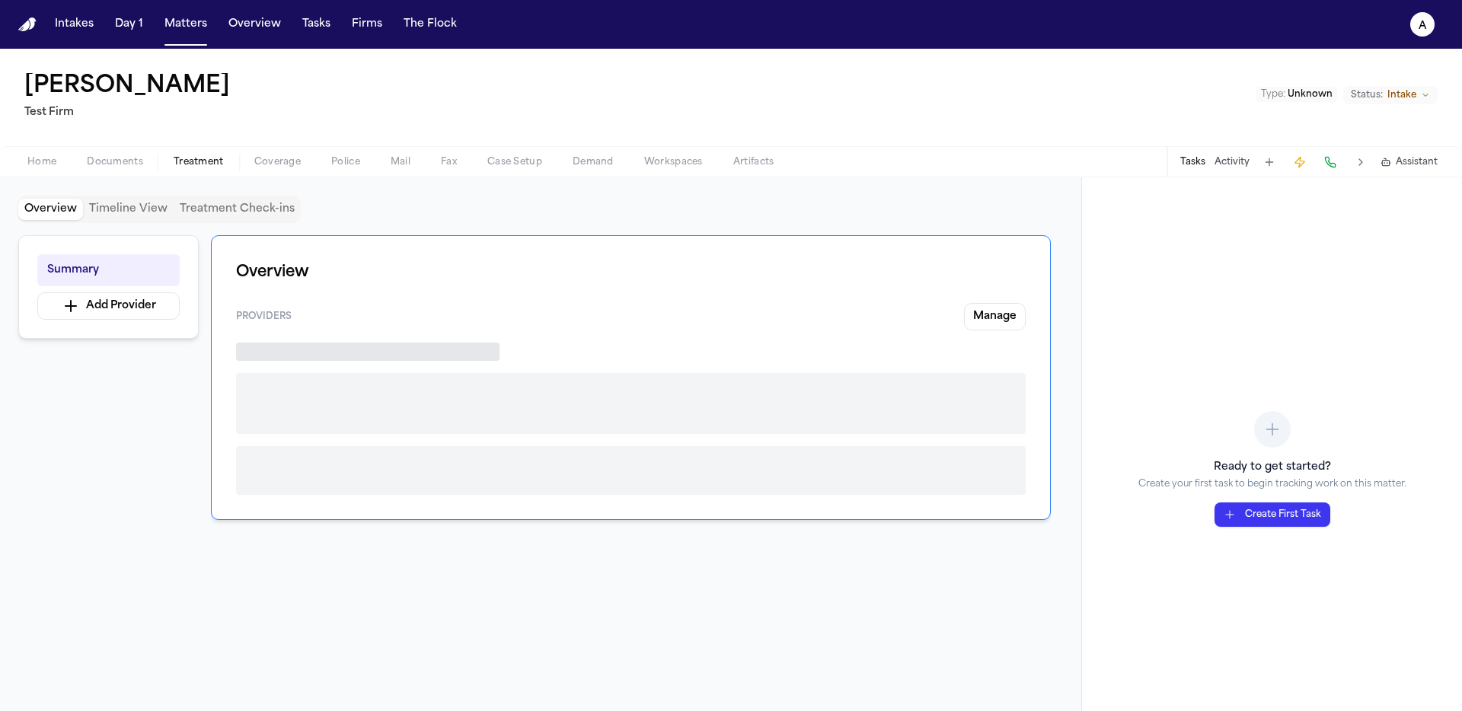
click at [227, 158] on button "Treatment" at bounding box center [198, 162] width 81 height 18
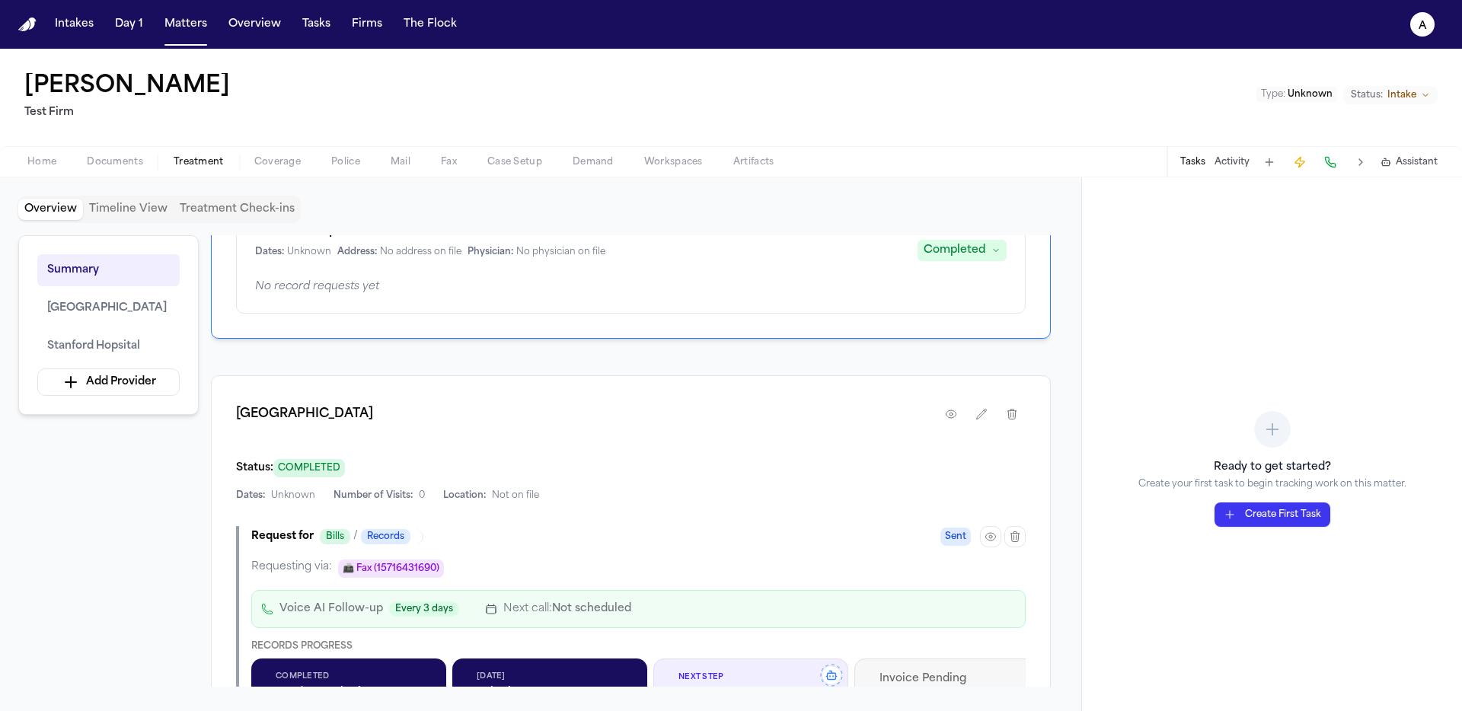
scroll to position [618, 0]
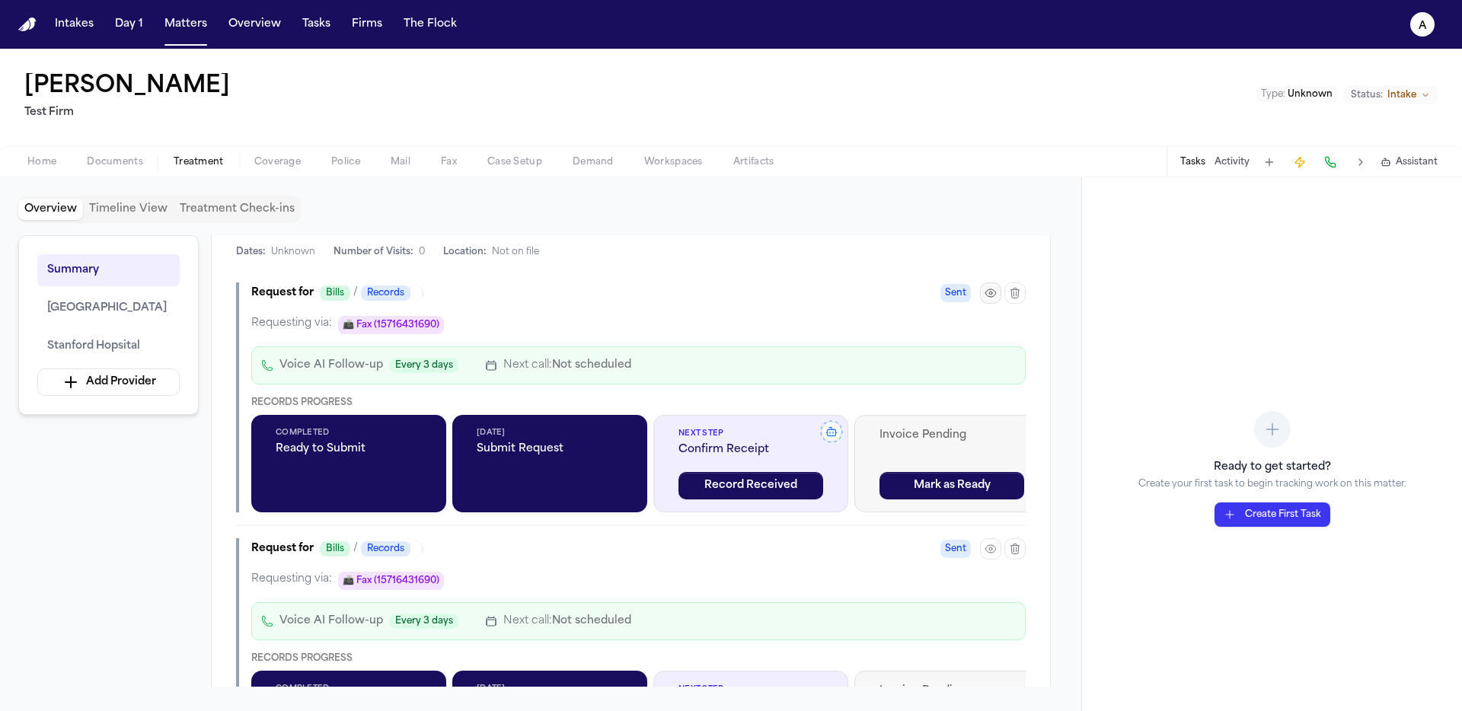
click at [884, 293] on icon "button" at bounding box center [991, 293] width 12 height 12
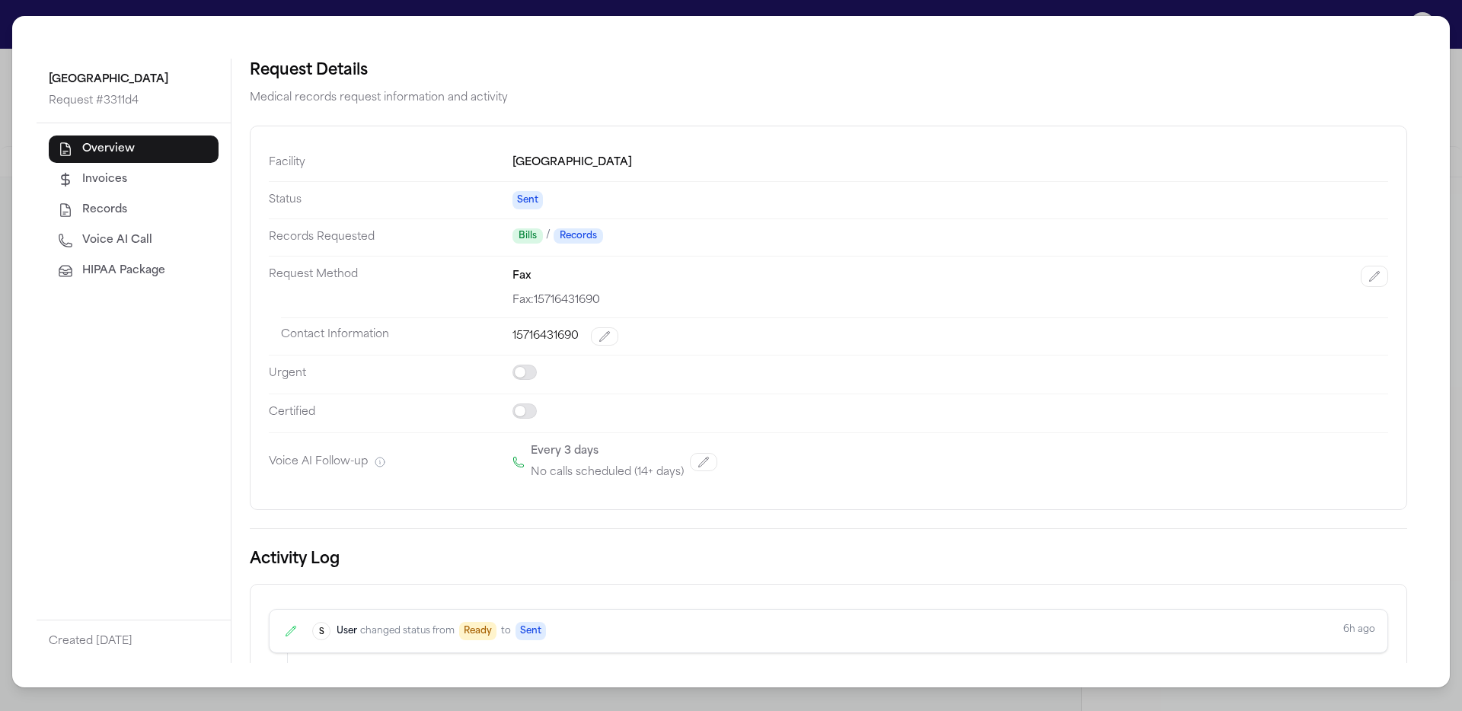
click at [97, 273] on span "HIPAA Package" at bounding box center [123, 271] width 83 height 15
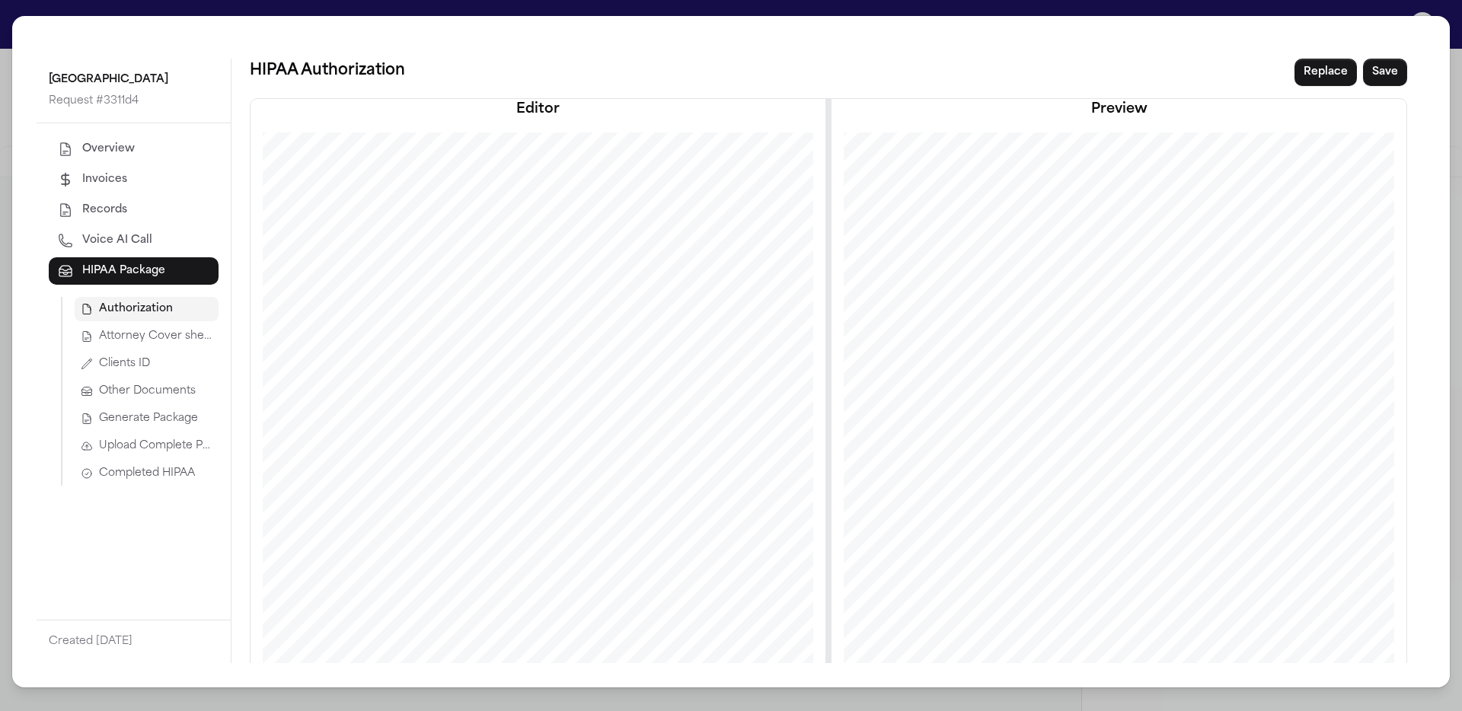
click at [171, 437] on button "Upload Complete Package" at bounding box center [147, 446] width 144 height 24
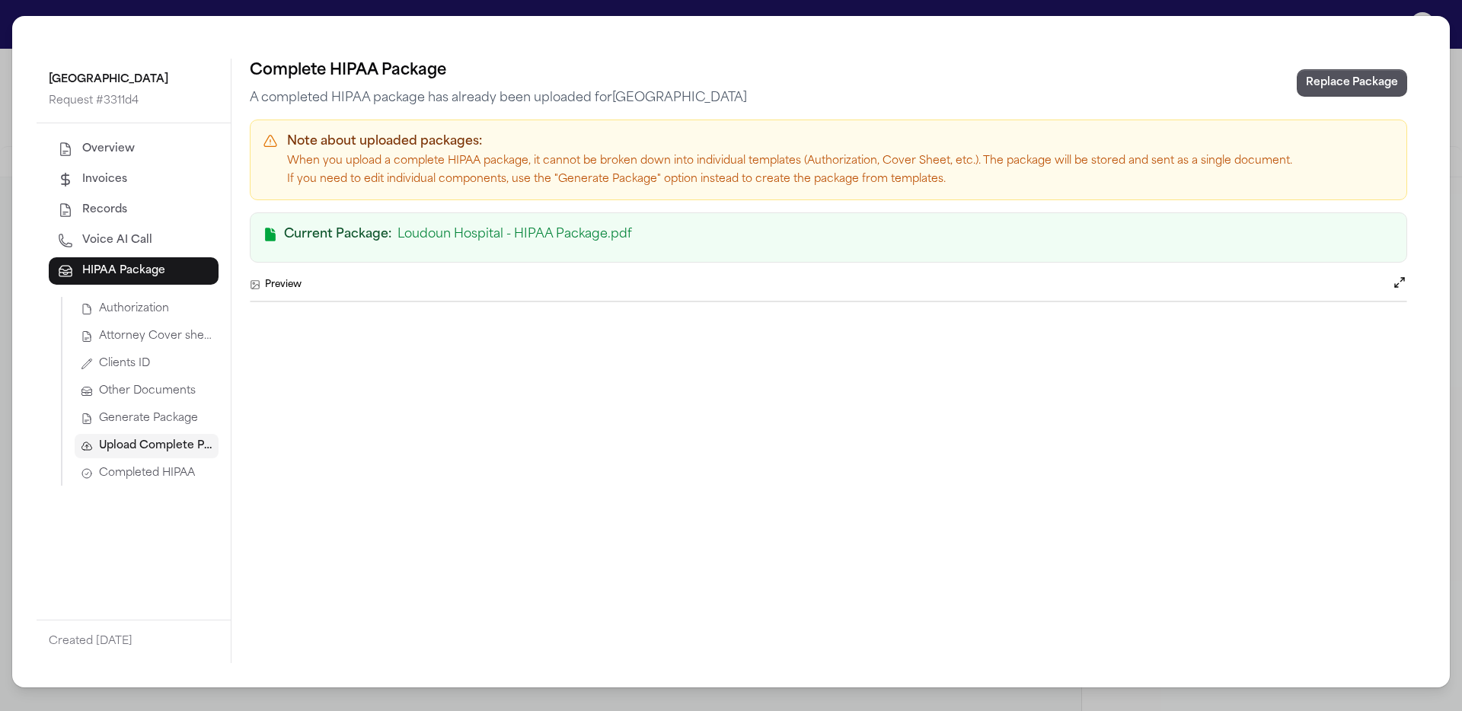
click at [179, 410] on button "Generate Package" at bounding box center [147, 419] width 144 height 24
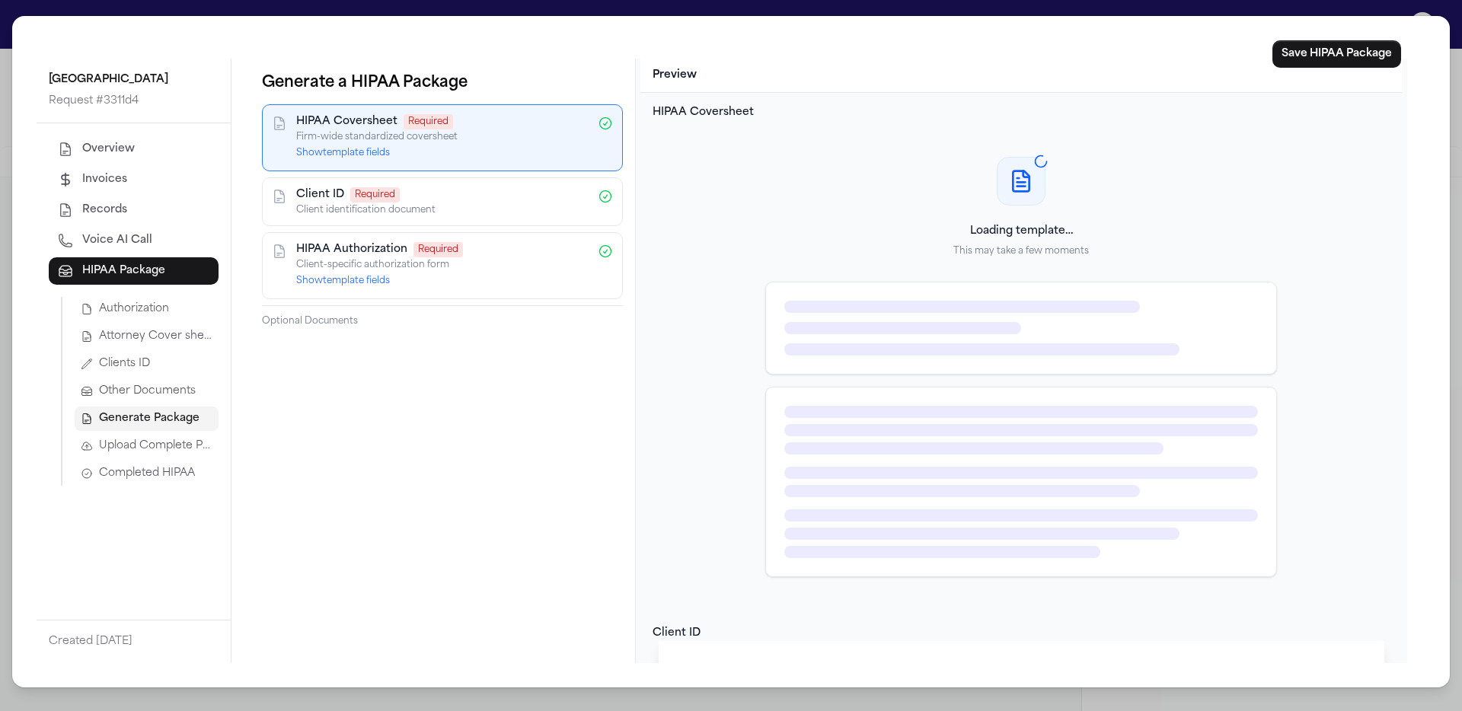
click at [353, 166] on div "HIPAA Coversheet Required Firm-wide standardized coversheet Show template fields" at bounding box center [442, 137] width 361 height 67
click at [361, 158] on button "Show template fields" at bounding box center [343, 153] width 94 height 12
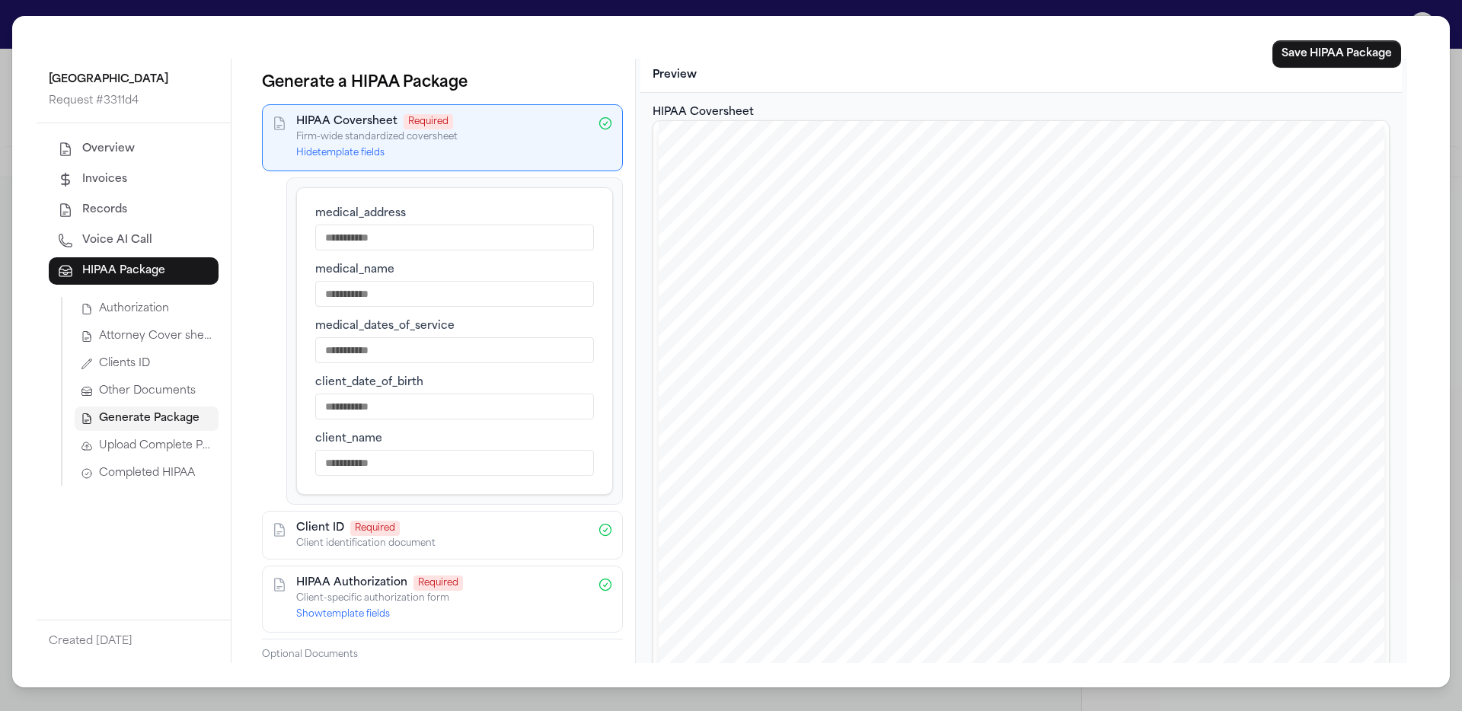
click at [182, 440] on span "Upload Complete Package" at bounding box center [155, 446] width 113 height 15
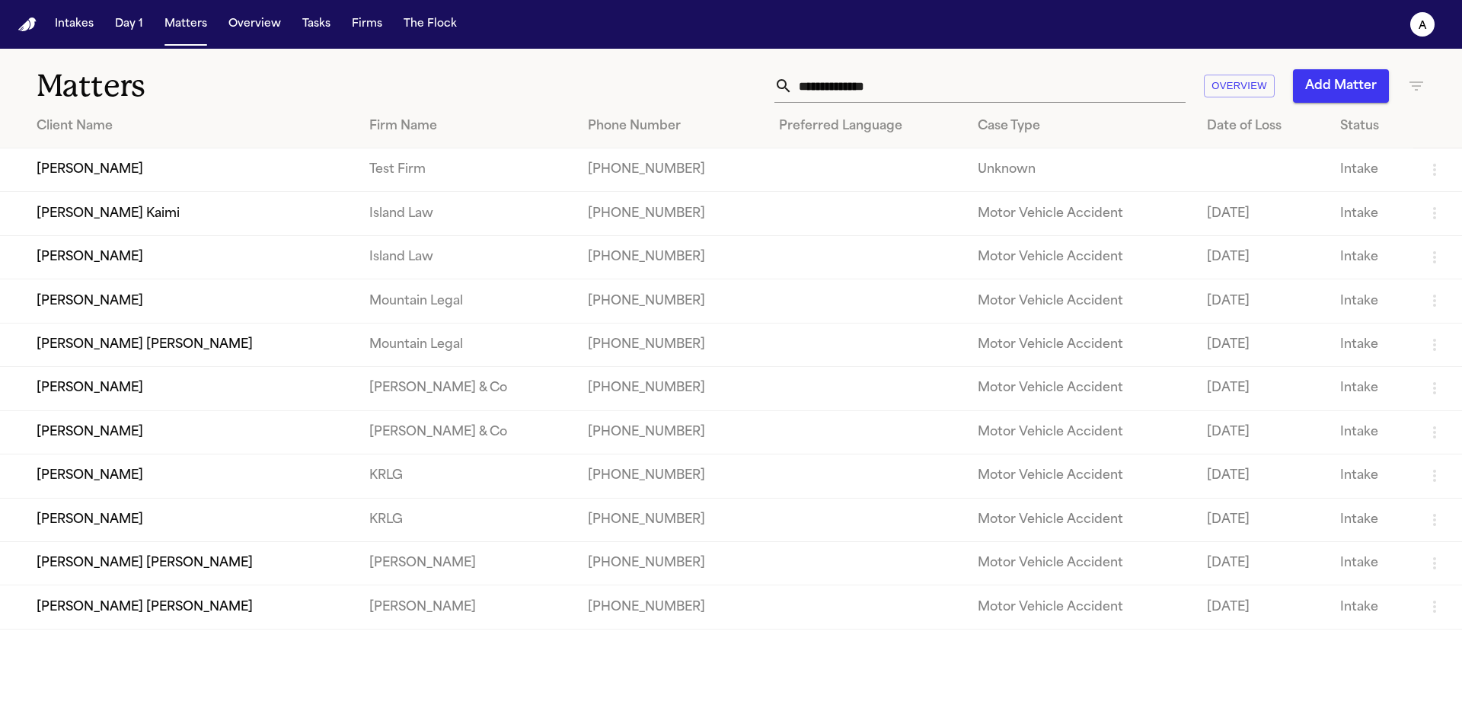
click at [120, 166] on td "[PERSON_NAME]" at bounding box center [178, 170] width 357 height 43
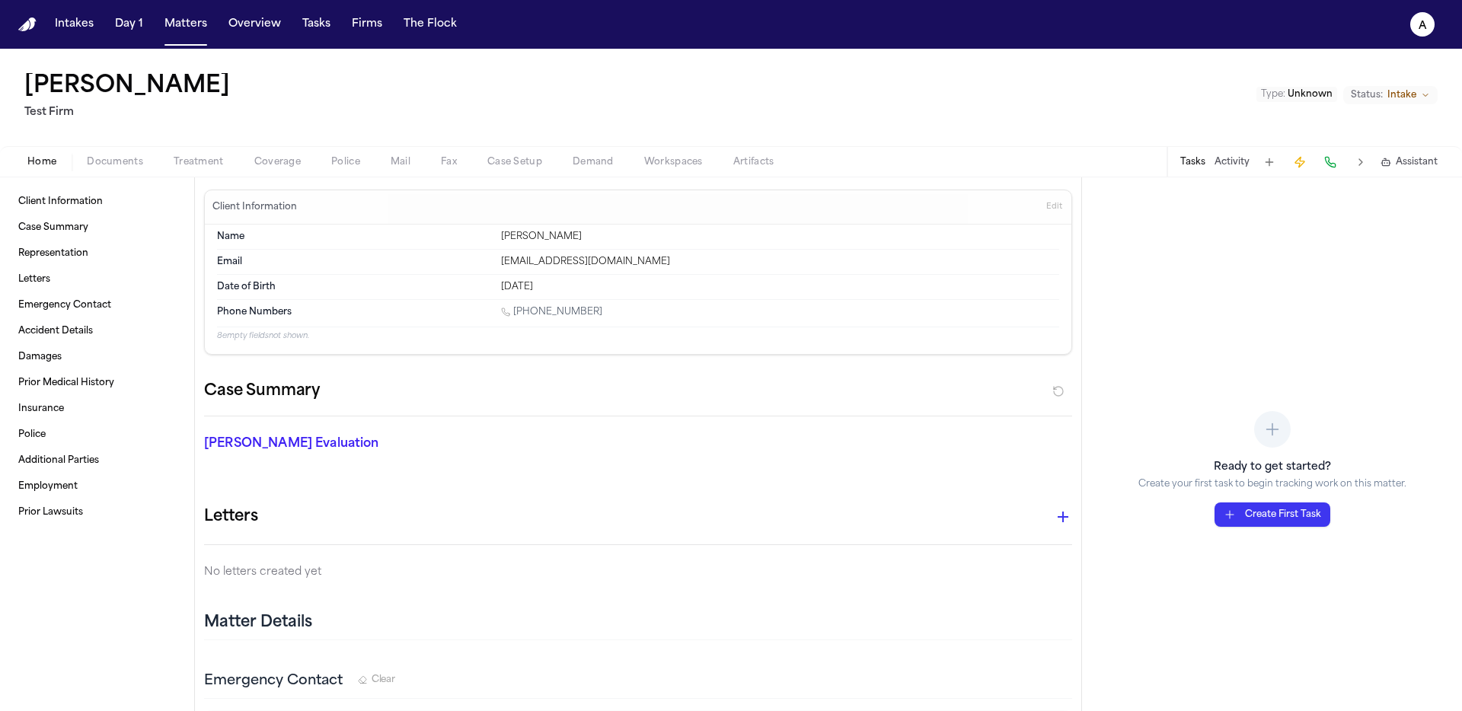
click at [203, 163] on span "Treatment" at bounding box center [199, 162] width 50 height 12
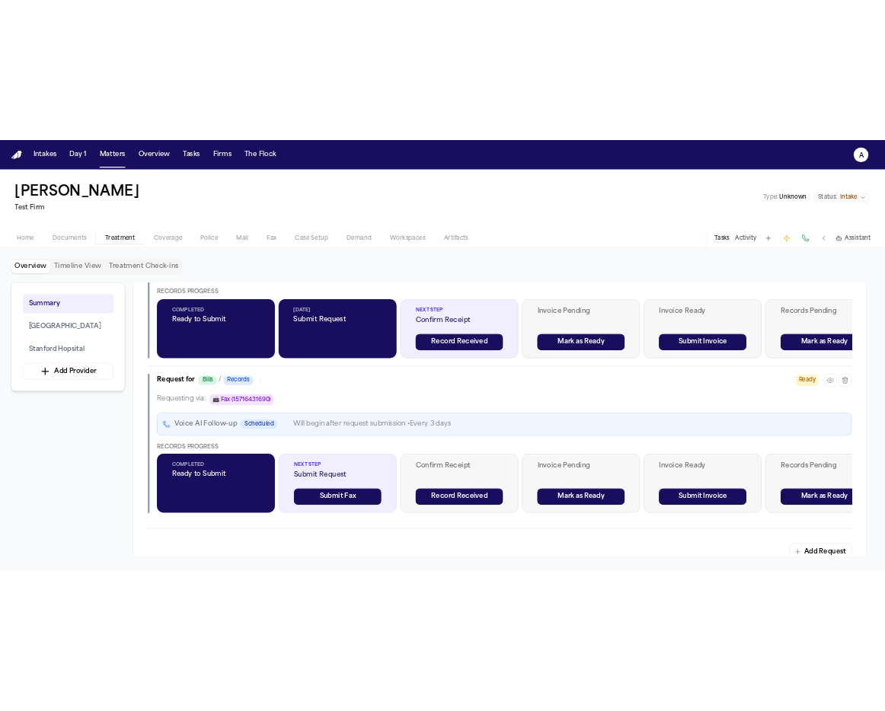
scroll to position [2306, 0]
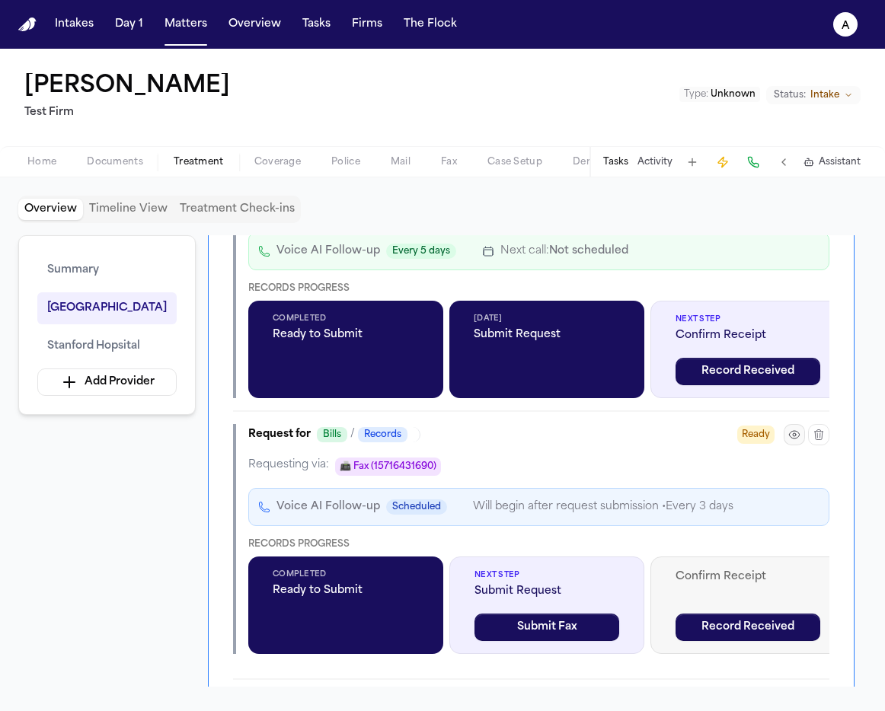
click at [791, 433] on icon "button" at bounding box center [794, 435] width 12 height 12
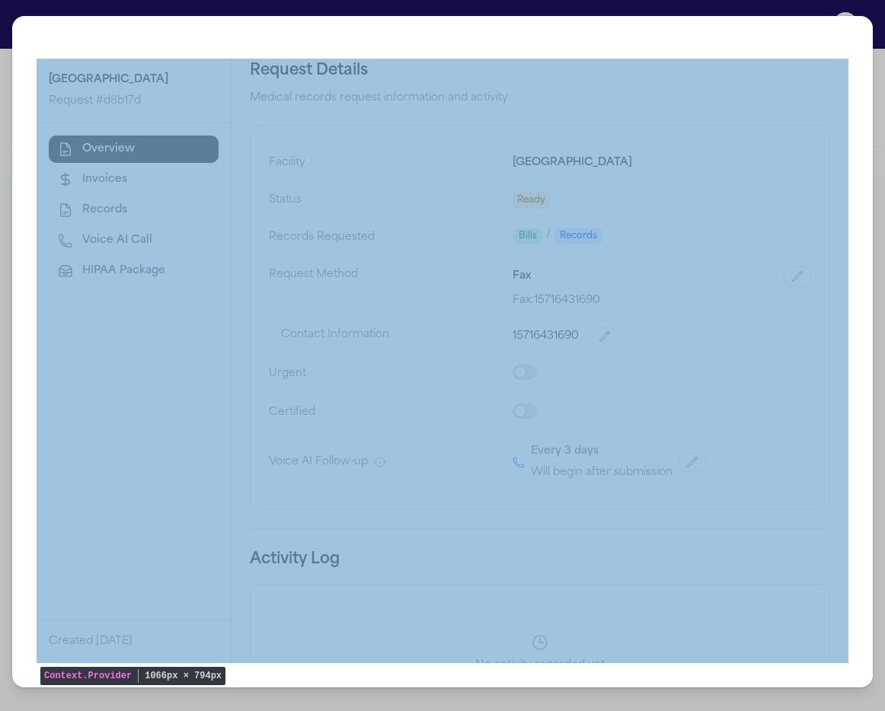
click at [149, 257] on div "Overview Invoices Records Voice AI Call HIPAA Package" at bounding box center [134, 210] width 170 height 149
click at [152, 270] on span "HIPAA Package" at bounding box center [123, 271] width 83 height 15
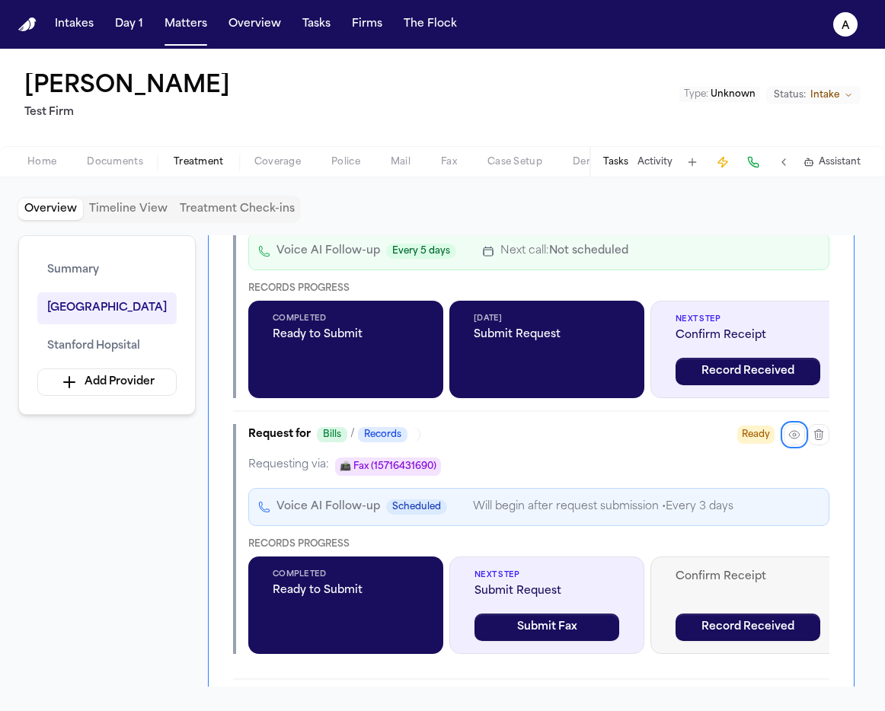
scroll to position [2434, 0]
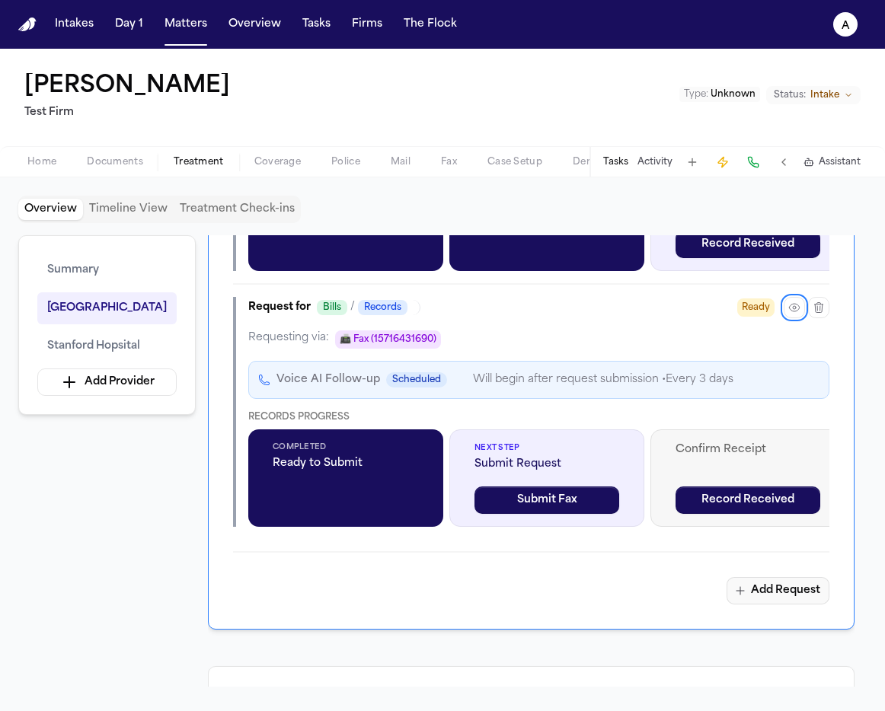
click at [776, 596] on button "Add Request" at bounding box center [778, 590] width 103 height 27
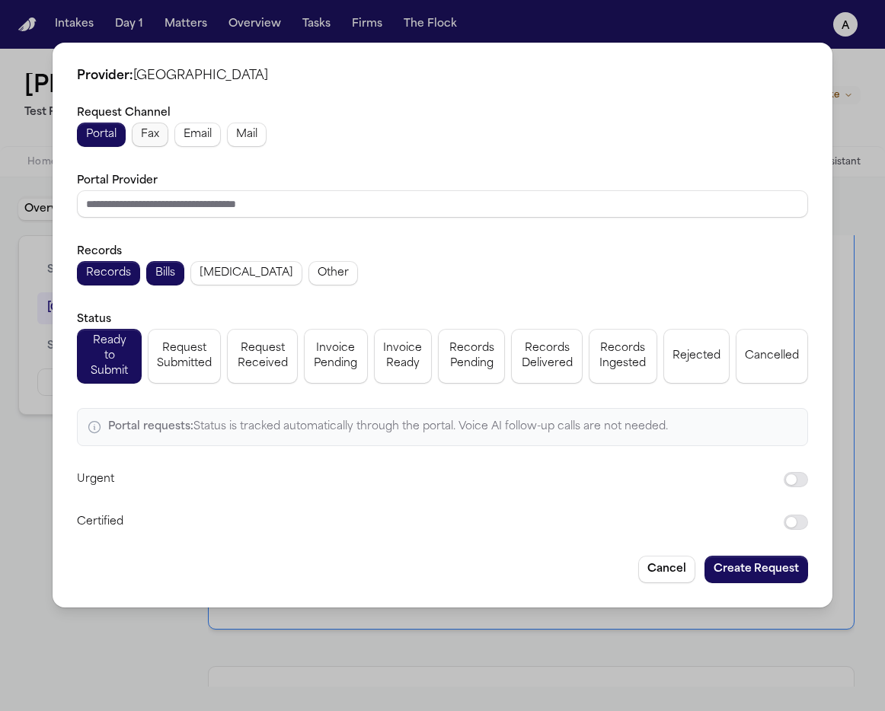
drag, startPoint x: 153, startPoint y: 142, endPoint x: 163, endPoint y: 146, distance: 10.9
click at [152, 142] on span "Fax" at bounding box center [150, 134] width 18 height 15
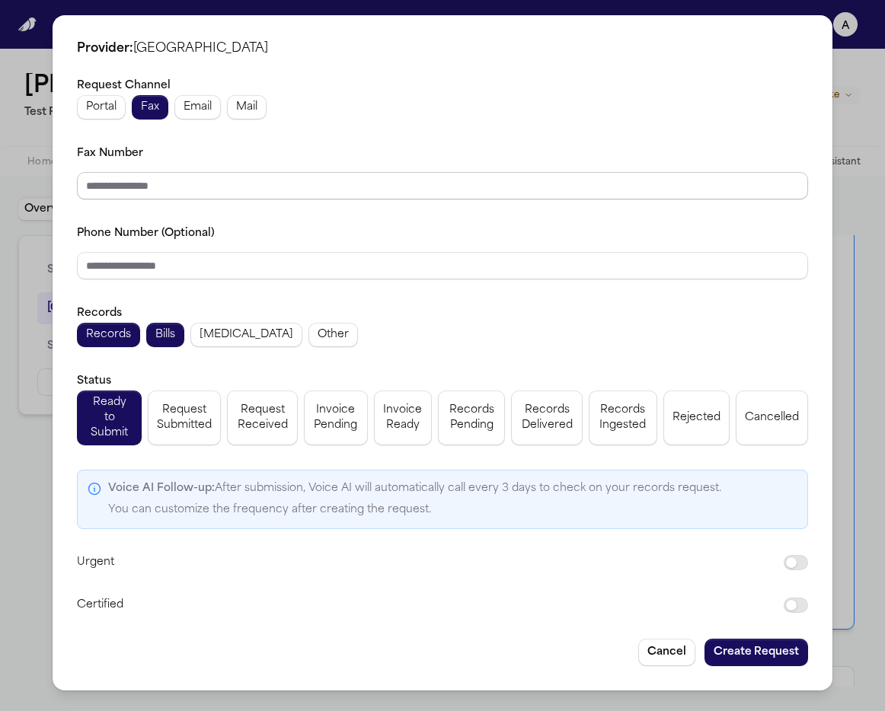
click at [163, 200] on input "Fax Number" at bounding box center [442, 185] width 731 height 27
type input "**********"
click at [273, 292] on div "**********" at bounding box center [442, 345] width 731 height 539
click at [283, 280] on input "Phone Number (Optional)" at bounding box center [442, 265] width 731 height 27
type input "**********"
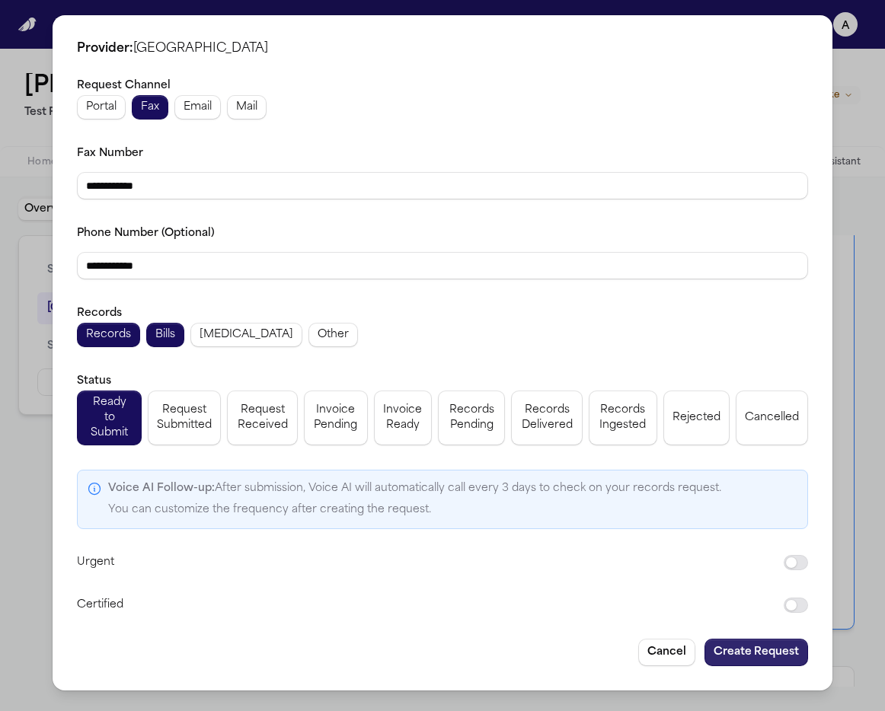
click at [777, 654] on button "Create Request" at bounding box center [757, 652] width 104 height 27
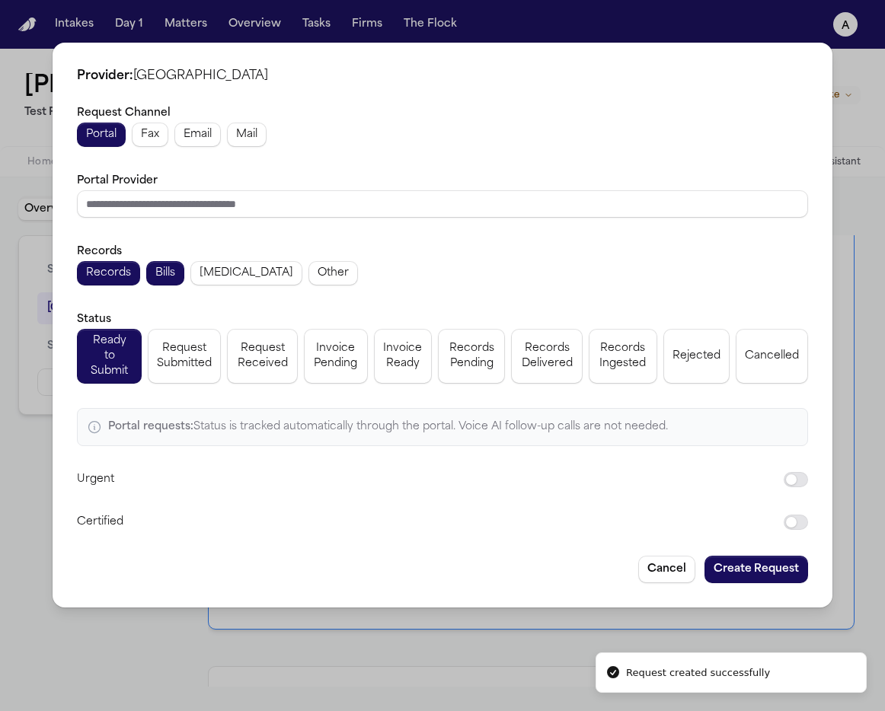
scroll to position [2472, 0]
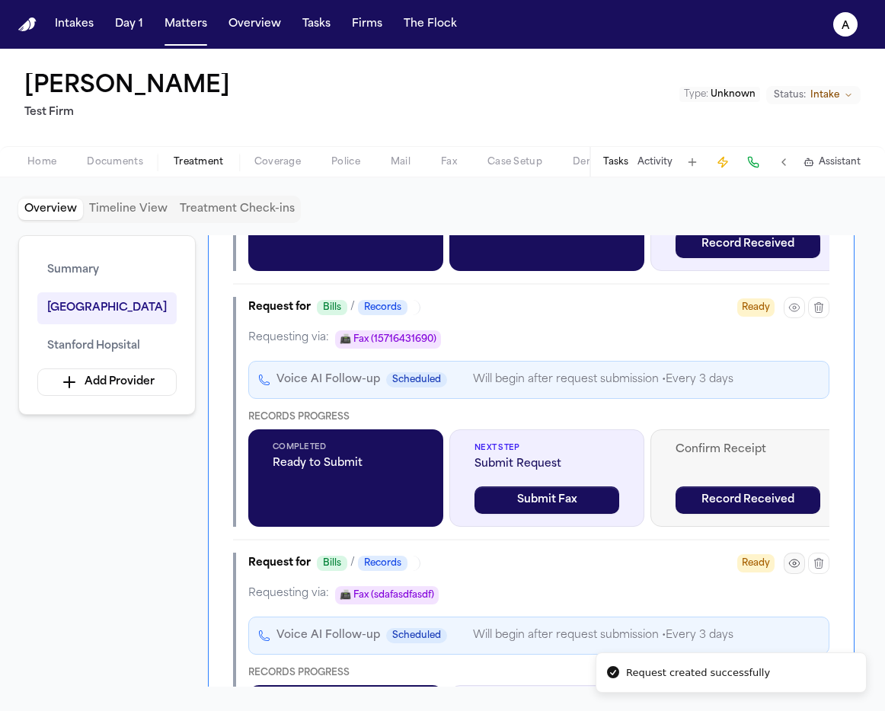
click at [795, 565] on icon "button" at bounding box center [794, 563] width 3 height 3
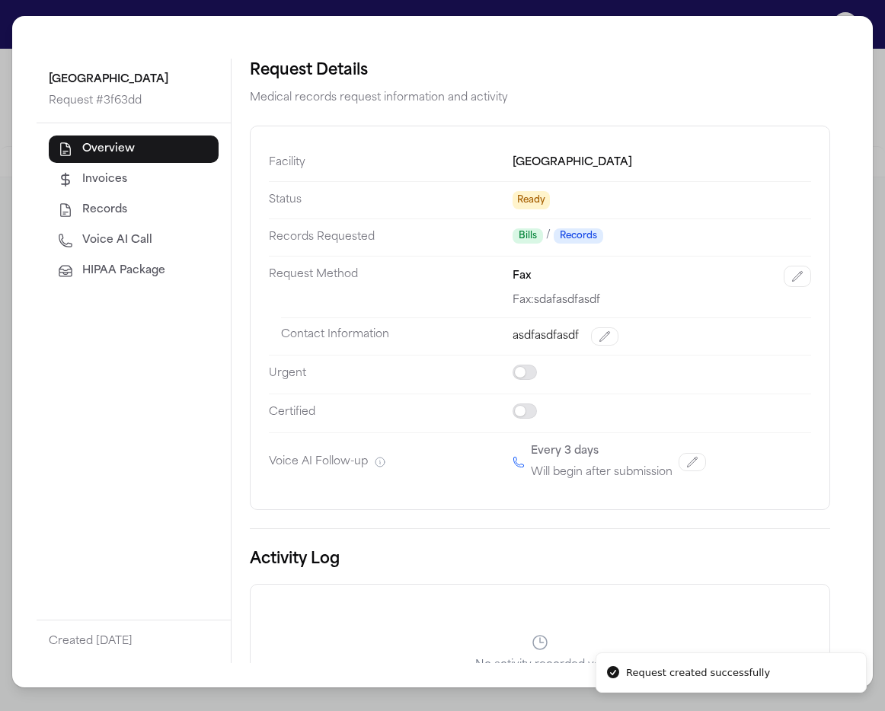
click at [116, 276] on span "HIPAA Package" at bounding box center [123, 271] width 83 height 15
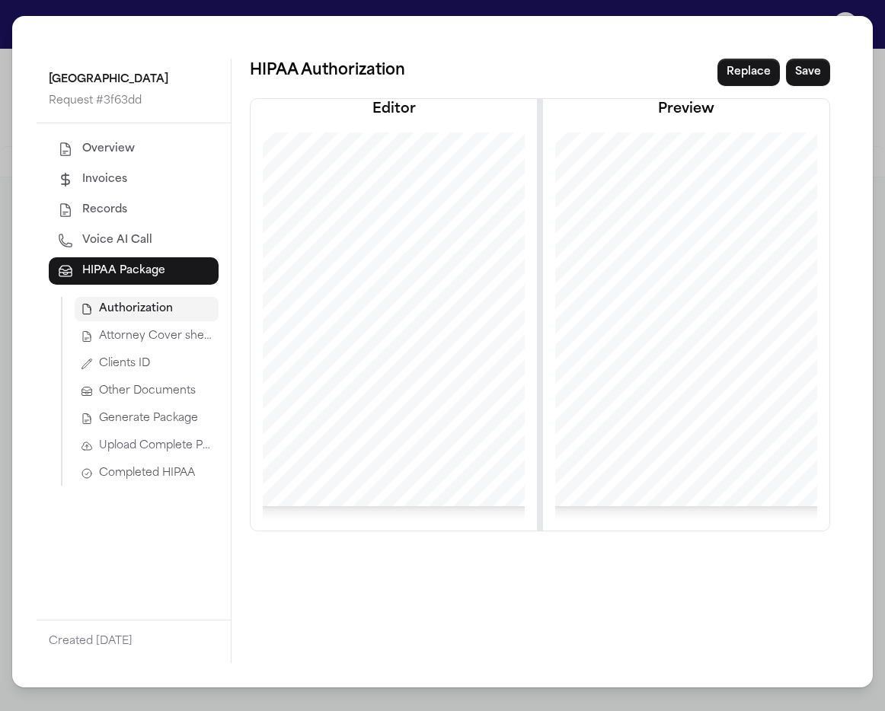
click at [191, 344] on span "Attorney Cover sheet" at bounding box center [155, 336] width 113 height 15
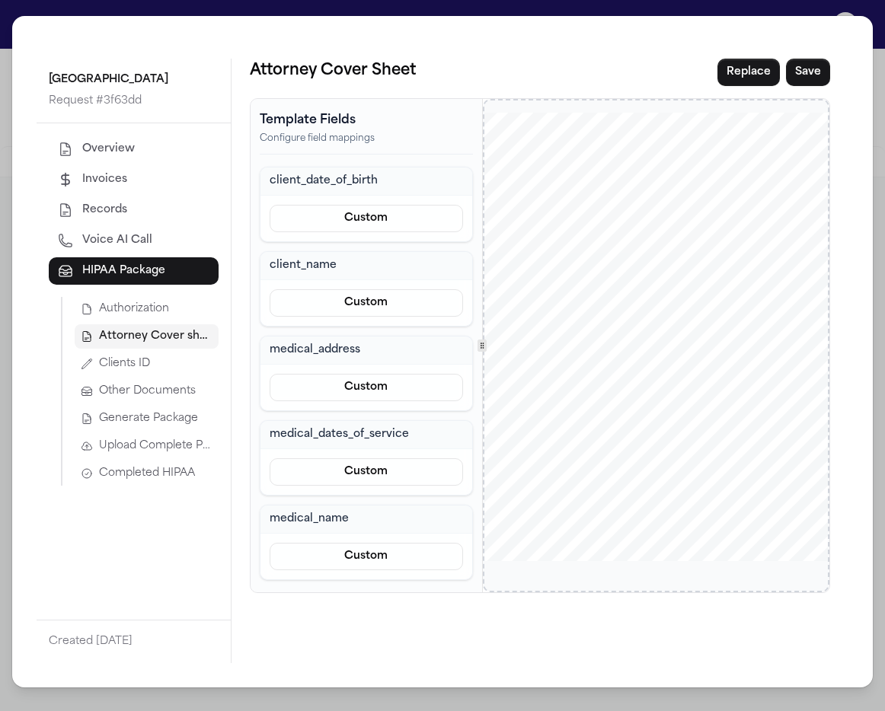
click at [145, 426] on span "Generate Package" at bounding box center [148, 418] width 99 height 15
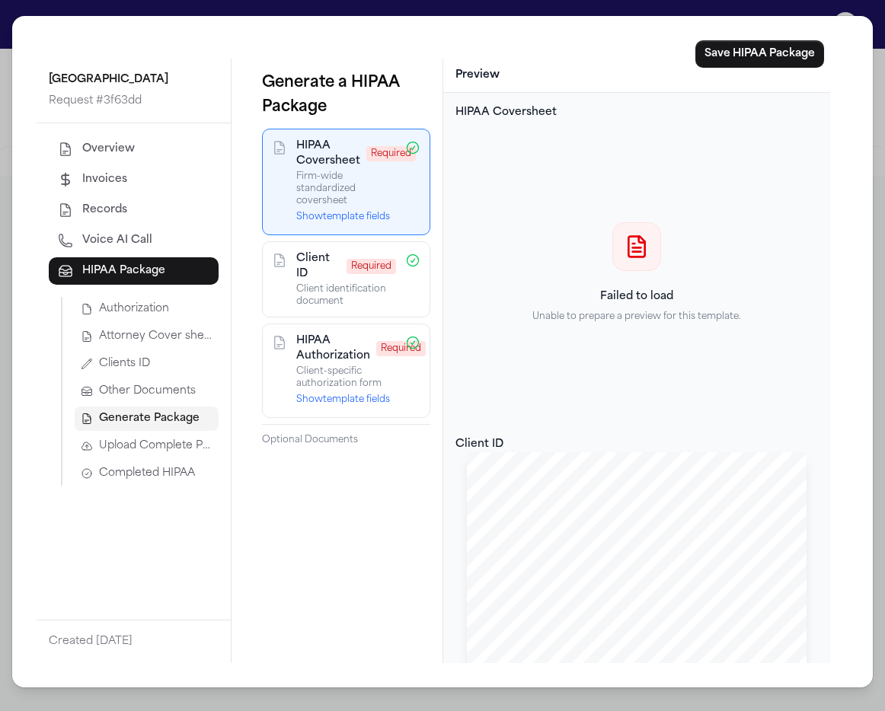
click at [180, 430] on button "Generate Package" at bounding box center [147, 419] width 144 height 24
click at [180, 473] on span "Completed HIPAA" at bounding box center [147, 473] width 96 height 15
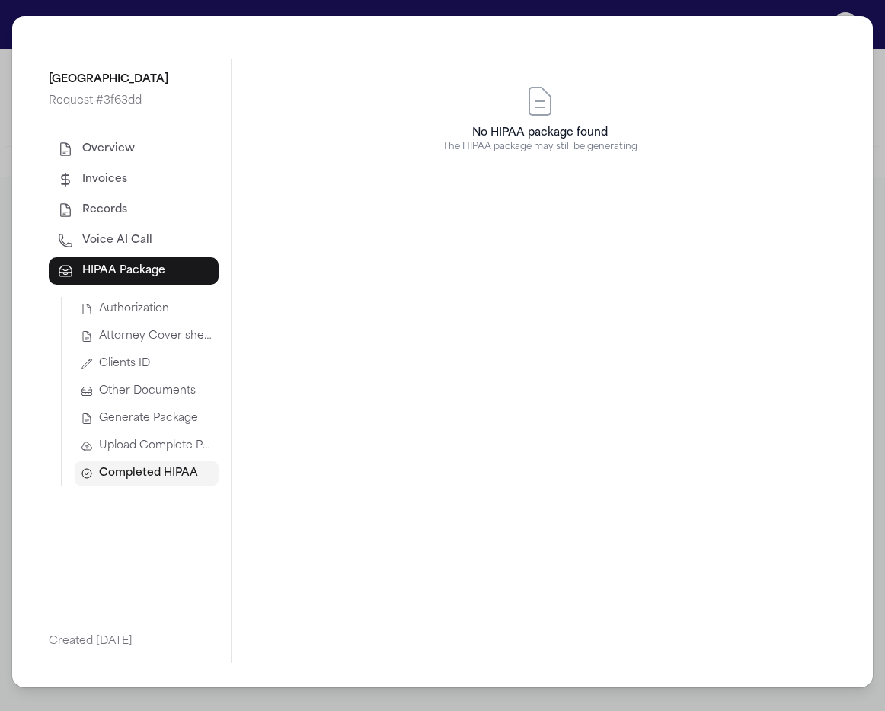
click at [184, 410] on button "Generate Package" at bounding box center [147, 419] width 144 height 24
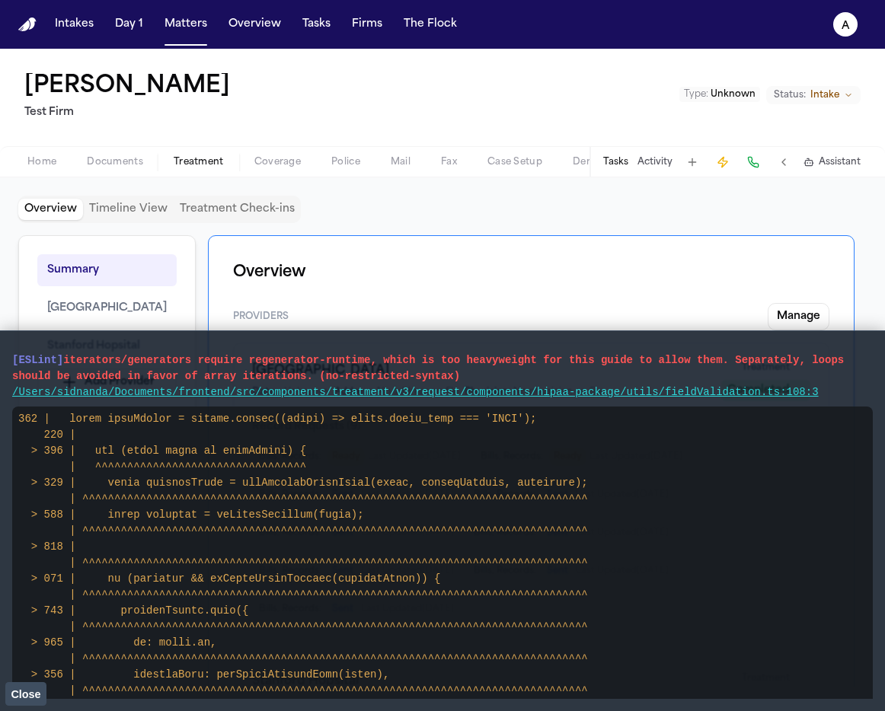
drag, startPoint x: 853, startPoint y: 396, endPoint x: 4, endPoint y: 350, distance: 850.5
click at [4, 350] on main "[ESLint] iterators/generators require regenerator-runtime, which is too heavywe…" at bounding box center [442, 521] width 885 height 381
drag, startPoint x: 842, startPoint y: 397, endPoint x: 0, endPoint y: 366, distance: 843.0
click at [0, 366] on main "[ESLint] iterators/generators require regenerator-runtime, which is too heavywe…" at bounding box center [442, 521] width 885 height 381
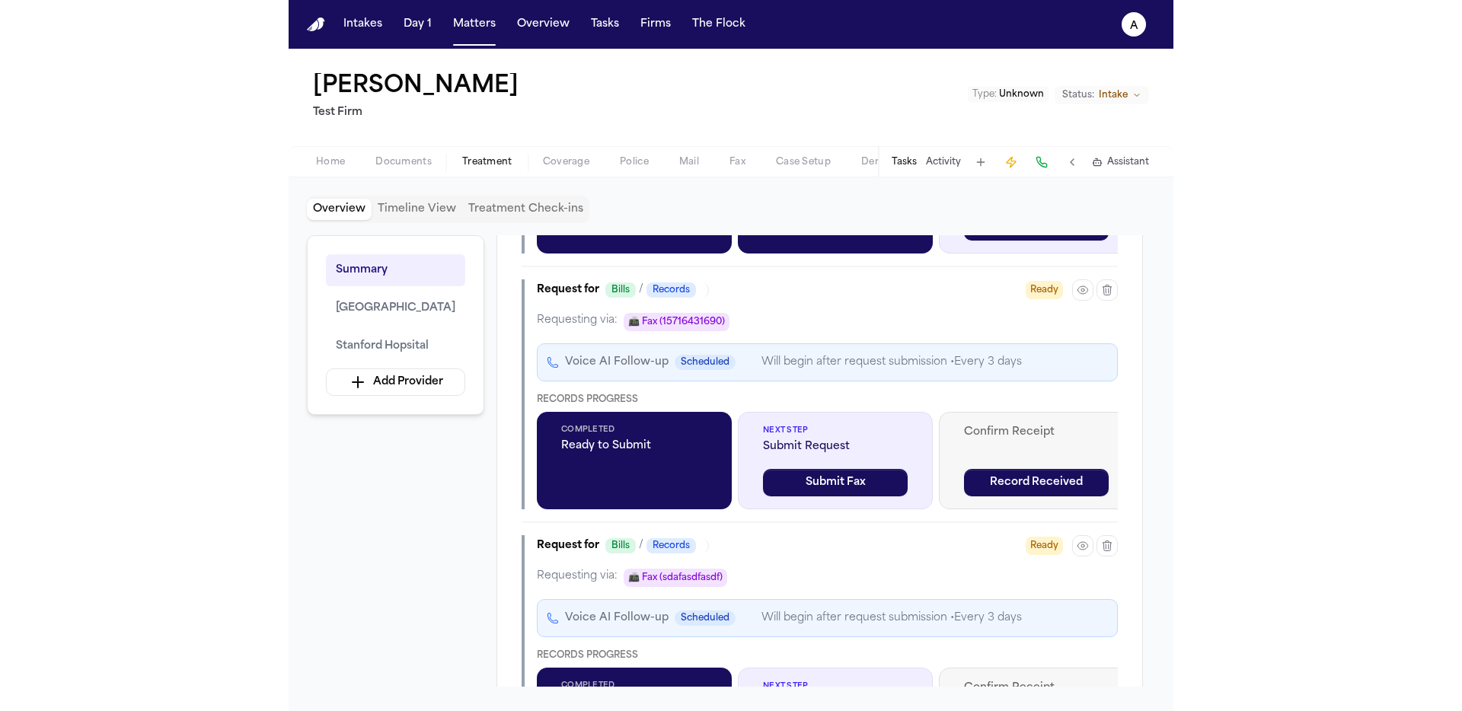
scroll to position [2674, 0]
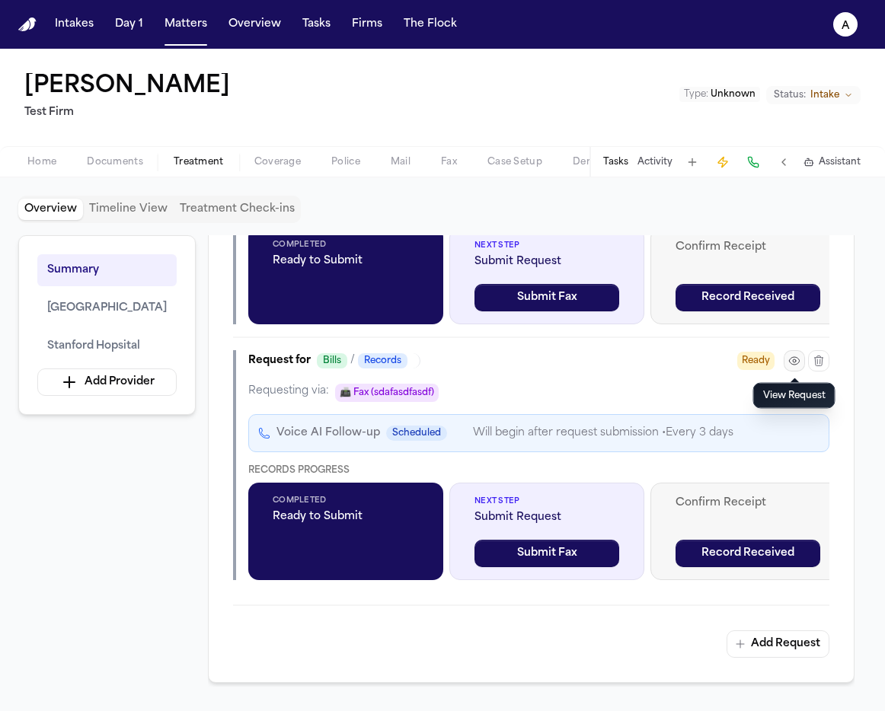
click at [784, 357] on button "button" at bounding box center [794, 360] width 21 height 21
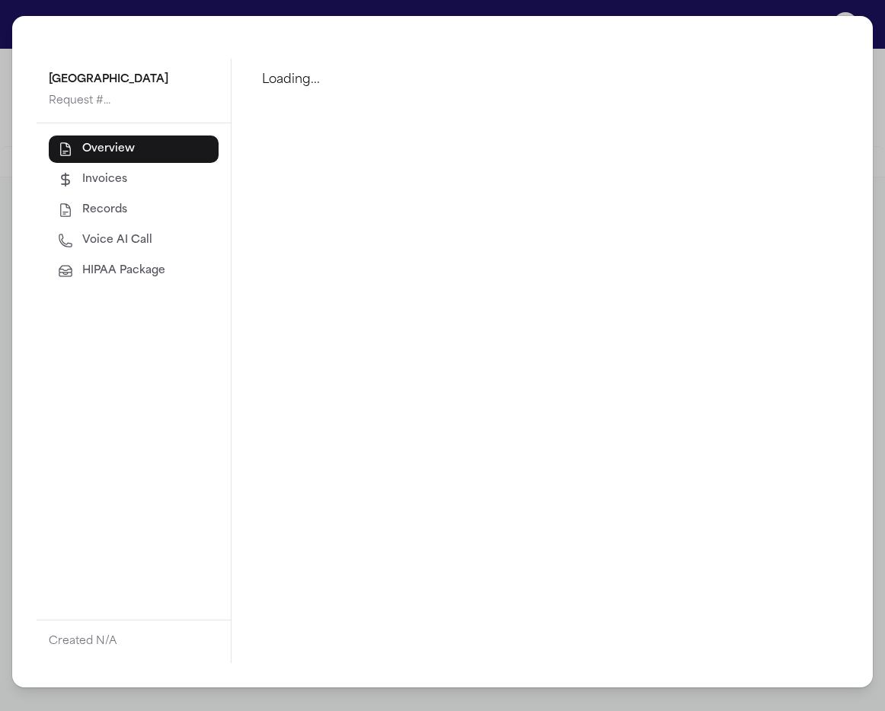
click at [53, 281] on button "HIPAA Package" at bounding box center [134, 270] width 170 height 27
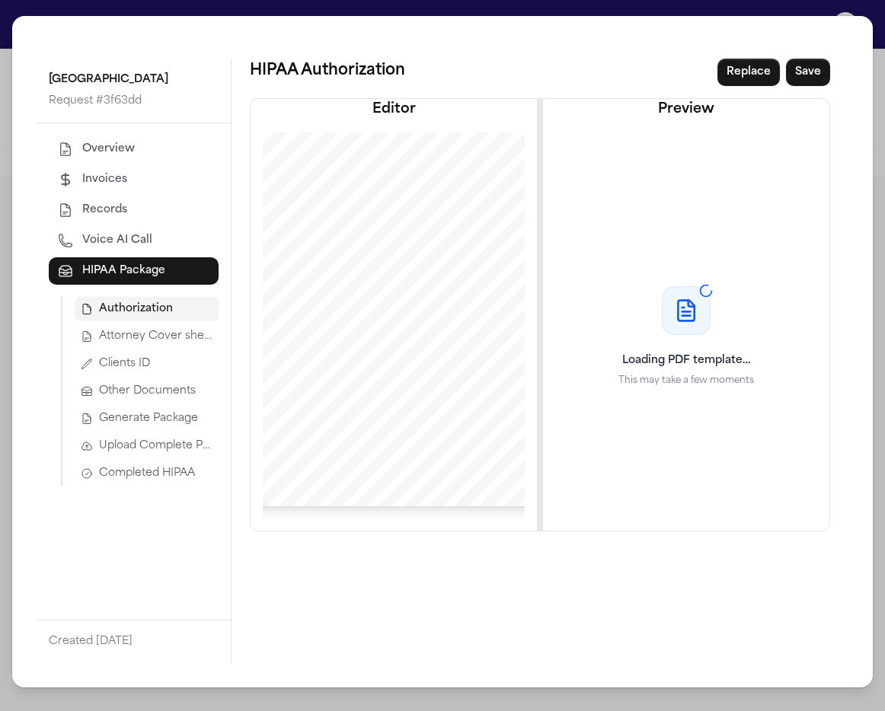
click at [171, 332] on span "Attorney Cover sheet" at bounding box center [155, 336] width 113 height 15
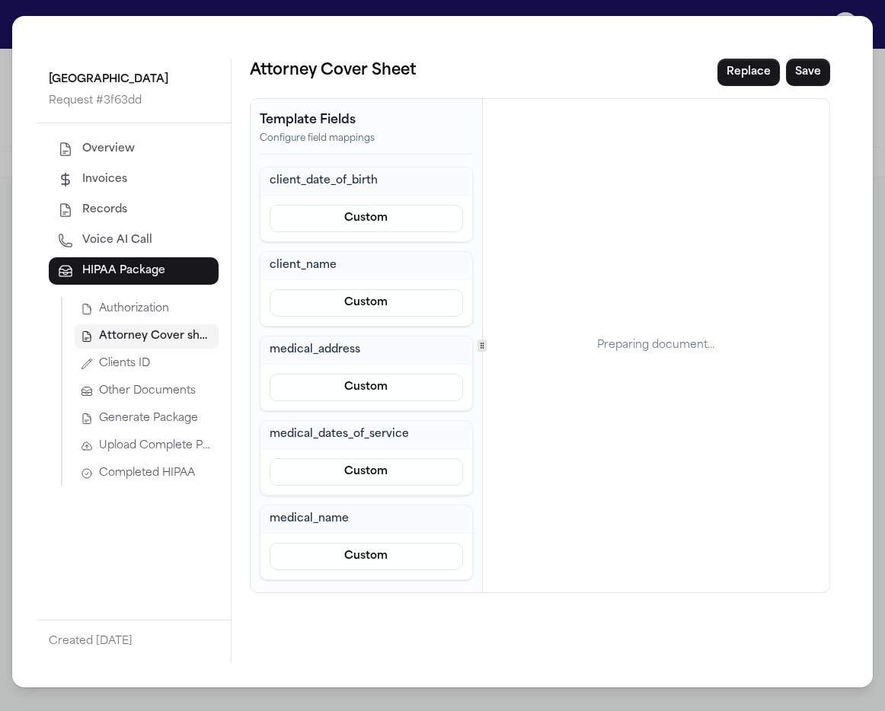
click at [149, 413] on span "Generate Package" at bounding box center [148, 418] width 99 height 15
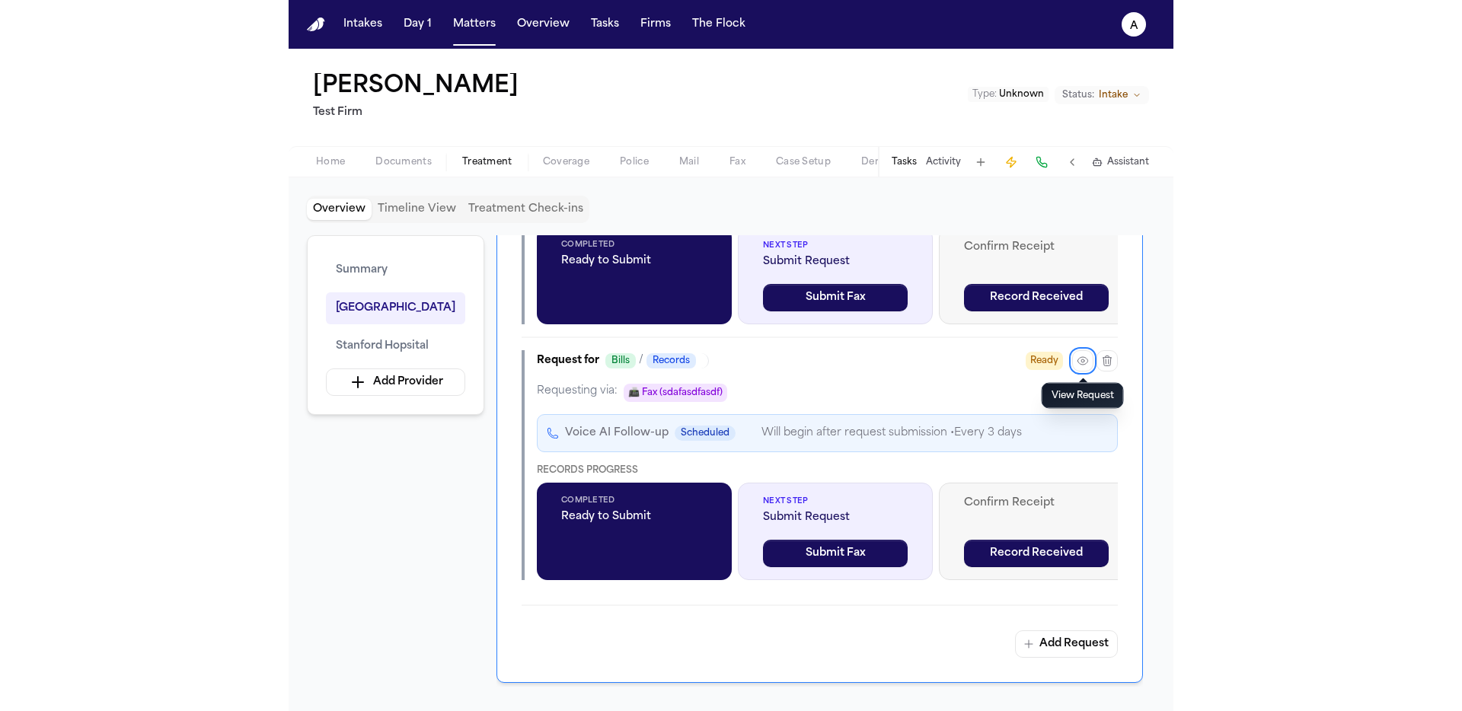
scroll to position [2598, 0]
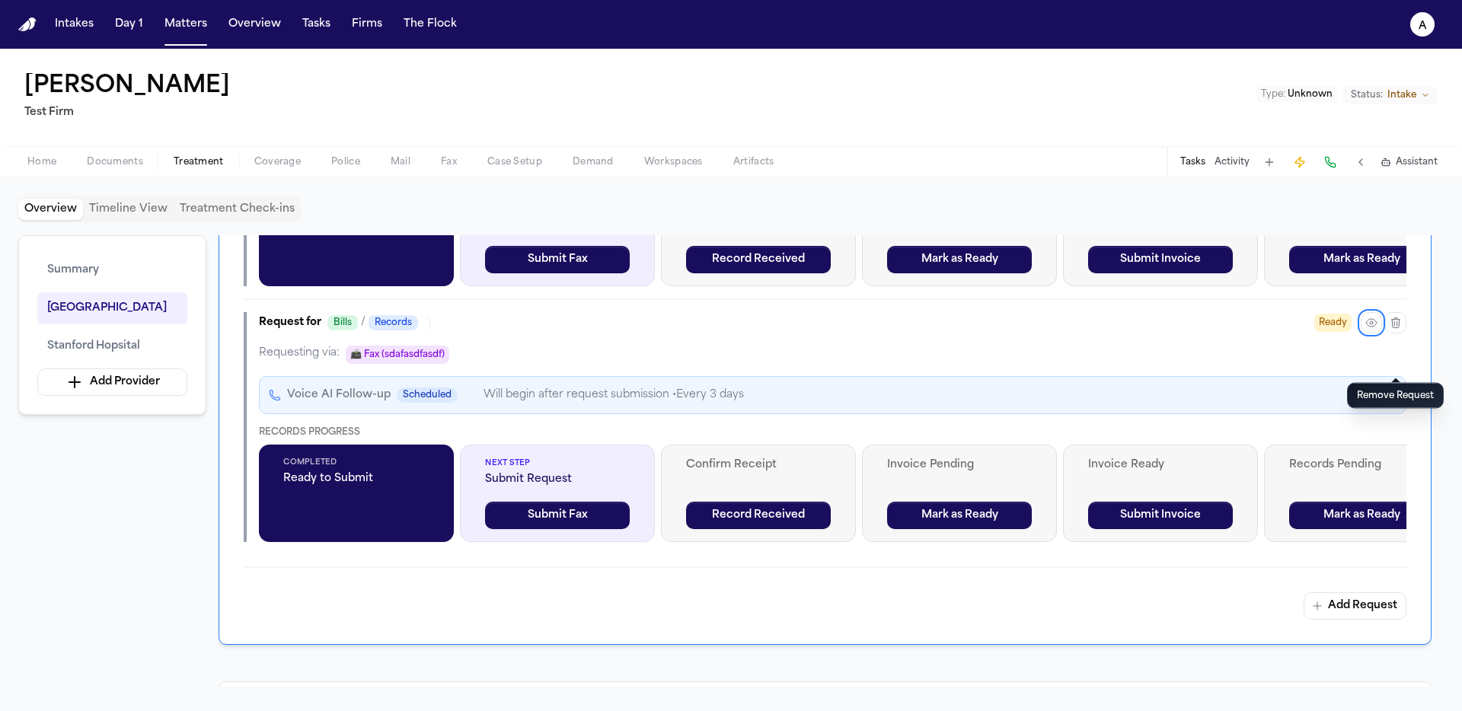
click at [884, 334] on div at bounding box center [1384, 322] width 46 height 21
click at [884, 329] on icon "button" at bounding box center [1372, 323] width 12 height 12
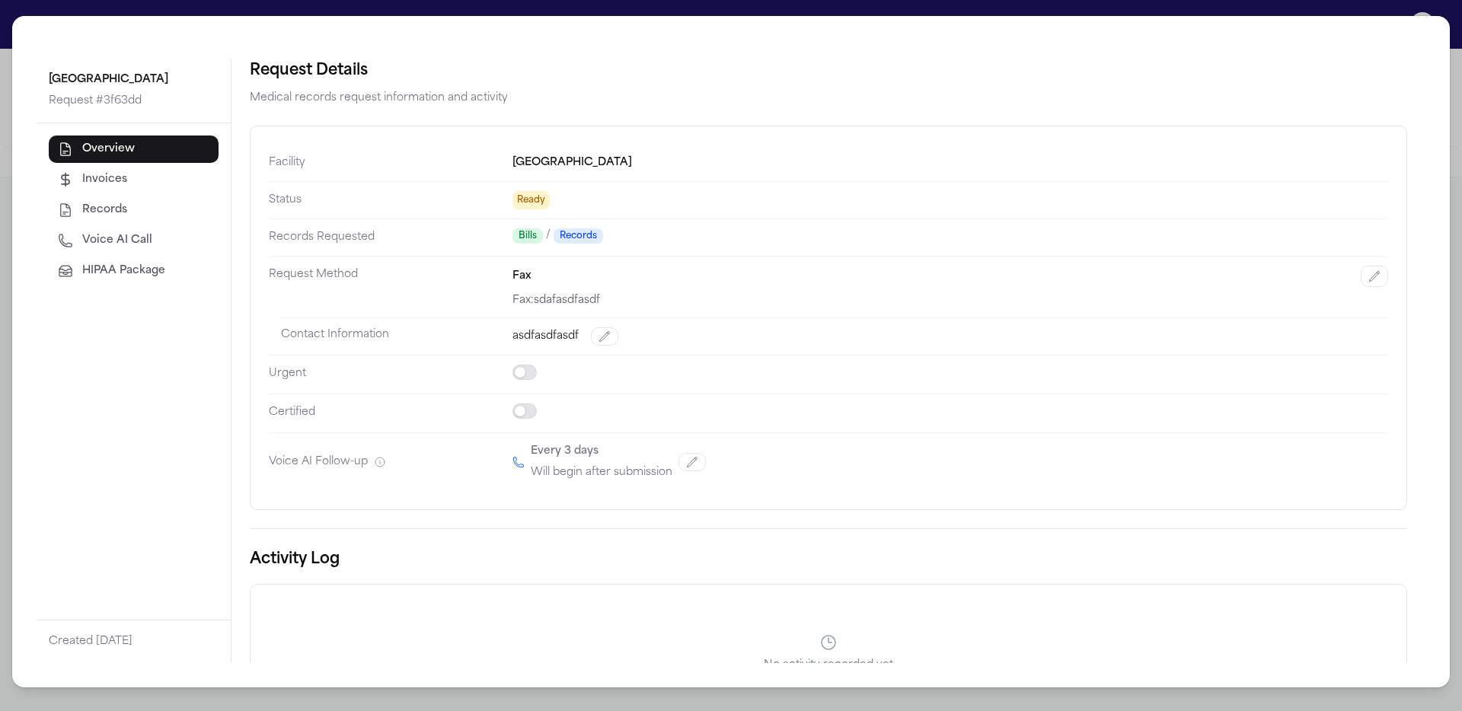
click at [150, 271] on span "HIPAA Package" at bounding box center [123, 271] width 83 height 15
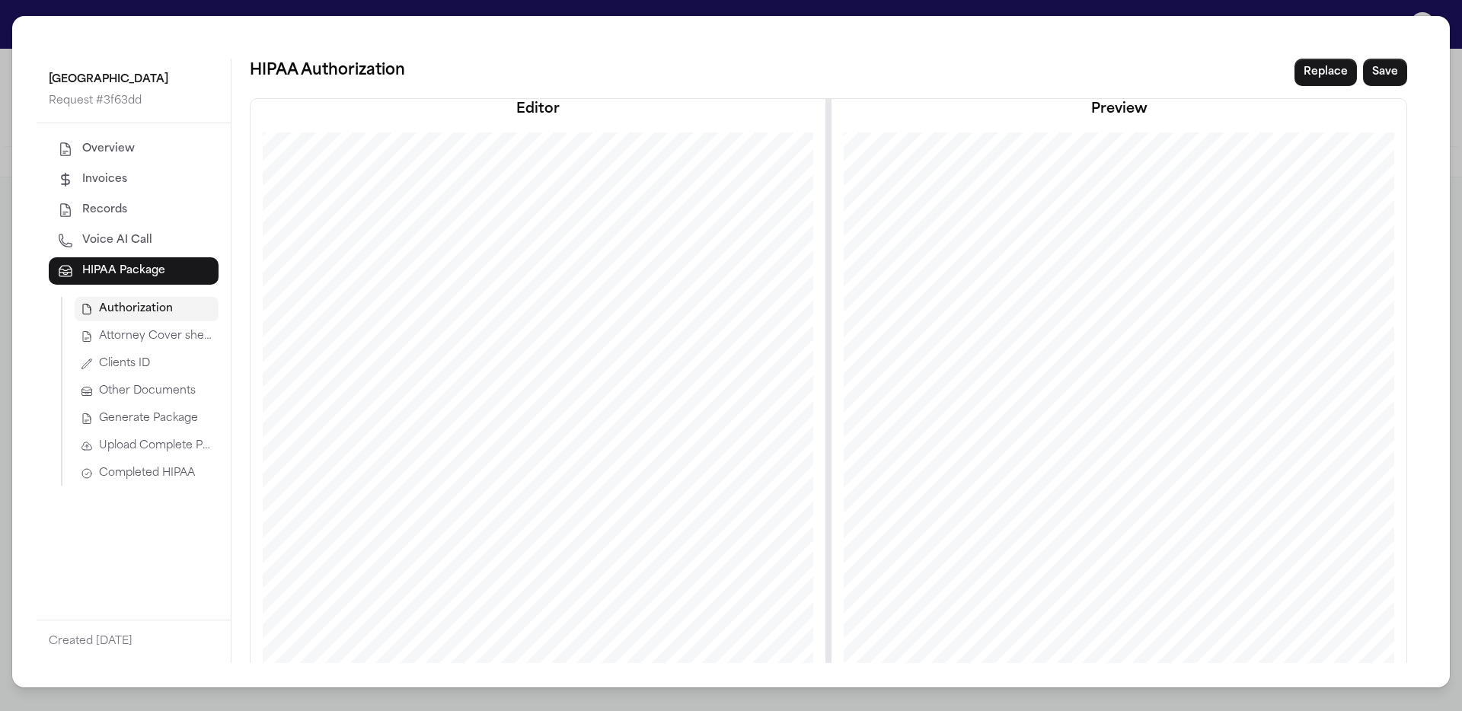
click at [170, 340] on span "Attorney Cover sheet" at bounding box center [155, 336] width 113 height 15
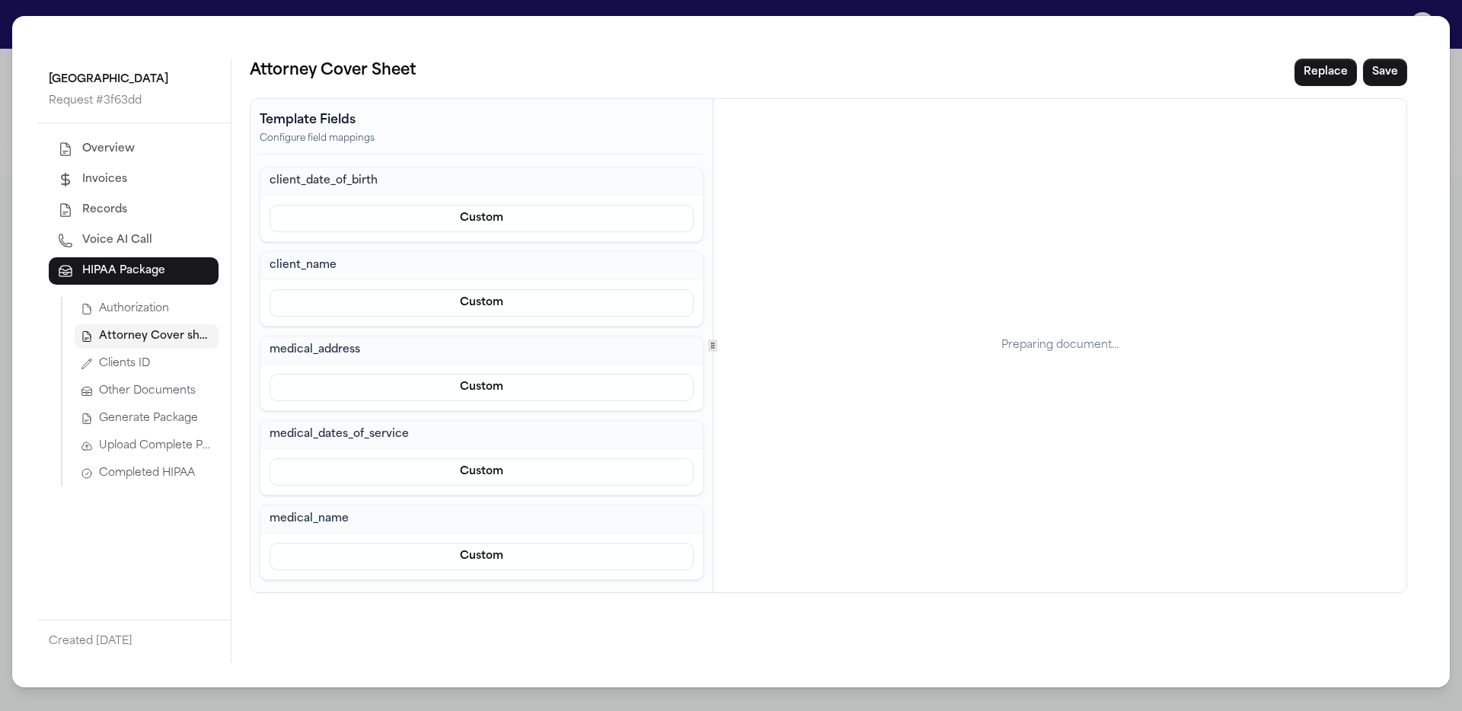
click at [173, 355] on button "Clients ID" at bounding box center [147, 364] width 144 height 24
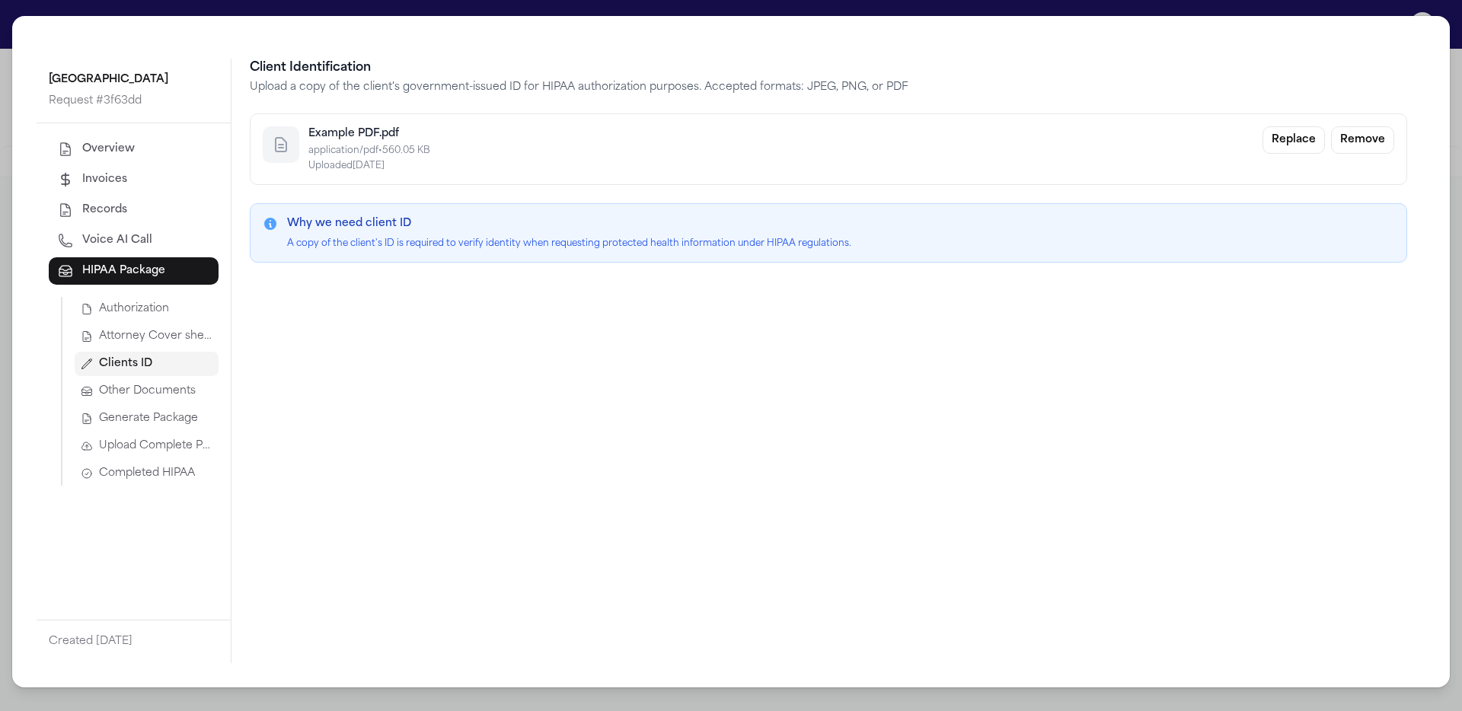
click at [191, 395] on span "Other Documents" at bounding box center [147, 391] width 97 height 15
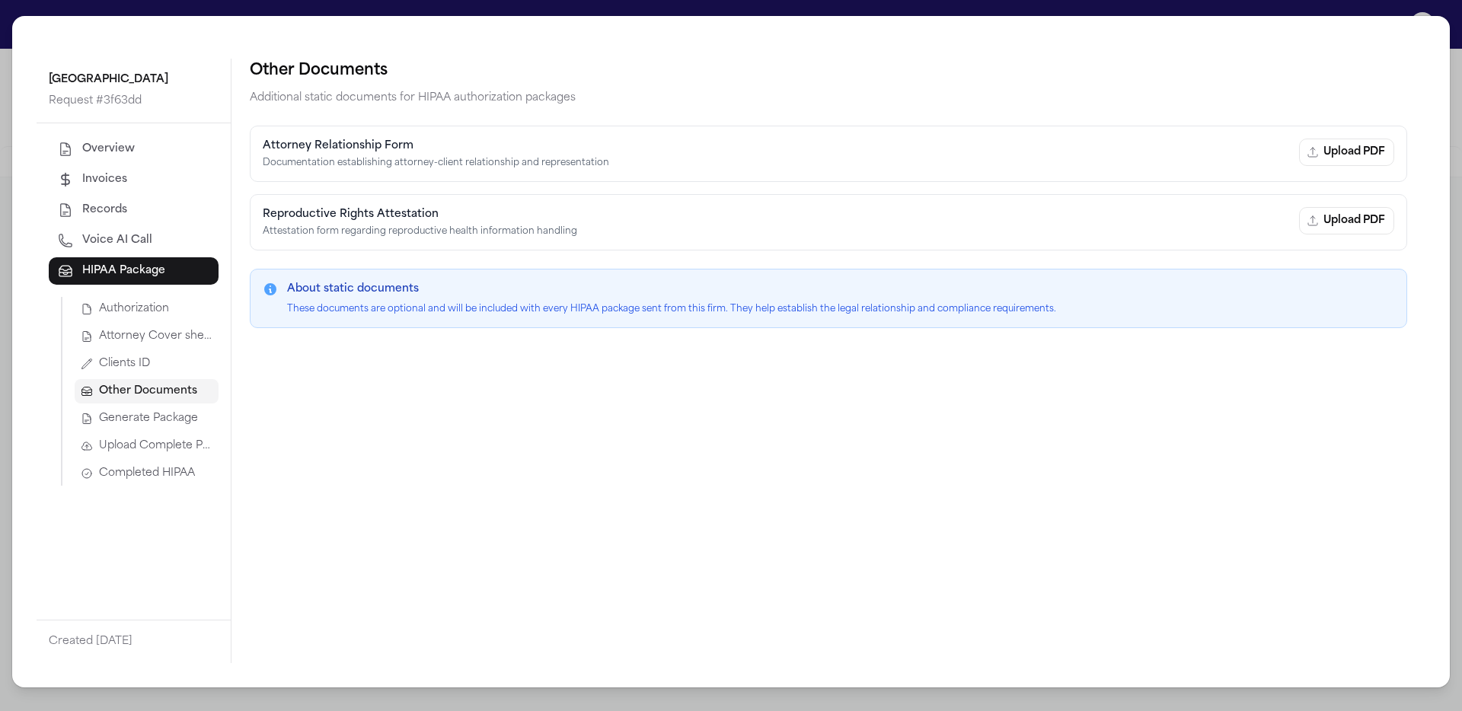
click at [190, 420] on span "Generate Package" at bounding box center [148, 418] width 99 height 15
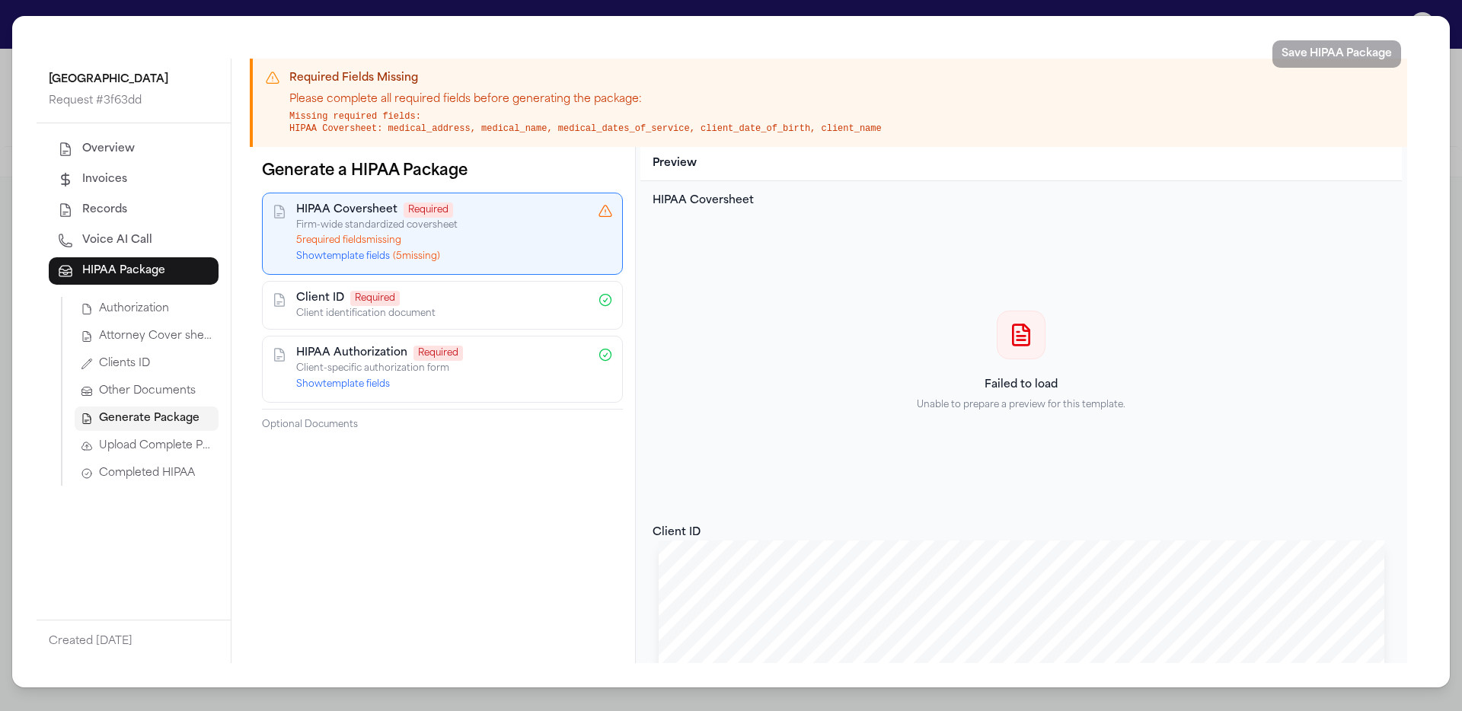
click at [382, 258] on button "Show template fields ( 5 missing)" at bounding box center [368, 257] width 144 height 12
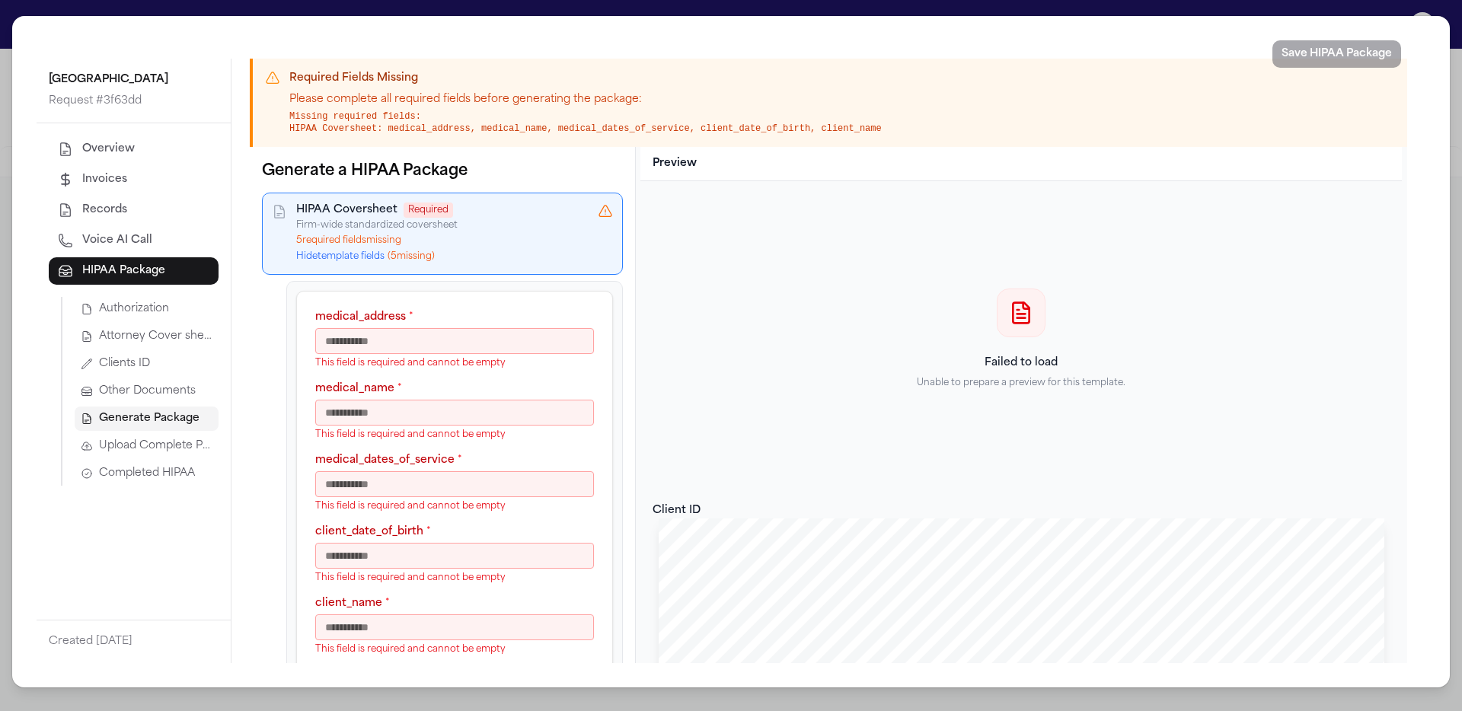
scroll to position [0, 0]
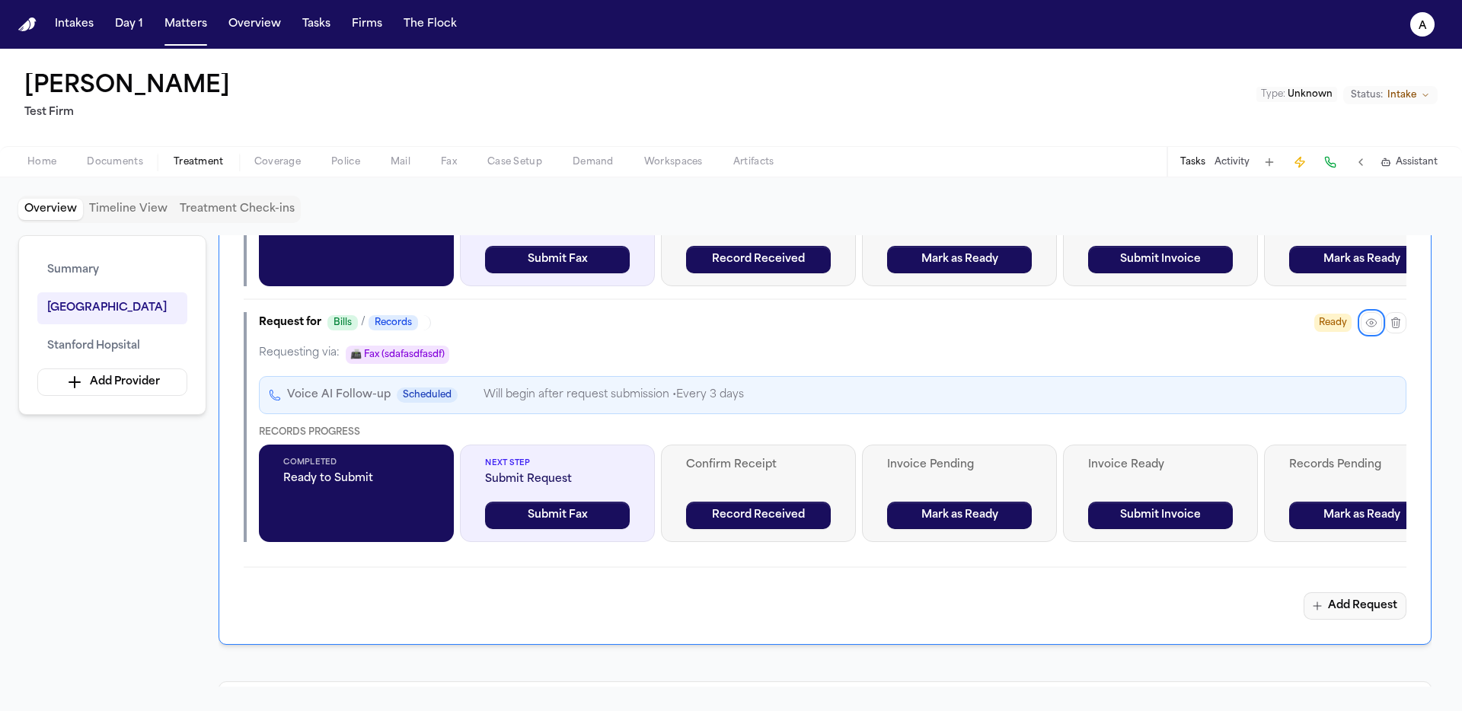
click at [884, 620] on button "Add Request" at bounding box center [1355, 606] width 103 height 27
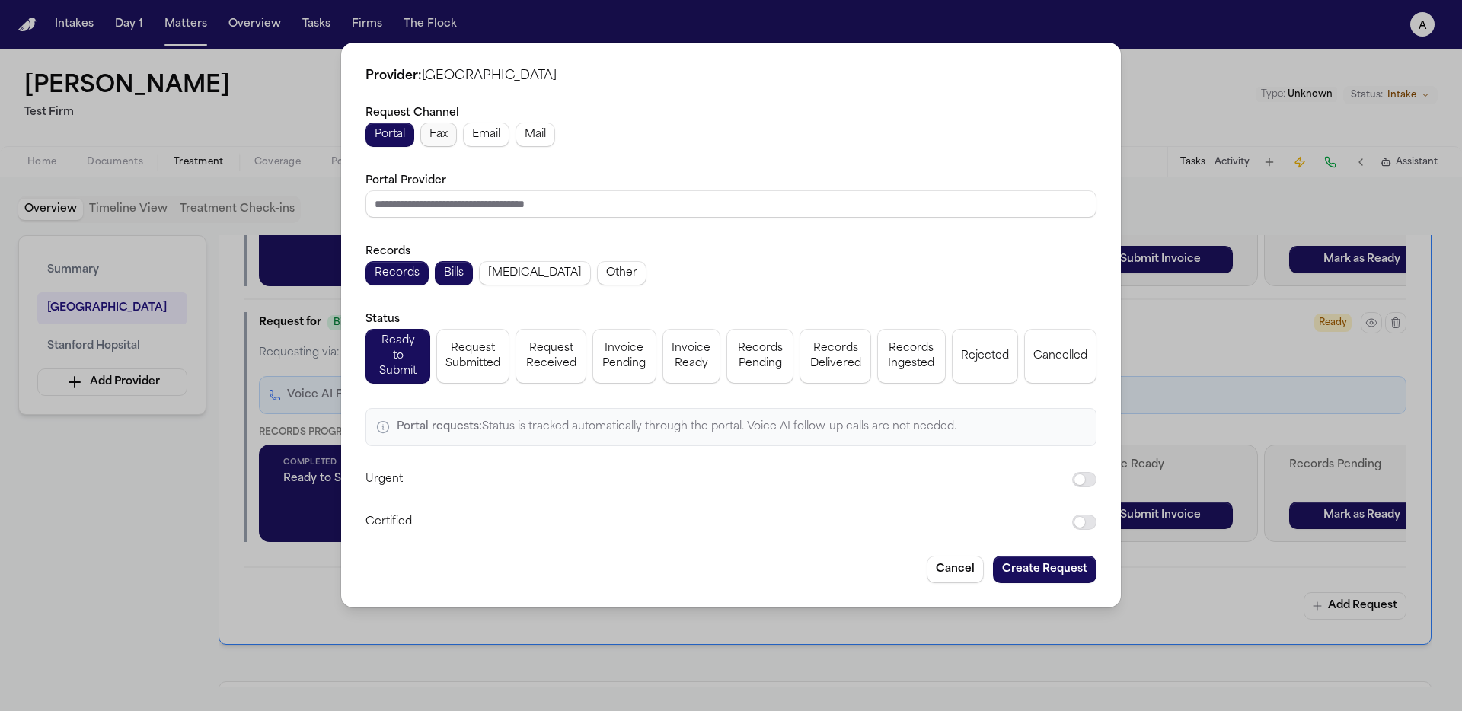
click at [445, 138] on span "Fax" at bounding box center [439, 134] width 18 height 15
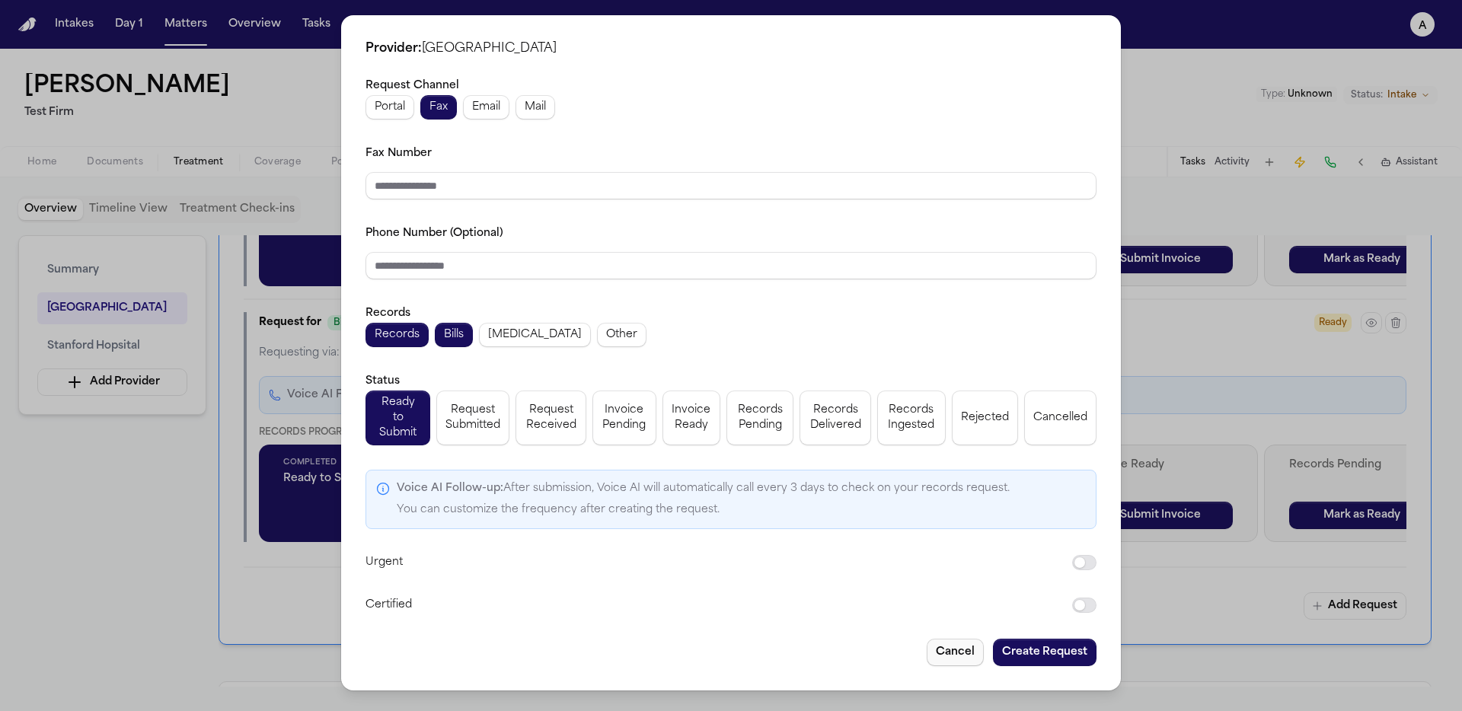
click at [884, 641] on button "Cancel" at bounding box center [955, 652] width 57 height 27
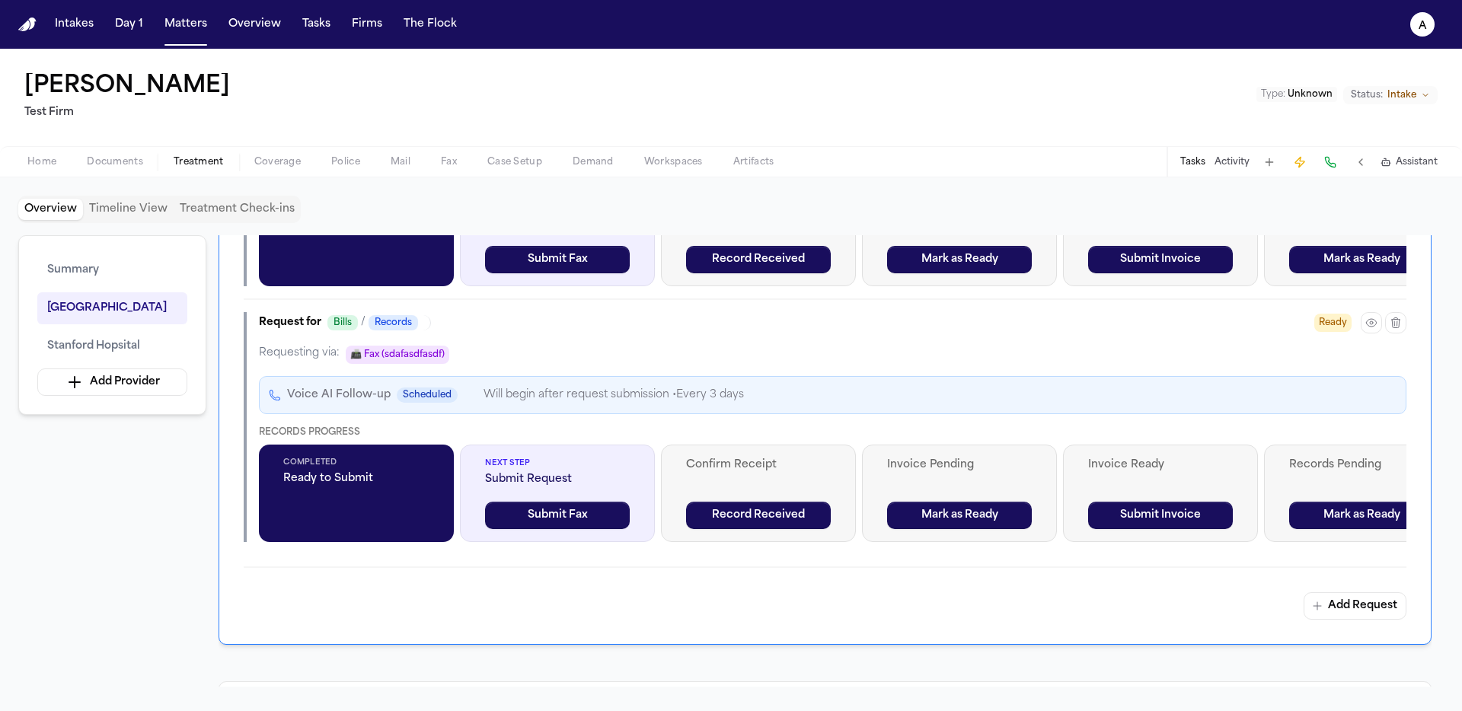
scroll to position [2357, 0]
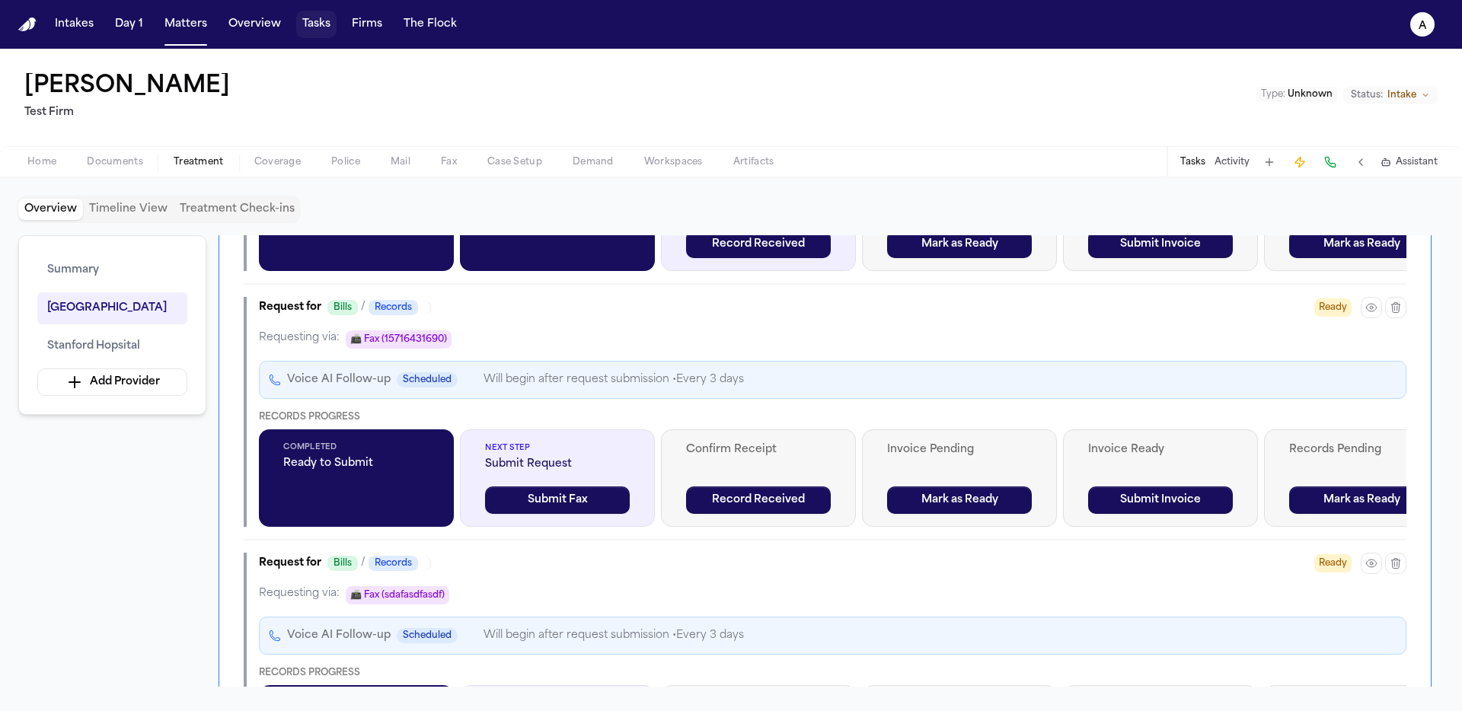
click at [348, 24] on button "Firms" at bounding box center [367, 24] width 43 height 27
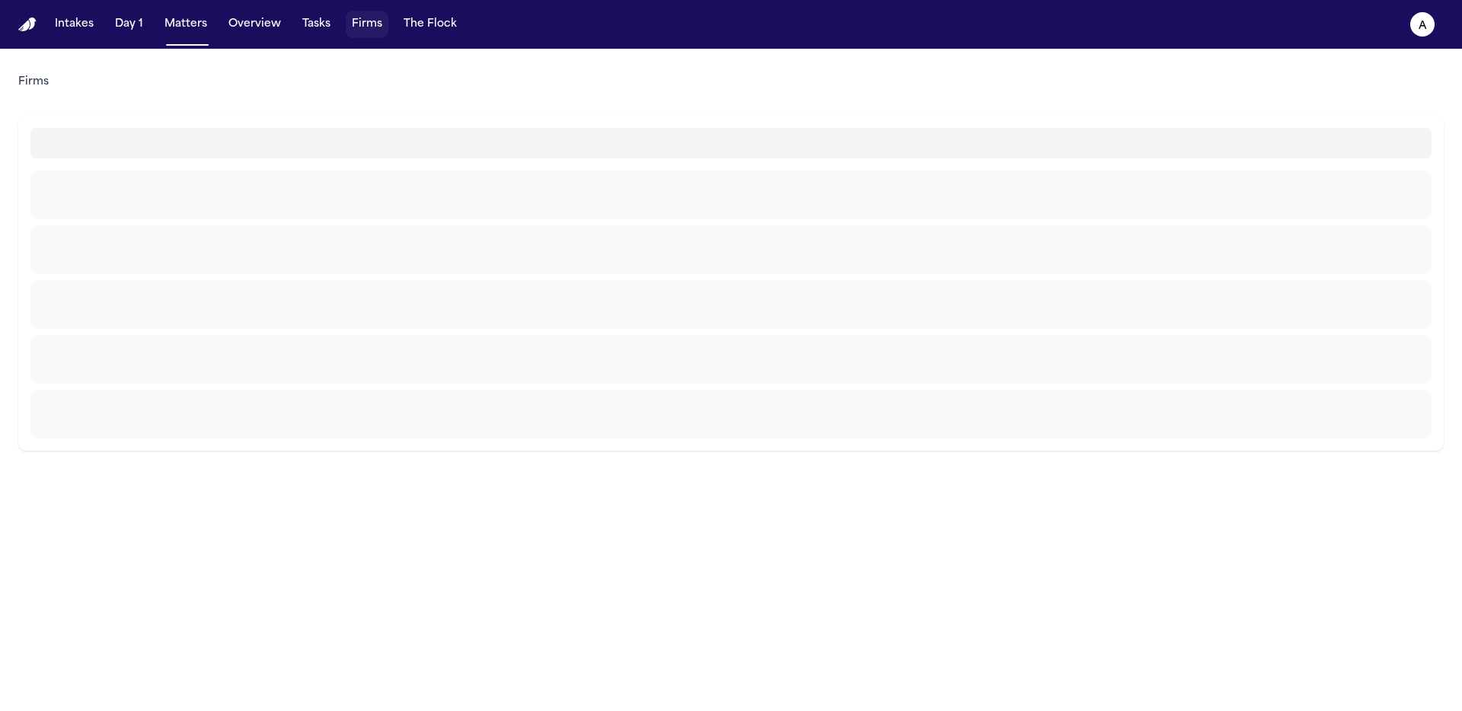
click at [361, 22] on button "Firms" at bounding box center [367, 24] width 43 height 27
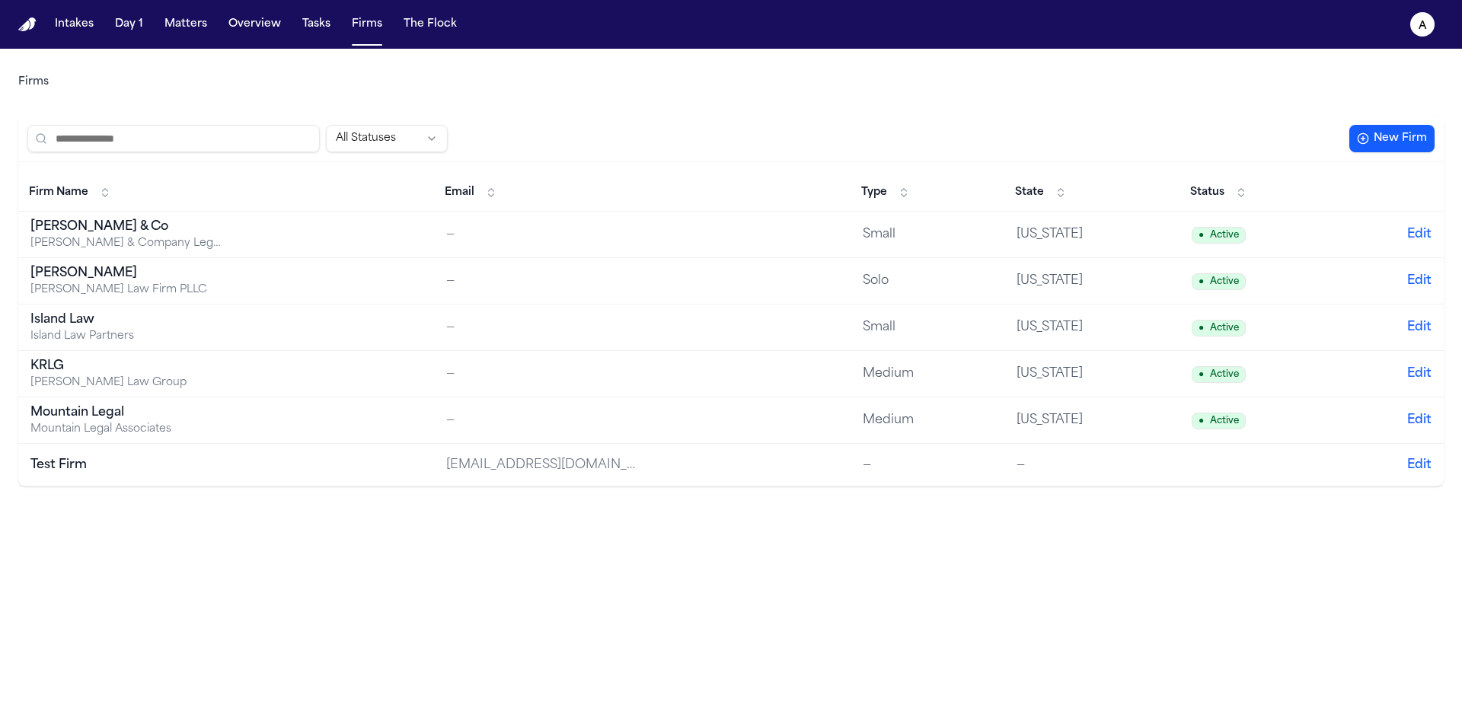
click at [129, 466] on div "Test Firm" at bounding box center [125, 465] width 190 height 18
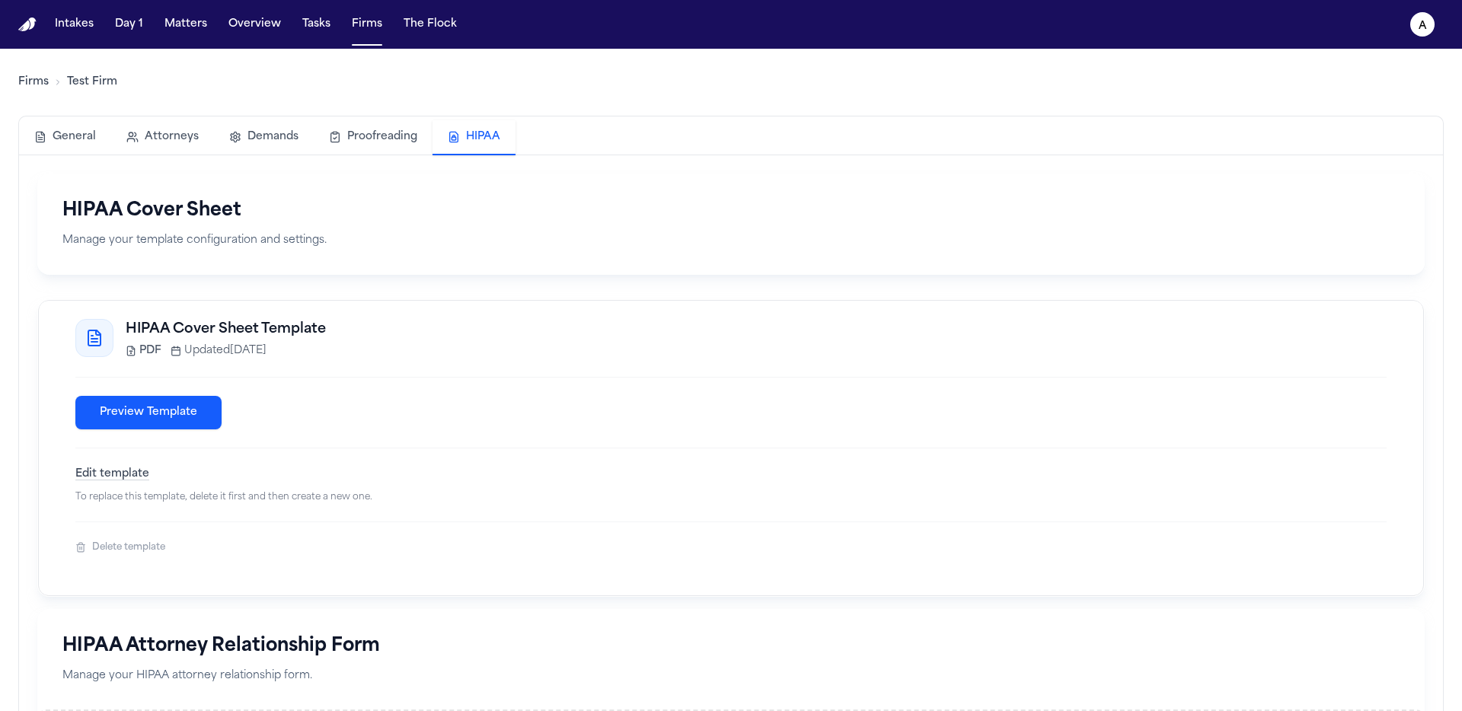
drag, startPoint x: 450, startPoint y: 121, endPoint x: 474, endPoint y: 130, distance: 25.3
click at [449, 122] on button "HIPAA" at bounding box center [474, 137] width 83 height 35
click at [119, 553] on button "Delete template" at bounding box center [120, 548] width 90 height 12
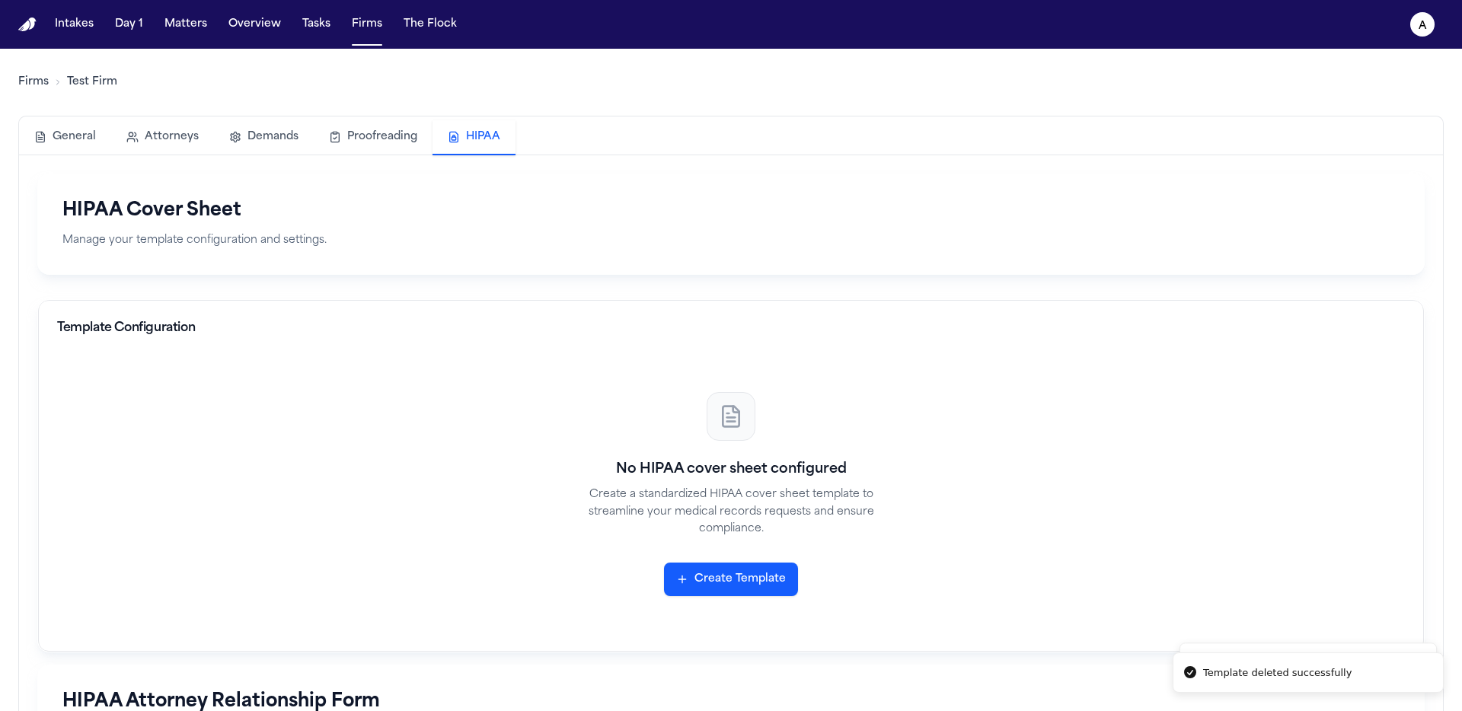
click at [743, 590] on button "Create Template" at bounding box center [731, 580] width 134 height 34
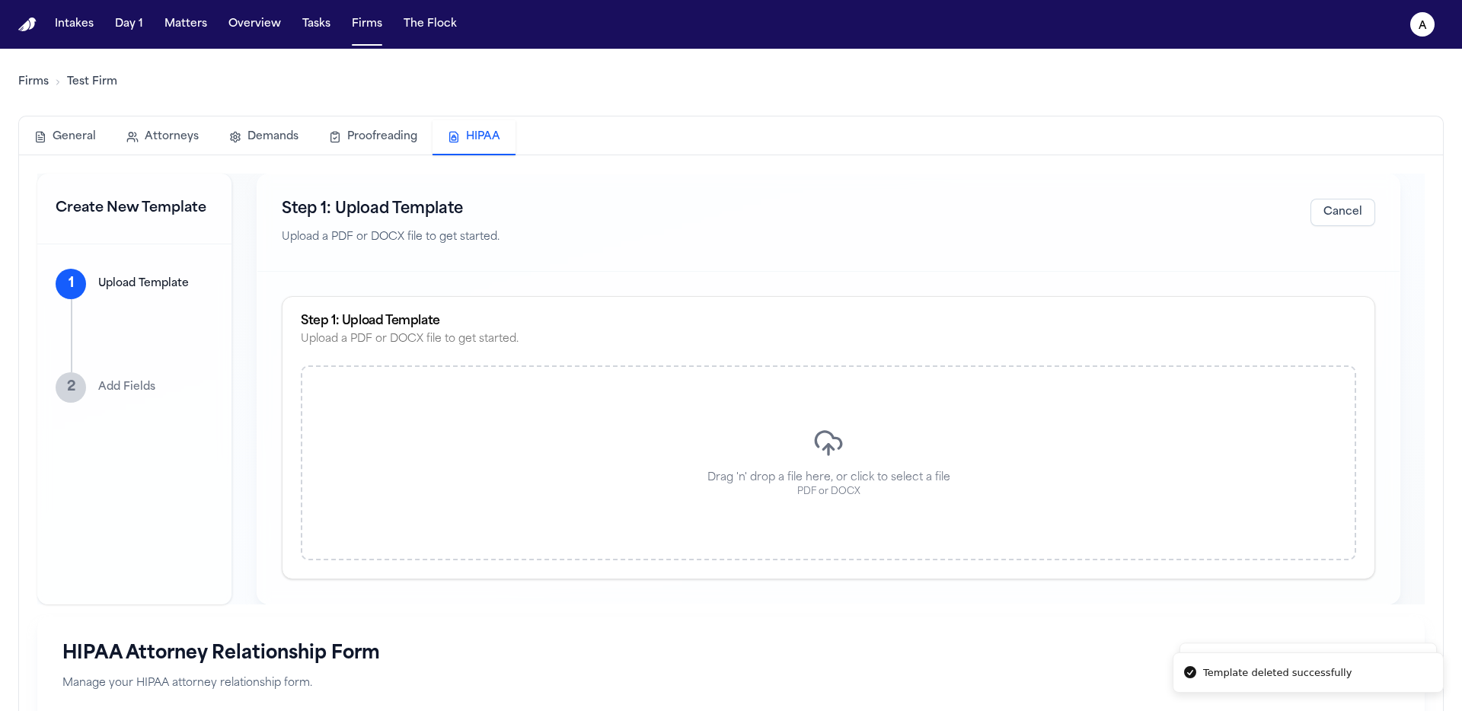
click at [583, 408] on div "Drag 'n' drop a file here, or click to select a file PDF or DOCX" at bounding box center [829, 463] width 1056 height 195
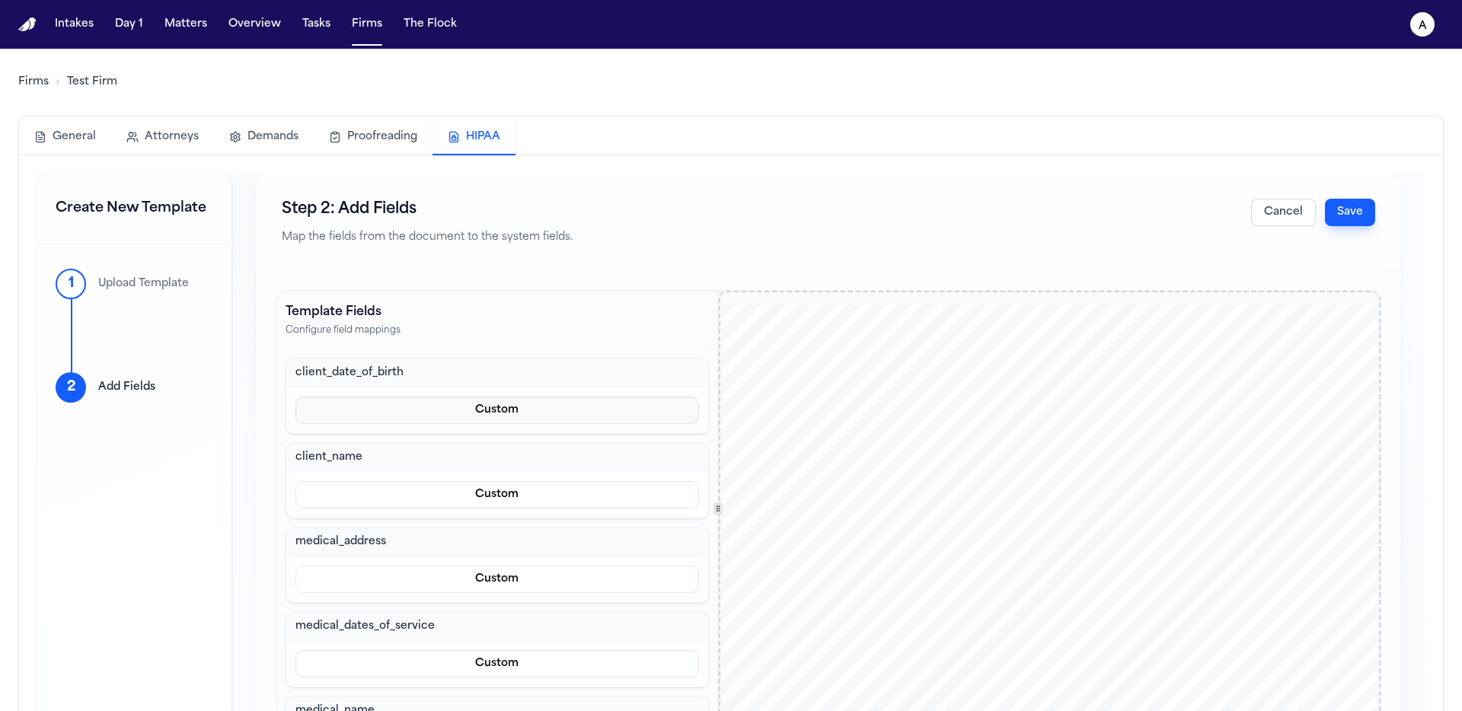
scroll to position [25, 0]
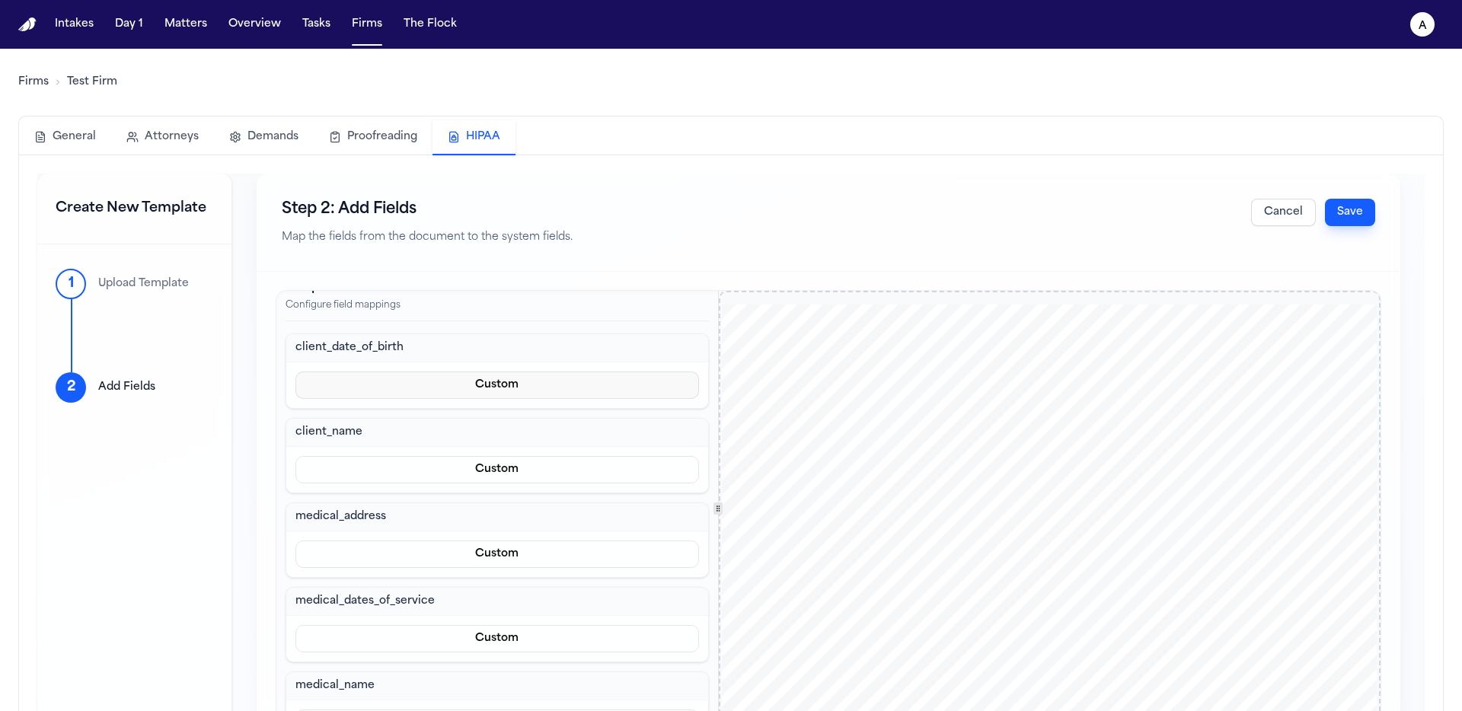
click at [477, 388] on button "Custom" at bounding box center [498, 385] width 404 height 27
click at [484, 430] on button "Prefill from Matter" at bounding box center [489, 421] width 139 height 27
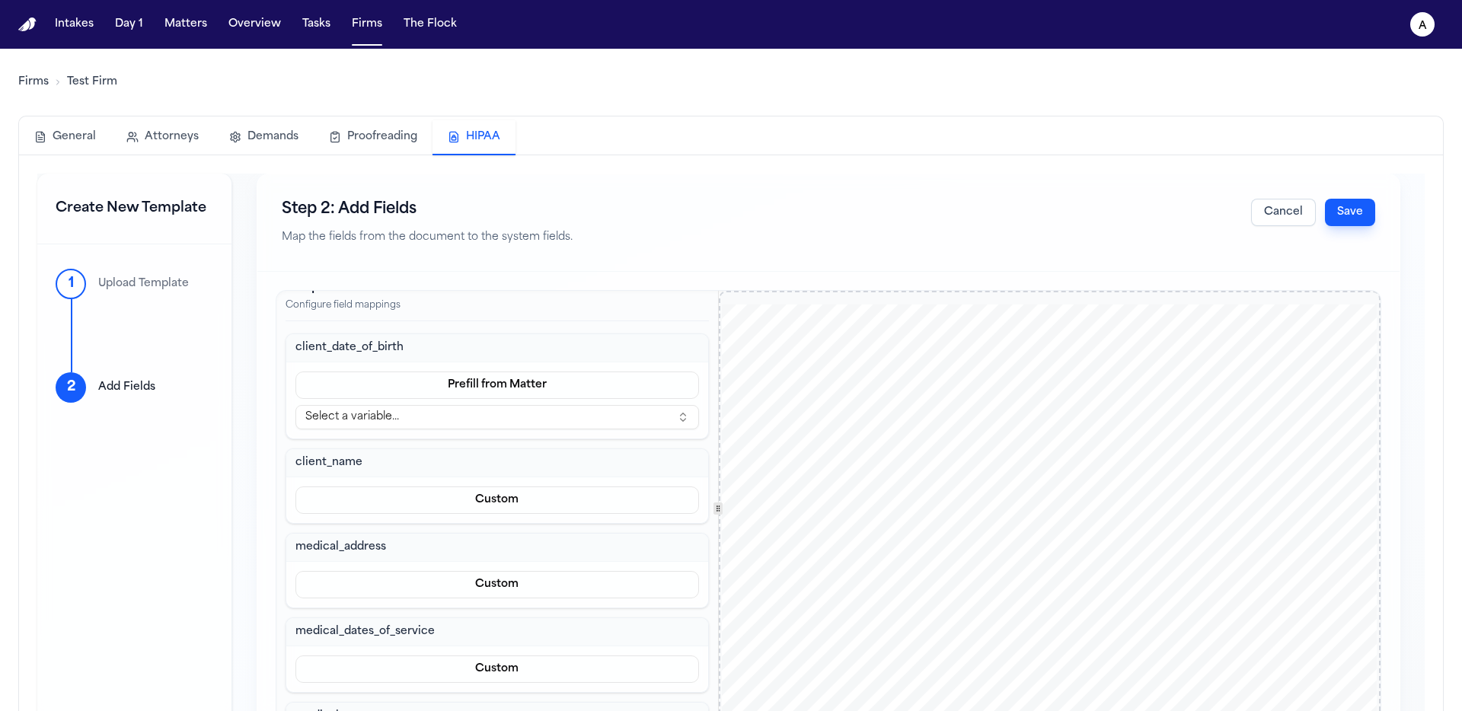
click at [457, 411] on button "Select a variable..." at bounding box center [498, 417] width 404 height 24
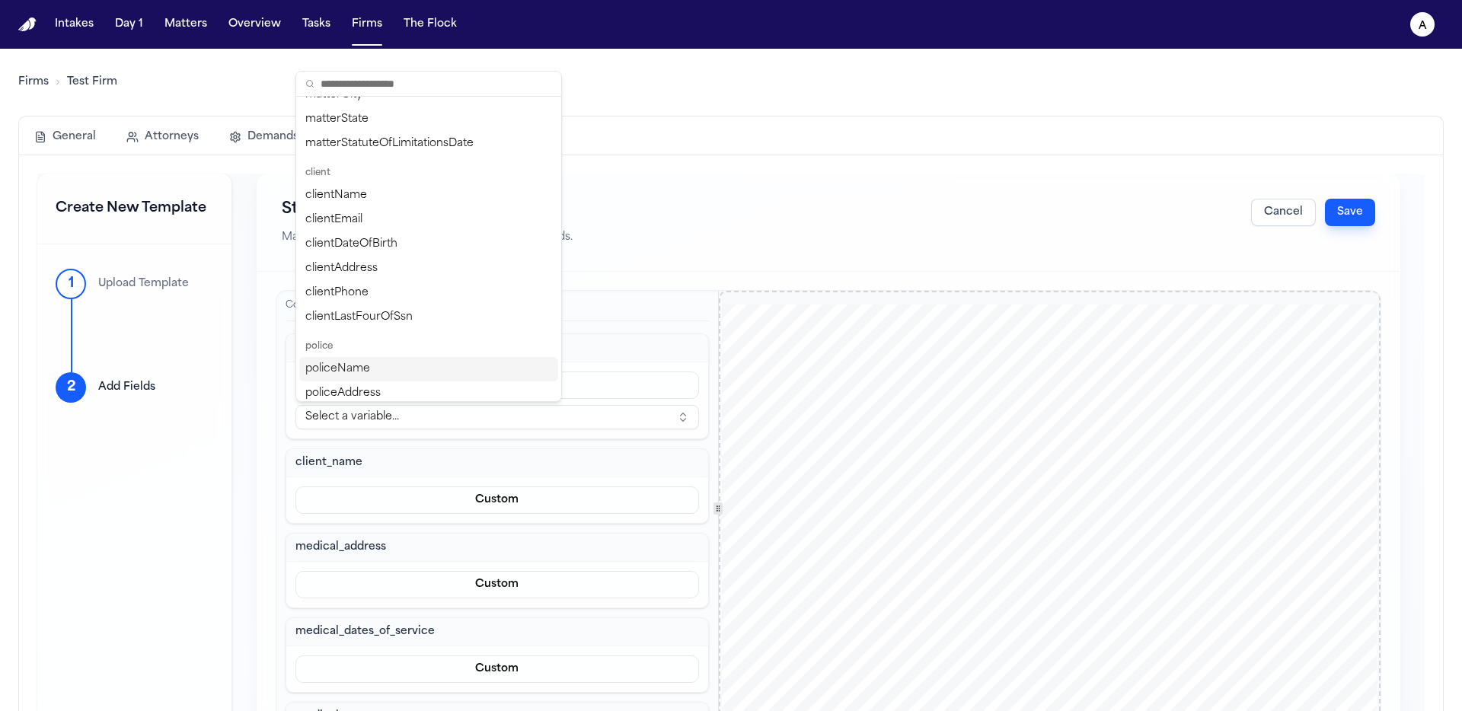
scroll to position [147, 0]
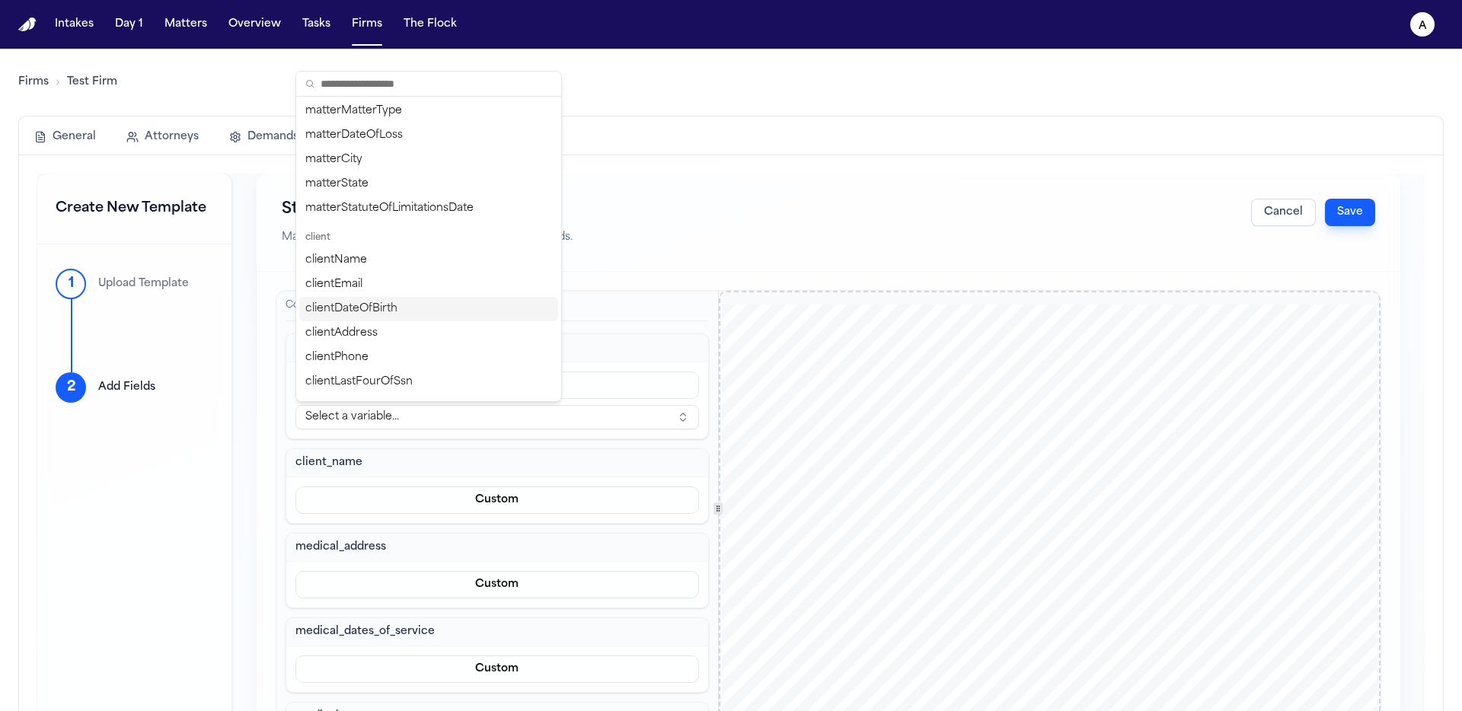
click at [426, 305] on div "clientDateOfBirth" at bounding box center [428, 309] width 259 height 24
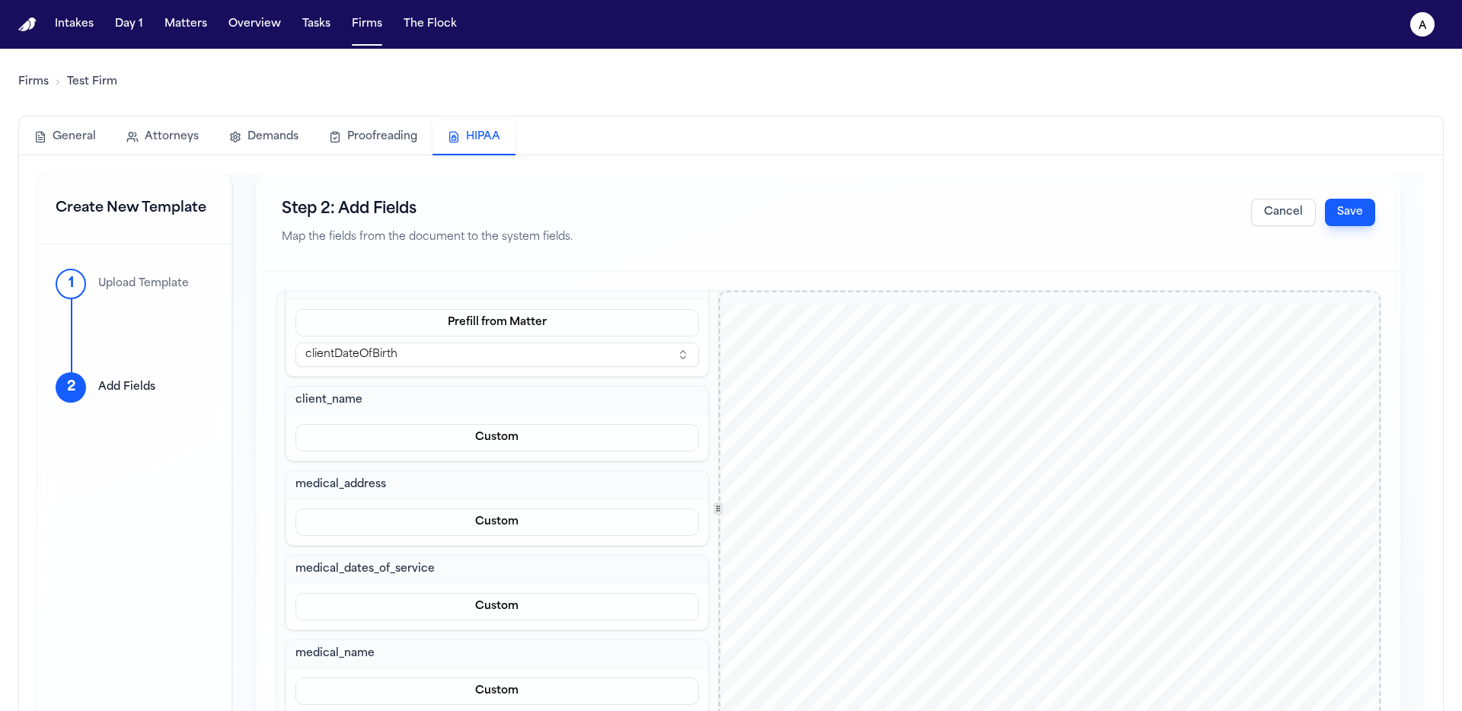
scroll to position [88, 0]
click at [478, 438] on button "Custom" at bounding box center [498, 436] width 404 height 27
click at [492, 490] on button "Custom" at bounding box center [489, 500] width 139 height 27
click at [493, 439] on button "Custom" at bounding box center [498, 436] width 404 height 27
click at [493, 475] on button "Prefill from Matter" at bounding box center [489, 473] width 139 height 27
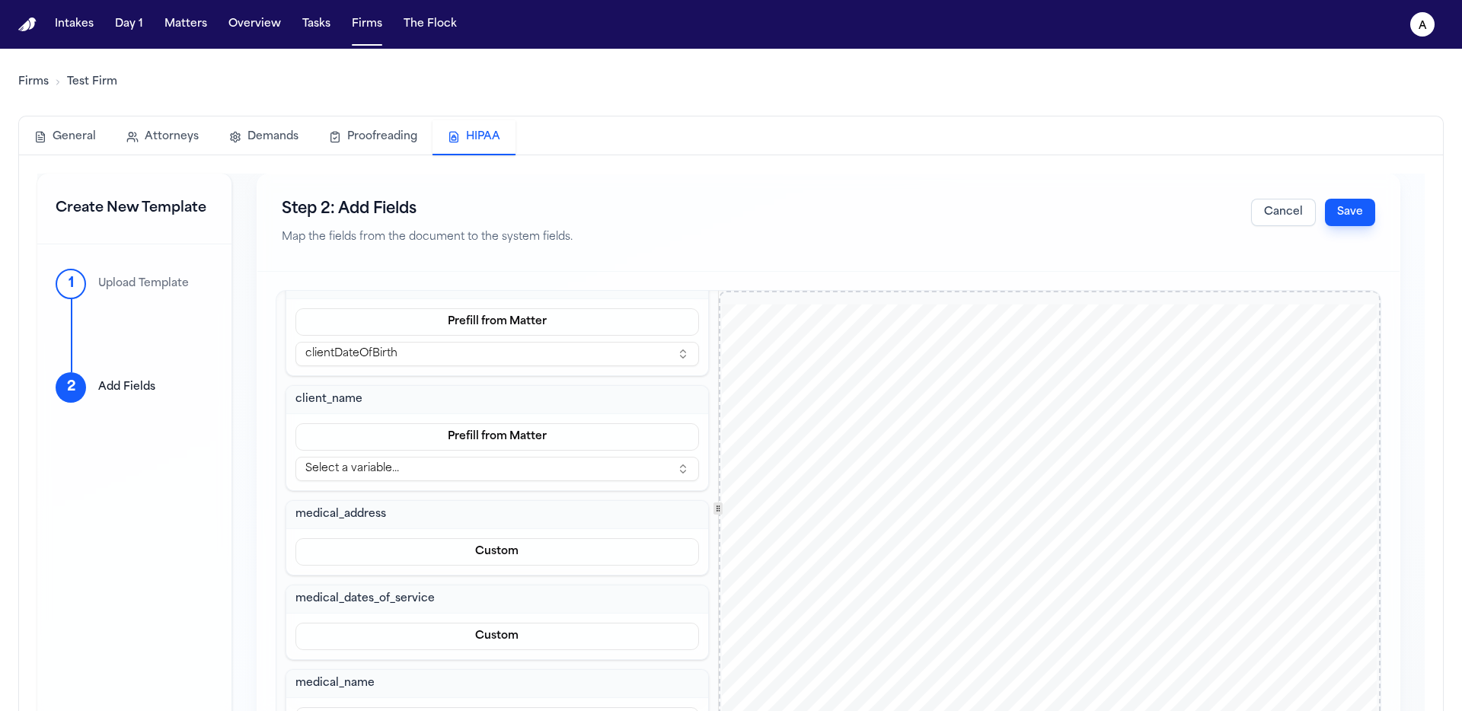
click at [495, 462] on button "Select a variable..." at bounding box center [498, 469] width 404 height 24
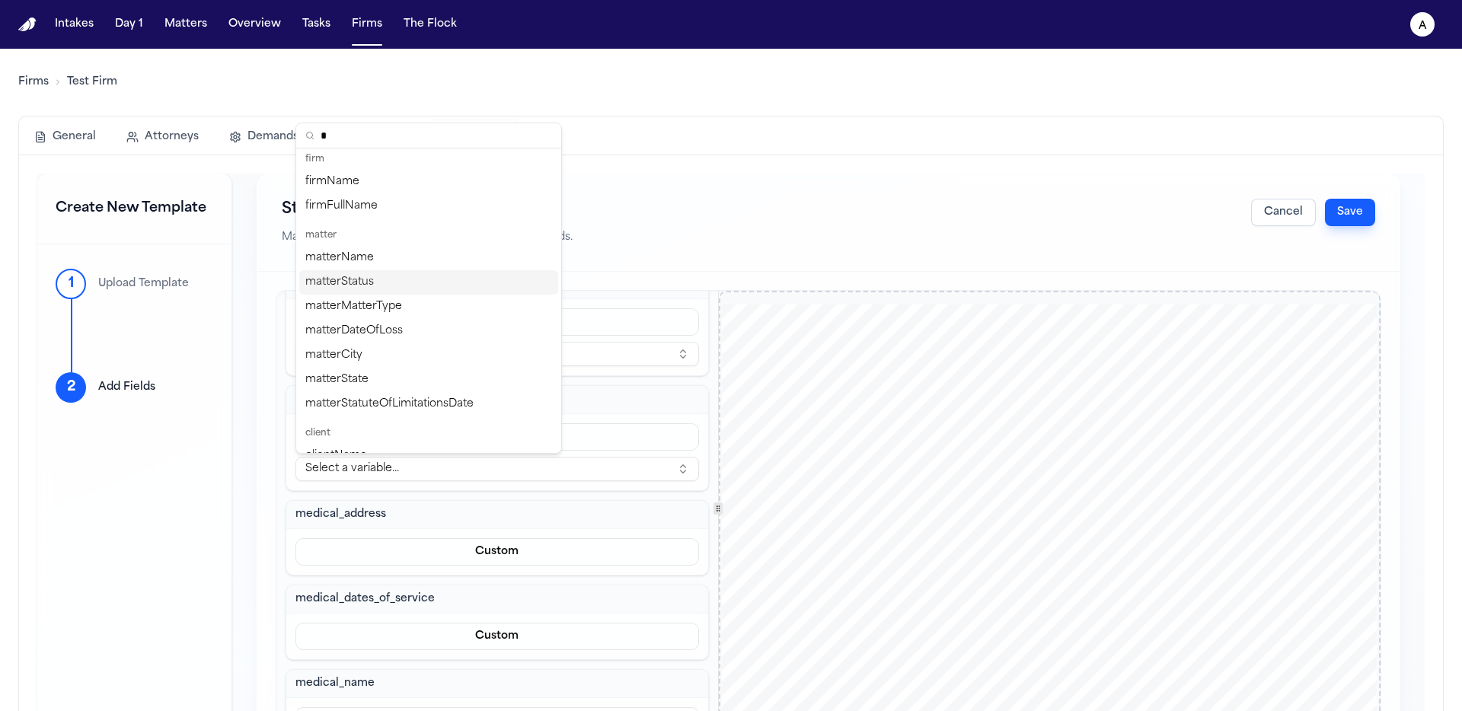
scroll to position [0, 0]
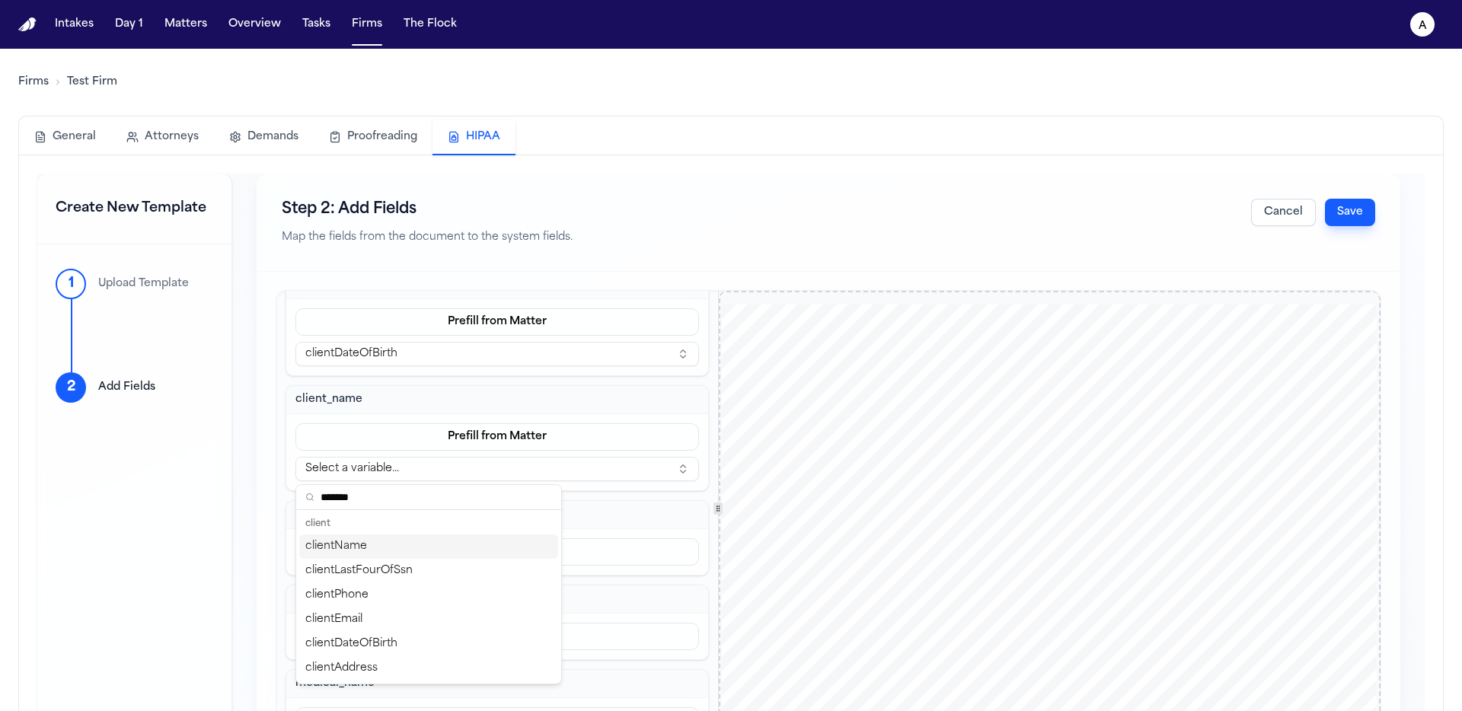
type input "********"
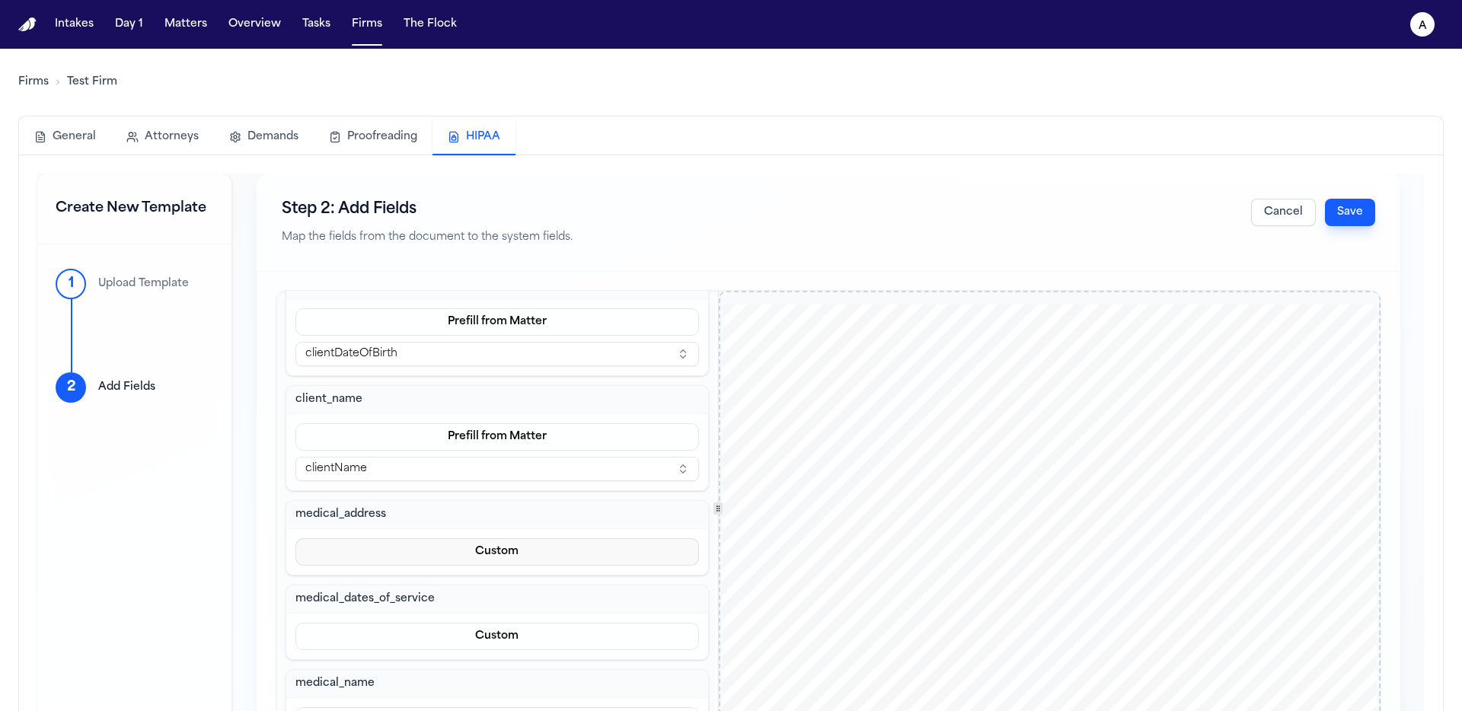
click at [483, 555] on button "Custom" at bounding box center [498, 552] width 404 height 27
click at [481, 597] on button "Prefill from Matter" at bounding box center [489, 588] width 139 height 27
click at [536, 594] on button "Select a variable..." at bounding box center [498, 584] width 404 height 24
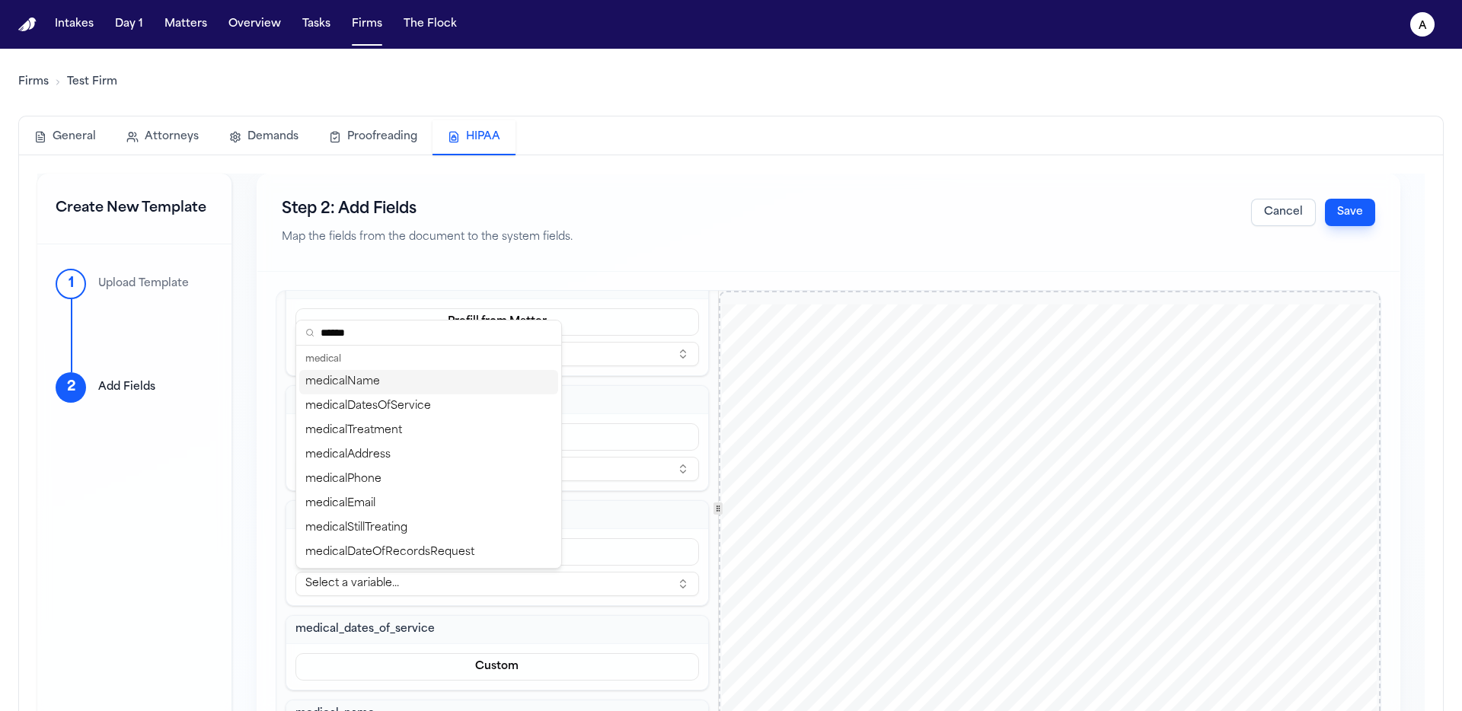
type input "*******"
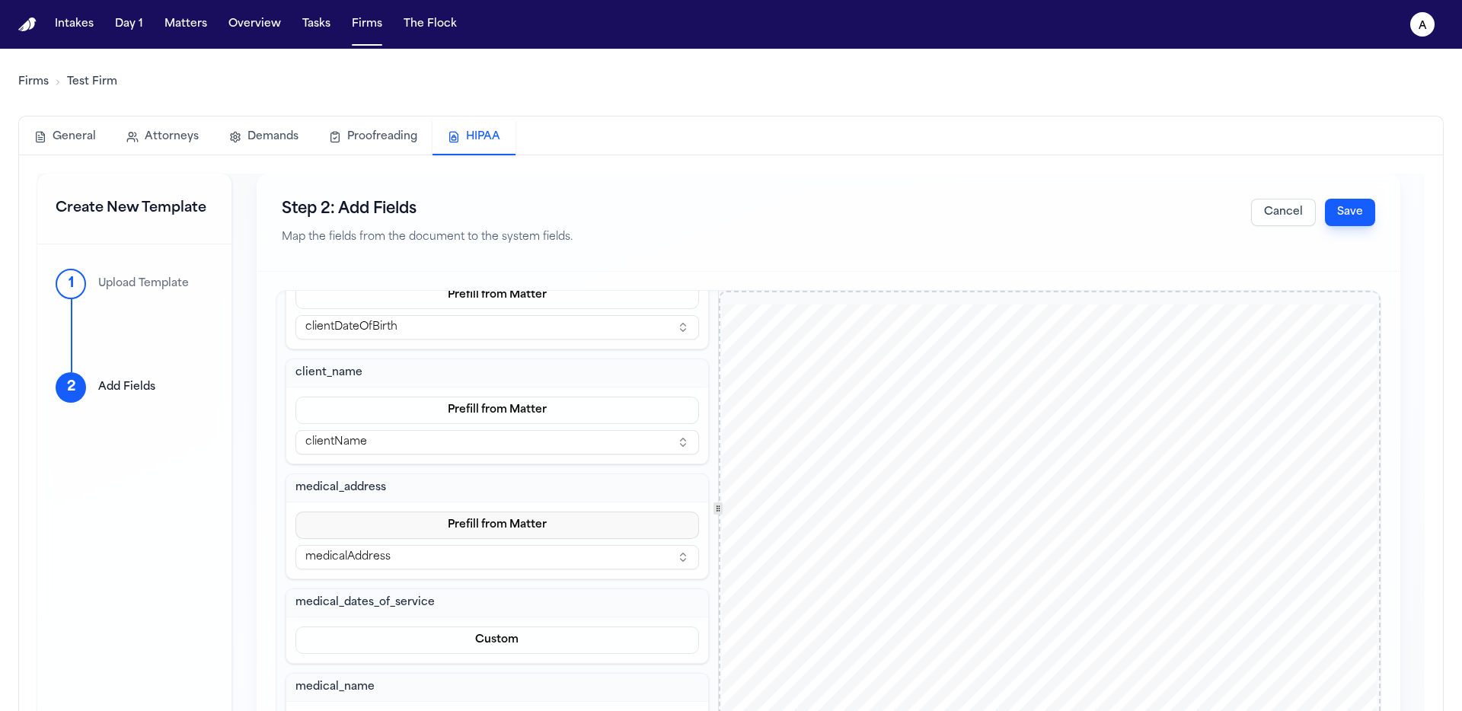
scroll to position [149, 0]
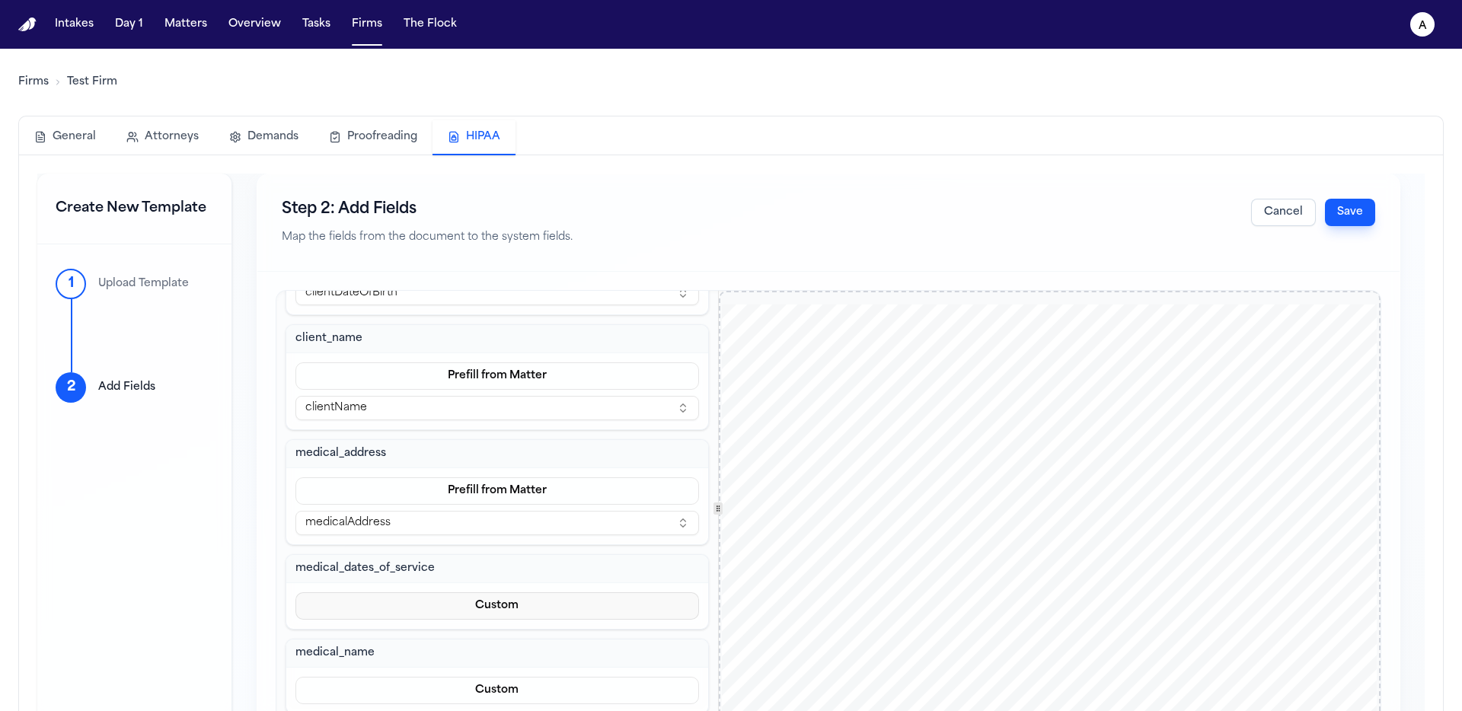
click at [507, 599] on button "Custom" at bounding box center [498, 606] width 404 height 27
click at [497, 652] on button "Prefill from Matter" at bounding box center [489, 642] width 139 height 27
click at [438, 628] on button "Select a variable..." at bounding box center [498, 638] width 404 height 24
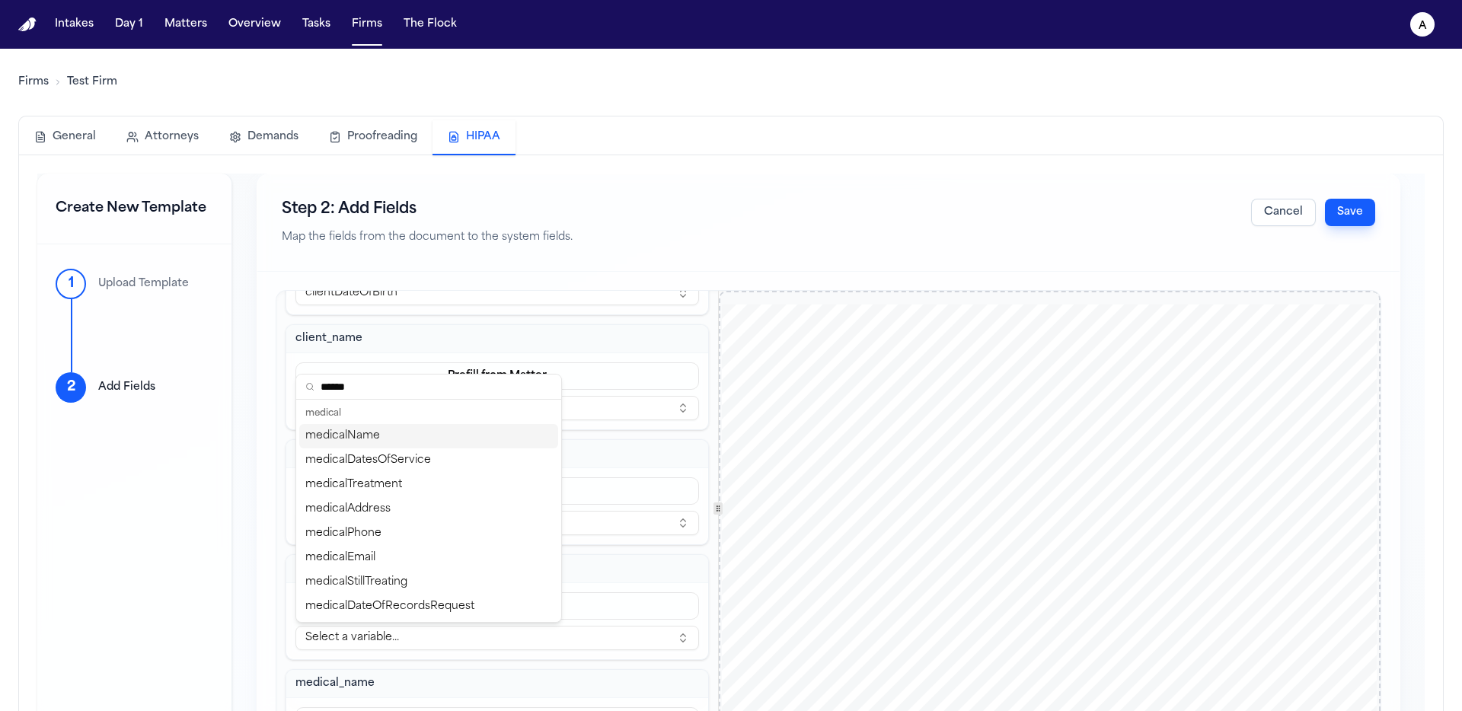
type input "*******"
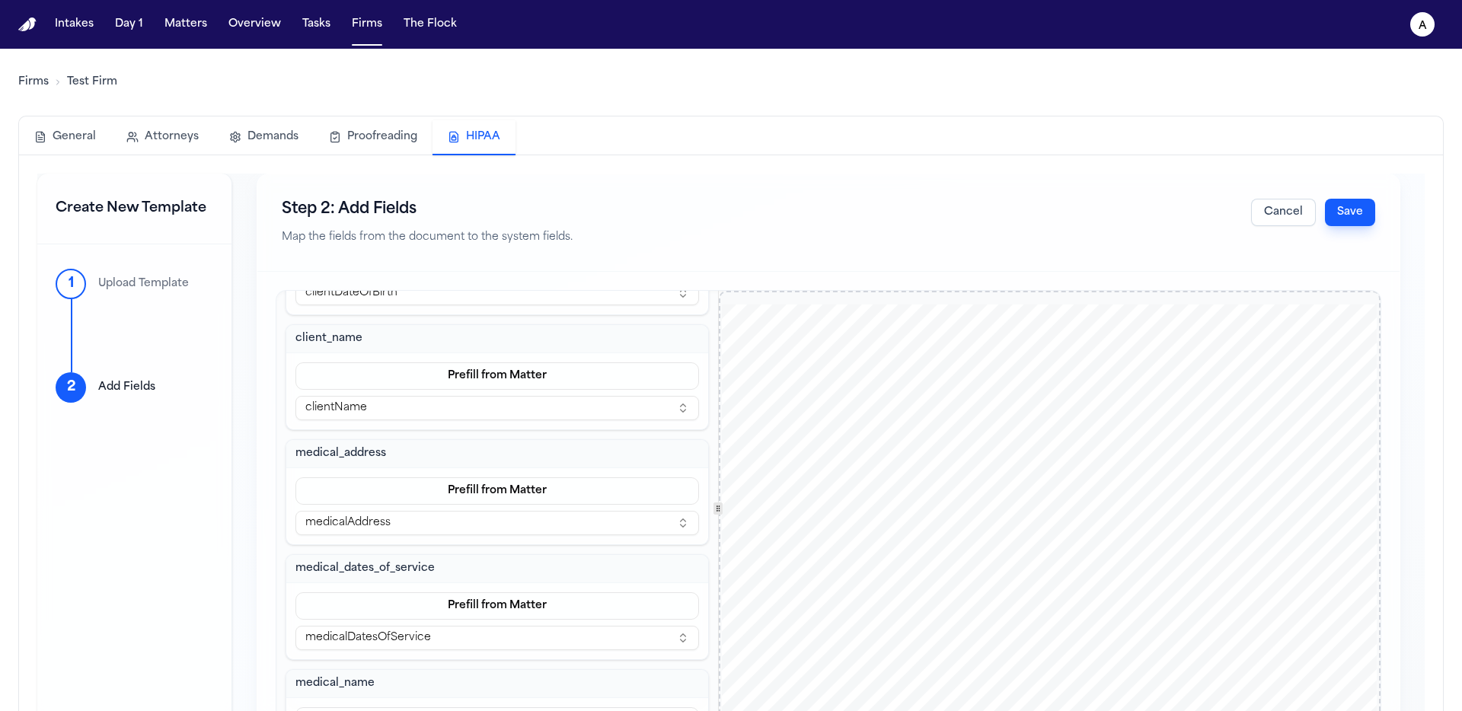
scroll to position [180, 0]
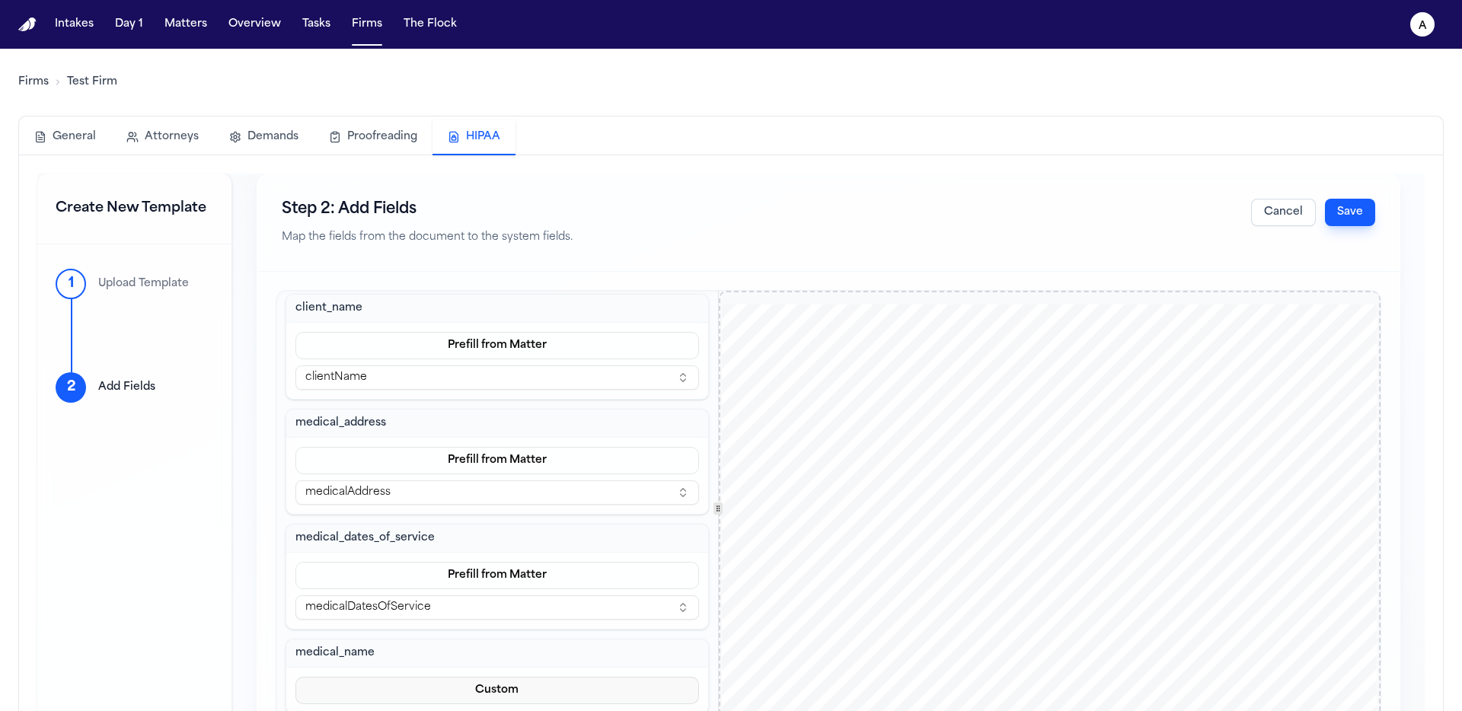
click at [492, 695] on button "Custom" at bounding box center [498, 690] width 404 height 27
click at [513, 638] on button "Prefill from Matter" at bounding box center [489, 626] width 139 height 27
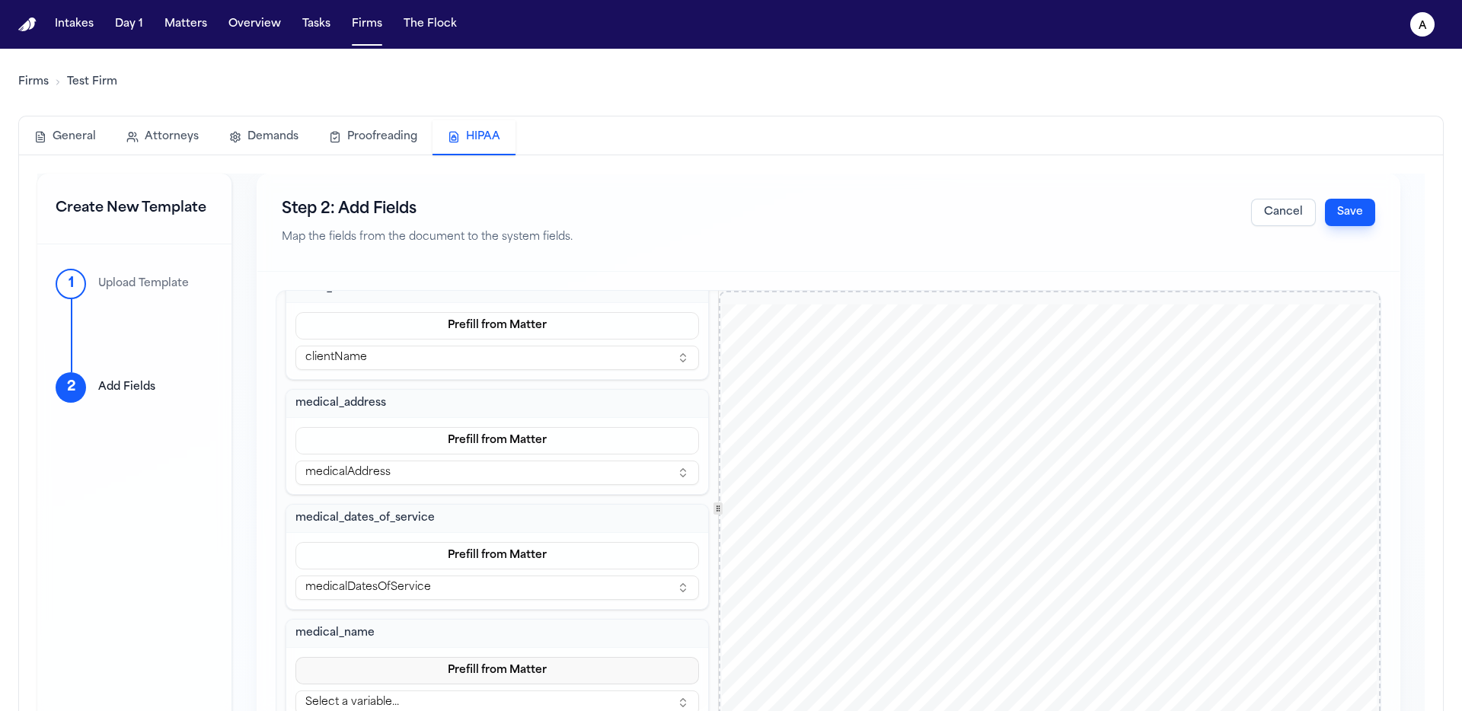
scroll to position [210, 0]
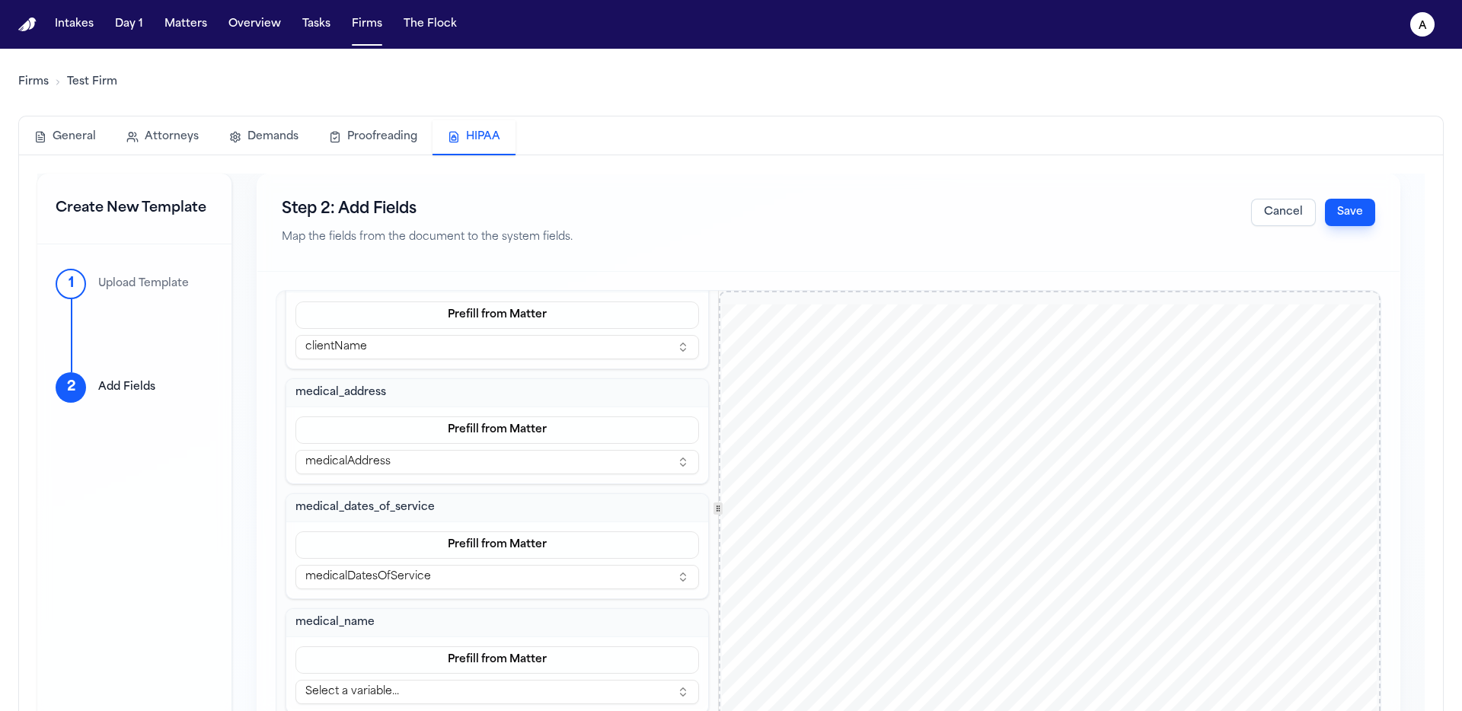
click at [491, 701] on button "Select a variable..." at bounding box center [498, 692] width 404 height 24
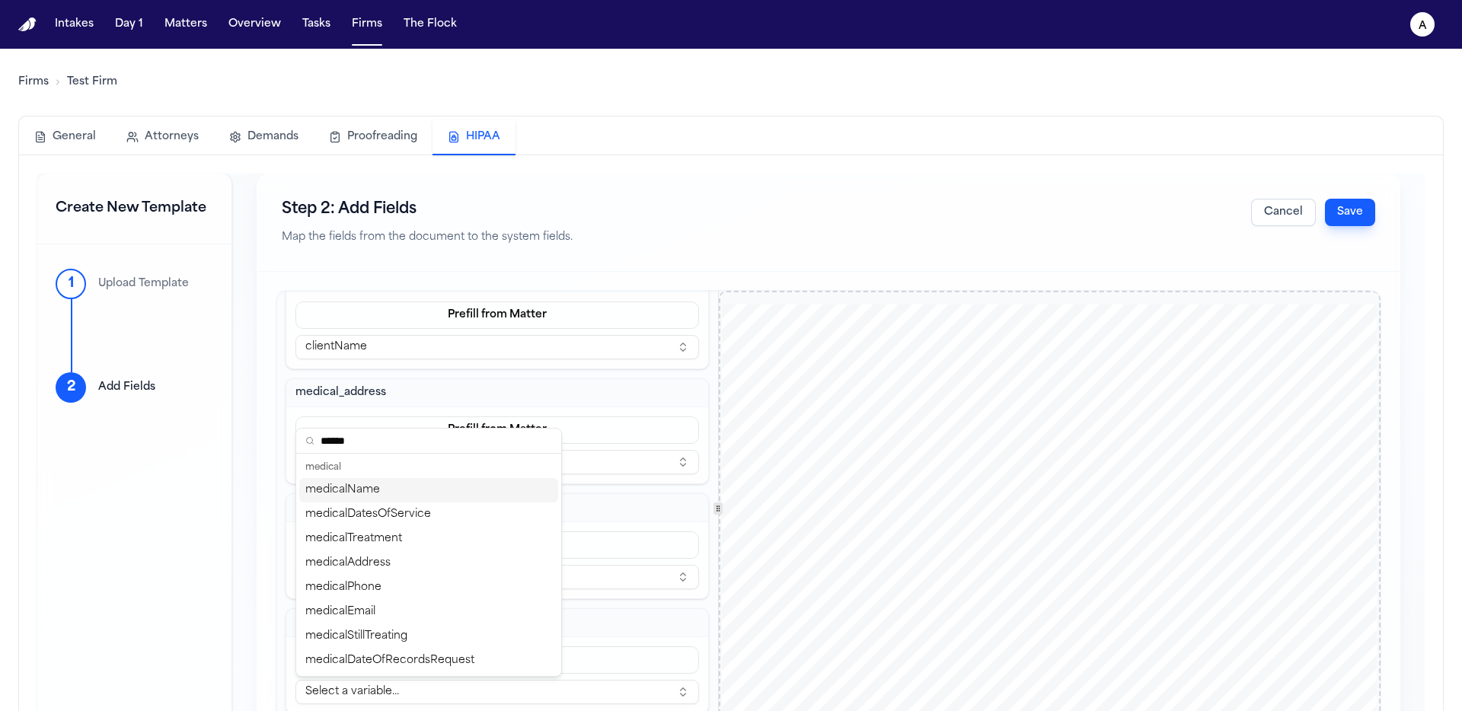
type input "*******"
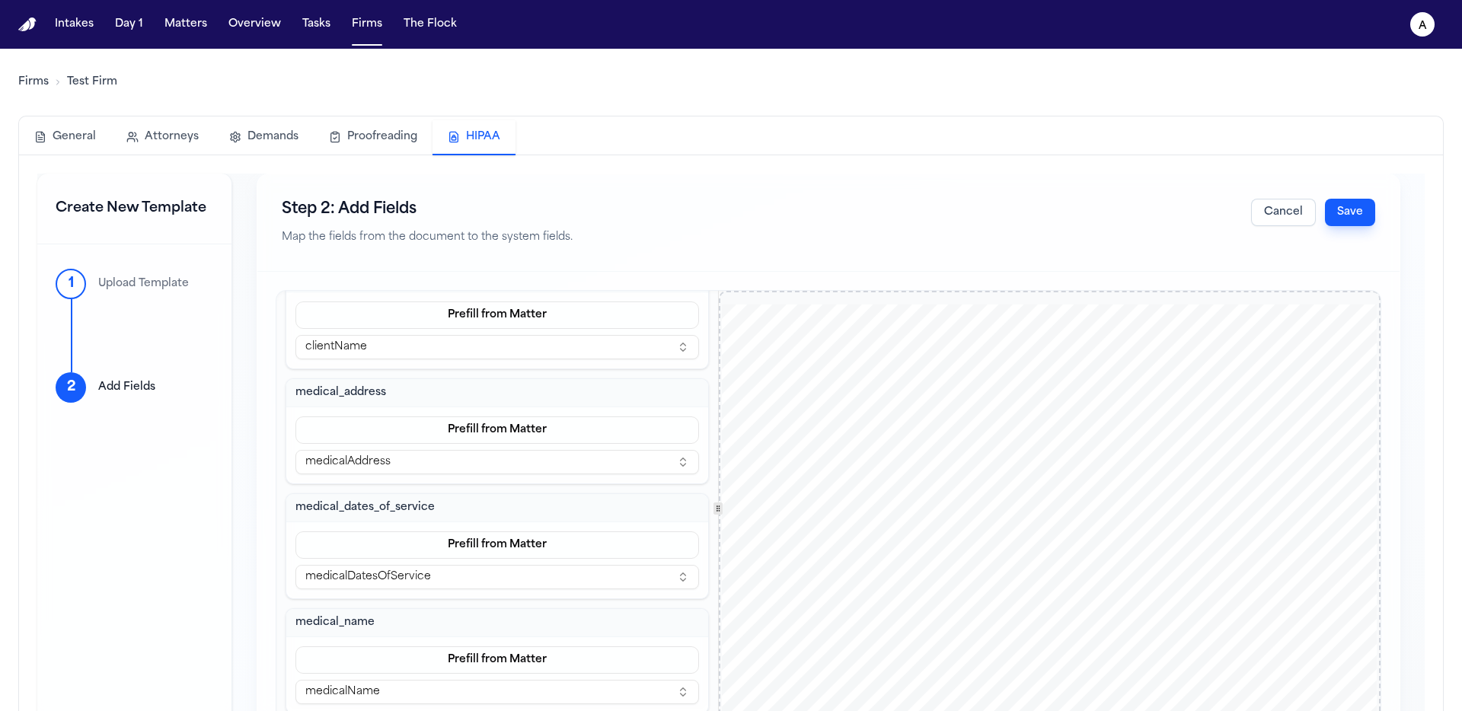
click at [884, 222] on div "Step 2: Add Fields Map the fields from the document to the system fields. Cance…" at bounding box center [828, 222] width 1143 height 97
click at [884, 219] on button "Save" at bounding box center [1350, 212] width 50 height 27
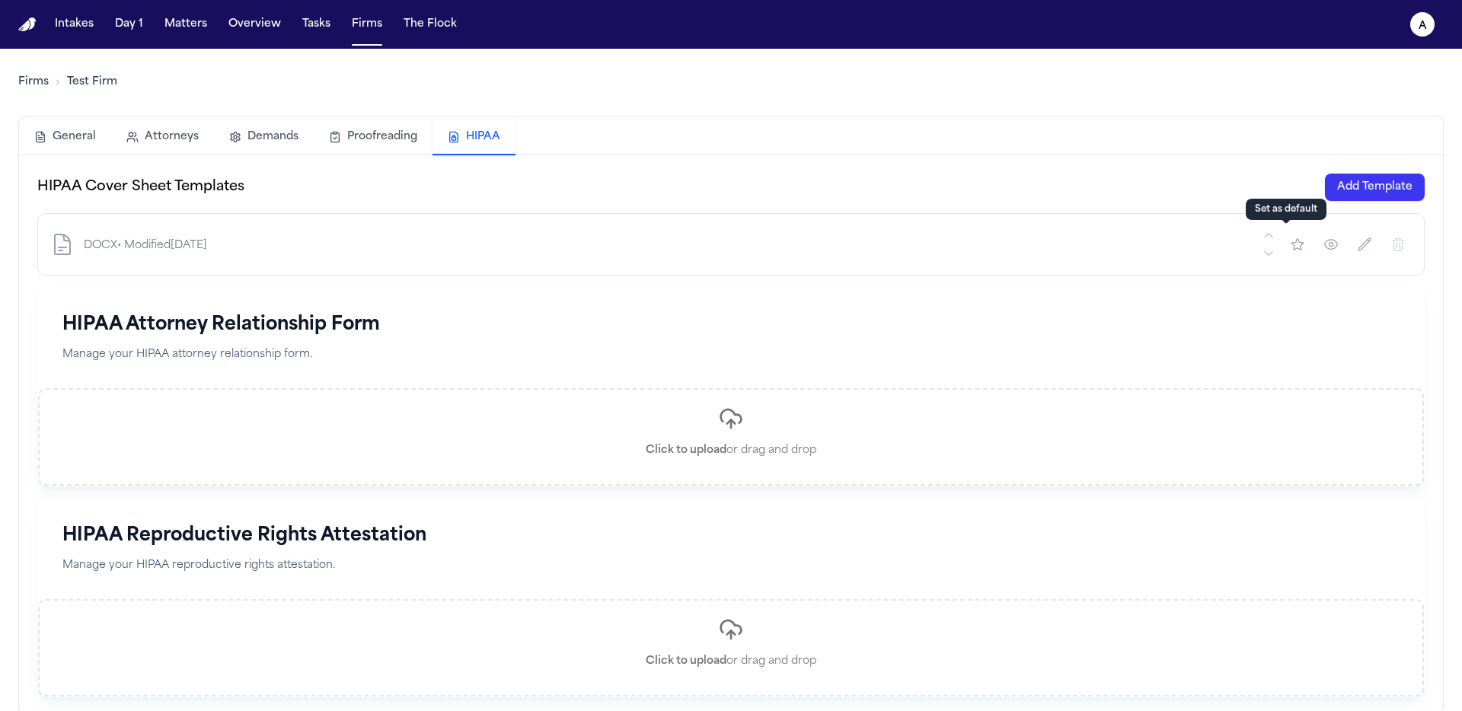
click at [1293, 248] on icon "button" at bounding box center [1297, 244] width 15 height 15
click at [1351, 252] on button "button" at bounding box center [1364, 244] width 27 height 27
type input "**********"
click at [344, 246] on button "Save" at bounding box center [356, 244] width 44 height 24
click at [193, 32] on button "Matters" at bounding box center [185, 24] width 55 height 27
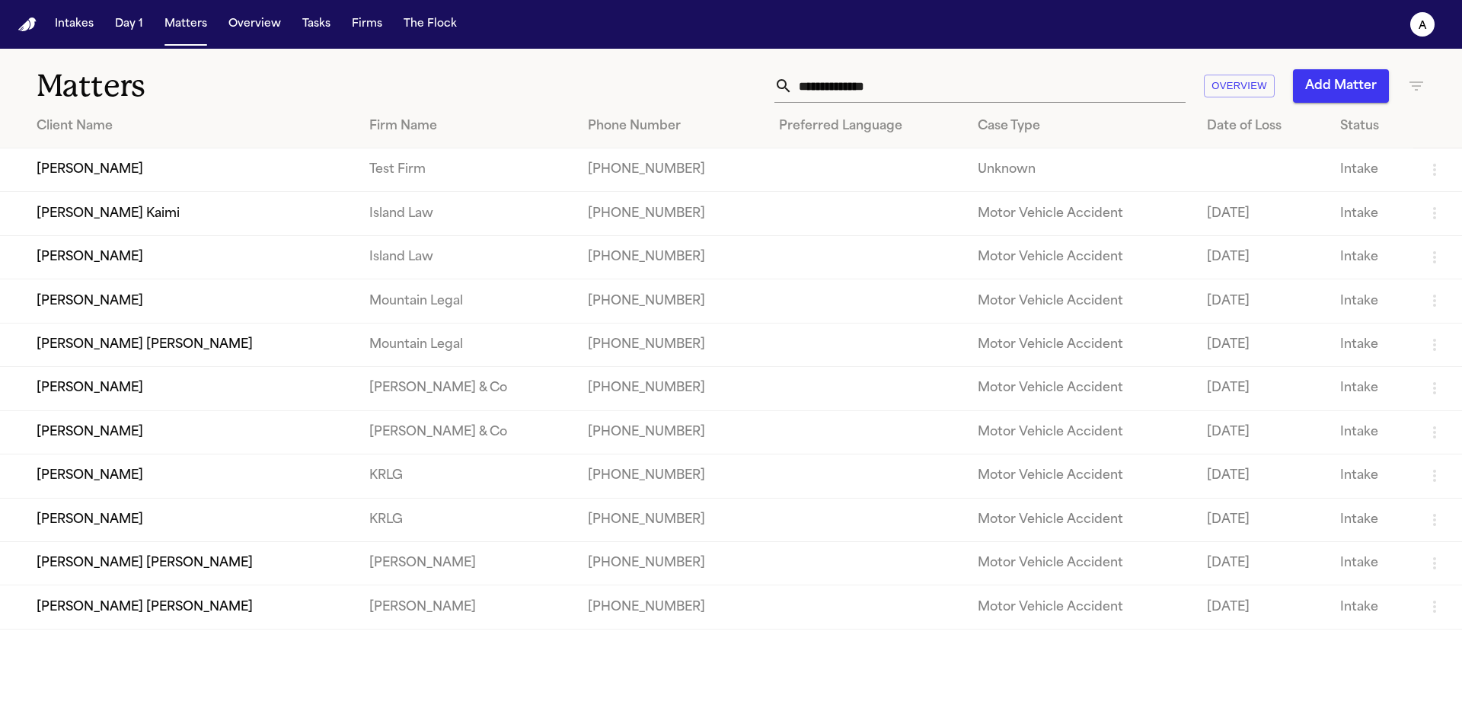
click at [91, 156] on td "[PERSON_NAME]" at bounding box center [178, 170] width 357 height 43
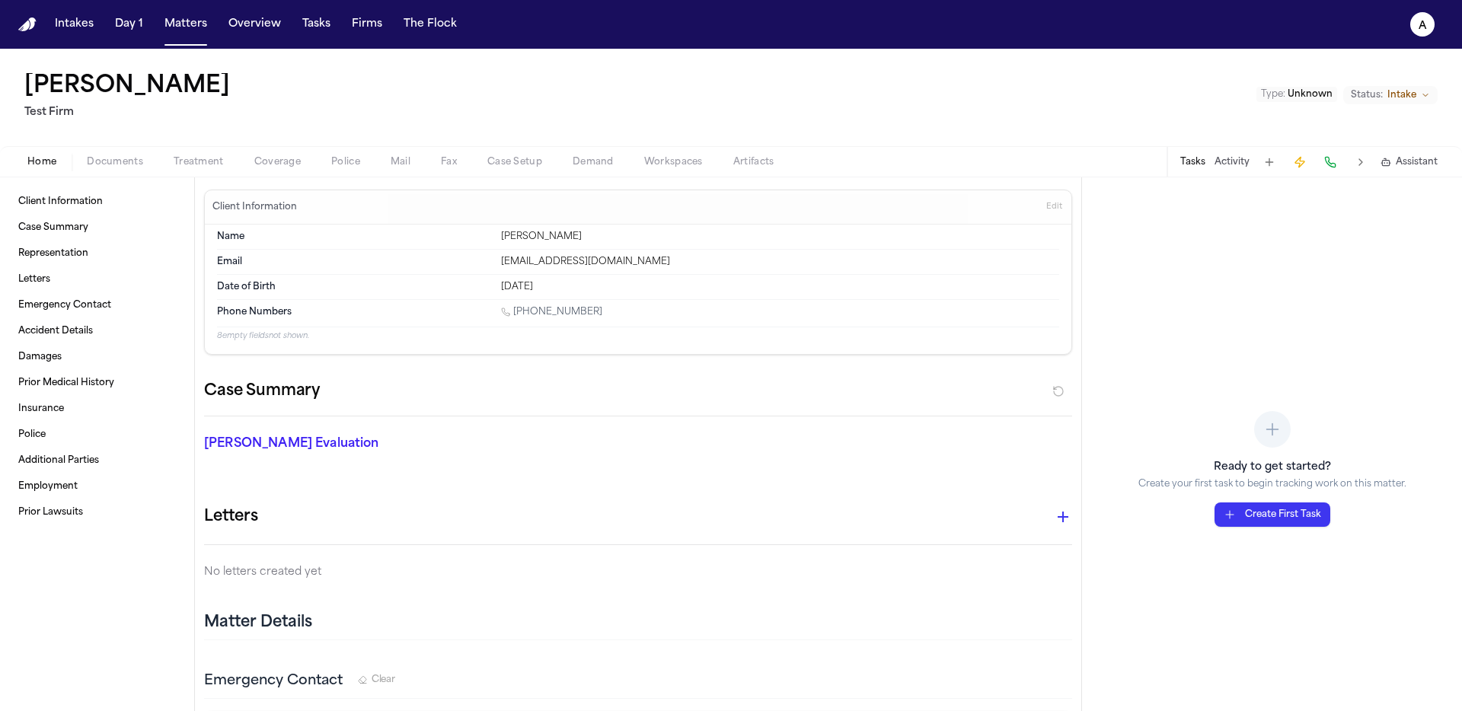
click at [218, 161] on span "Treatment" at bounding box center [199, 162] width 50 height 12
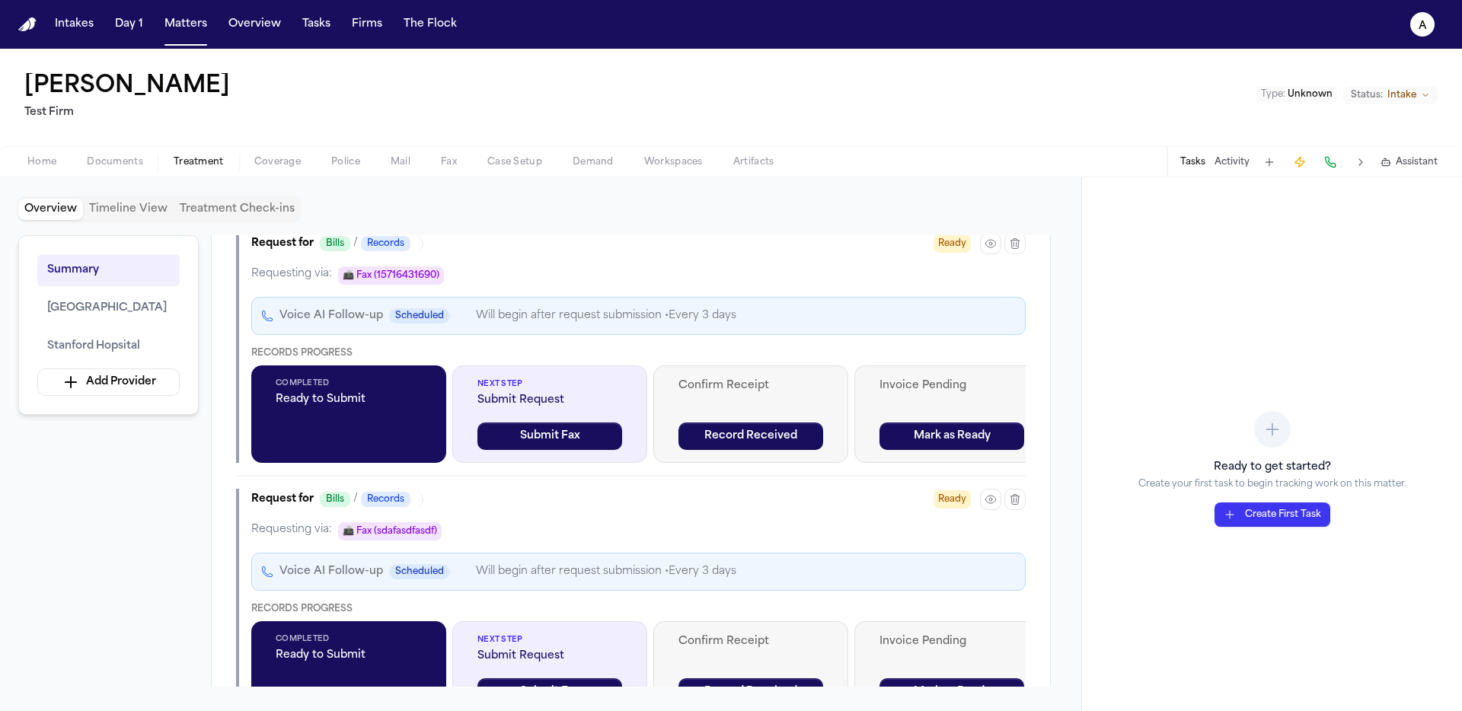
scroll to position [2756, 0]
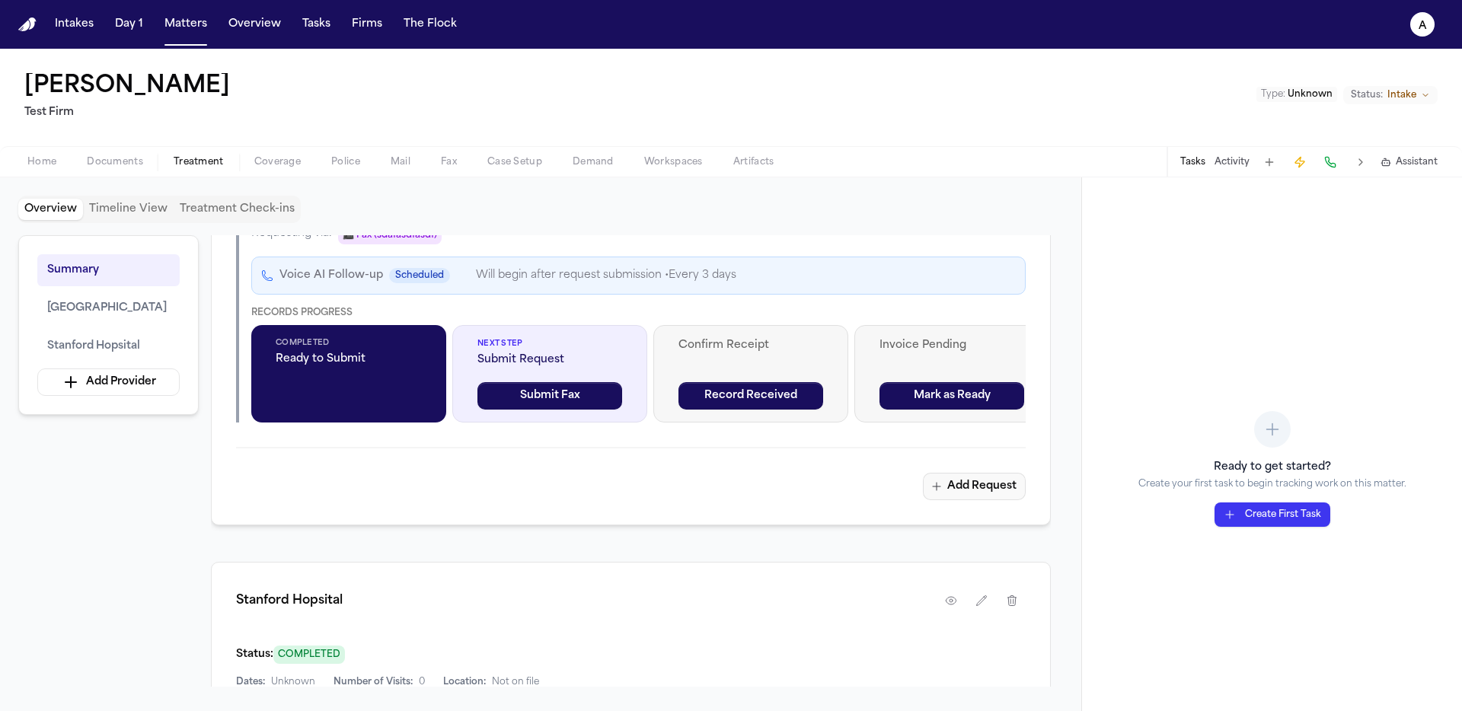
click at [975, 488] on button "Add Request" at bounding box center [974, 486] width 103 height 27
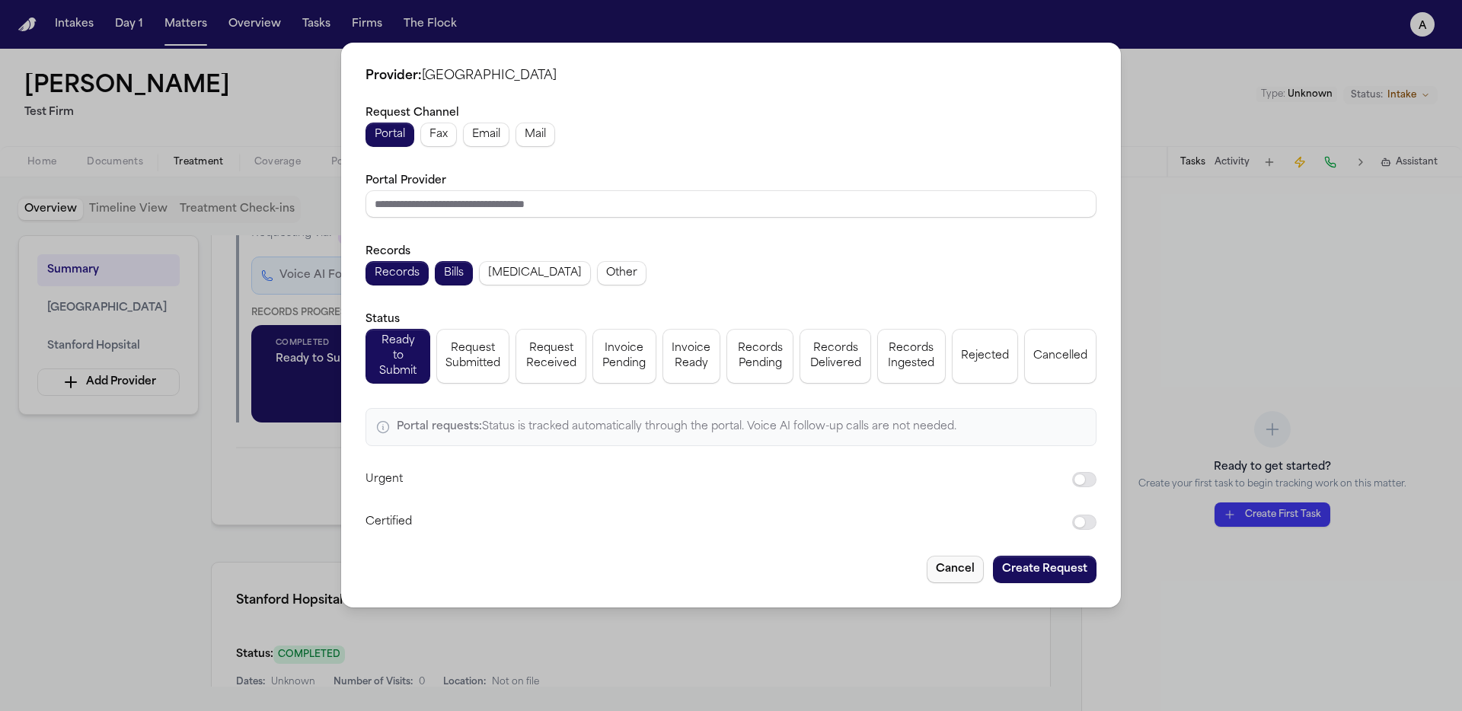
click at [960, 558] on button "Cancel" at bounding box center [955, 569] width 57 height 27
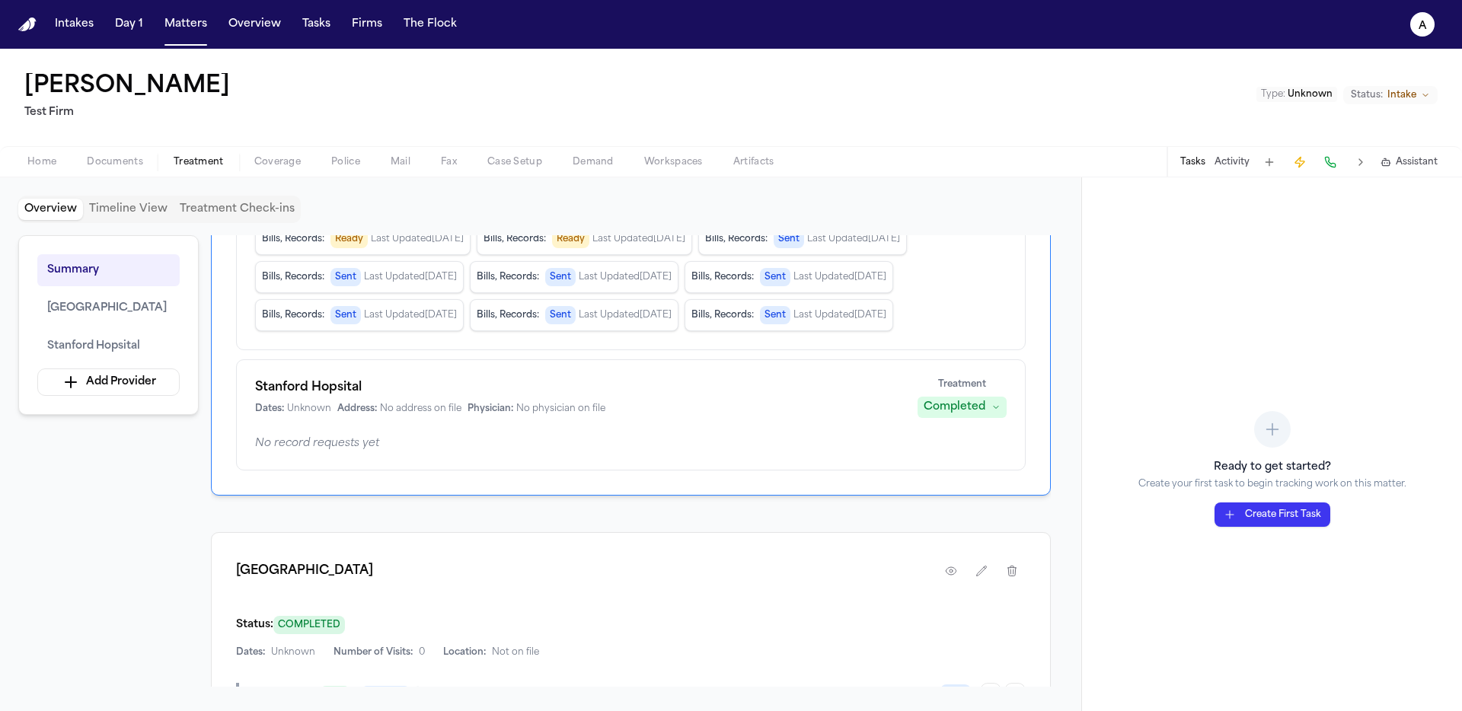
scroll to position [441, 0]
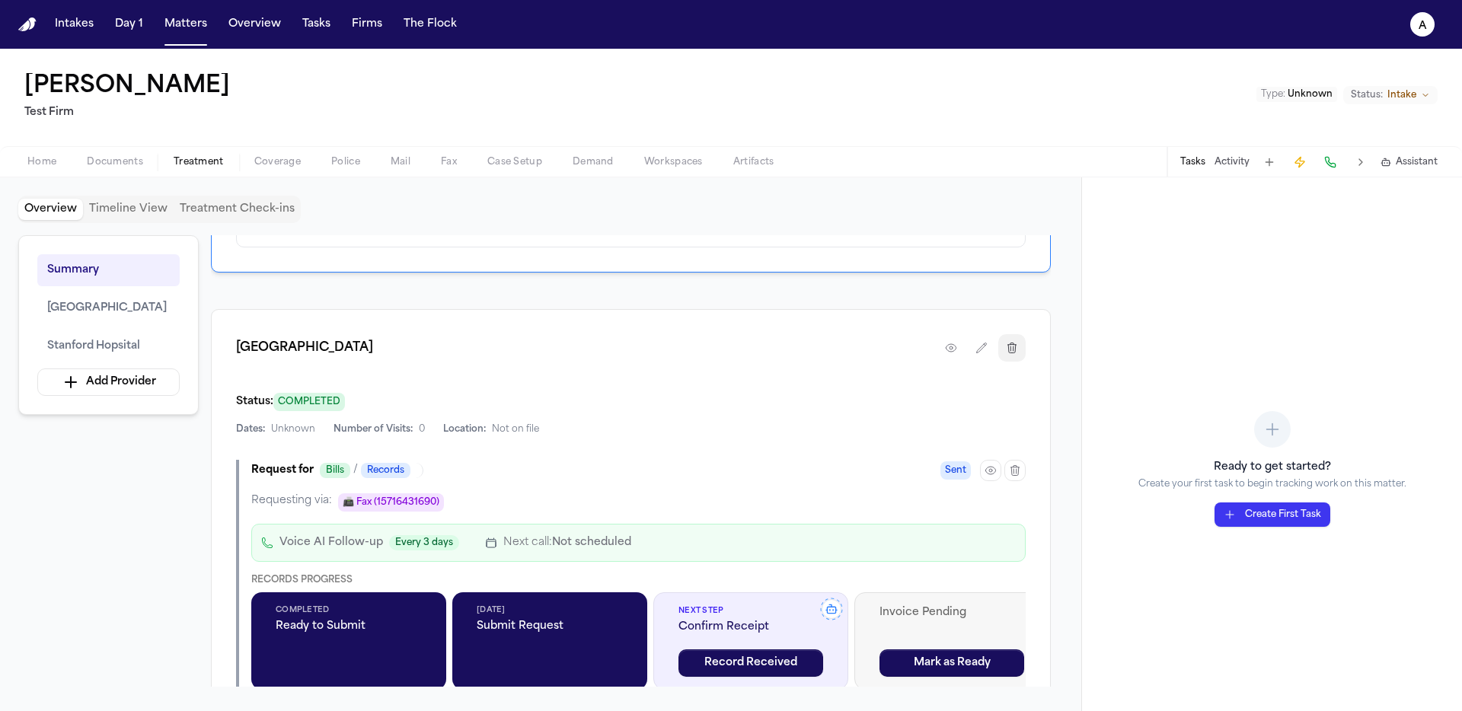
click at [1012, 350] on icon "button" at bounding box center [1012, 348] width 12 height 12
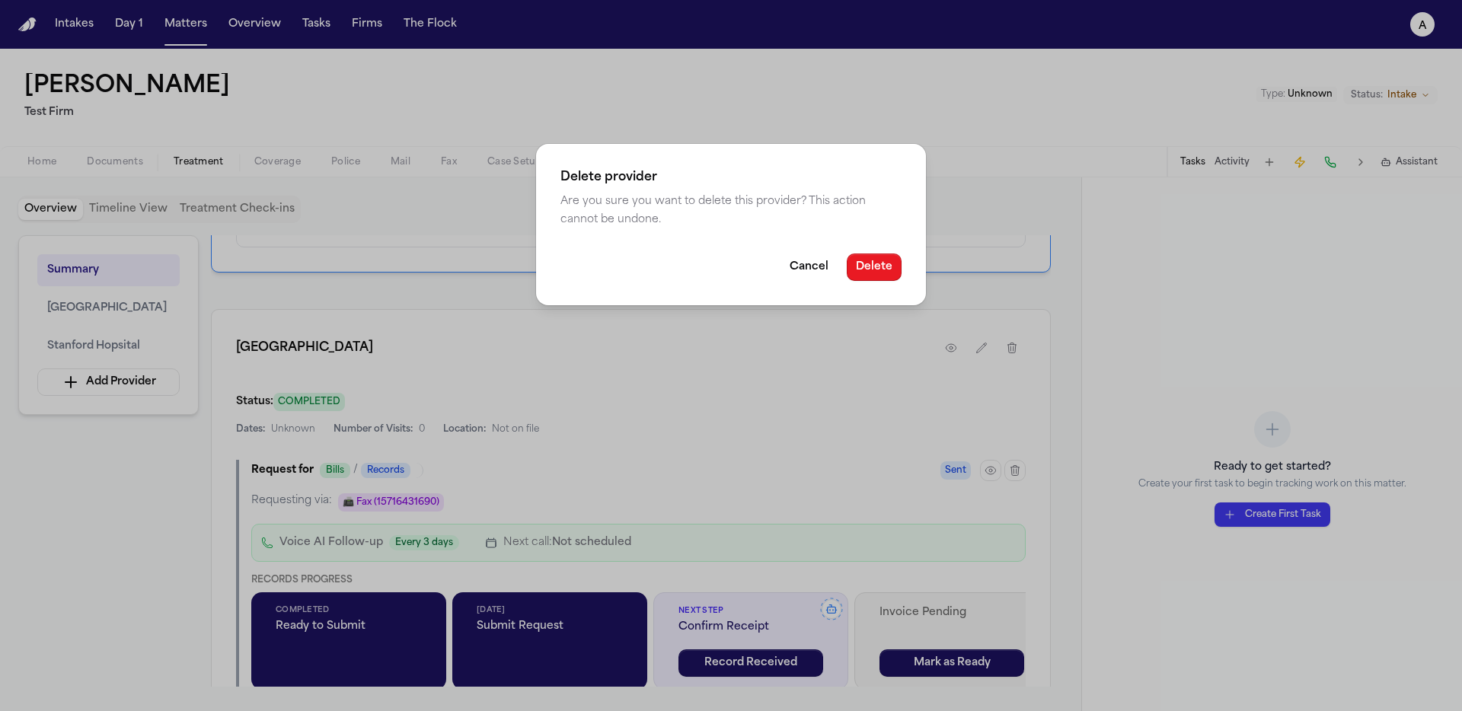
click at [858, 269] on button "Delete" at bounding box center [874, 267] width 55 height 27
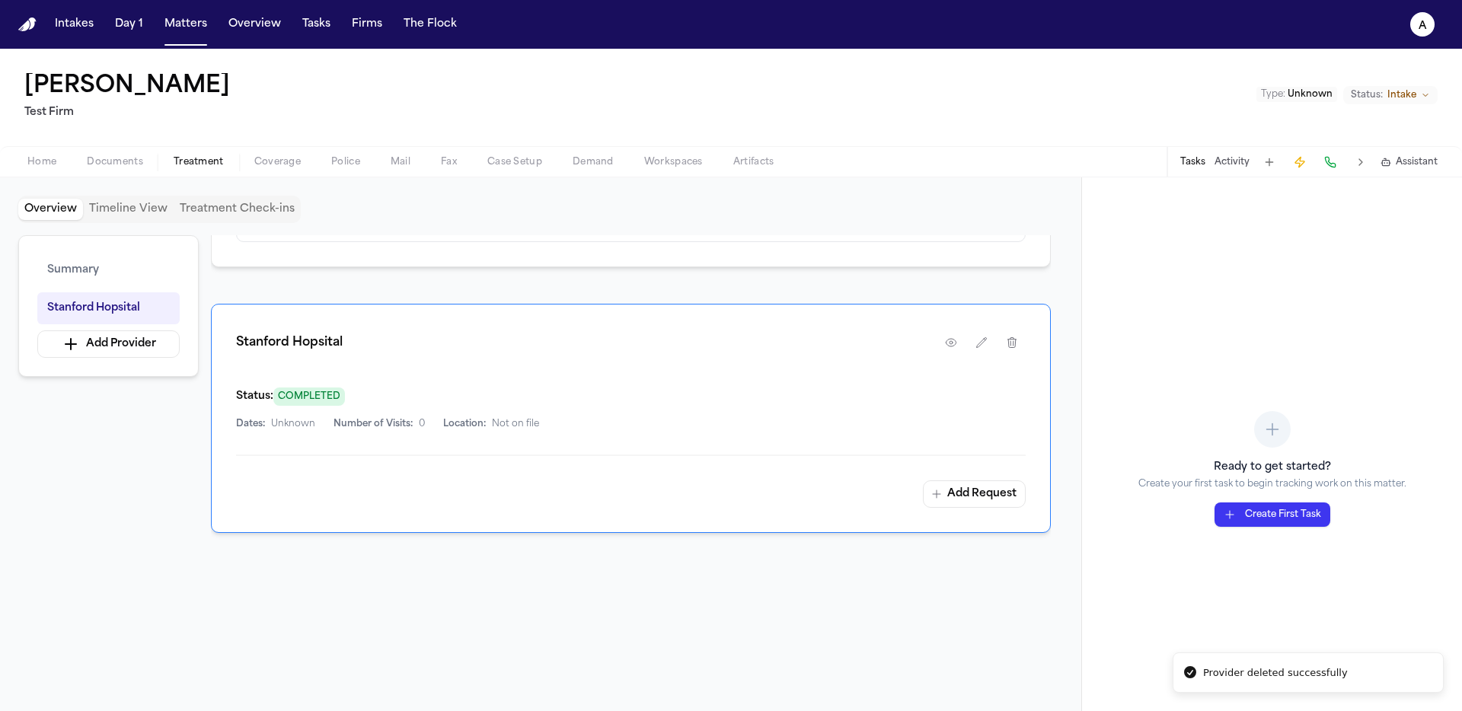
scroll to position [290, 0]
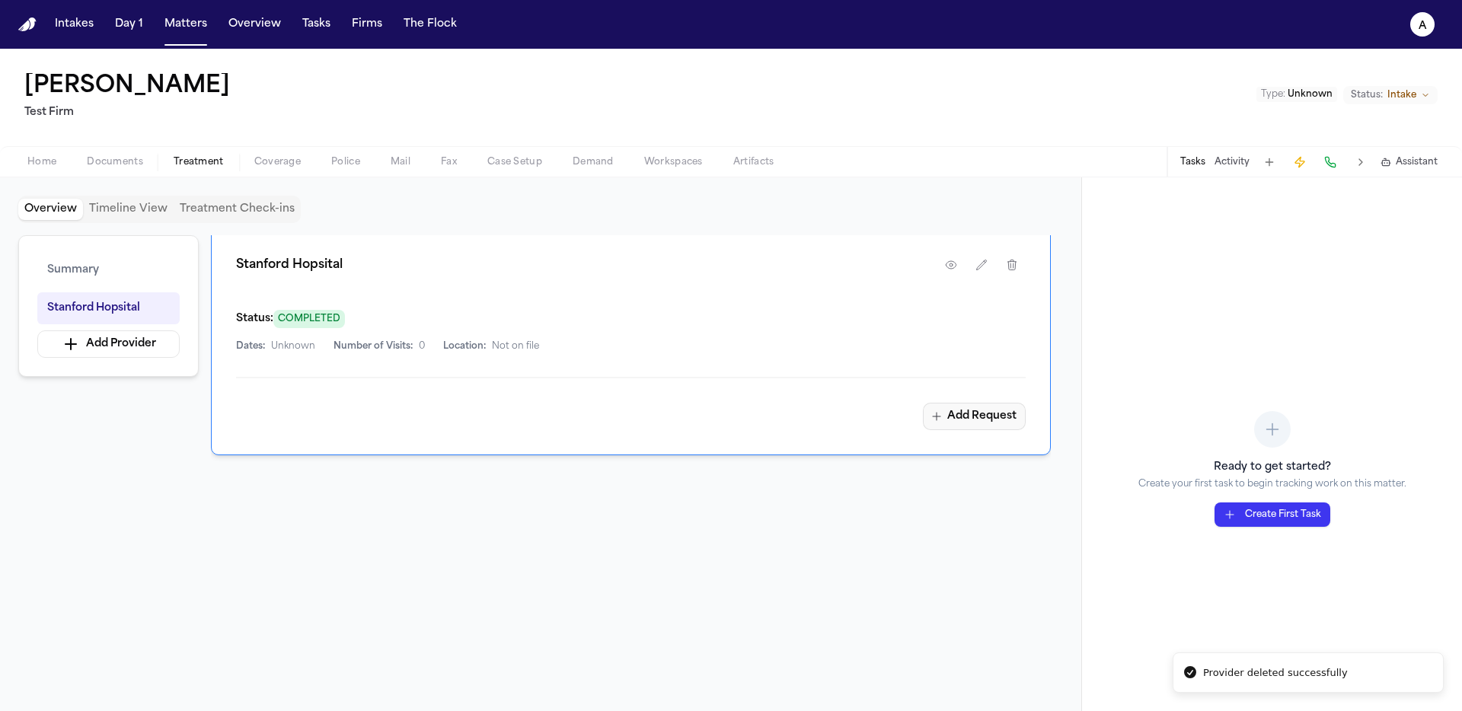
click at [983, 415] on button "Add Request" at bounding box center [974, 416] width 103 height 27
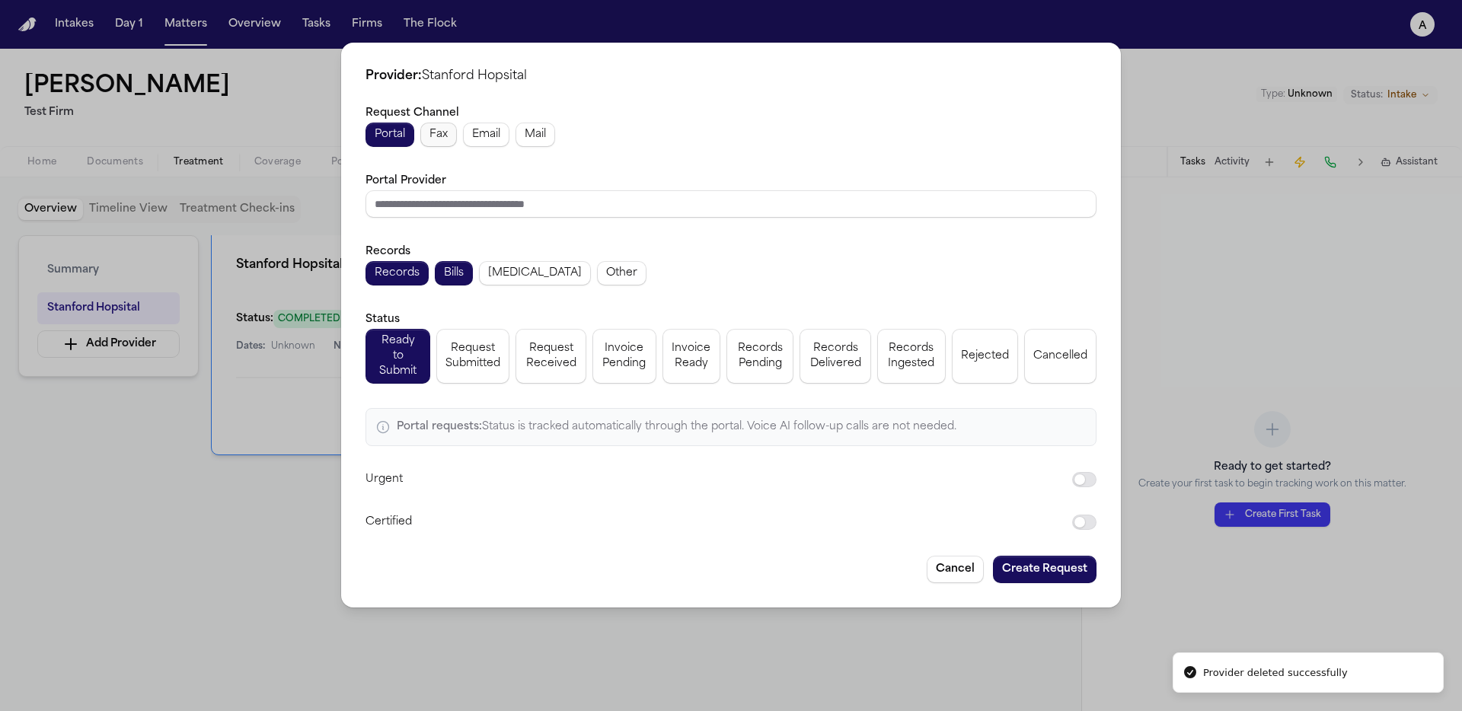
click at [453, 132] on button "Fax" at bounding box center [438, 135] width 37 height 24
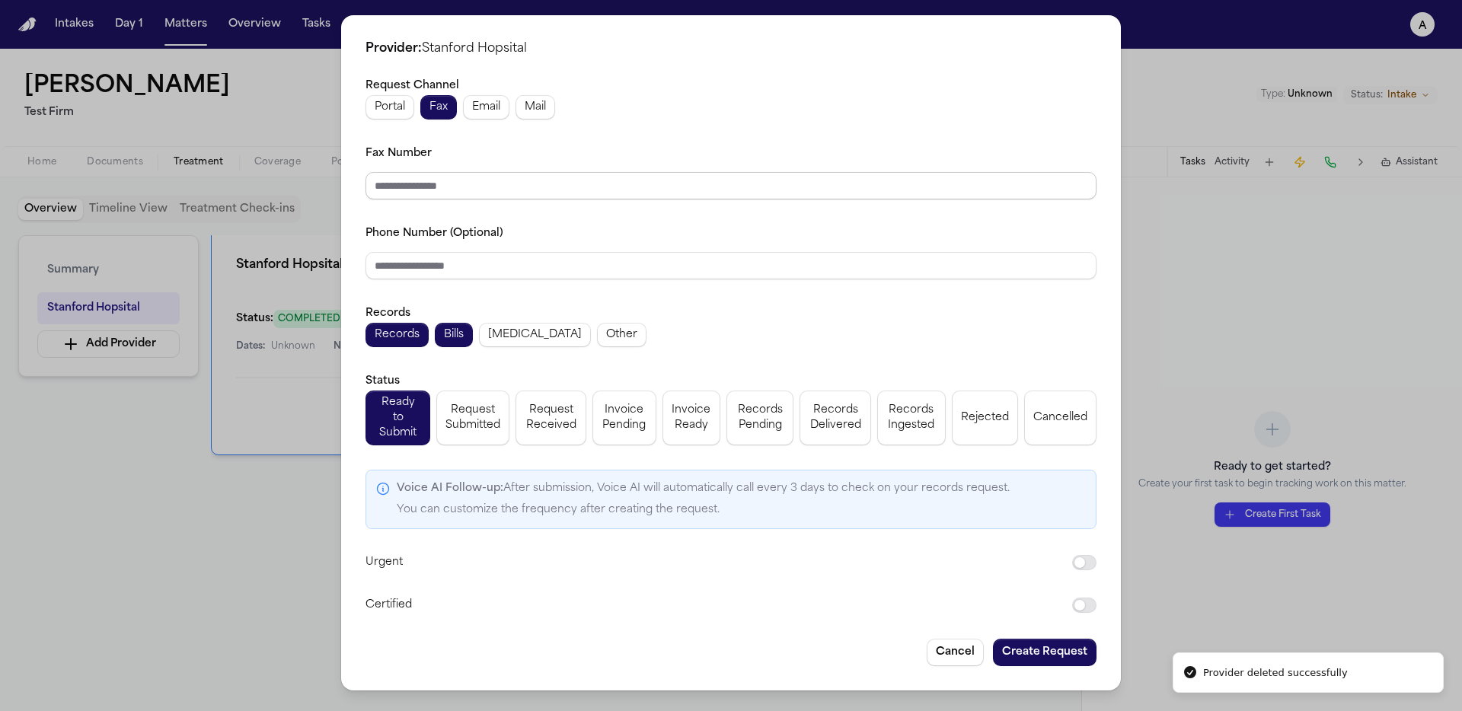
click at [464, 197] on input "Fax Number" at bounding box center [731, 185] width 731 height 27
type input "**********"
click at [651, 190] on input "**********" at bounding box center [731, 185] width 731 height 27
click at [631, 269] on input "Phone Number (Optional)" at bounding box center [731, 265] width 731 height 27
paste input "**********"
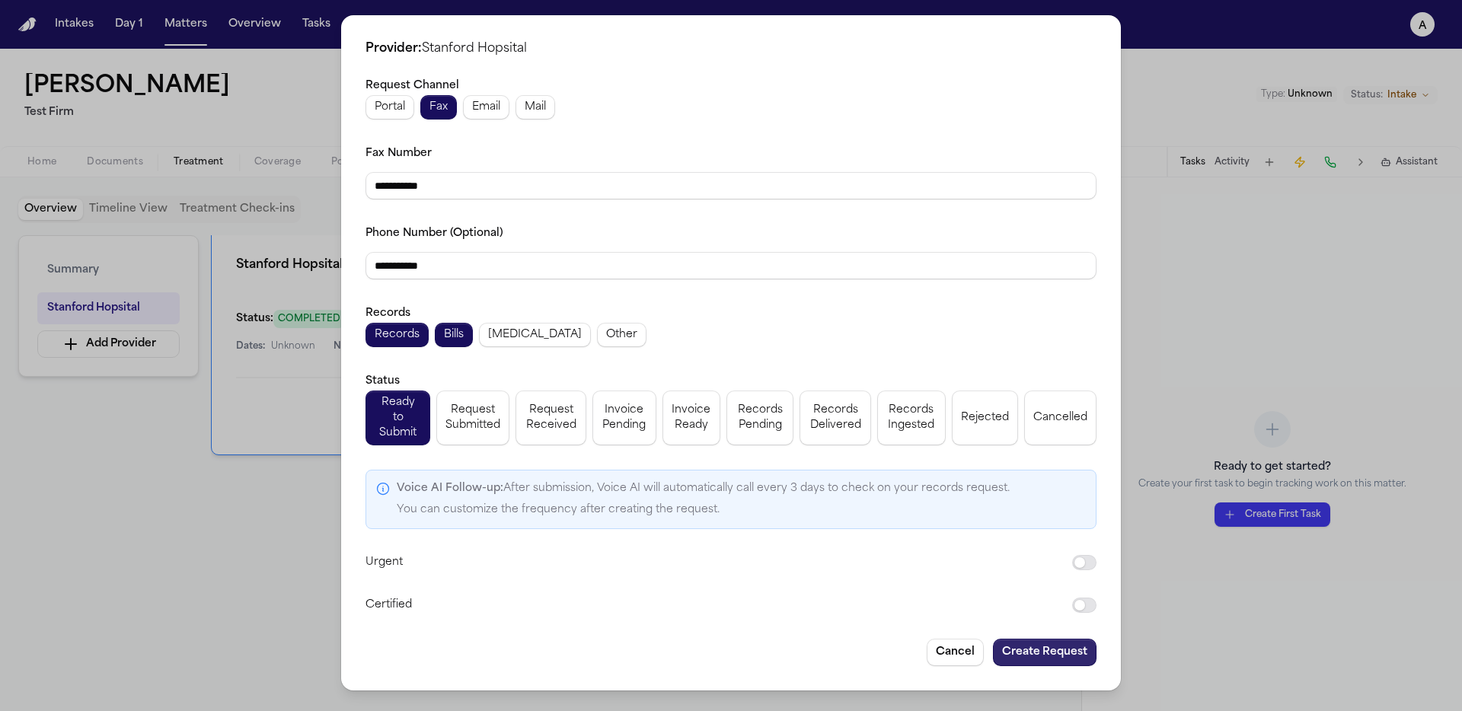
type input "**********"
click at [1045, 641] on button "Create Request" at bounding box center [1045, 652] width 104 height 27
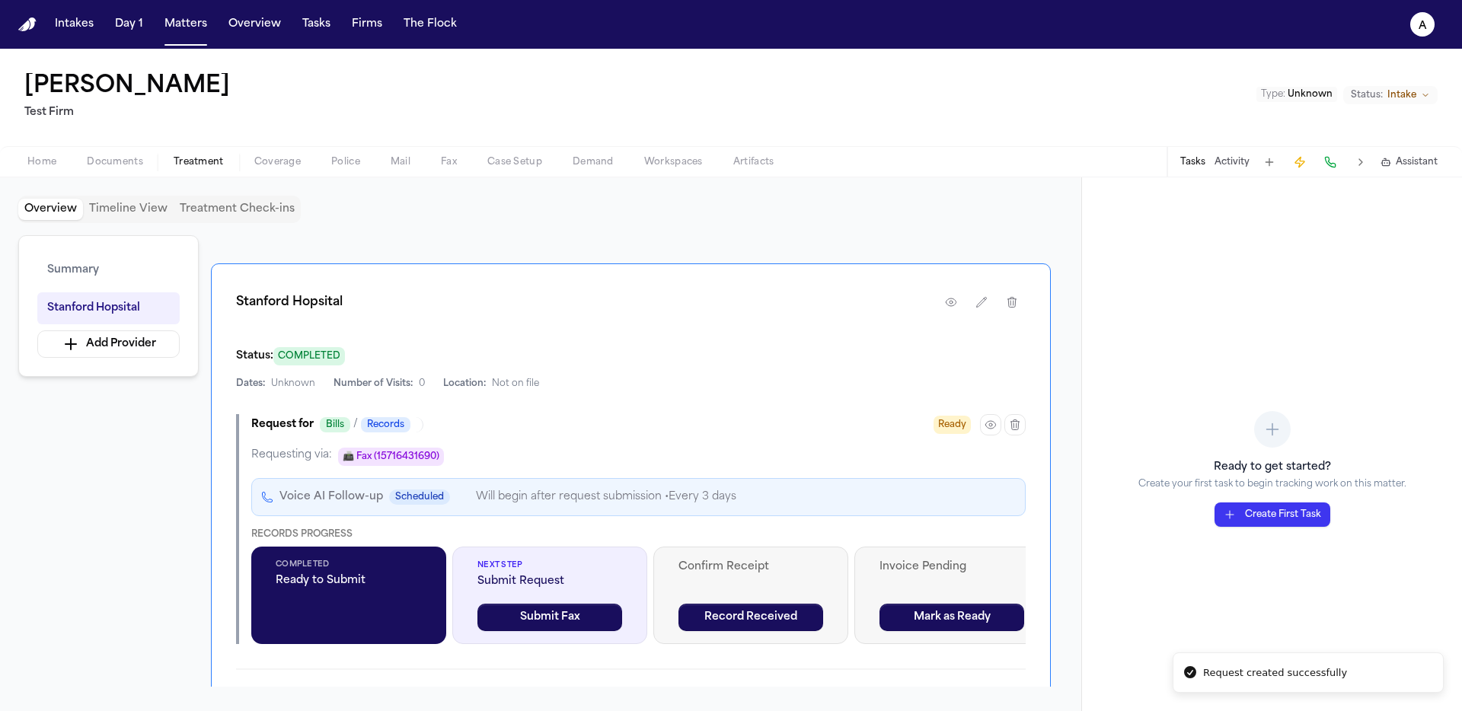
scroll to position [328, 0]
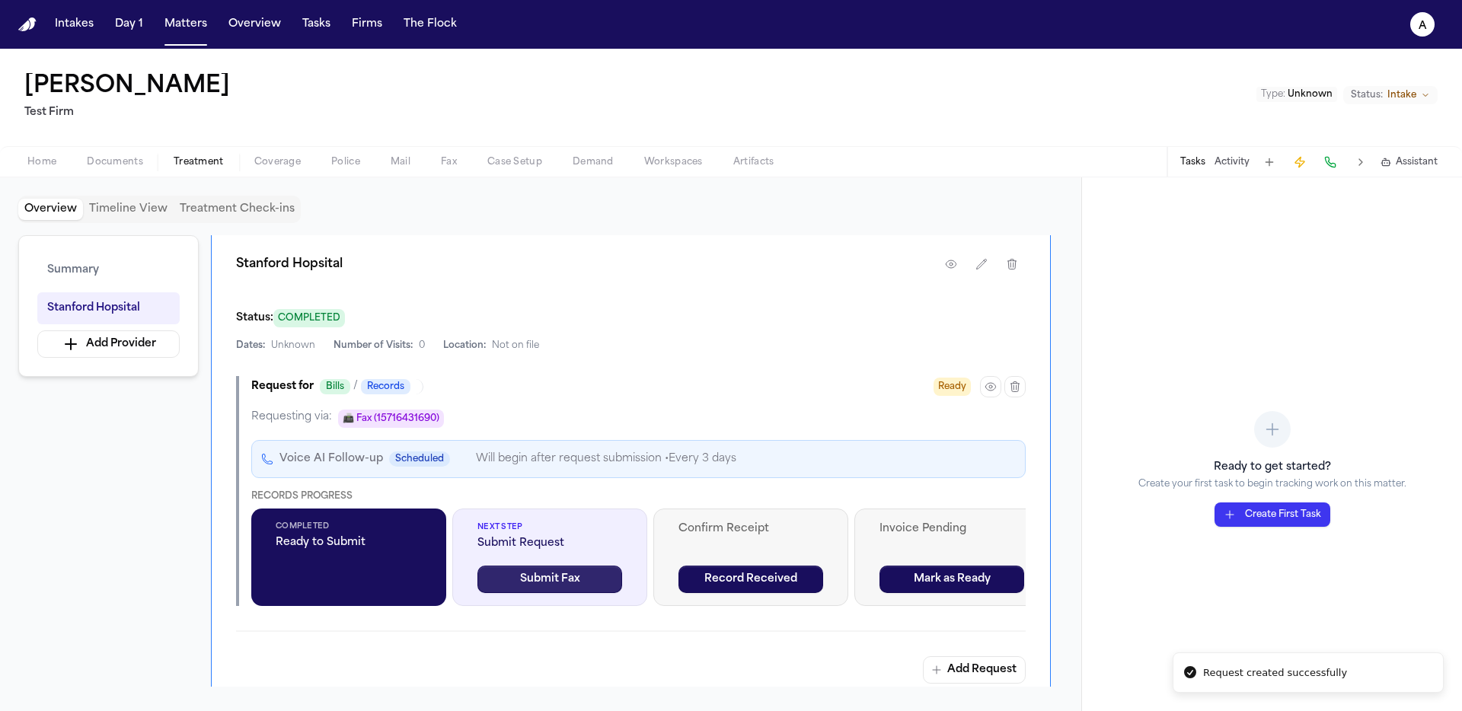
click at [548, 583] on button "Submit Fax" at bounding box center [550, 579] width 145 height 27
click at [993, 394] on button "button" at bounding box center [990, 386] width 21 height 21
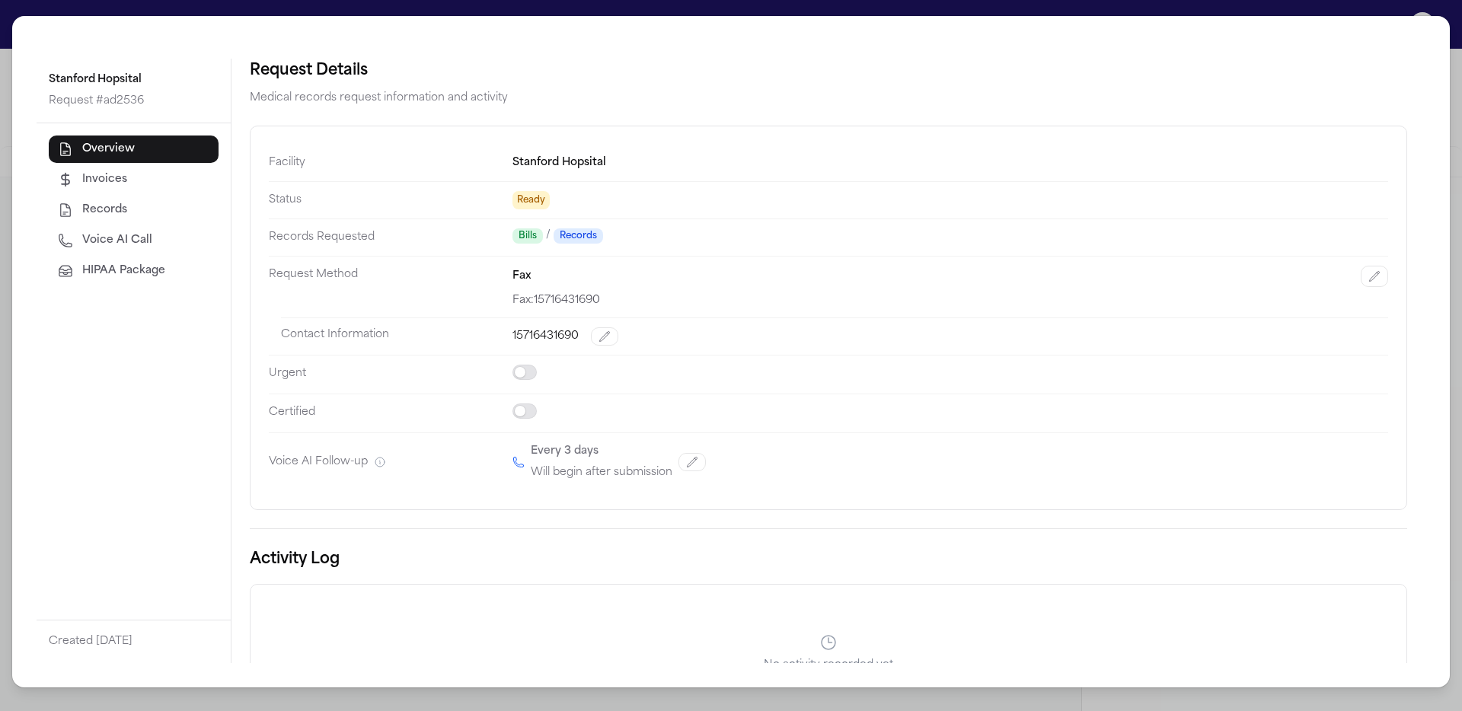
click at [139, 281] on button "HIPAA Package" at bounding box center [134, 270] width 170 height 27
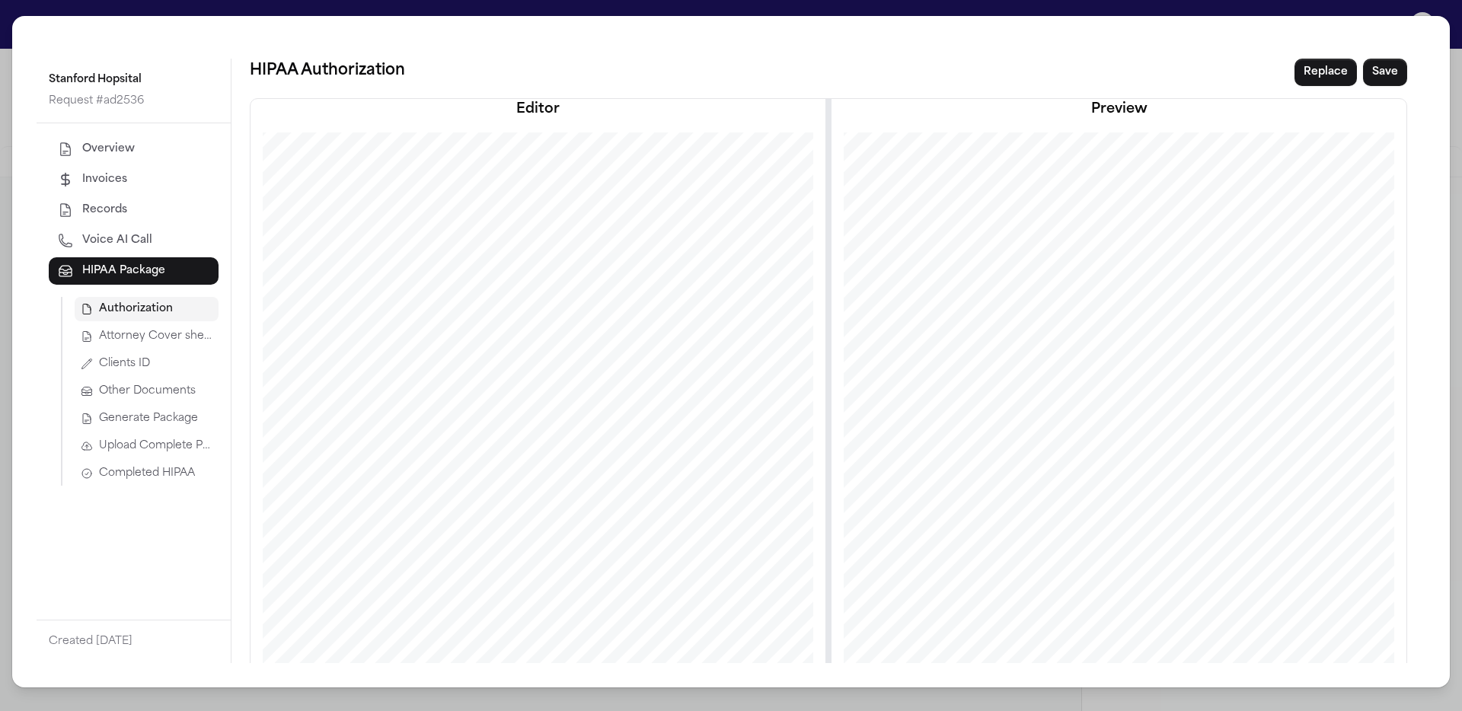
click at [145, 343] on span "Attorney Cover sheet" at bounding box center [155, 336] width 113 height 15
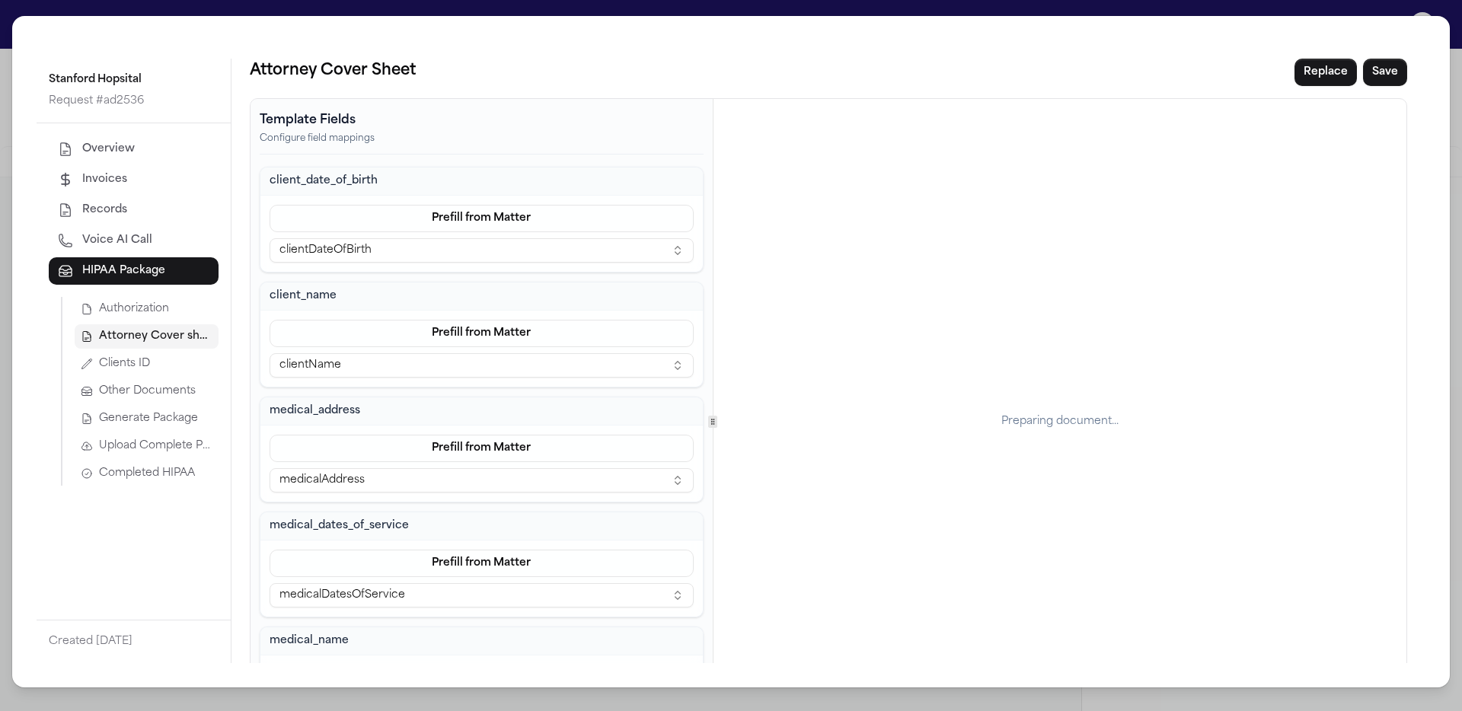
click at [189, 428] on button "Generate Package" at bounding box center [147, 419] width 144 height 24
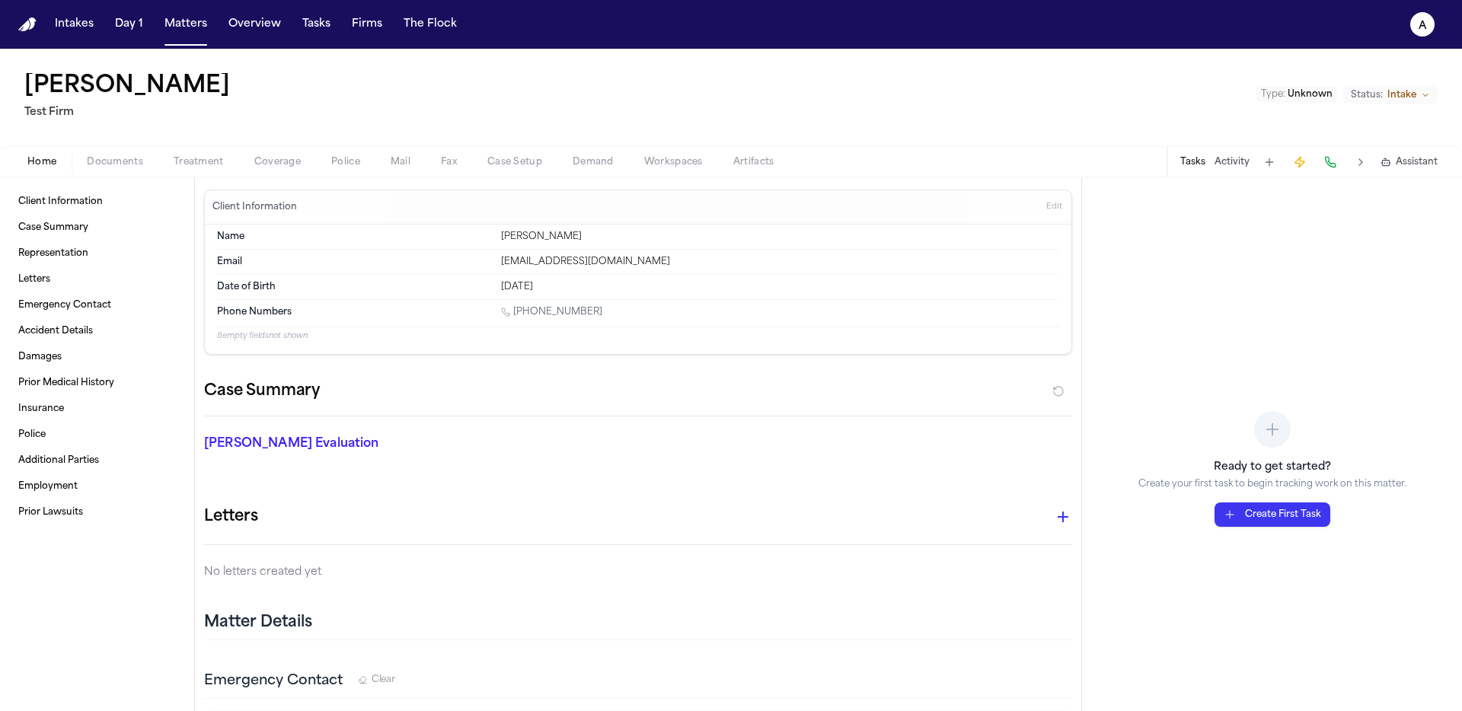
click at [213, 165] on span "Treatment" at bounding box center [199, 162] width 50 height 12
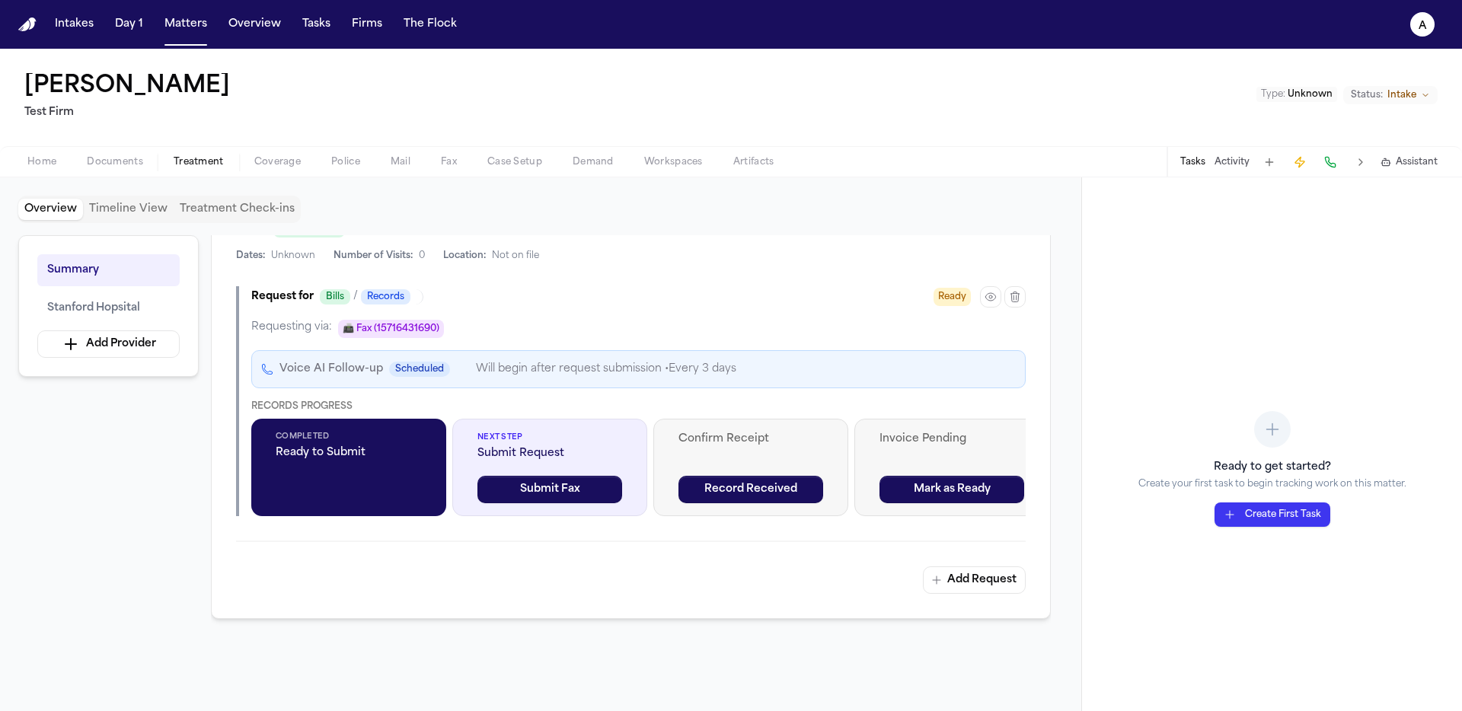
scroll to position [423, 0]
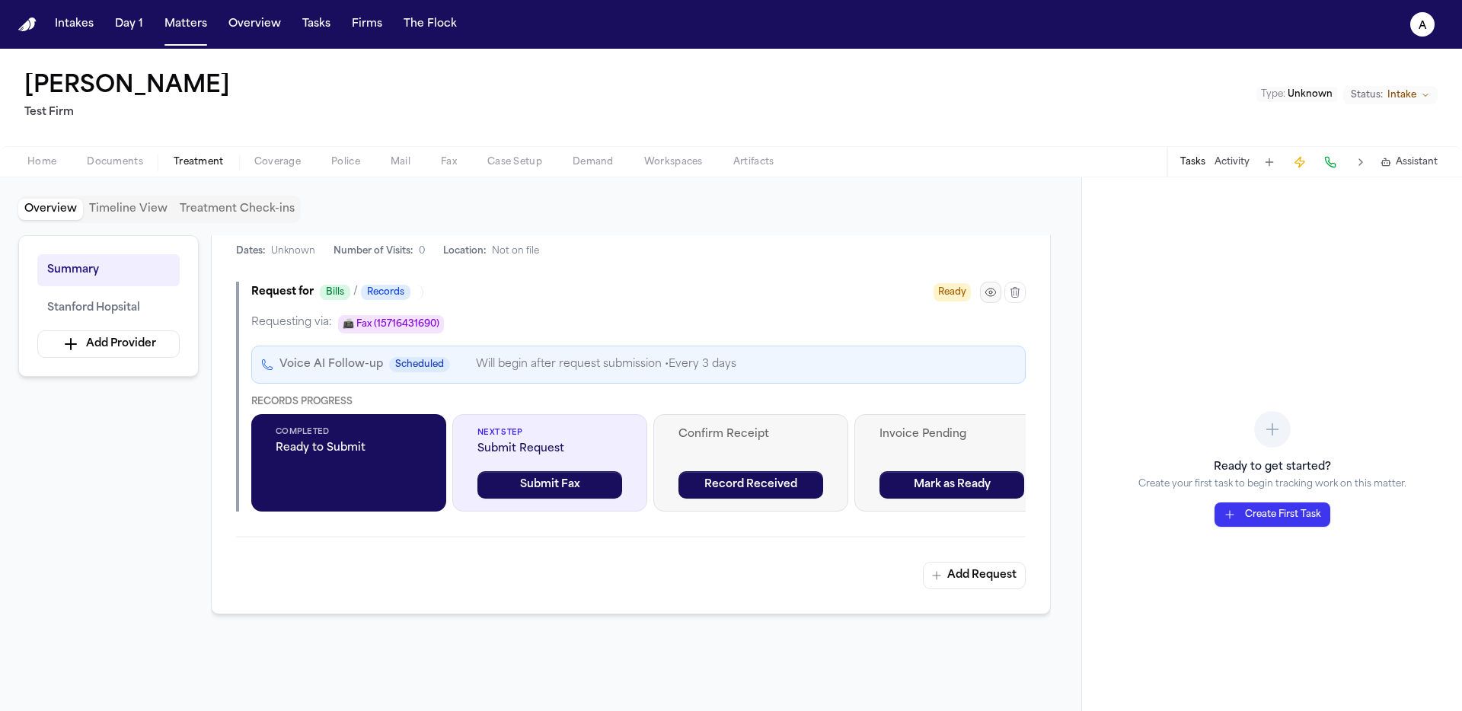
click at [983, 293] on button "button" at bounding box center [990, 292] width 21 height 21
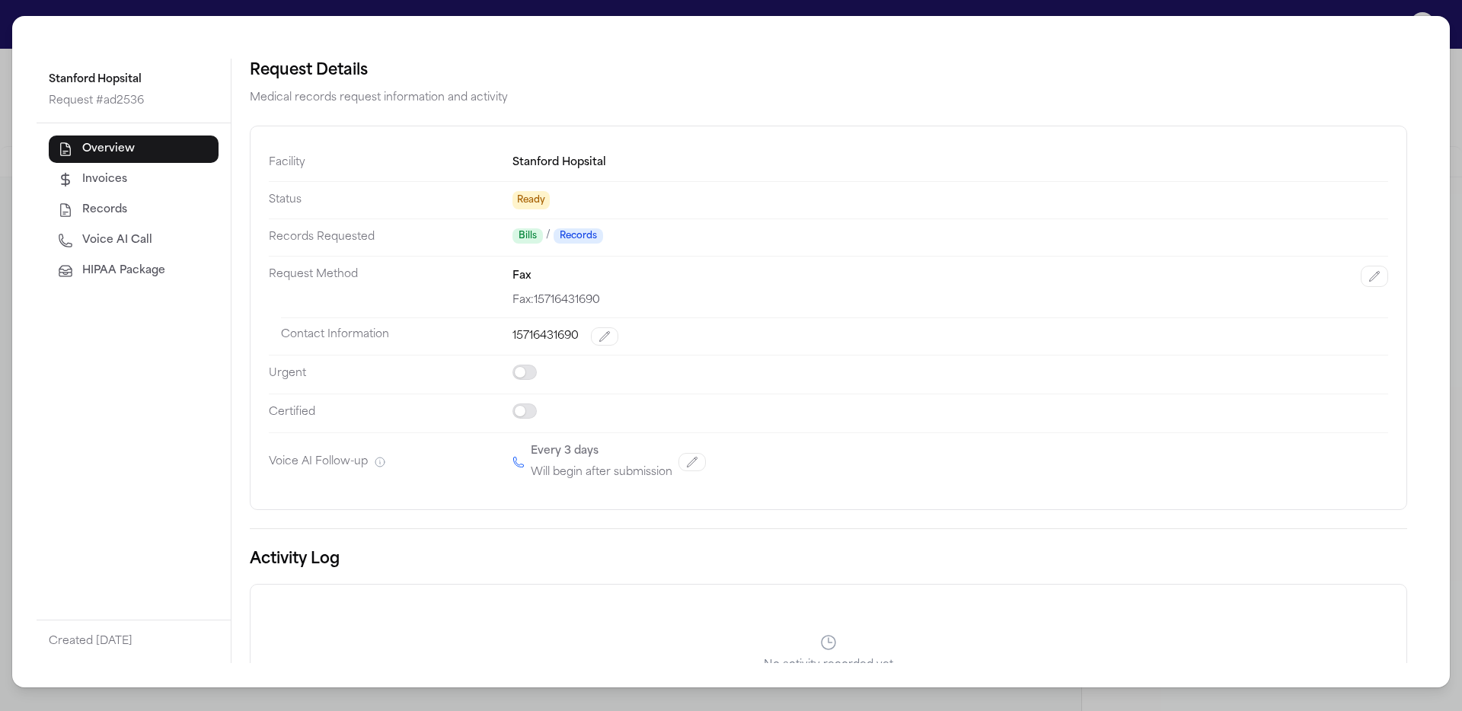
click at [91, 294] on div "Overview Invoices Records Voice AI Call HIPAA Package" at bounding box center [134, 371] width 194 height 497
click at [110, 280] on button "HIPAA Package" at bounding box center [134, 270] width 170 height 27
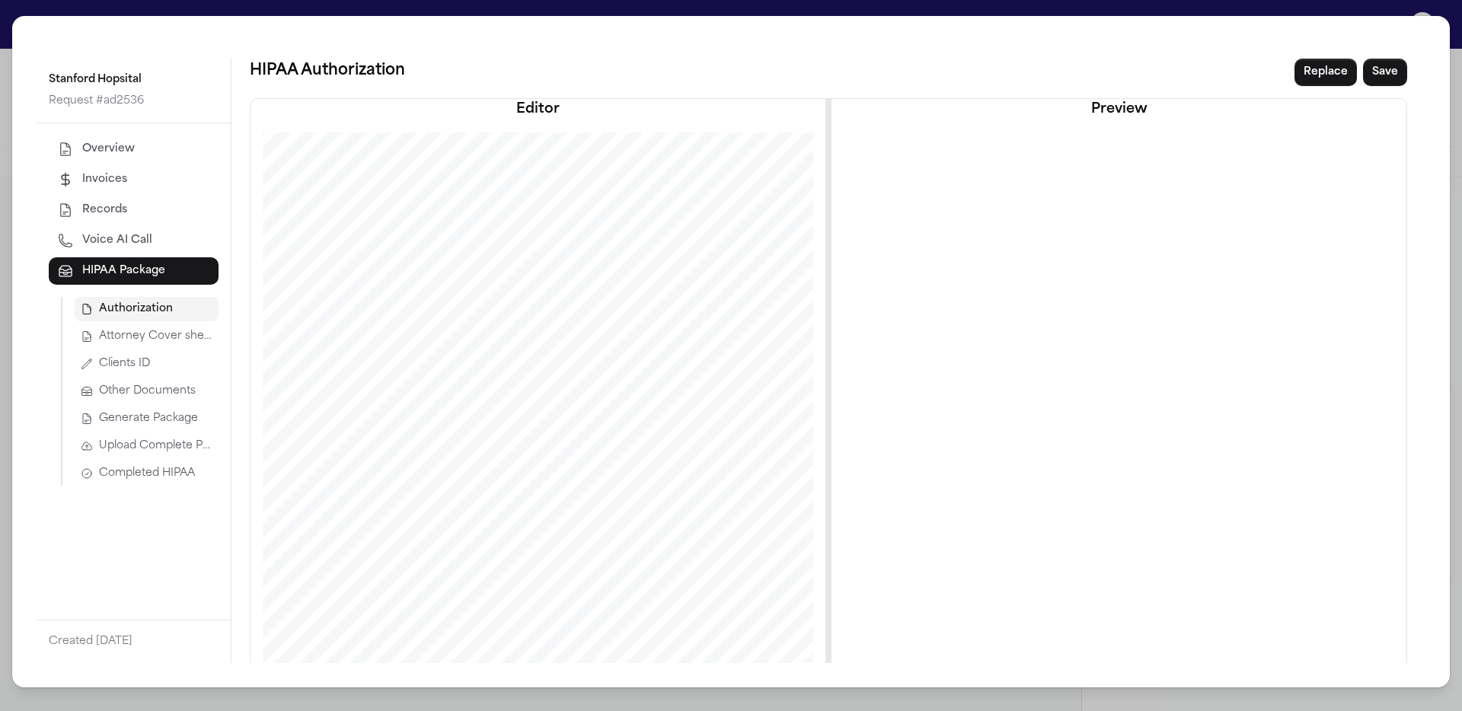
click at [165, 420] on span "Generate Package" at bounding box center [148, 418] width 99 height 15
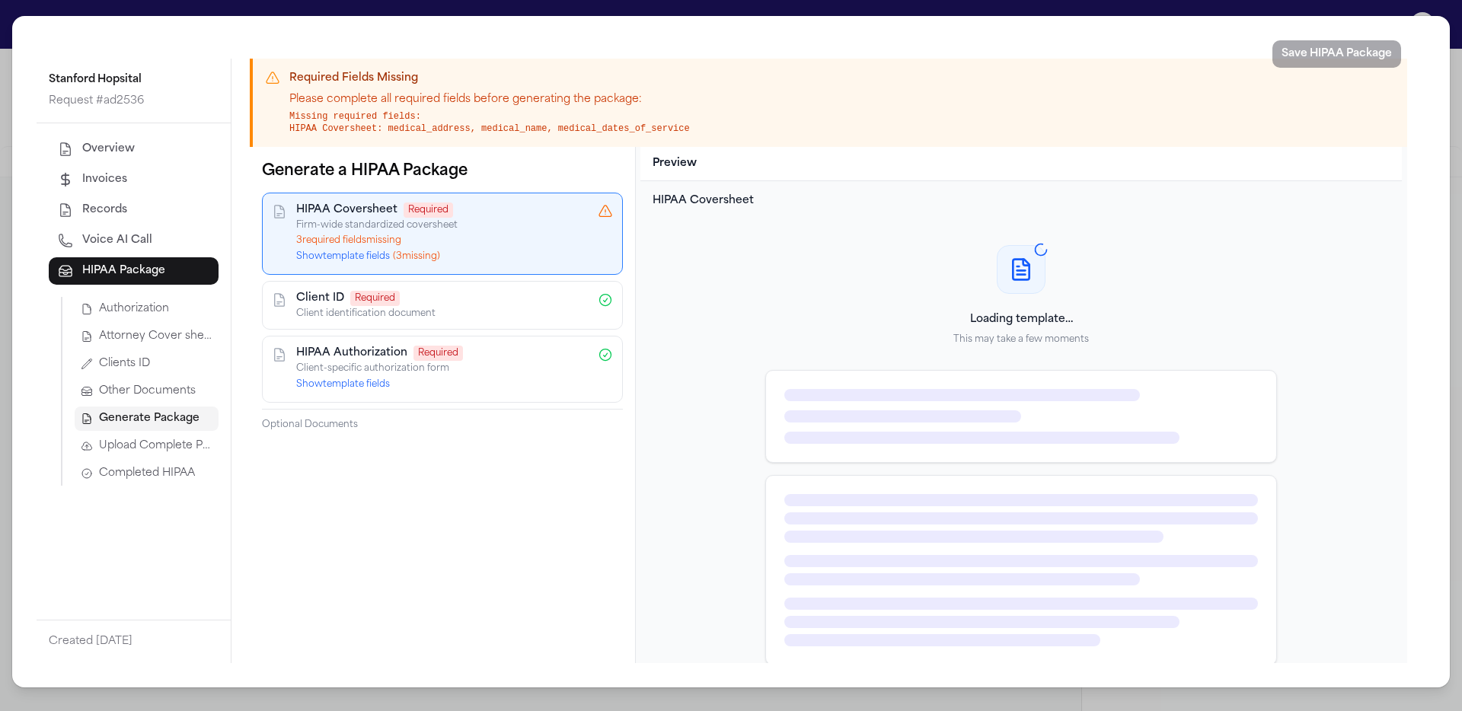
click at [350, 258] on button "Show template fields ( 3 missing)" at bounding box center [368, 257] width 144 height 12
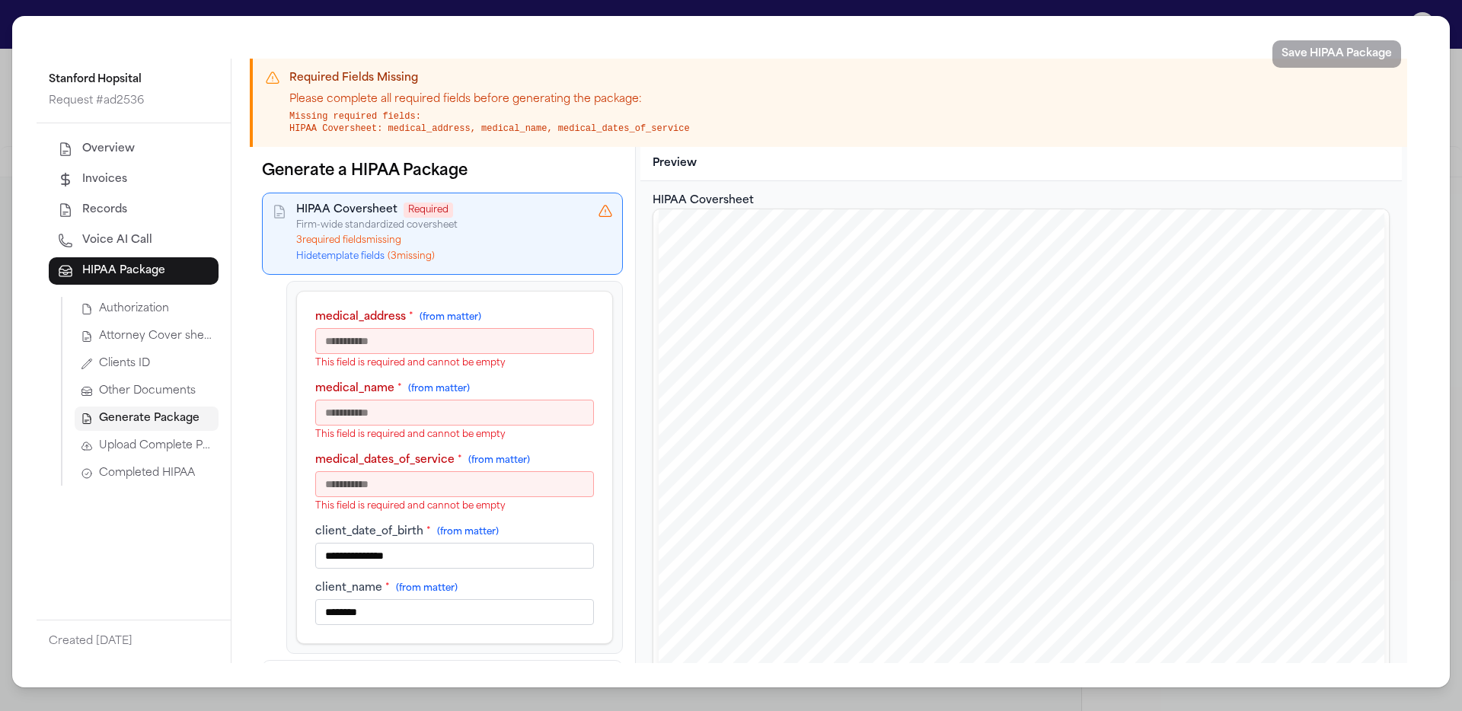
click at [475, 349] on input "medical_address * (from matter)" at bounding box center [454, 341] width 279 height 26
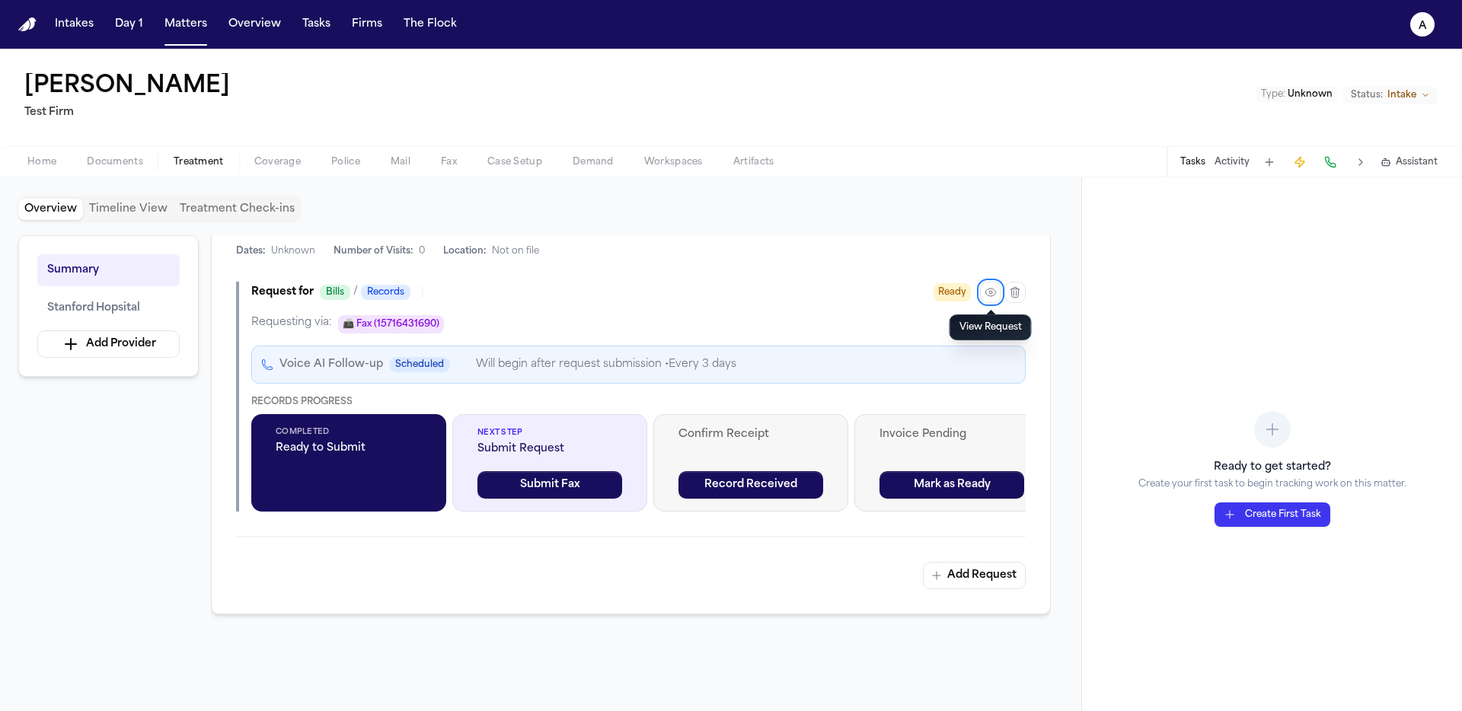
click at [980, 299] on div "Ready" at bounding box center [980, 292] width 92 height 21
click at [986, 297] on icon "button" at bounding box center [991, 292] width 12 height 12
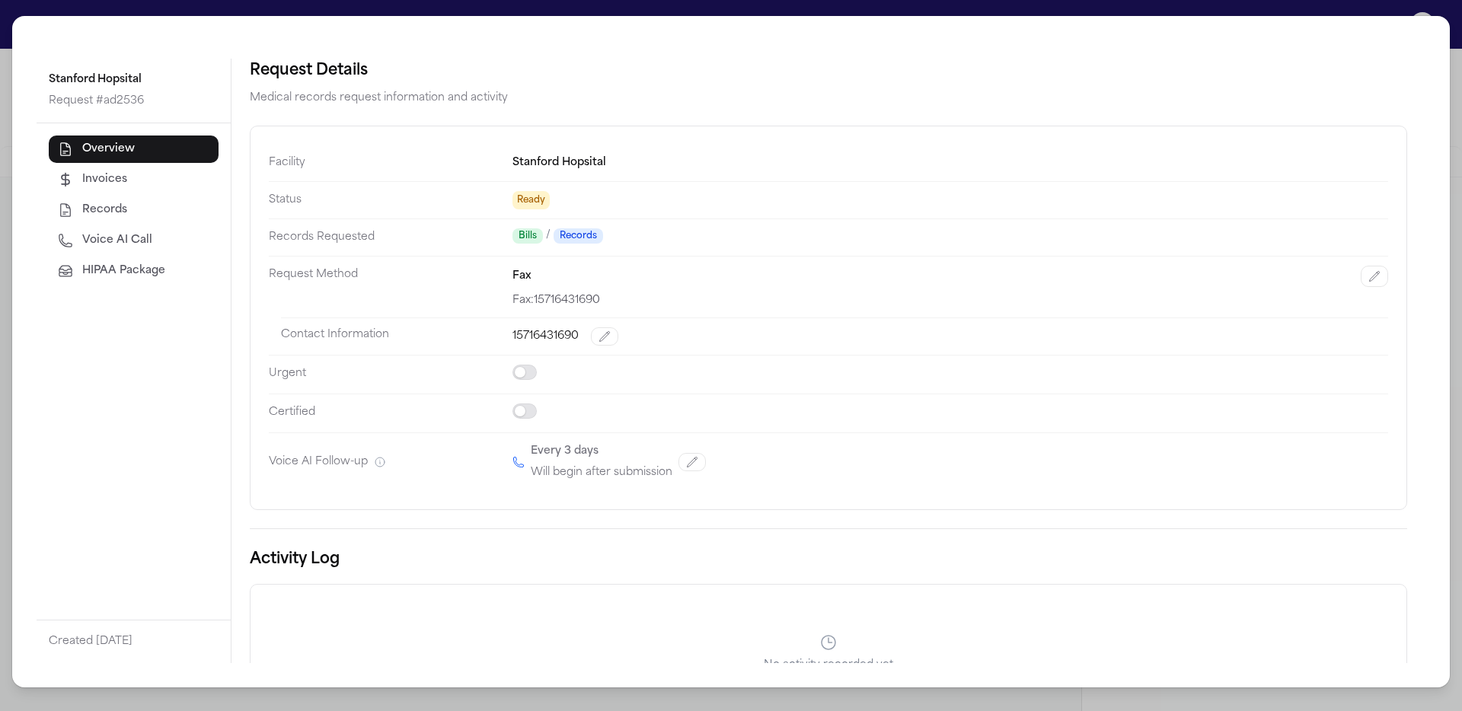
click at [146, 271] on button "HIPAA Package" at bounding box center [134, 270] width 170 height 27
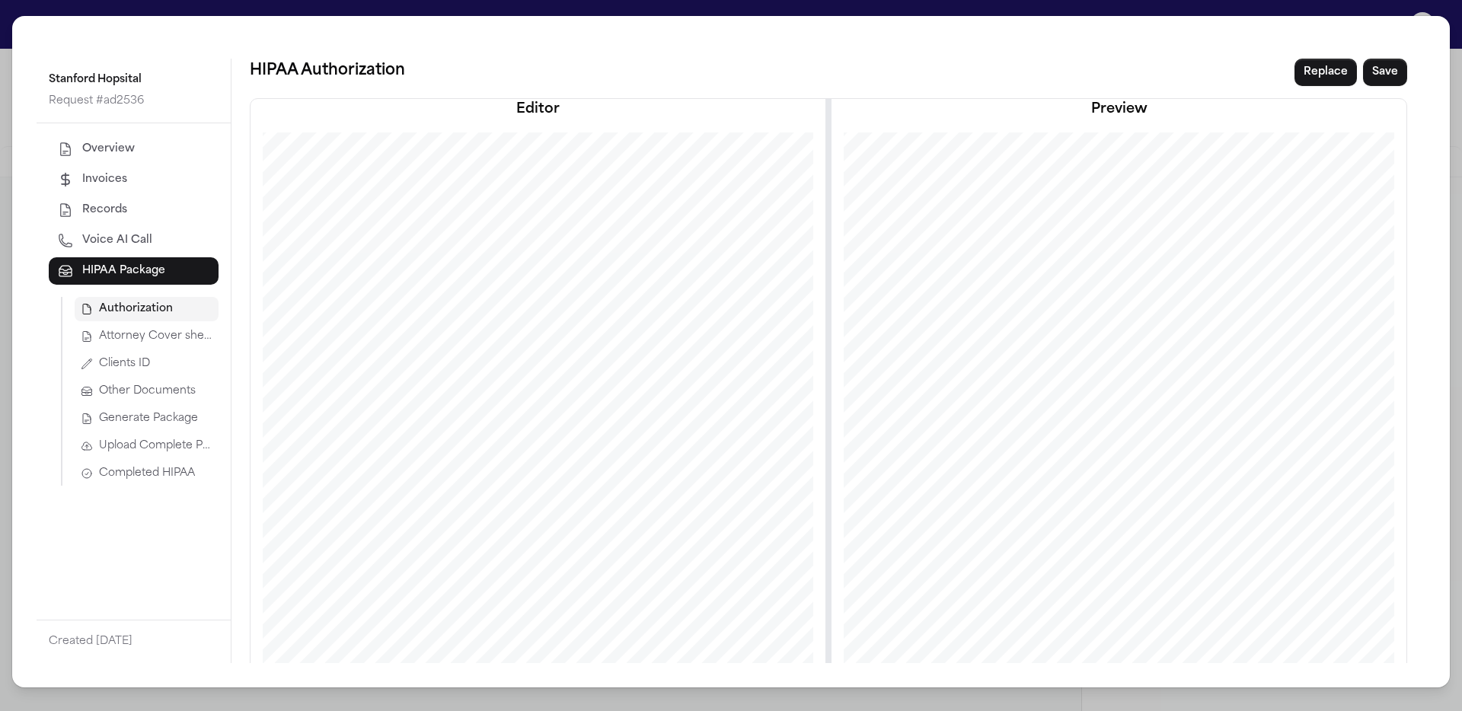
click at [145, 413] on span "Generate Package" at bounding box center [148, 418] width 99 height 15
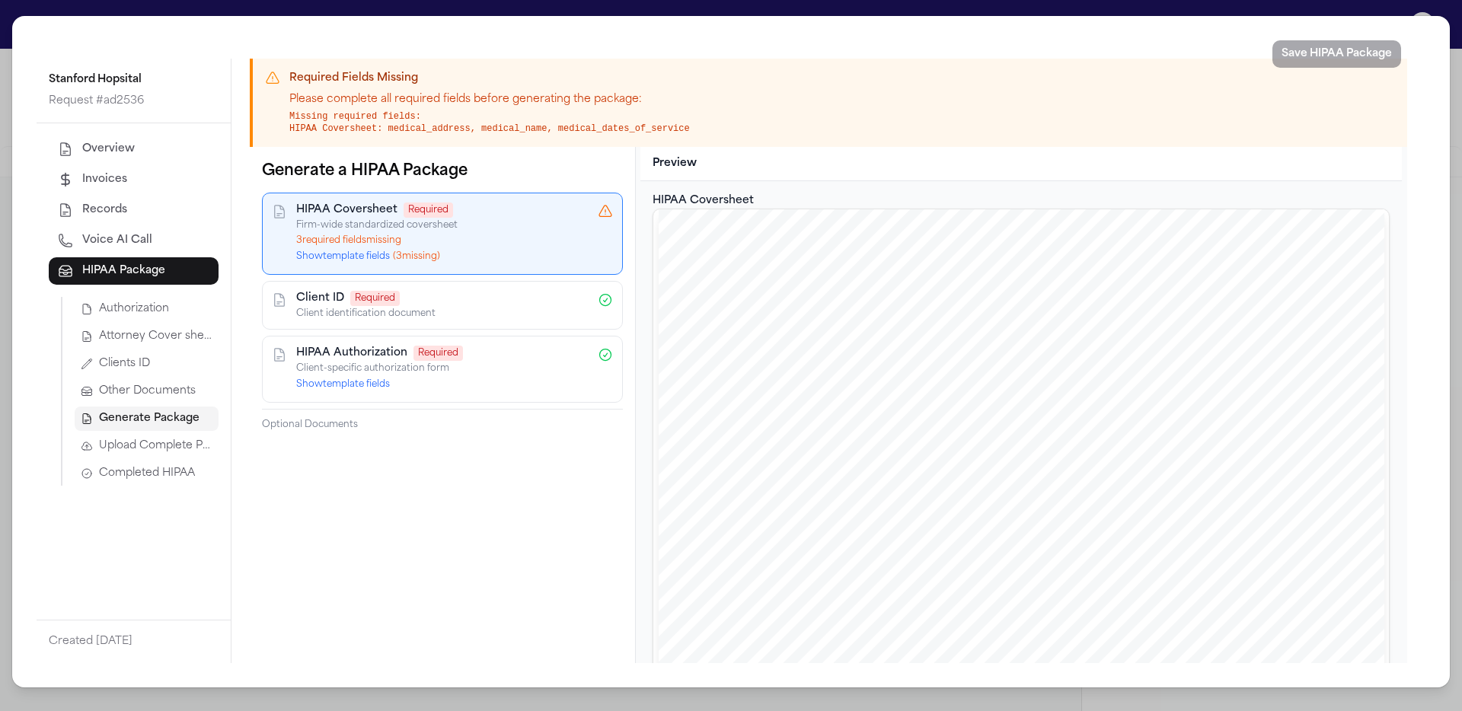
click at [378, 254] on button "Show template fields ( 3 missing)" at bounding box center [368, 257] width 144 height 12
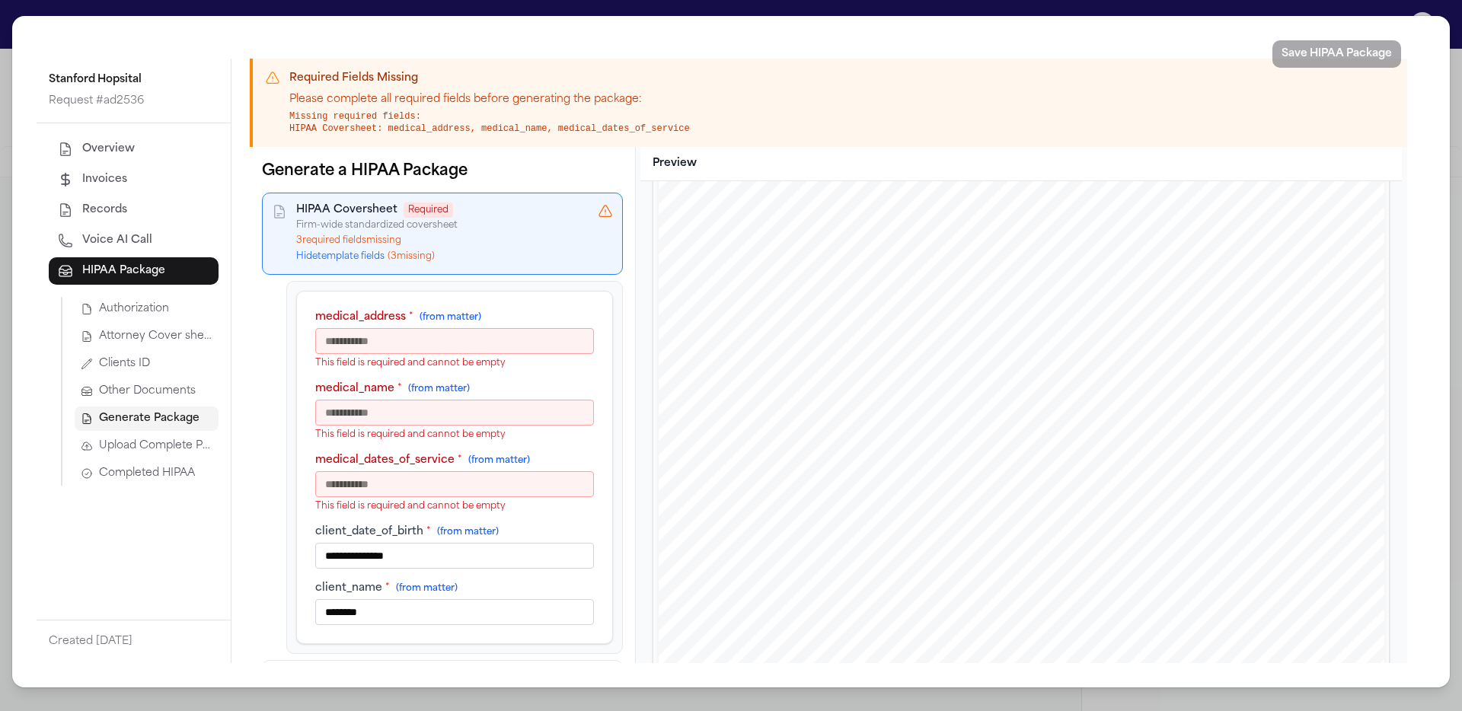
scroll to position [123, 0]
click at [180, 395] on span "Other Documents" at bounding box center [147, 391] width 97 height 15
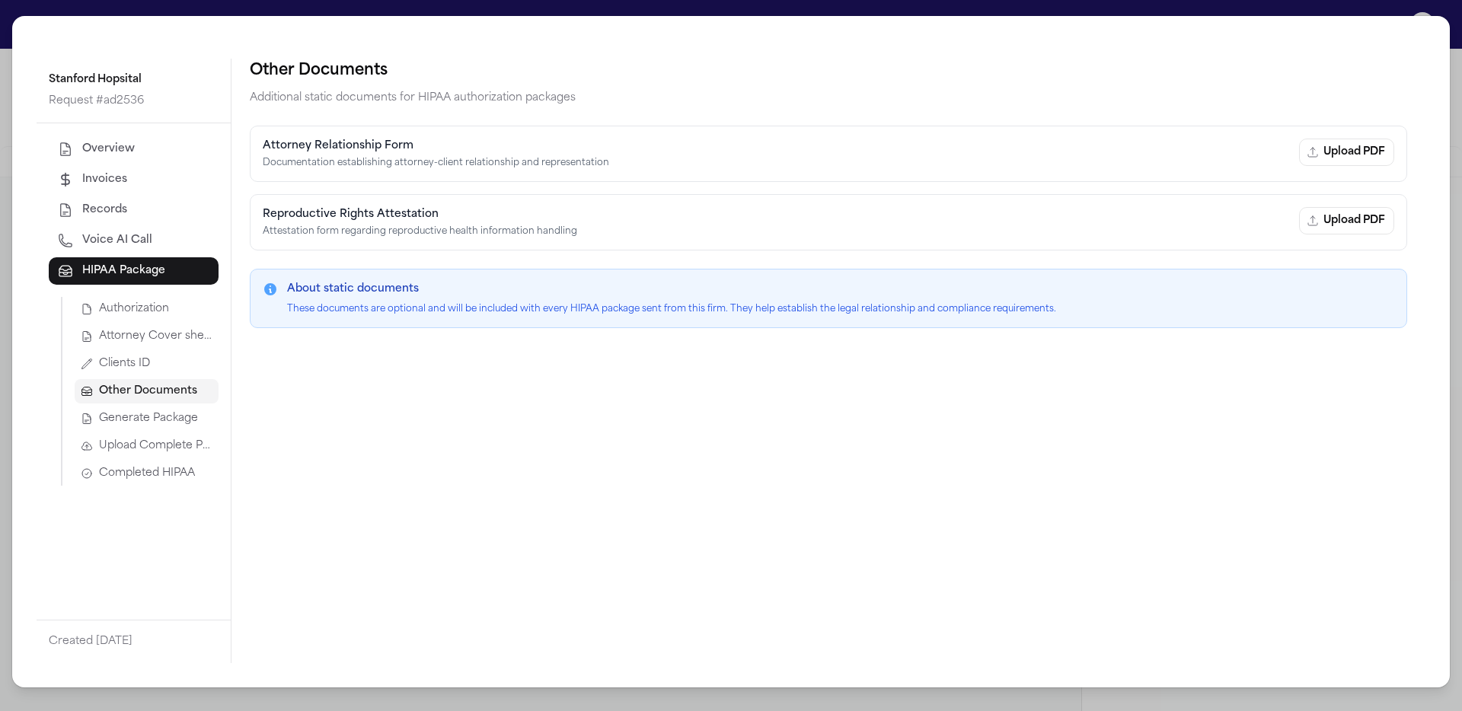
click at [181, 359] on button "Clients ID" at bounding box center [147, 364] width 144 height 24
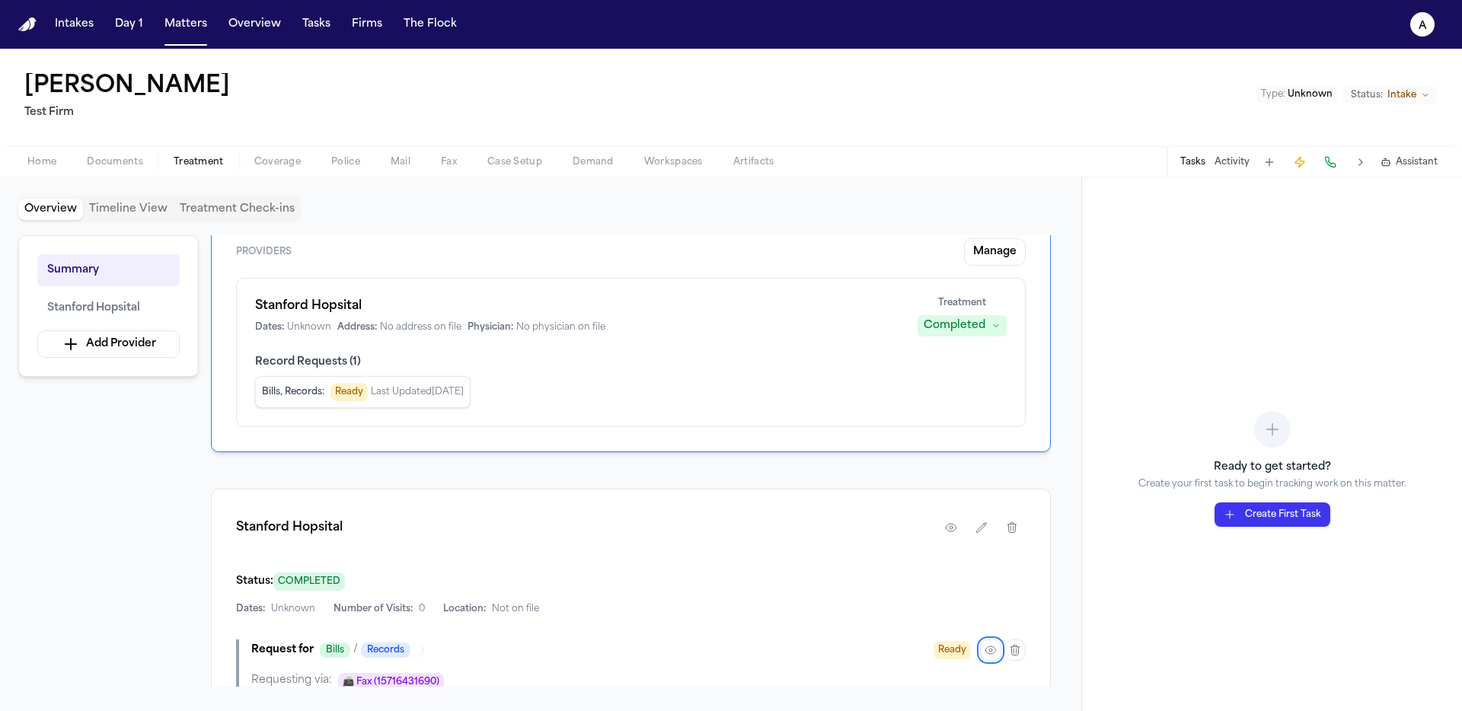
scroll to position [0, 0]
